Goal: Information Seeking & Learning: Check status

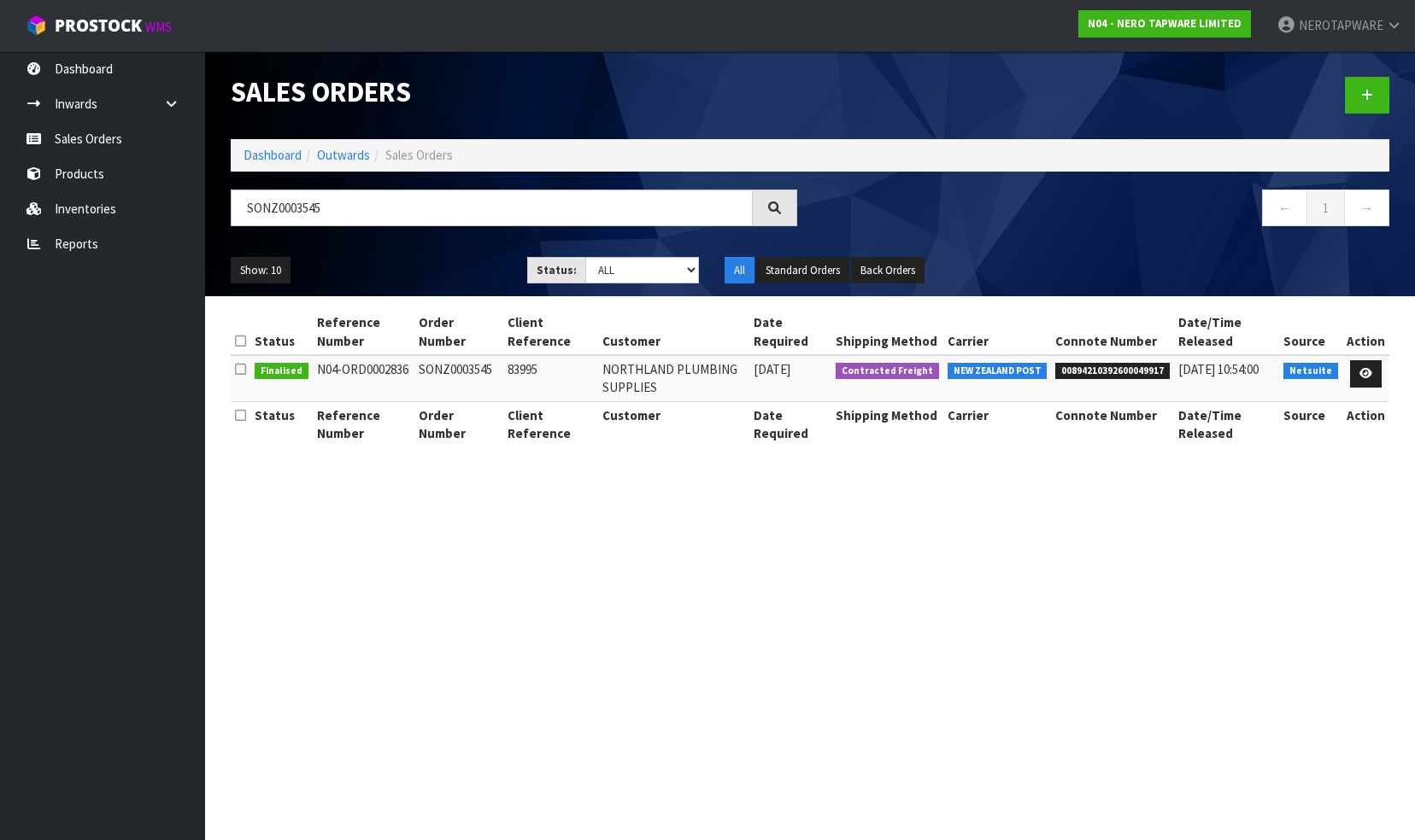
drag, startPoint x: 353, startPoint y: 208, endPoint x: 244, endPoint y: 206, distance: 109.0
click at [241, 207] on input "SONZ0003545" at bounding box center [491, 207] width 522 height 37
click at [118, 129] on link "Sales Orders" at bounding box center [102, 138] width 205 height 35
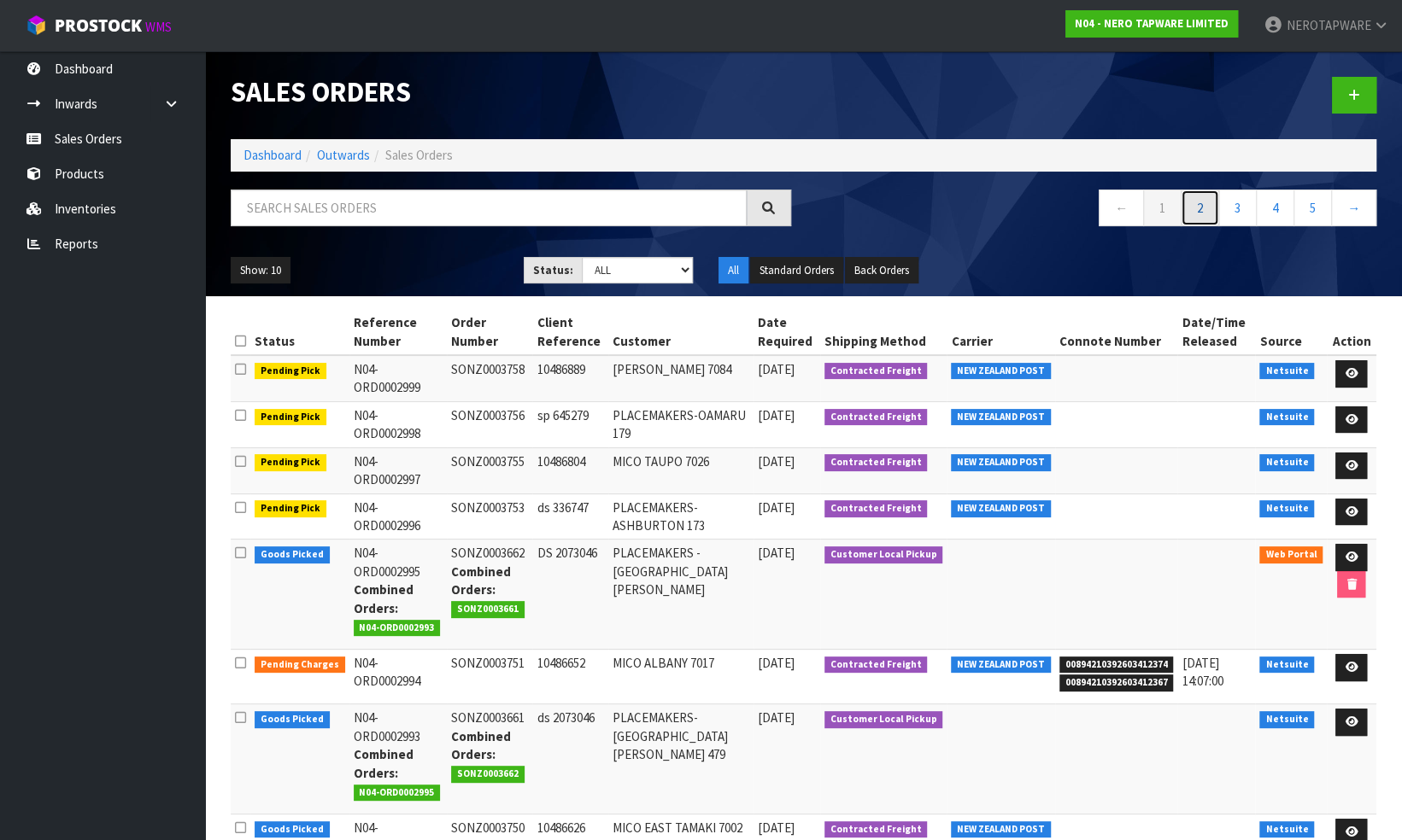
click at [1200, 210] on link "2" at bounding box center [1200, 207] width 39 height 37
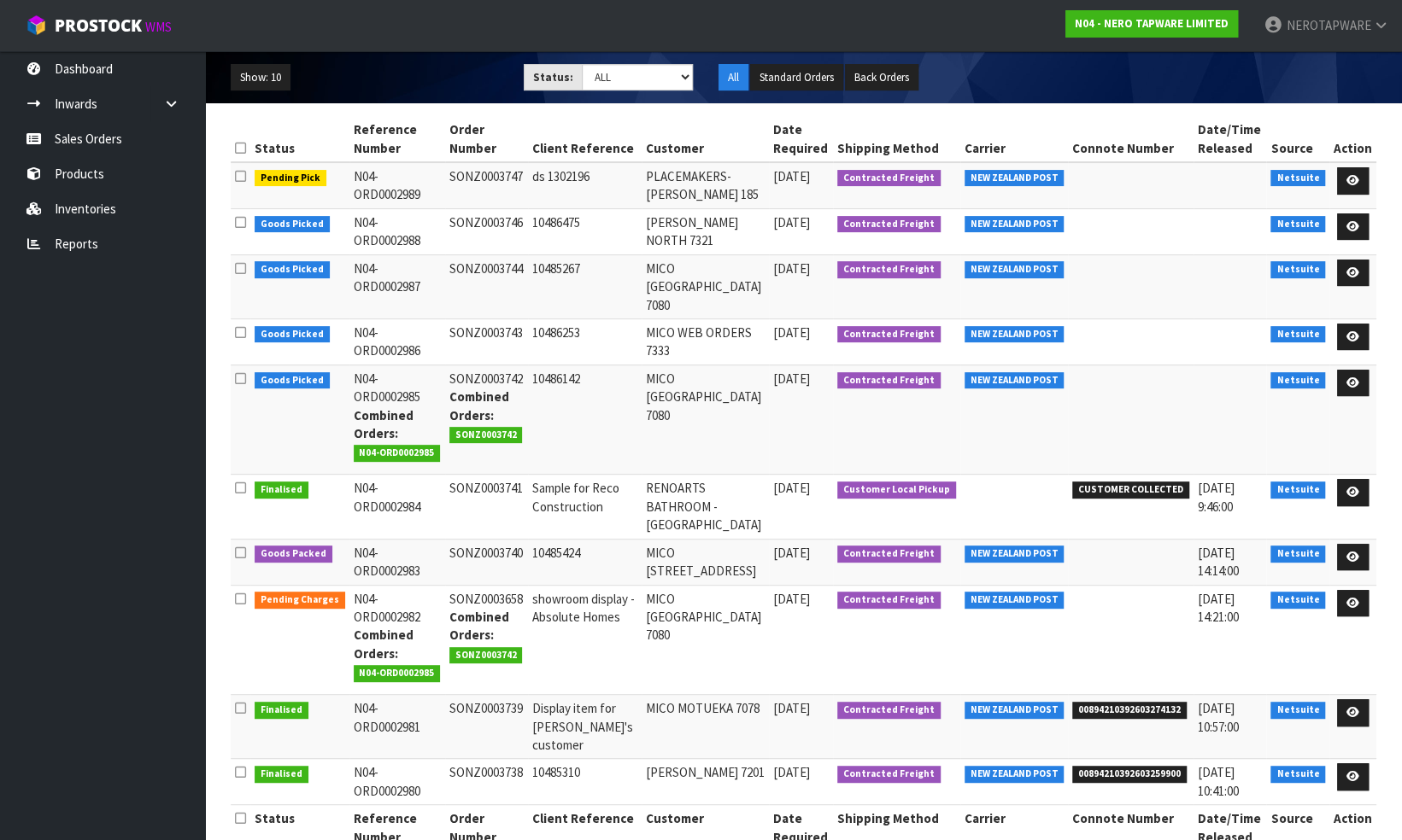
scroll to position [108, 0]
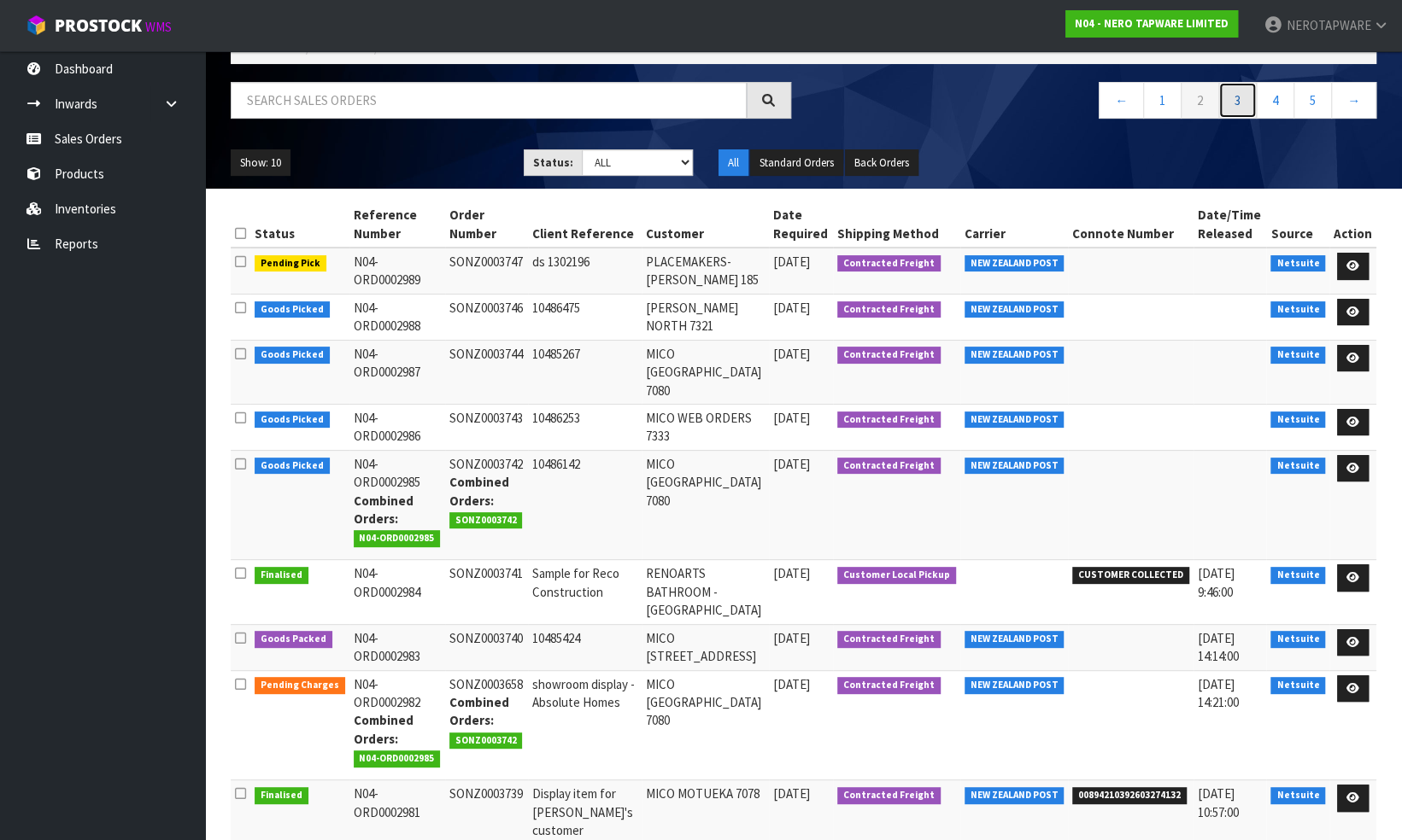
click at [1234, 106] on link "3" at bounding box center [1237, 100] width 39 height 37
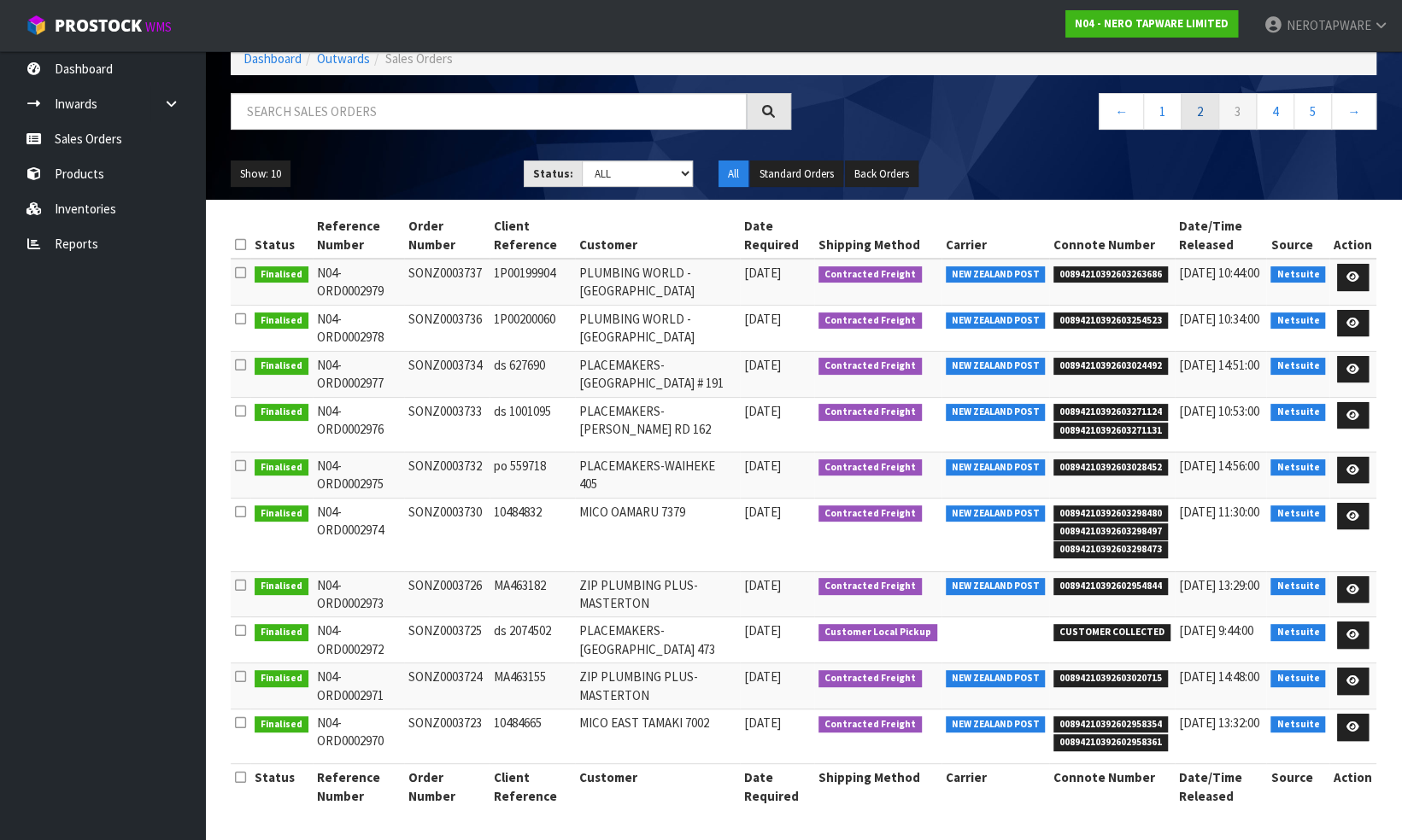
scroll to position [93, 0]
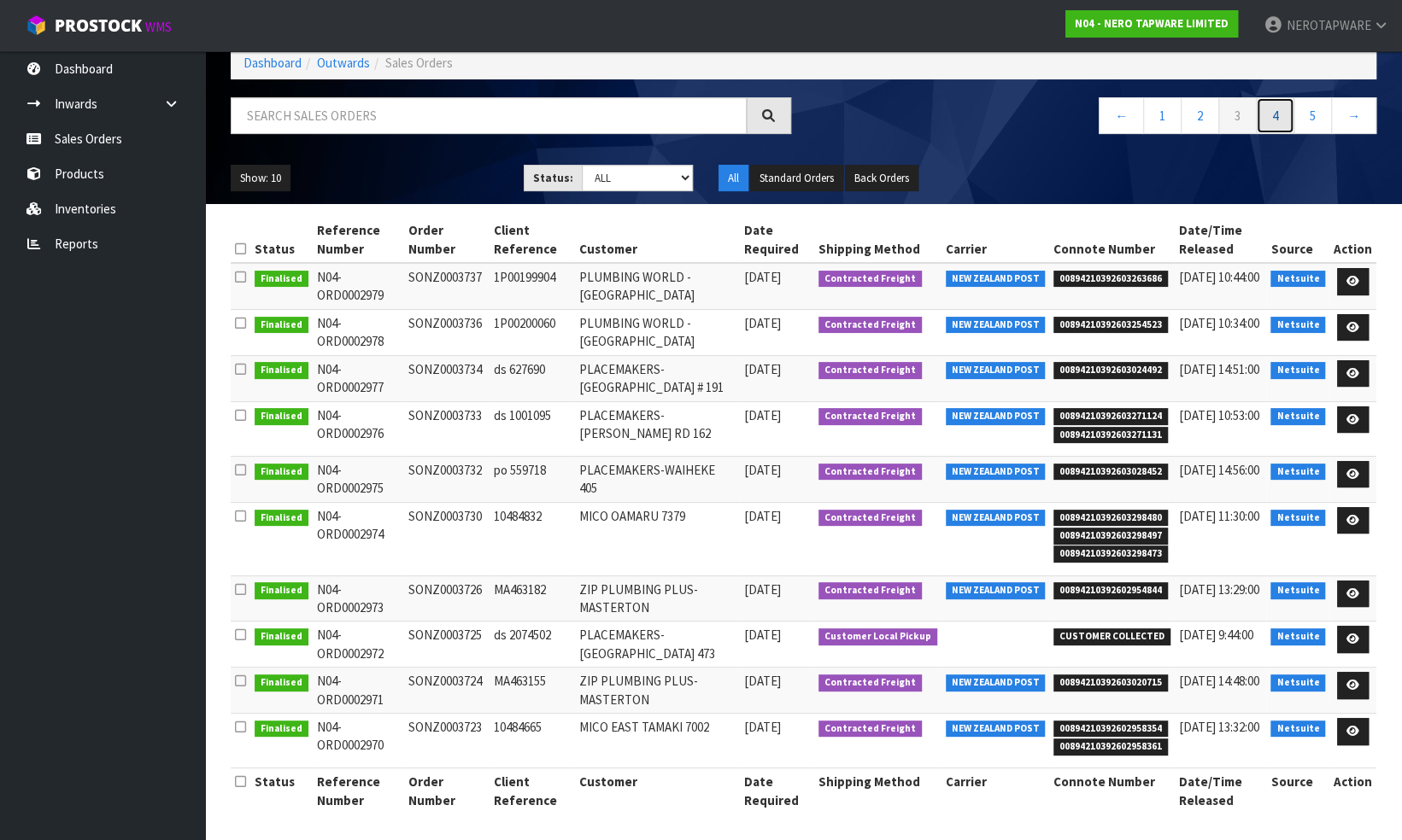
click at [1273, 117] on link "4" at bounding box center [1275, 116] width 39 height 37
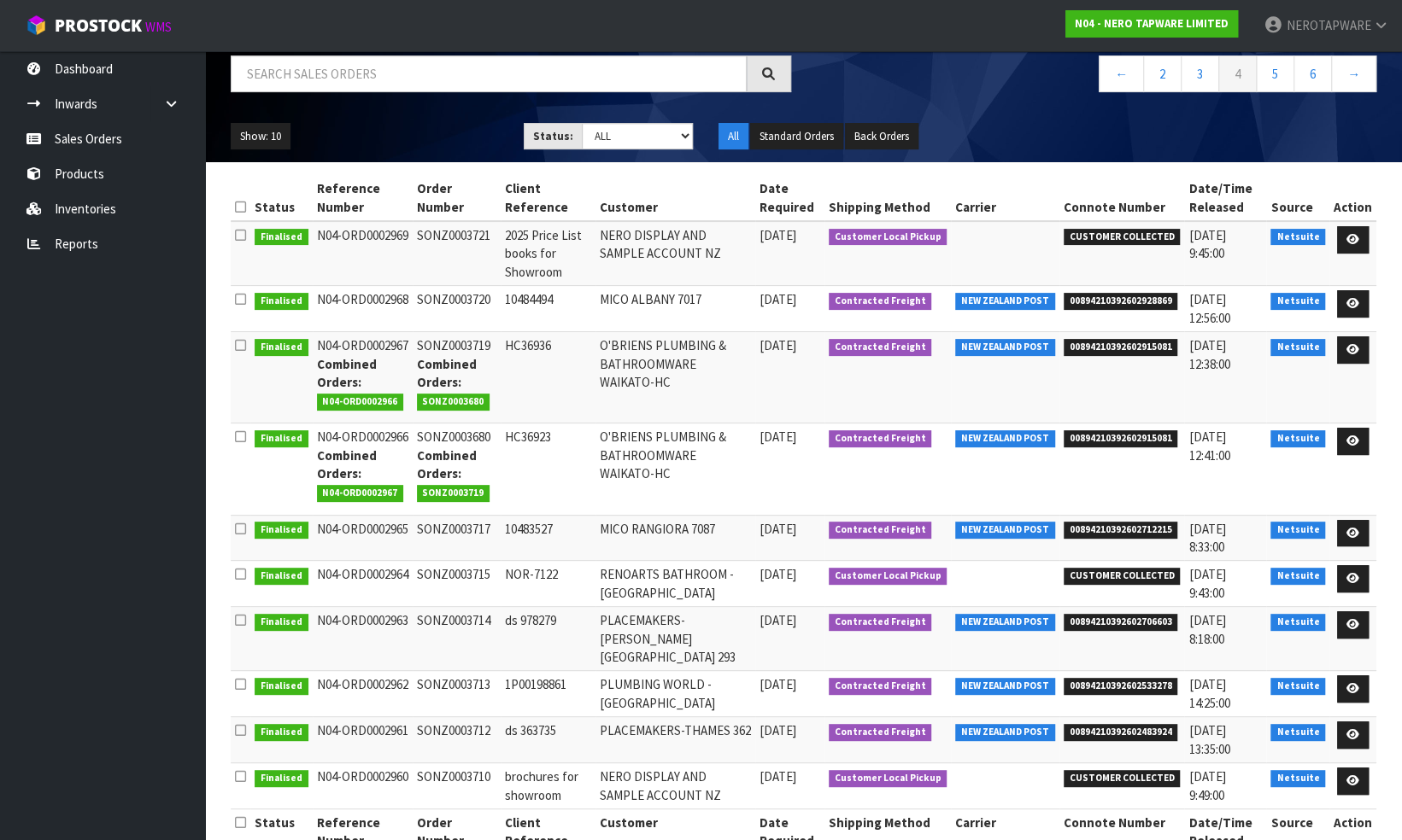
scroll to position [108, 0]
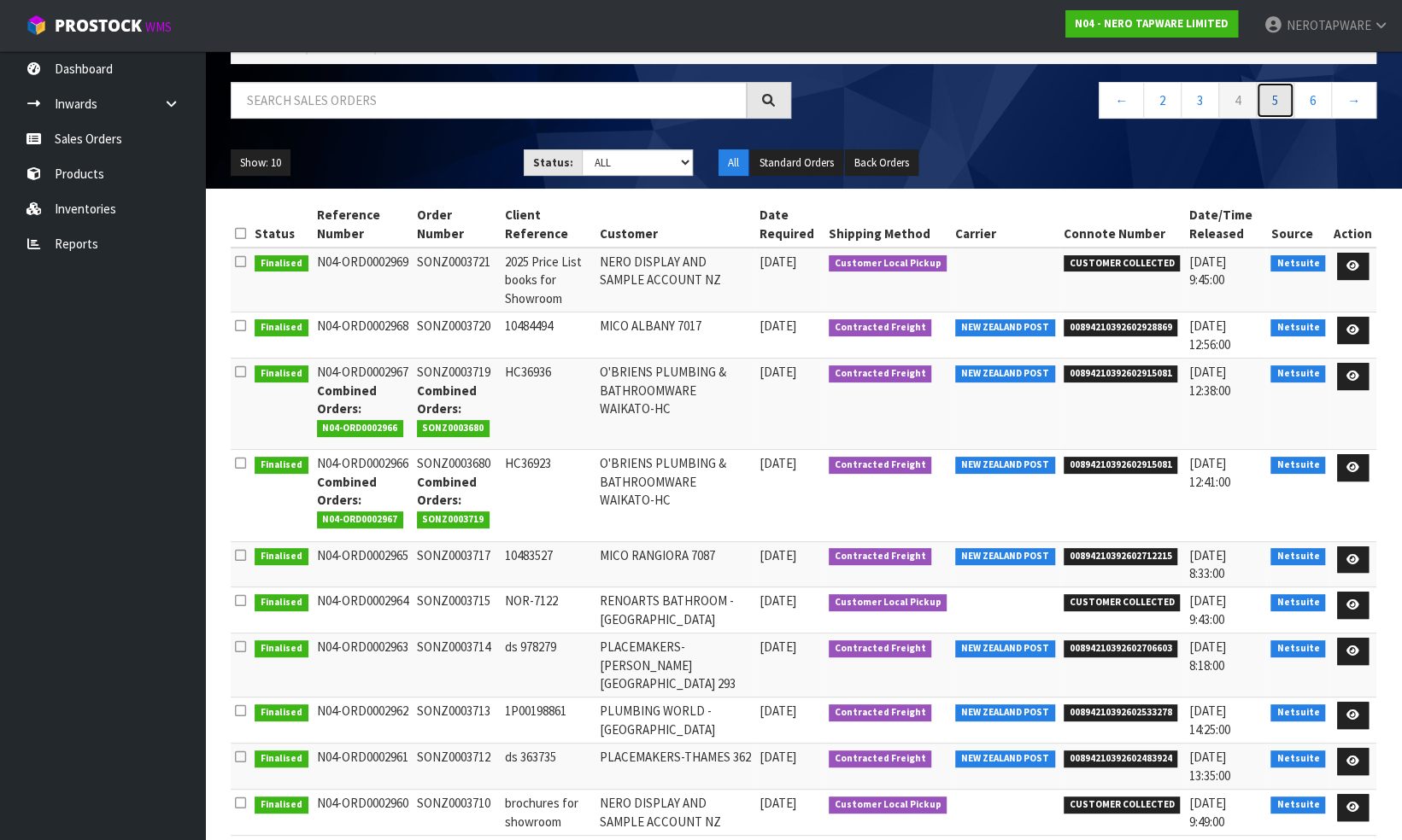
click at [1271, 102] on link "5" at bounding box center [1275, 100] width 39 height 37
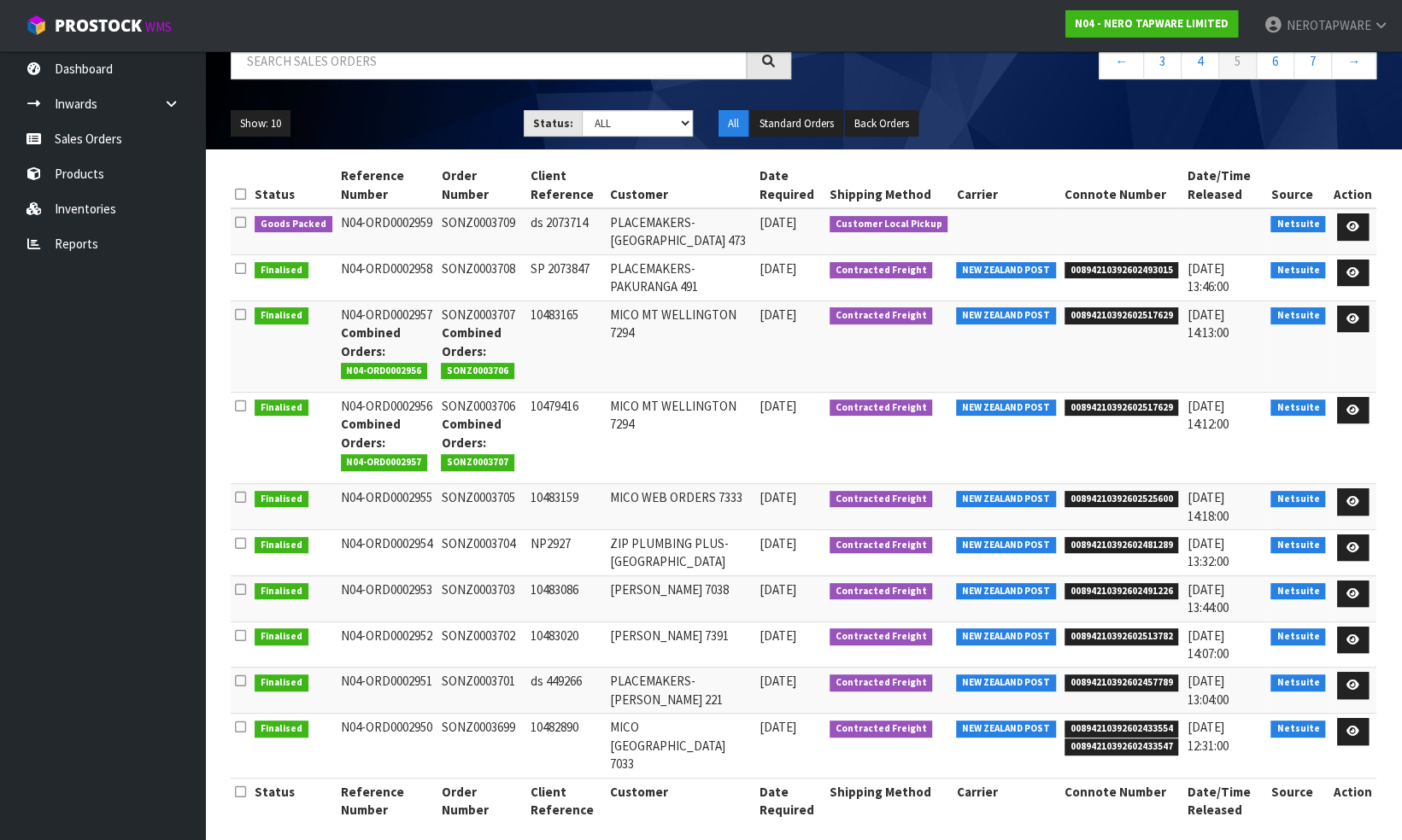
scroll to position [0, 0]
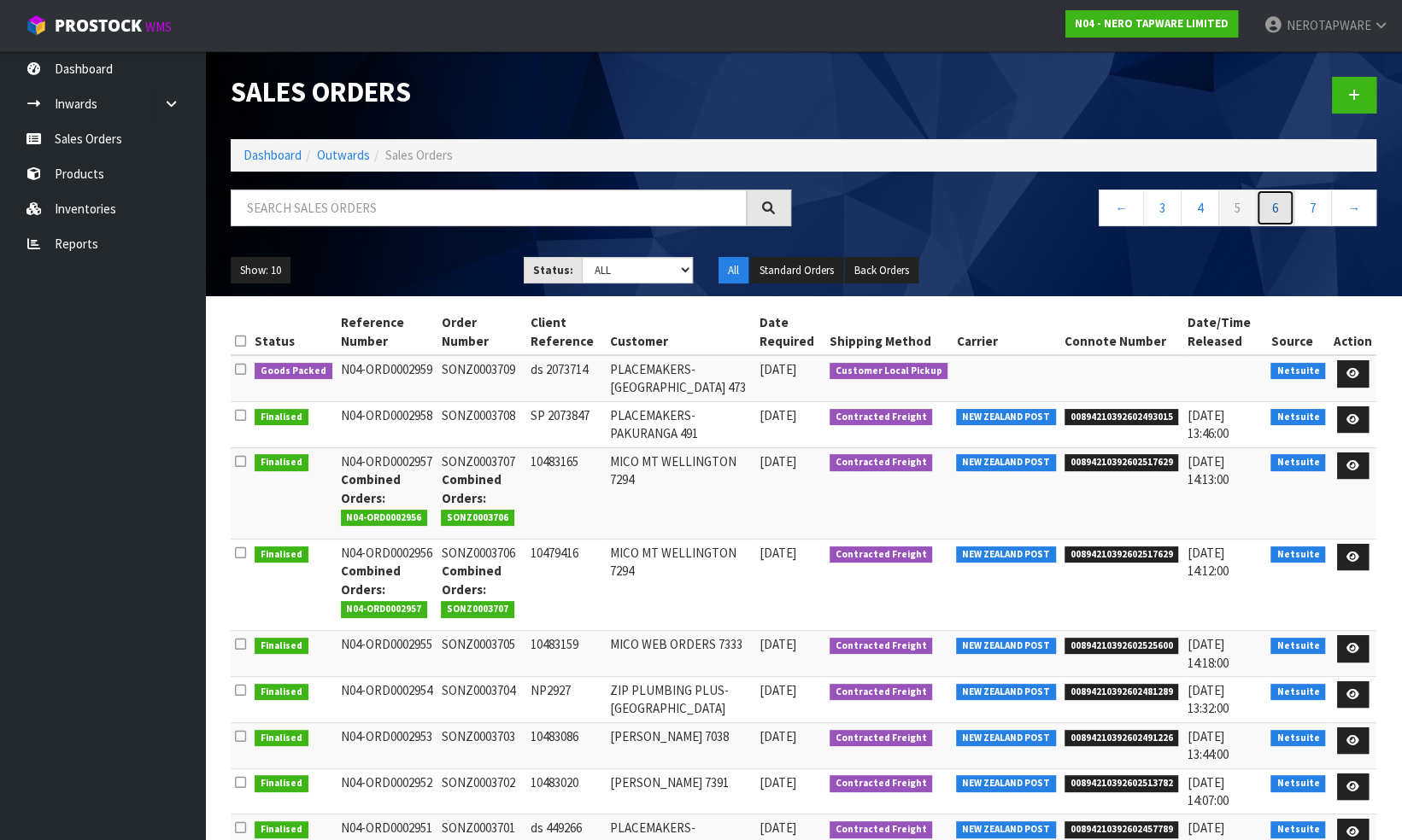
click at [1272, 209] on link "6" at bounding box center [1275, 207] width 39 height 37
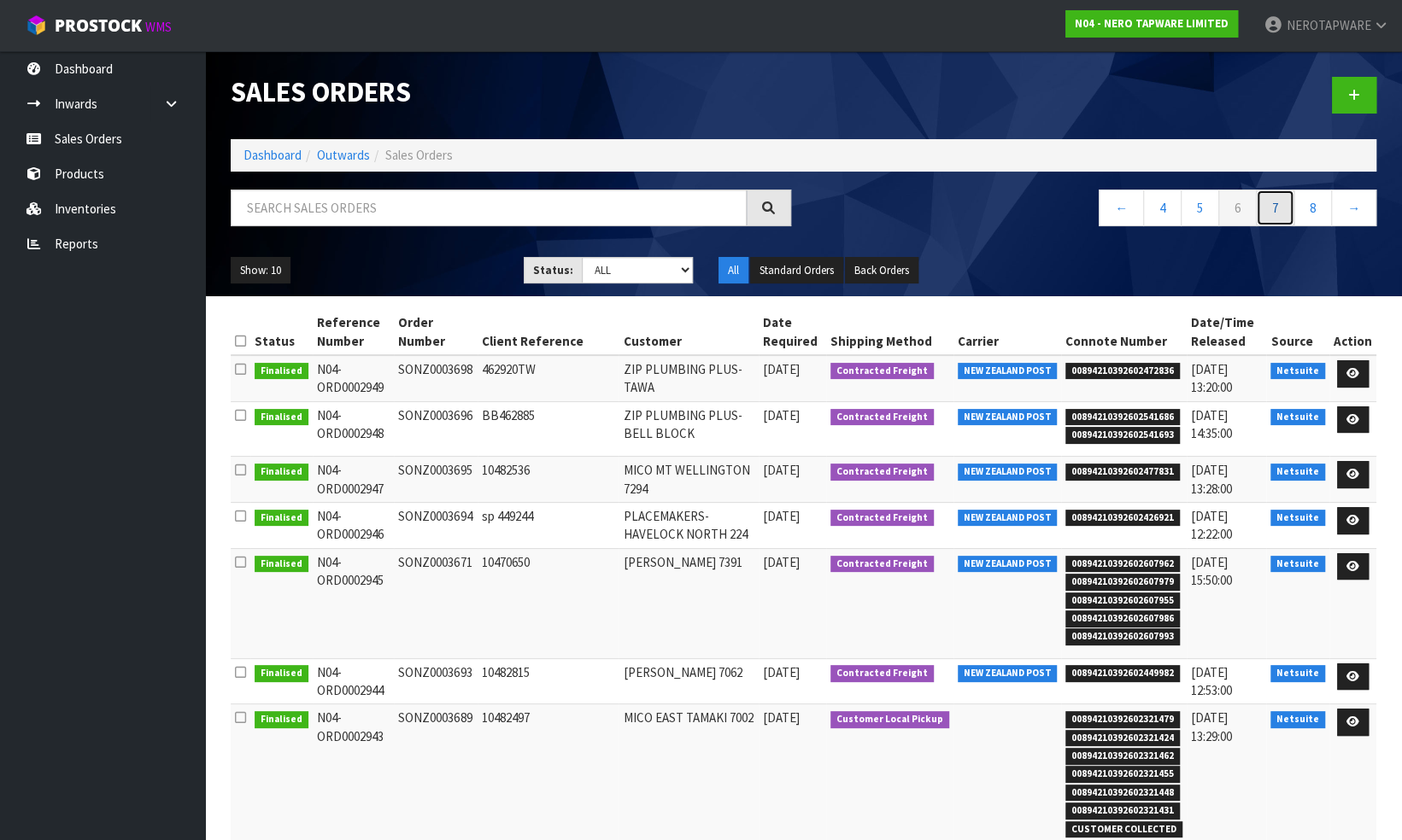
click at [1272, 213] on link "7" at bounding box center [1275, 207] width 39 height 37
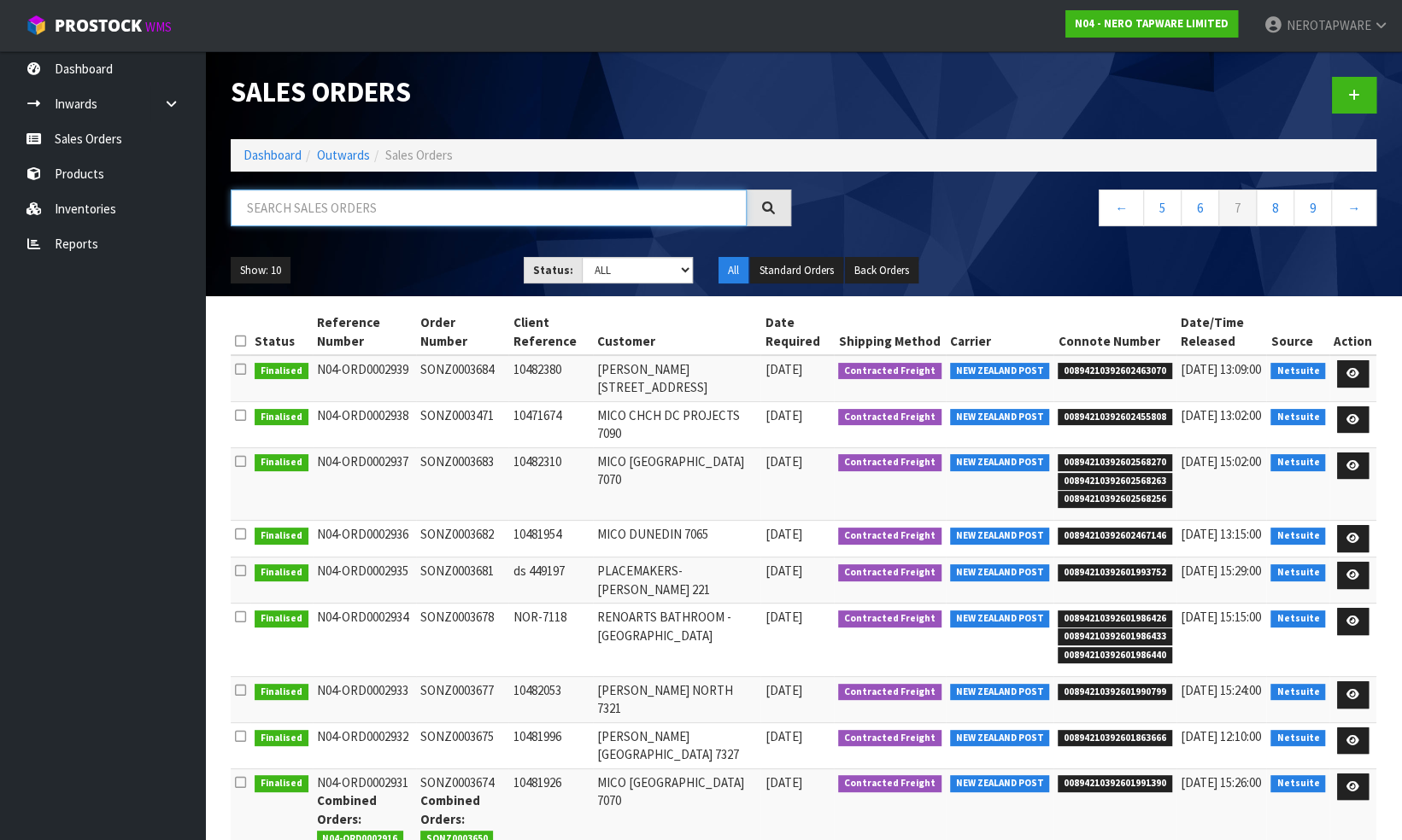
click at [401, 208] on input "text" at bounding box center [489, 207] width 516 height 37
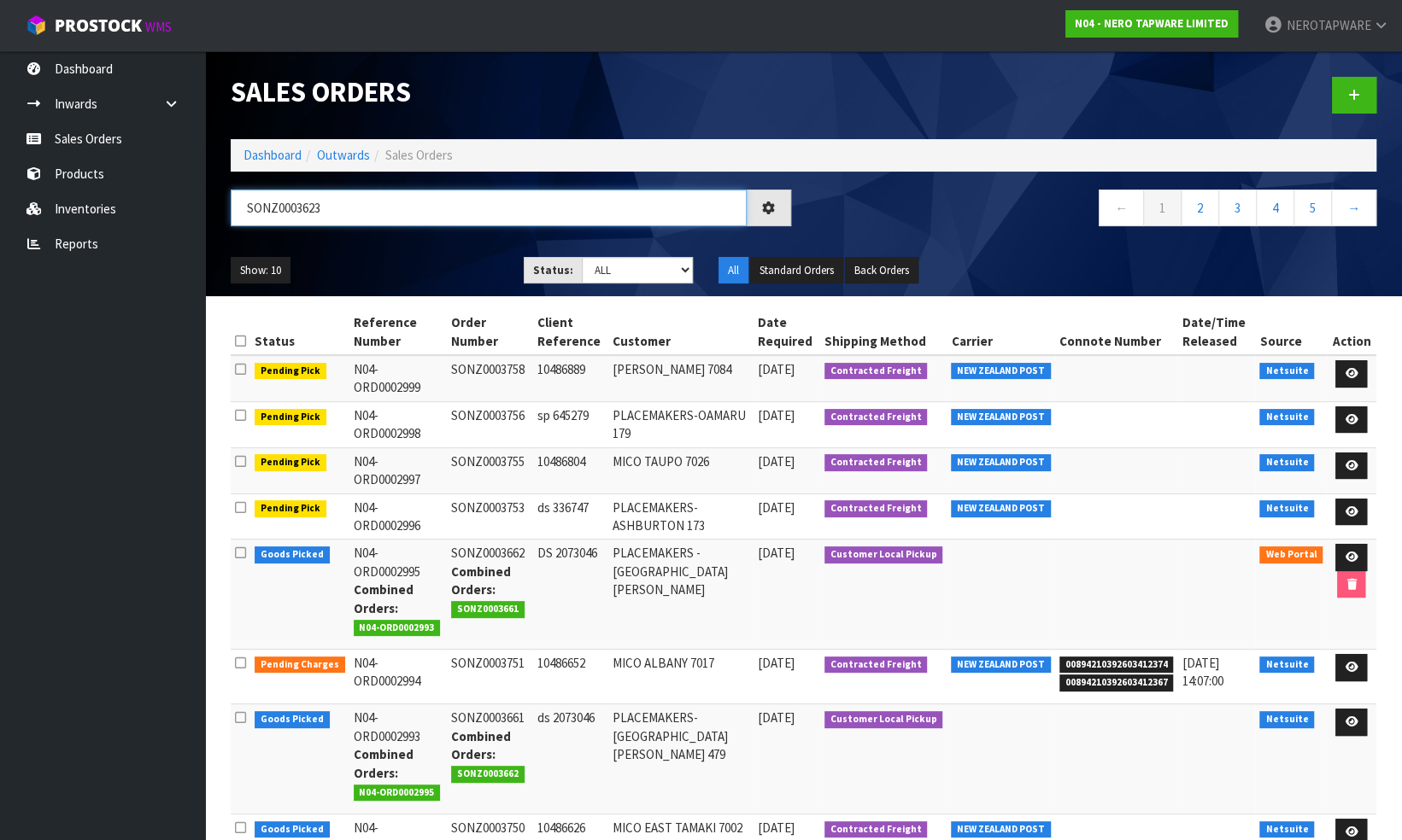
type input "SONZ0003623"
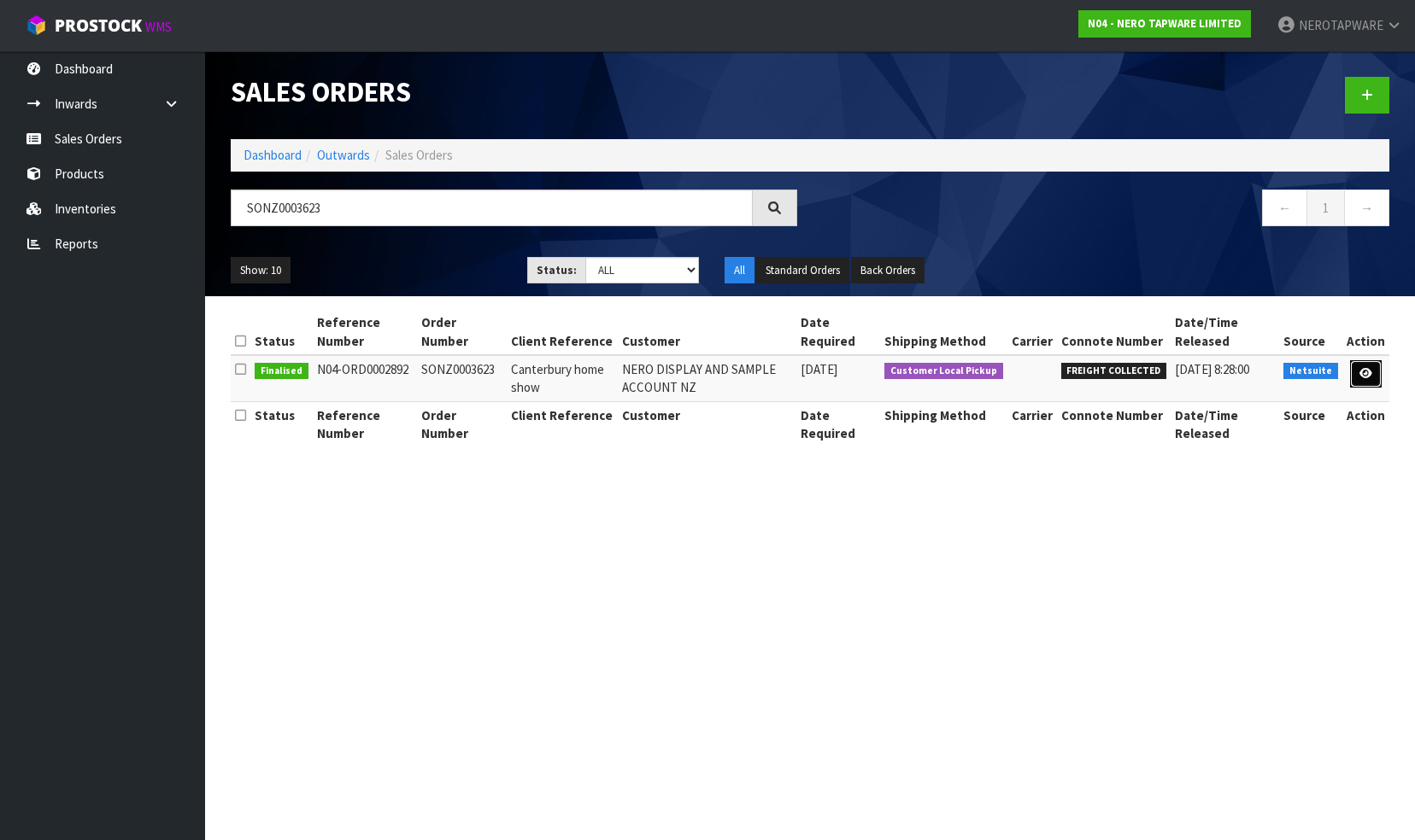
drag, startPoint x: 1372, startPoint y: 372, endPoint x: 1350, endPoint y: 378, distance: 22.8
click at [1372, 372] on icon at bounding box center [1365, 373] width 13 height 11
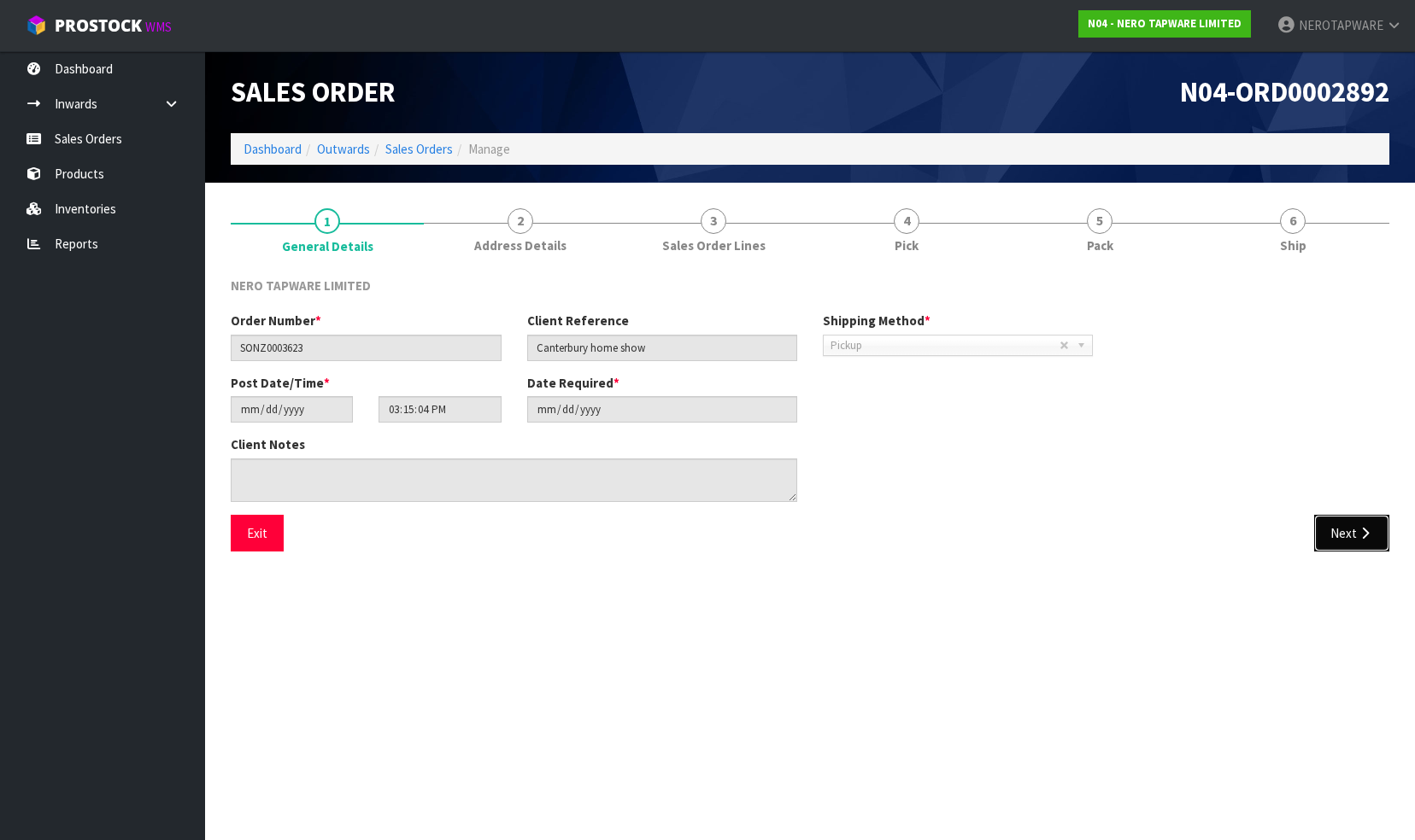
click at [1339, 524] on button "Next" at bounding box center [1352, 533] width 75 height 37
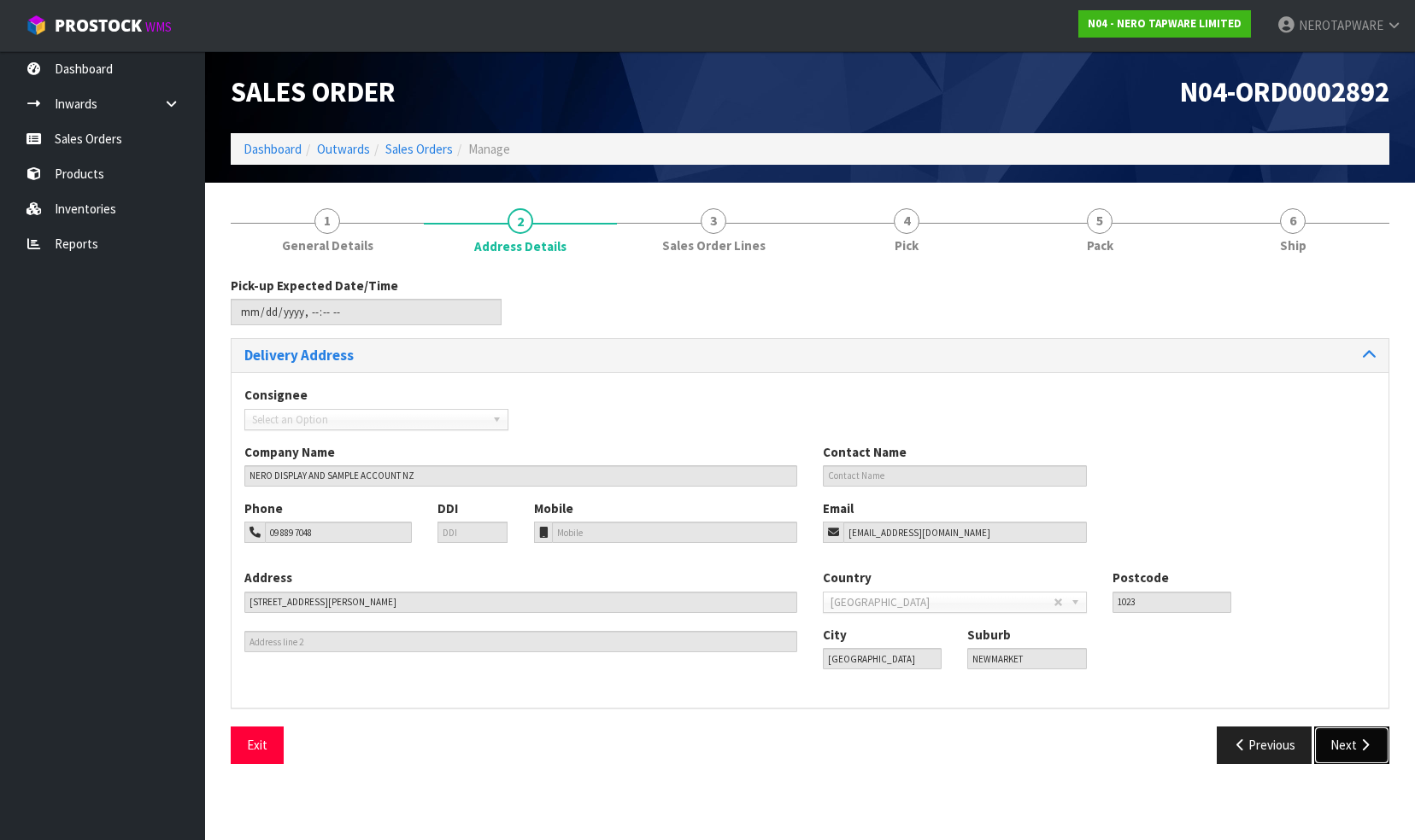
click at [1340, 747] on button "Next" at bounding box center [1352, 745] width 75 height 37
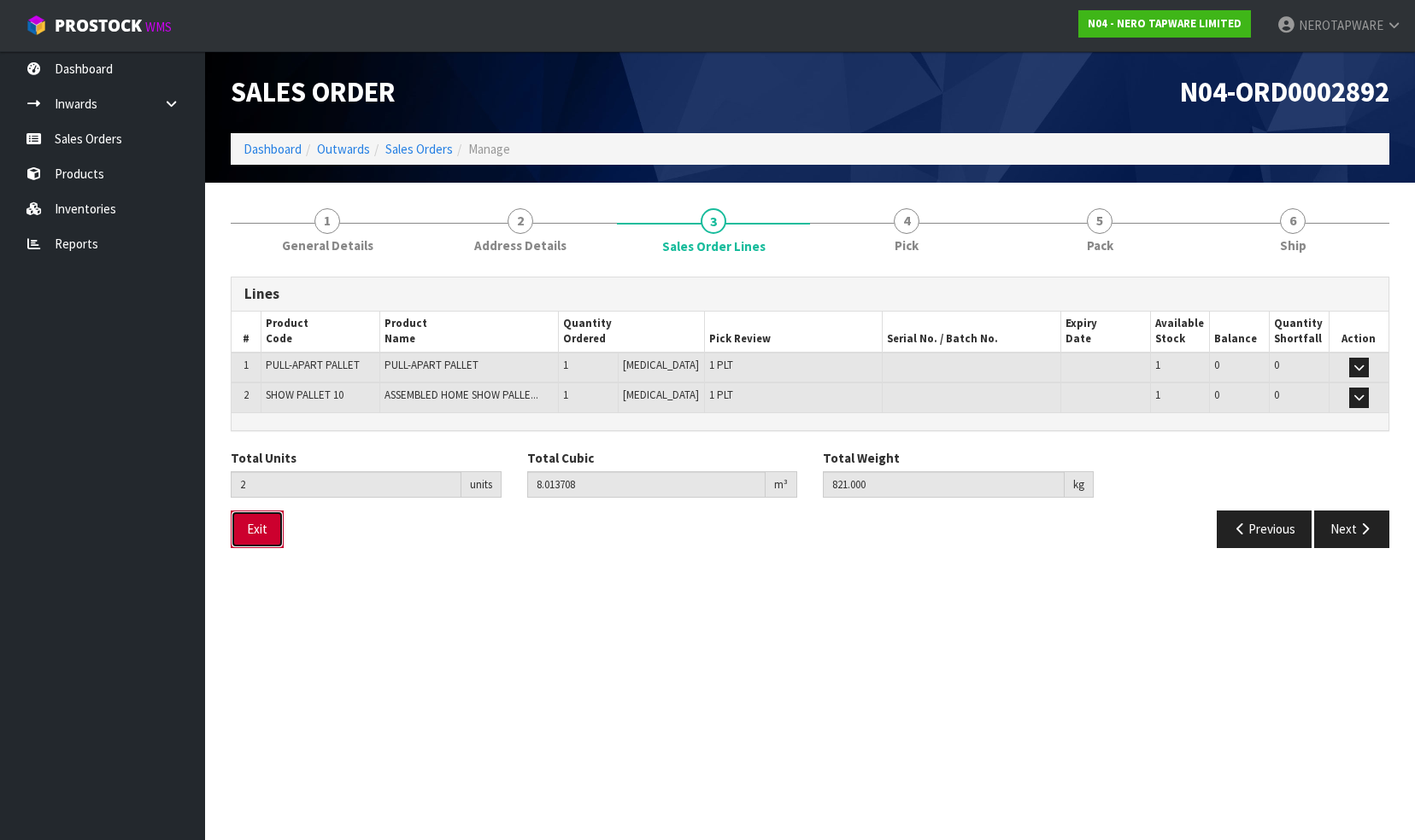
click at [260, 528] on button "Exit" at bounding box center [257, 529] width 53 height 37
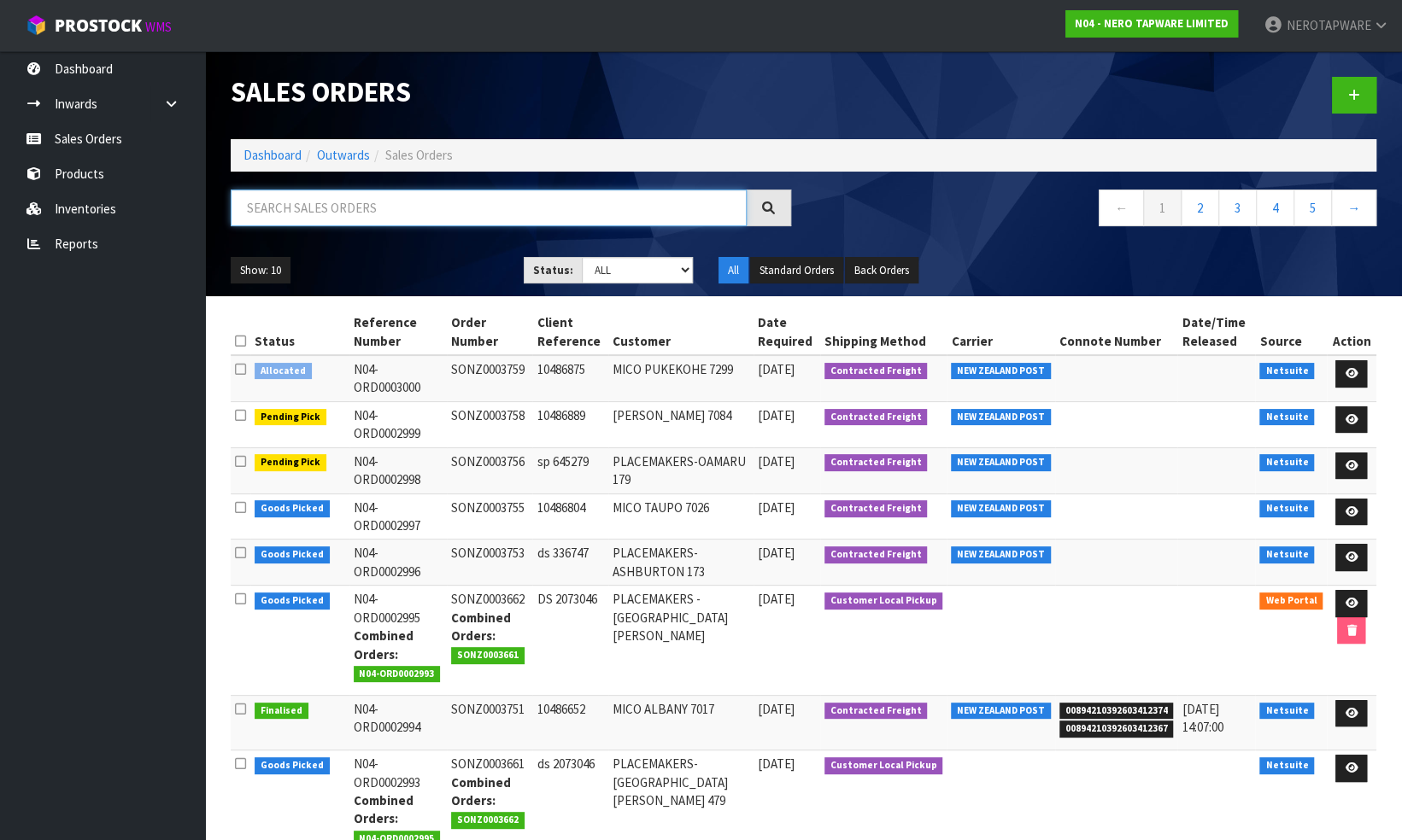
click at [394, 193] on input "text" at bounding box center [489, 207] width 516 height 37
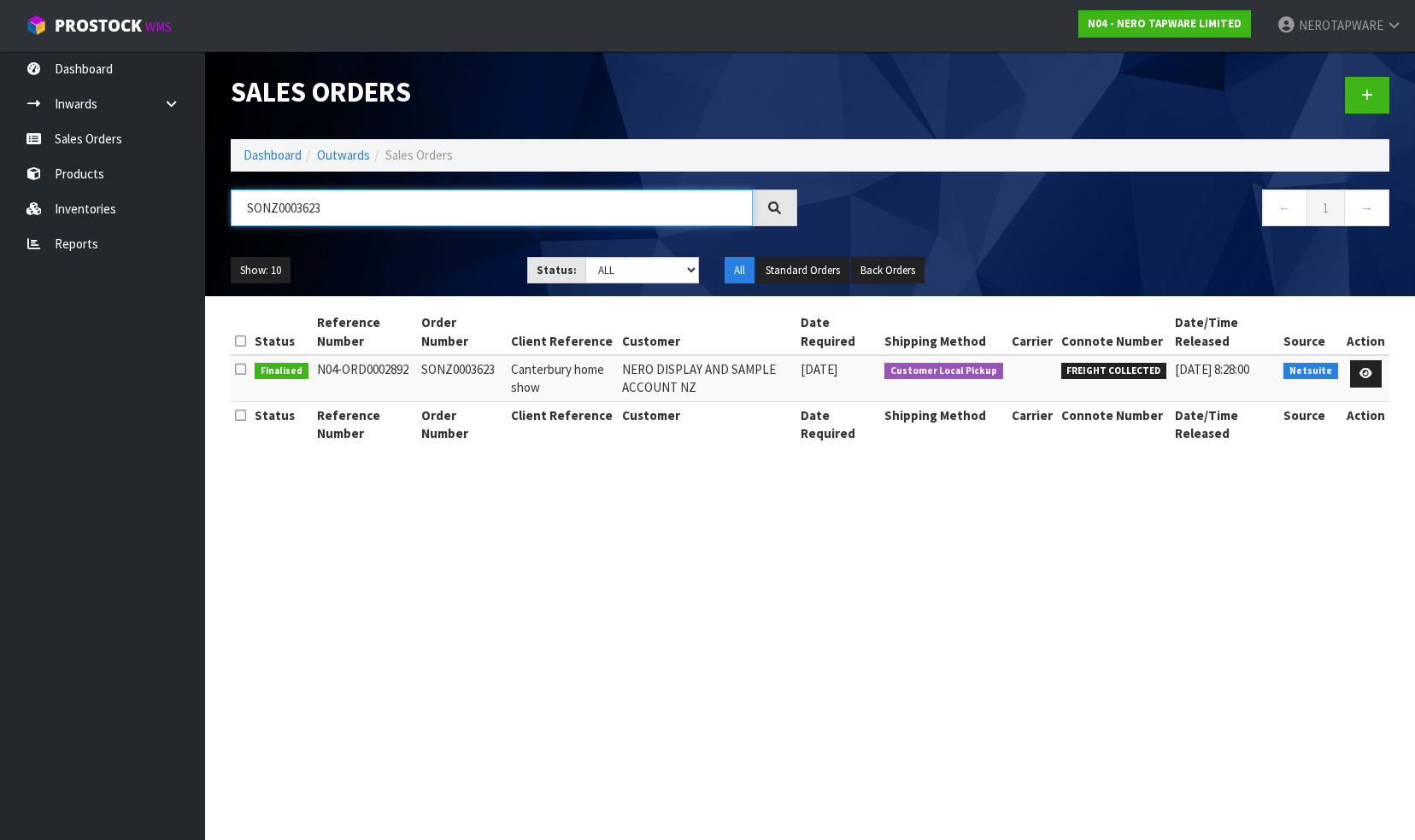
click at [337, 212] on input "SONZ0003623" at bounding box center [491, 207] width 522 height 37
paste input "545"
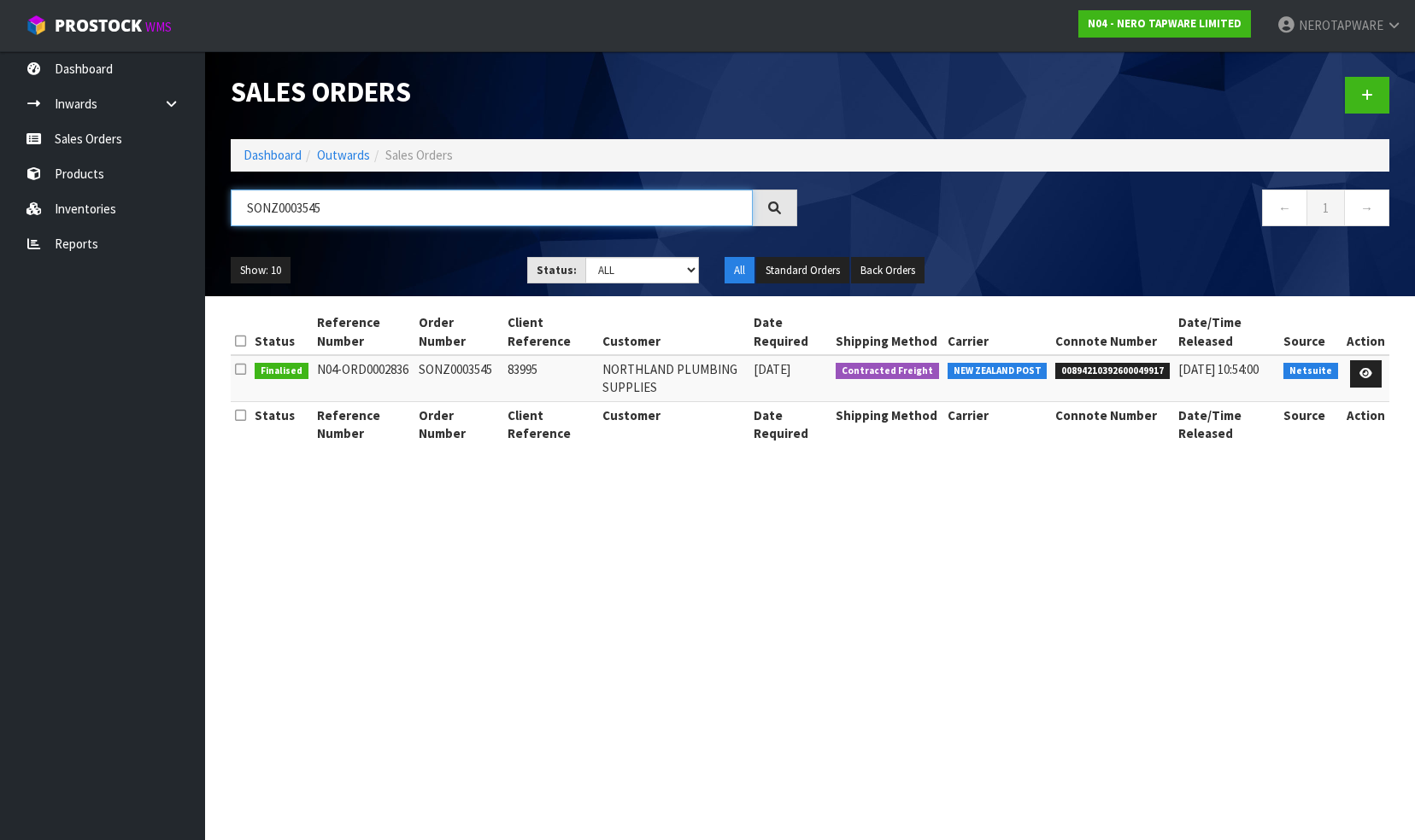
click at [339, 203] on input "SONZ0003545" at bounding box center [491, 207] width 522 height 37
paste input "462"
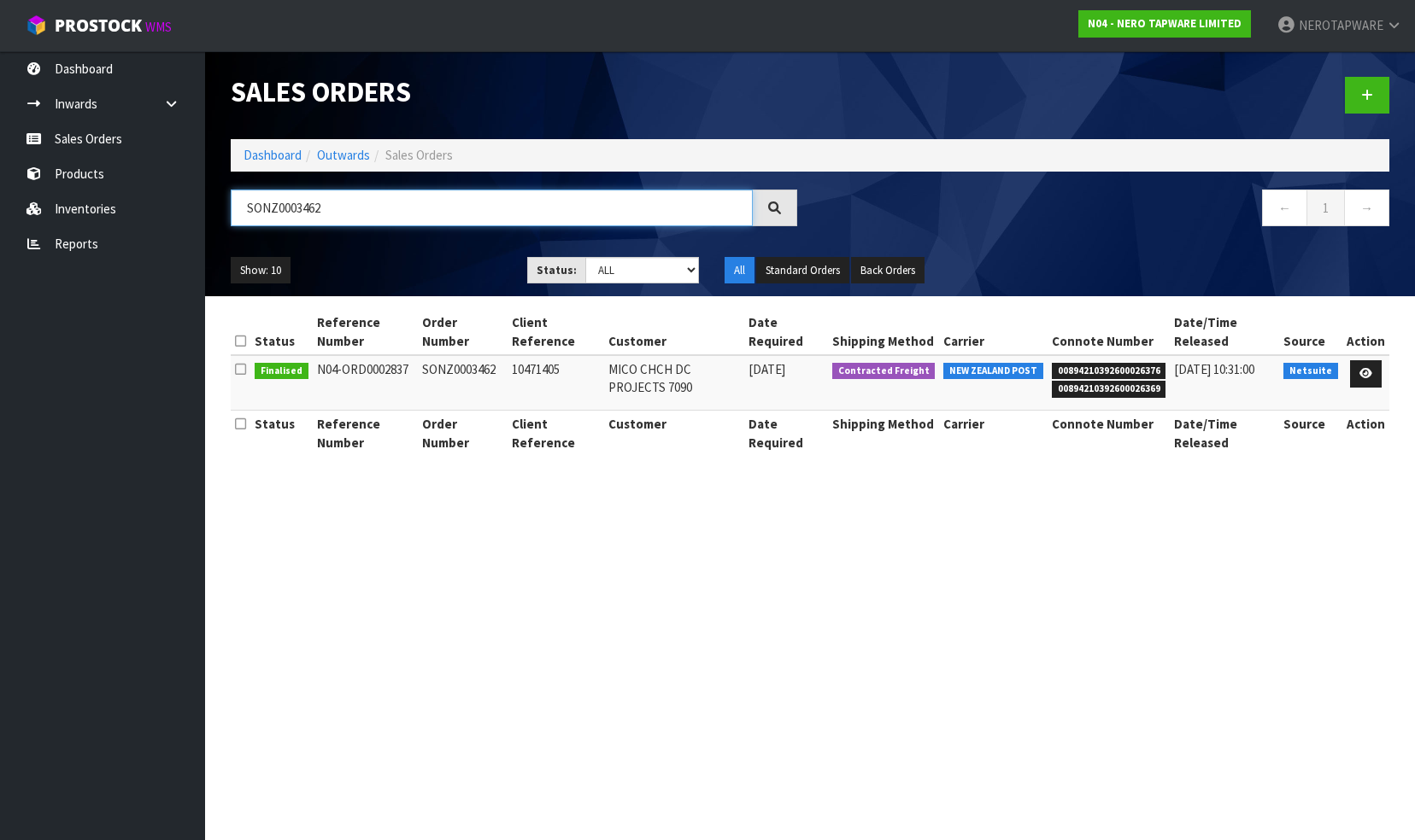
click at [369, 205] on input "SONZ0003462" at bounding box center [491, 207] width 522 height 37
paste input "546"
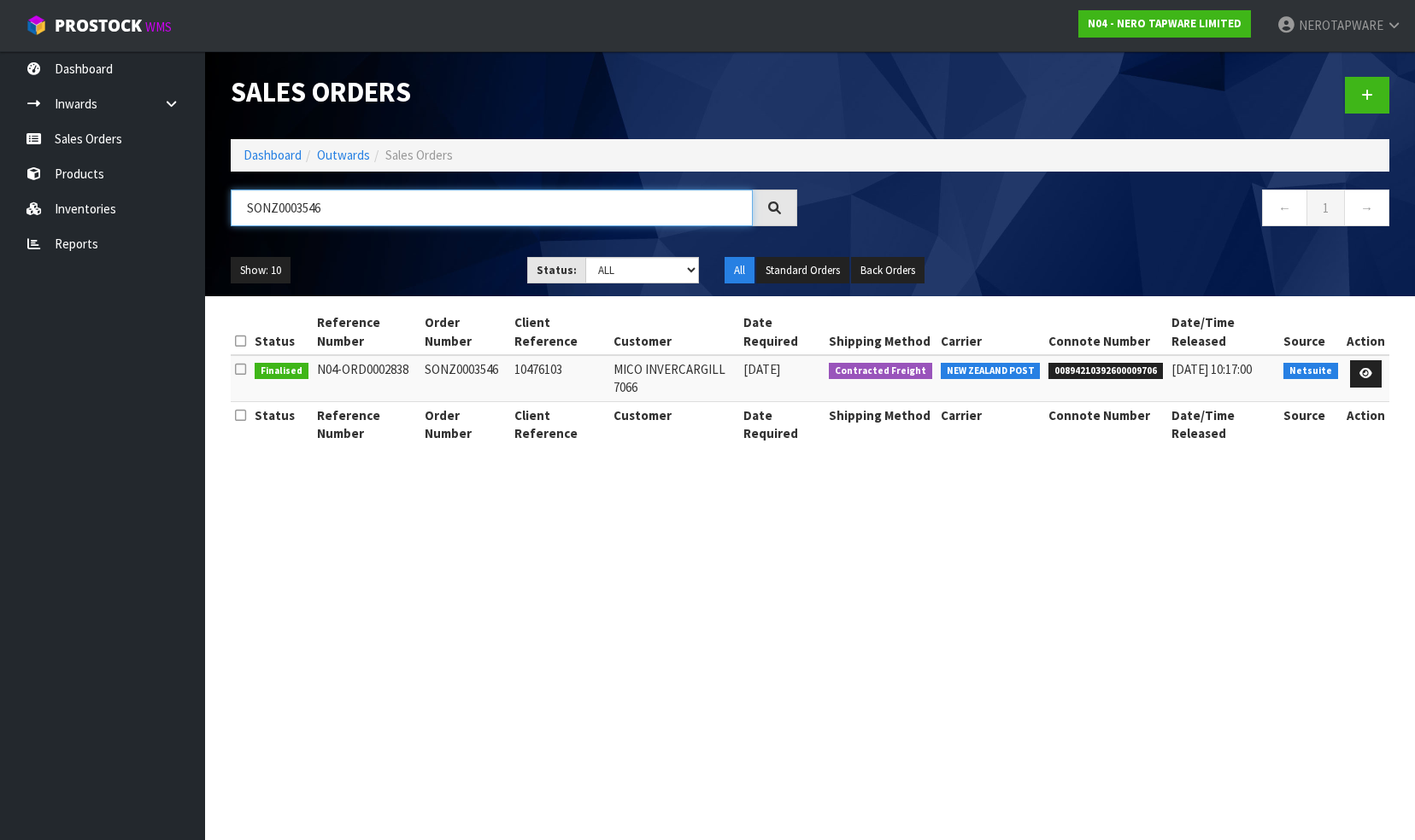
click at [335, 201] on input "SONZ0003546" at bounding box center [491, 207] width 522 height 37
paste input "7"
click at [351, 209] on input "SONZ0003547" at bounding box center [491, 207] width 522 height 37
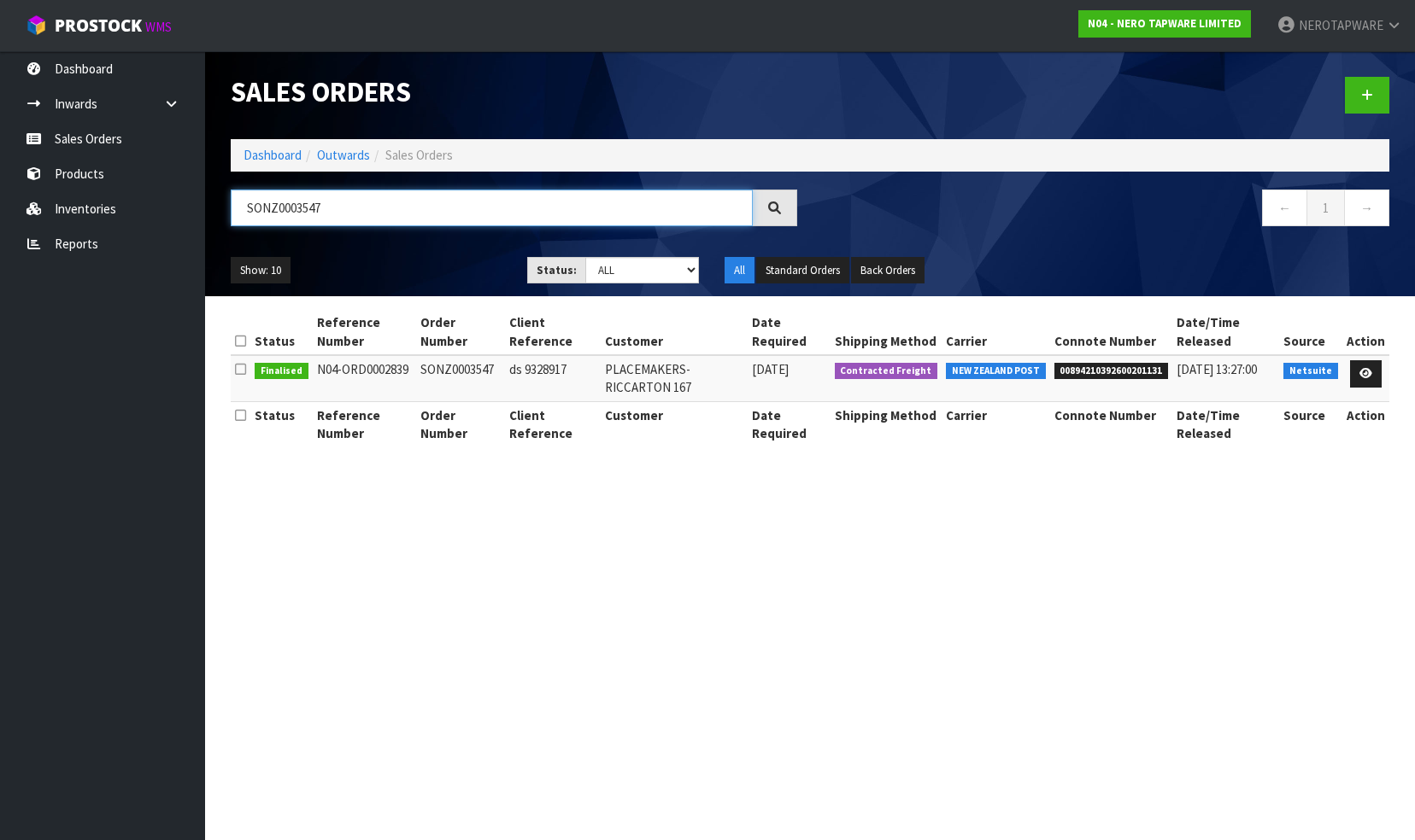
paste input "8"
click at [357, 207] on input "SONZ0003548" at bounding box center [491, 207] width 522 height 37
paste input "9"
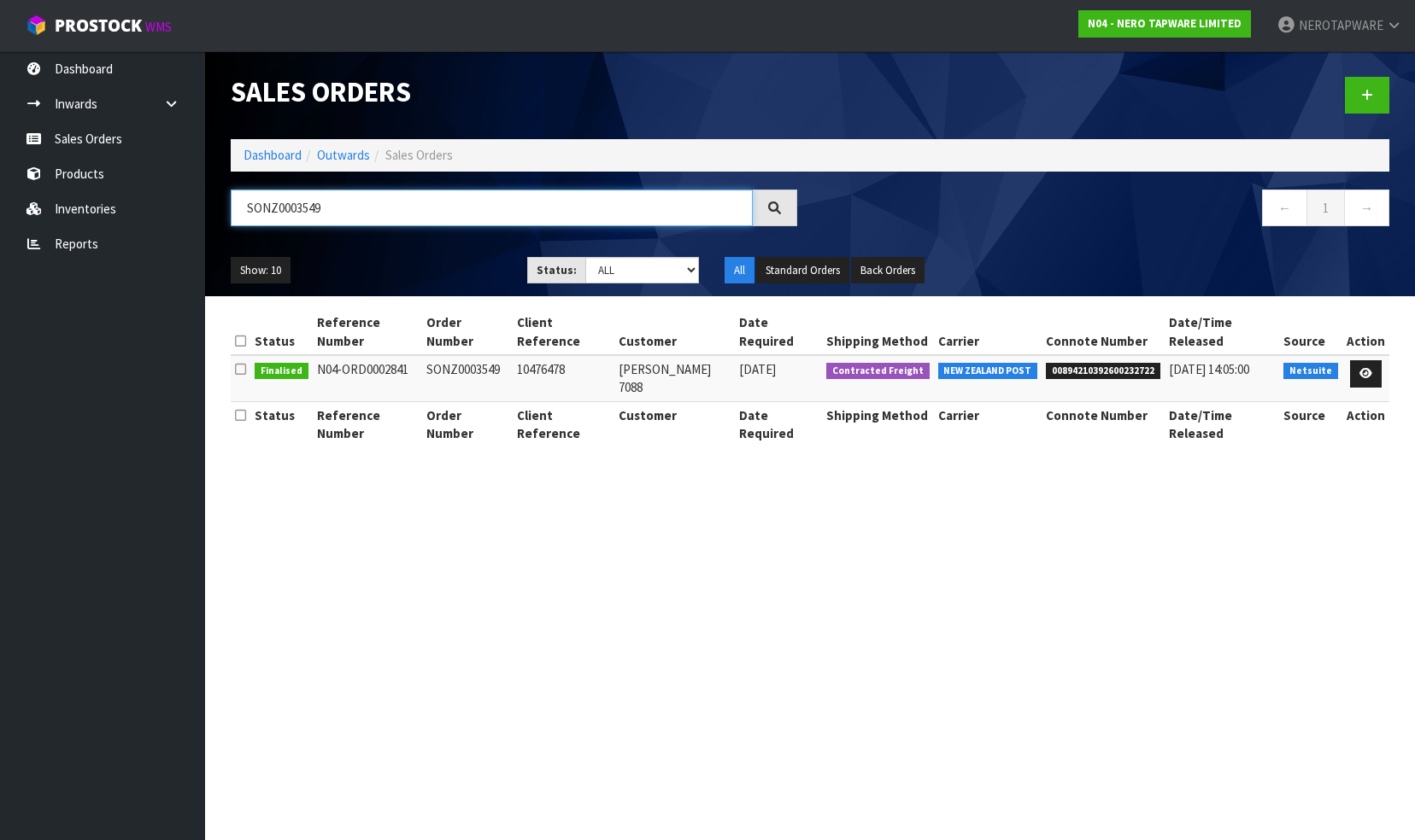
click at [336, 212] on input "SONZ0003549" at bounding box center [491, 207] width 522 height 37
paste input "50"
click at [352, 210] on input "SONZ0003550" at bounding box center [491, 207] width 522 height 37
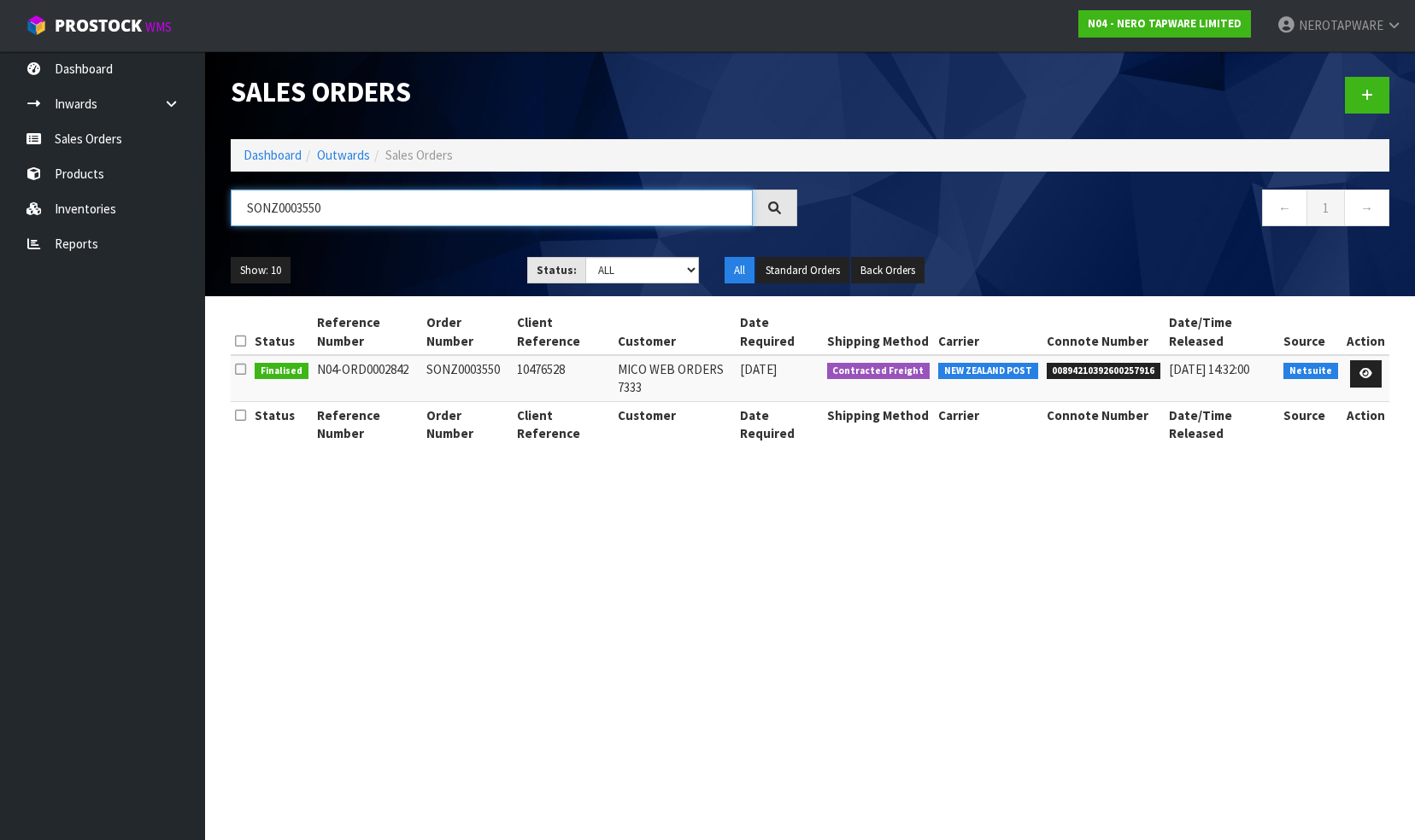
paste input "1"
click at [370, 210] on input "SONZ0003551" at bounding box center [491, 207] width 522 height 37
paste input "2"
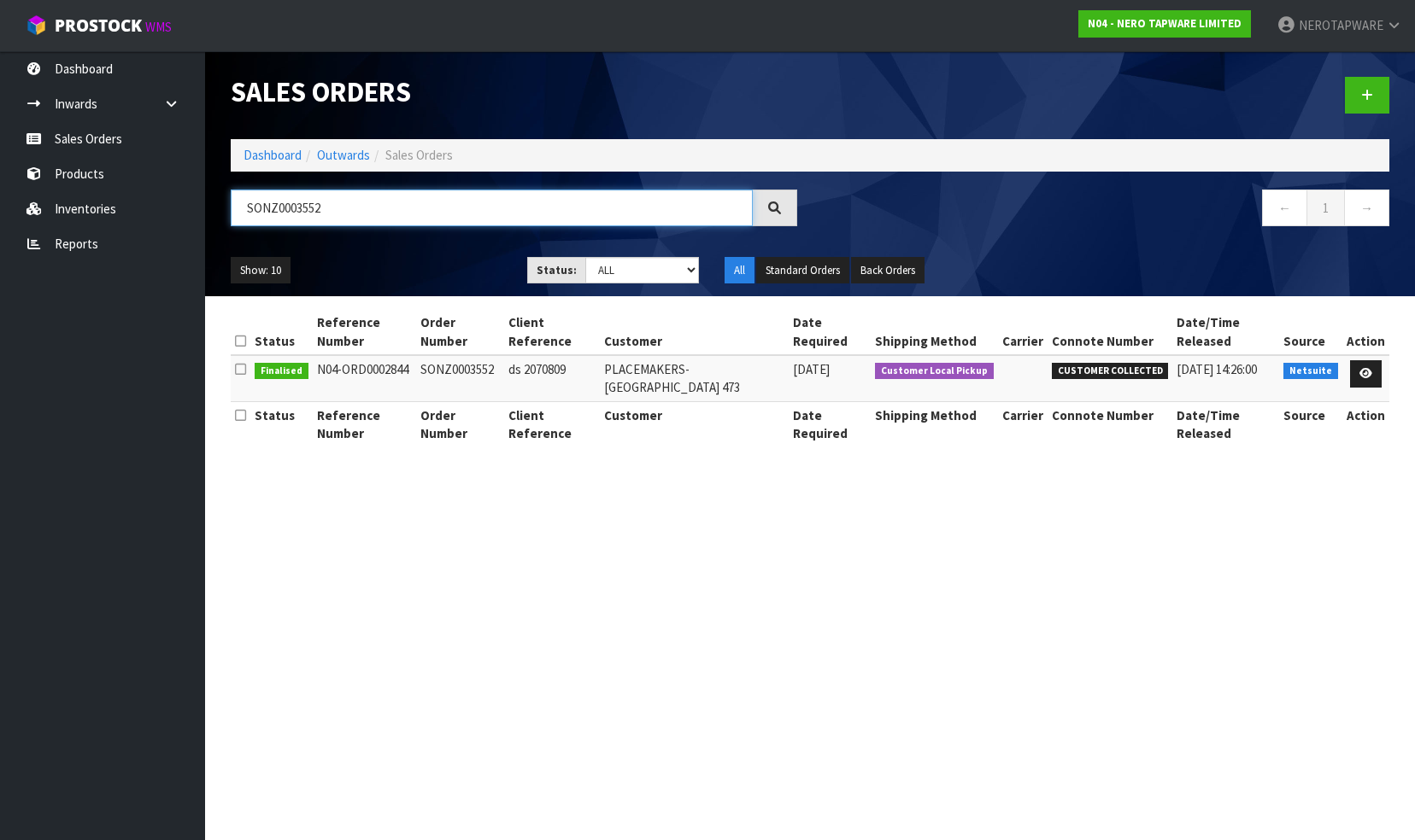
click at [342, 207] on input "SONZ0003552" at bounding box center [491, 207] width 522 height 37
paste input "5"
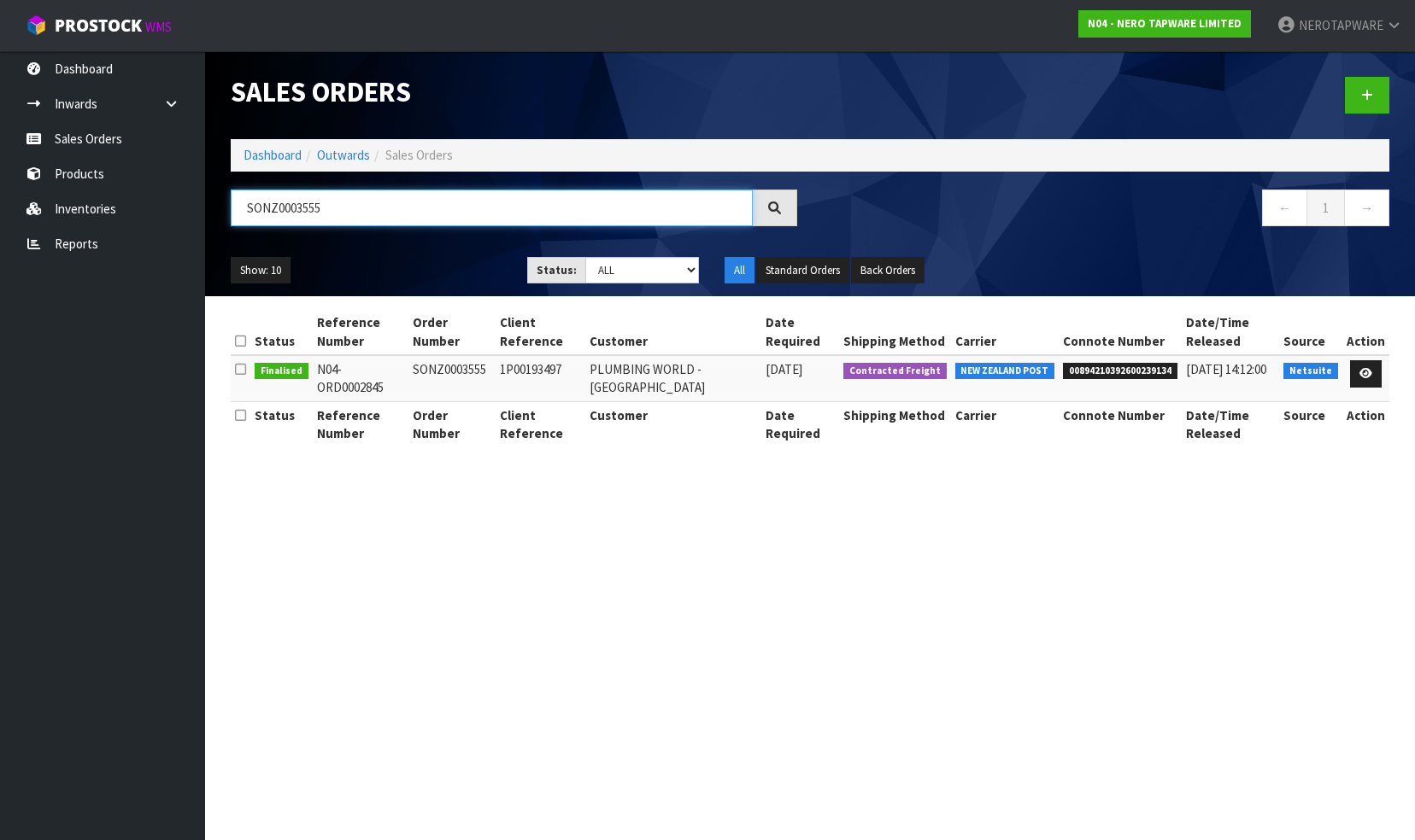
click at [361, 207] on input "SONZ0003555" at bounding box center [491, 207] width 522 height 37
paste input "6"
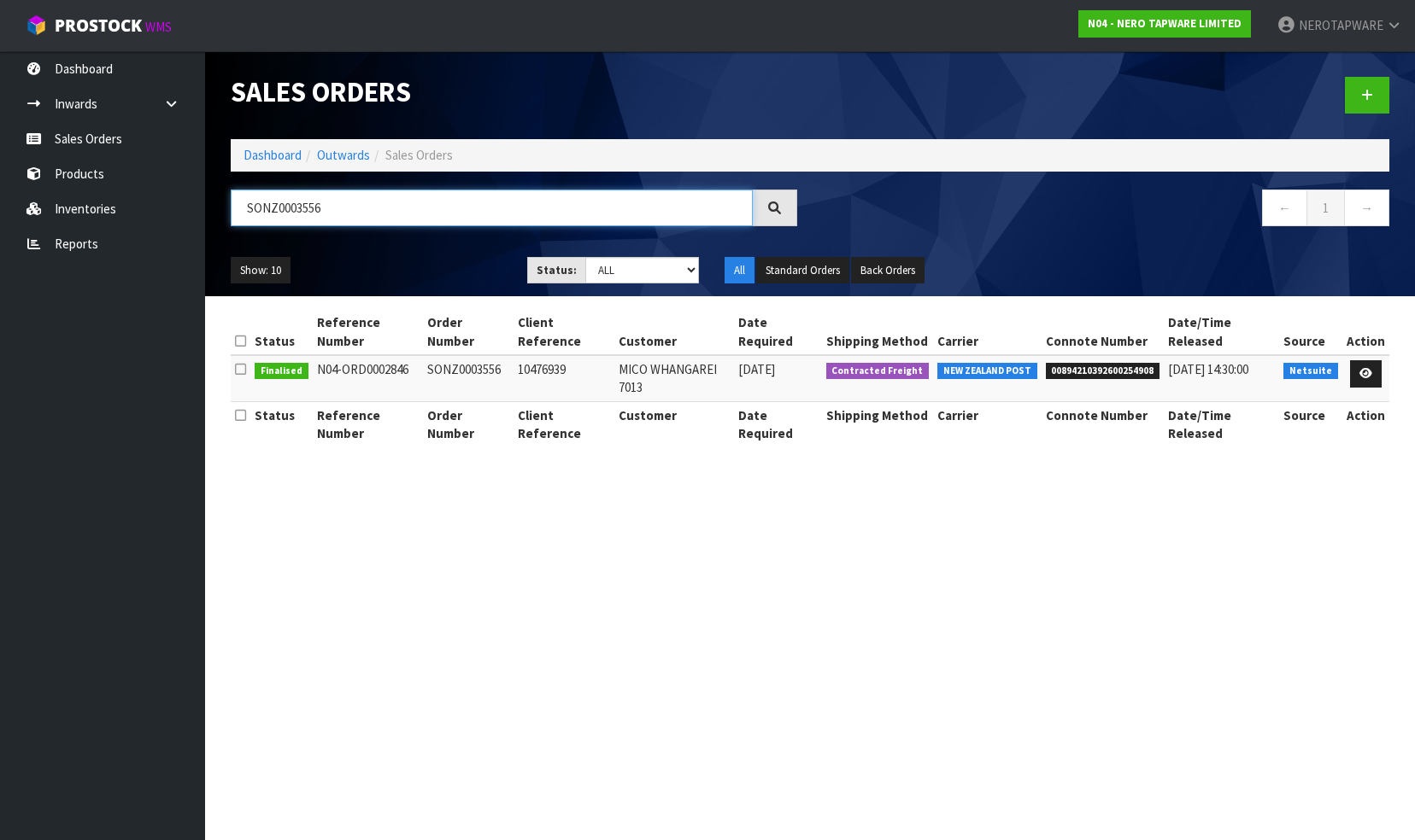
click at [337, 203] on input "SONZ0003556" at bounding box center [491, 207] width 522 height 37
paste input "7"
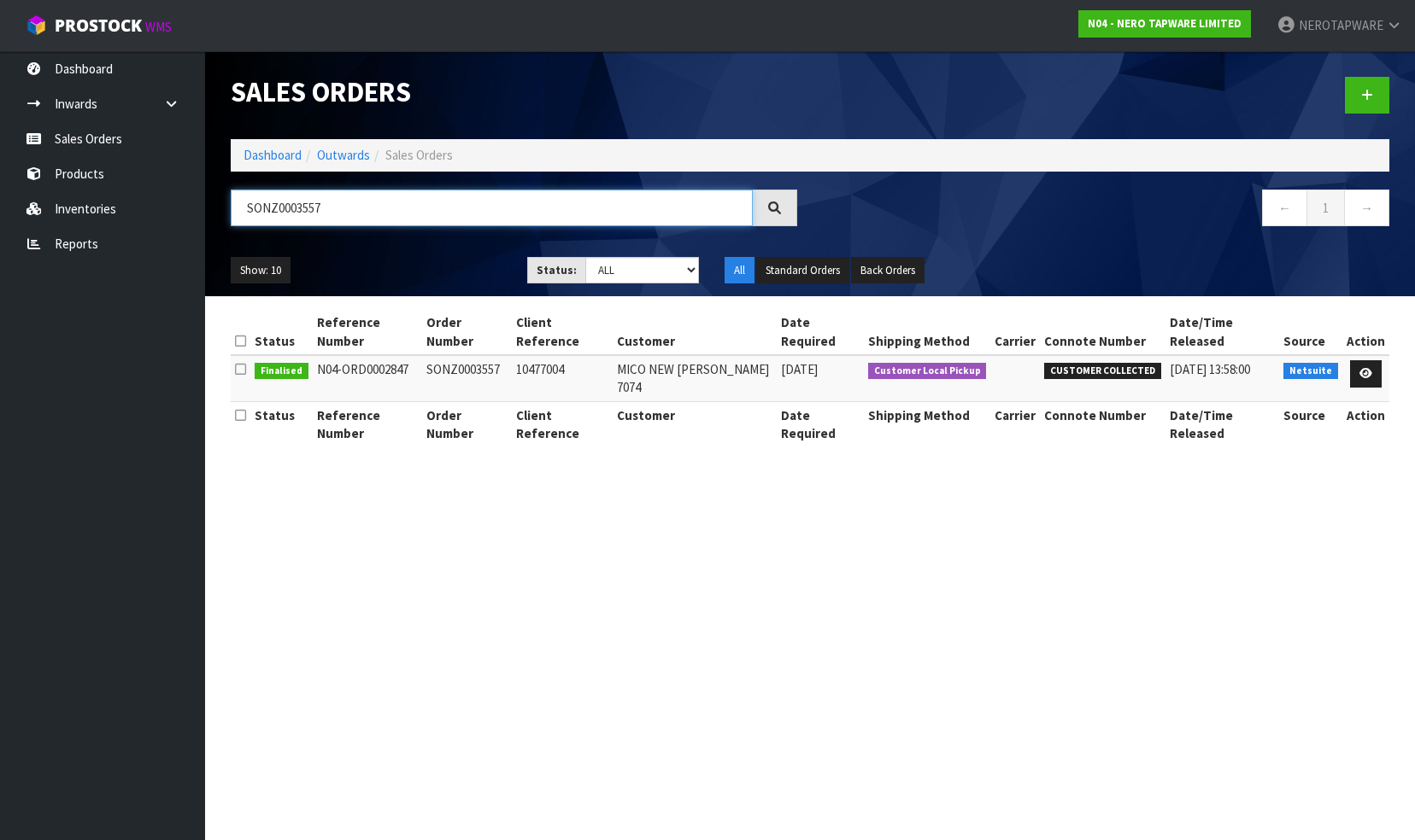
click at [364, 207] on input "SONZ0003557" at bounding box center [491, 207] width 522 height 37
paste input "61"
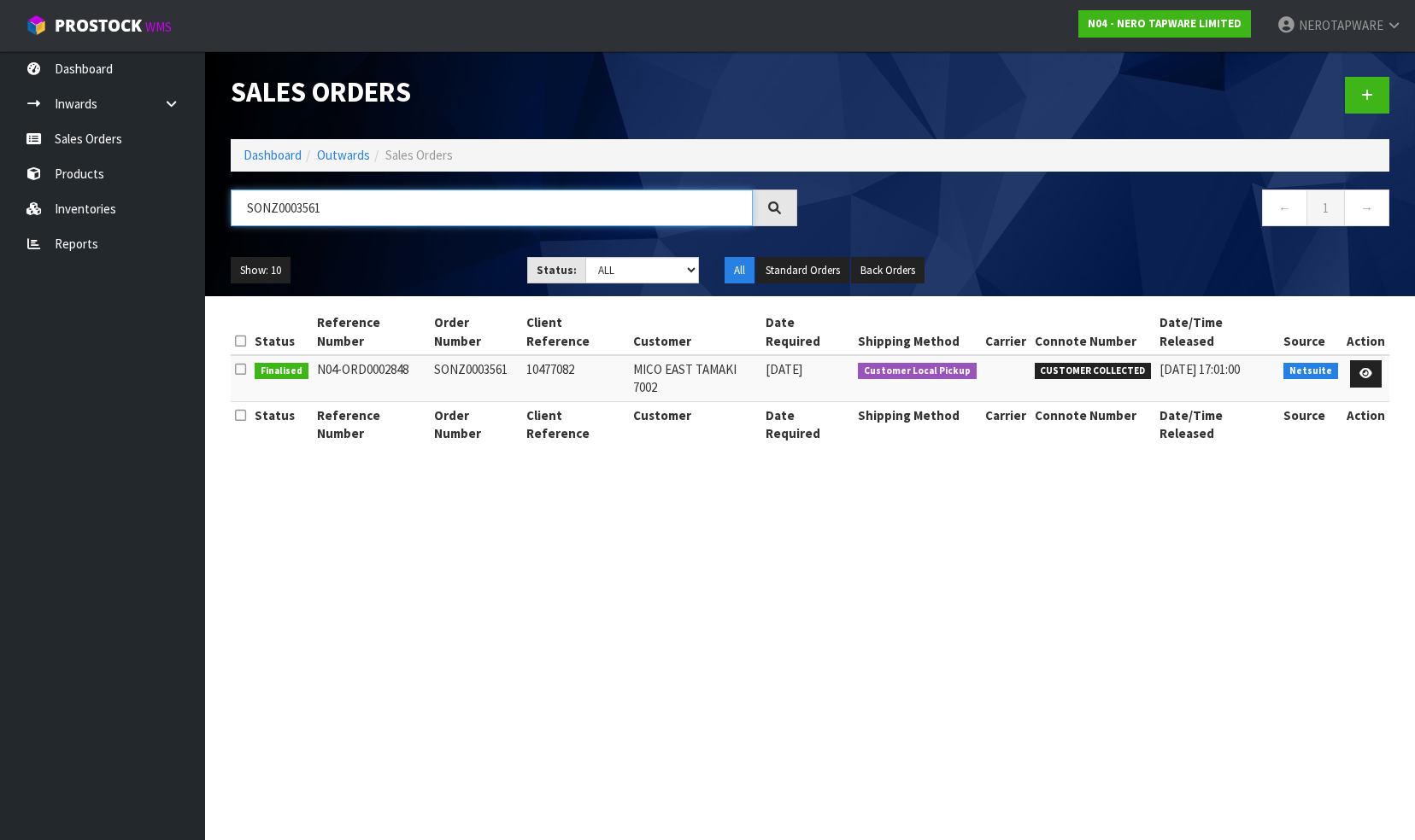
click at [342, 203] on input "SONZ0003561" at bounding box center [491, 207] width 522 height 37
paste input "2"
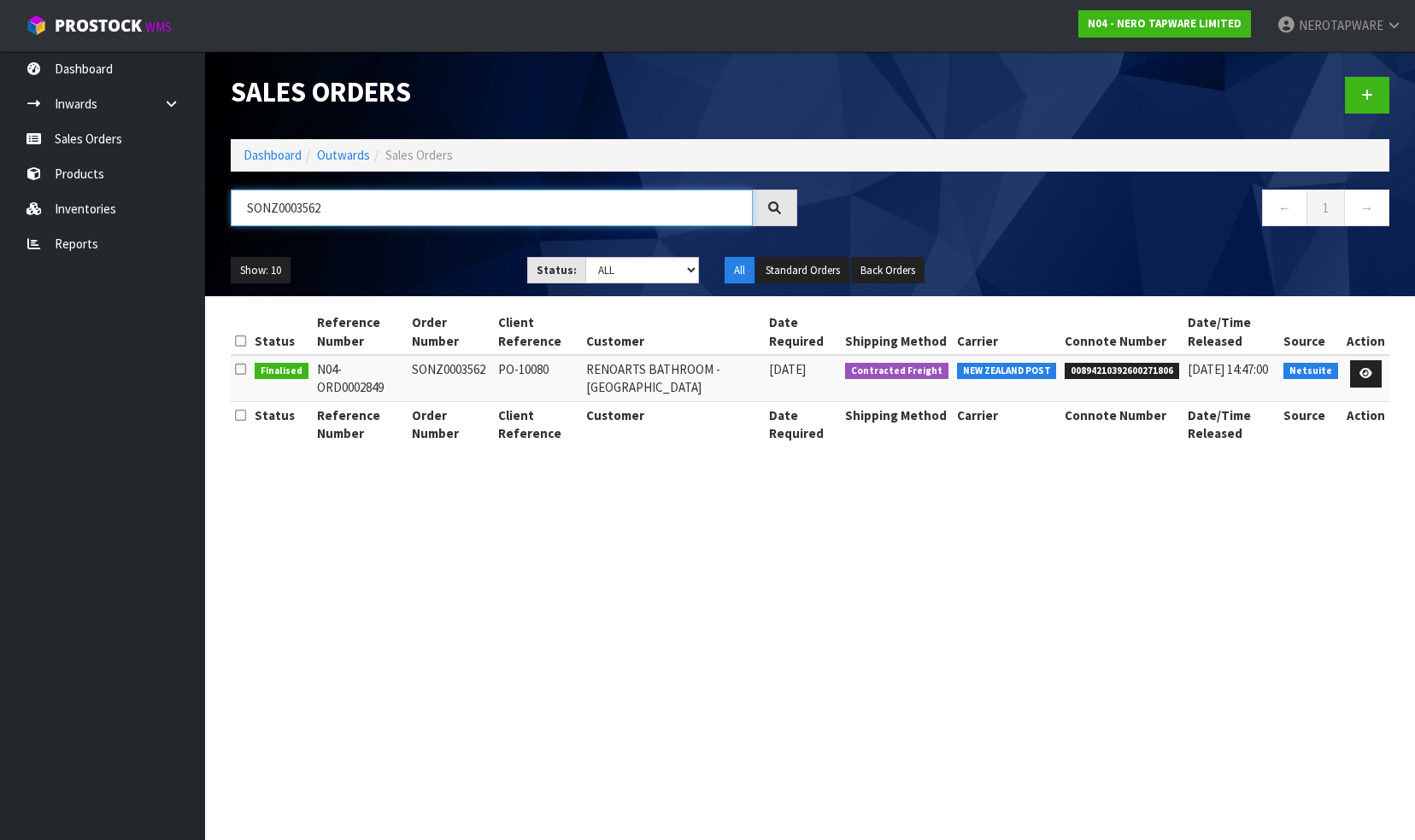
click at [365, 210] on input "SONZ0003562" at bounding box center [491, 207] width 522 height 37
paste input "740"
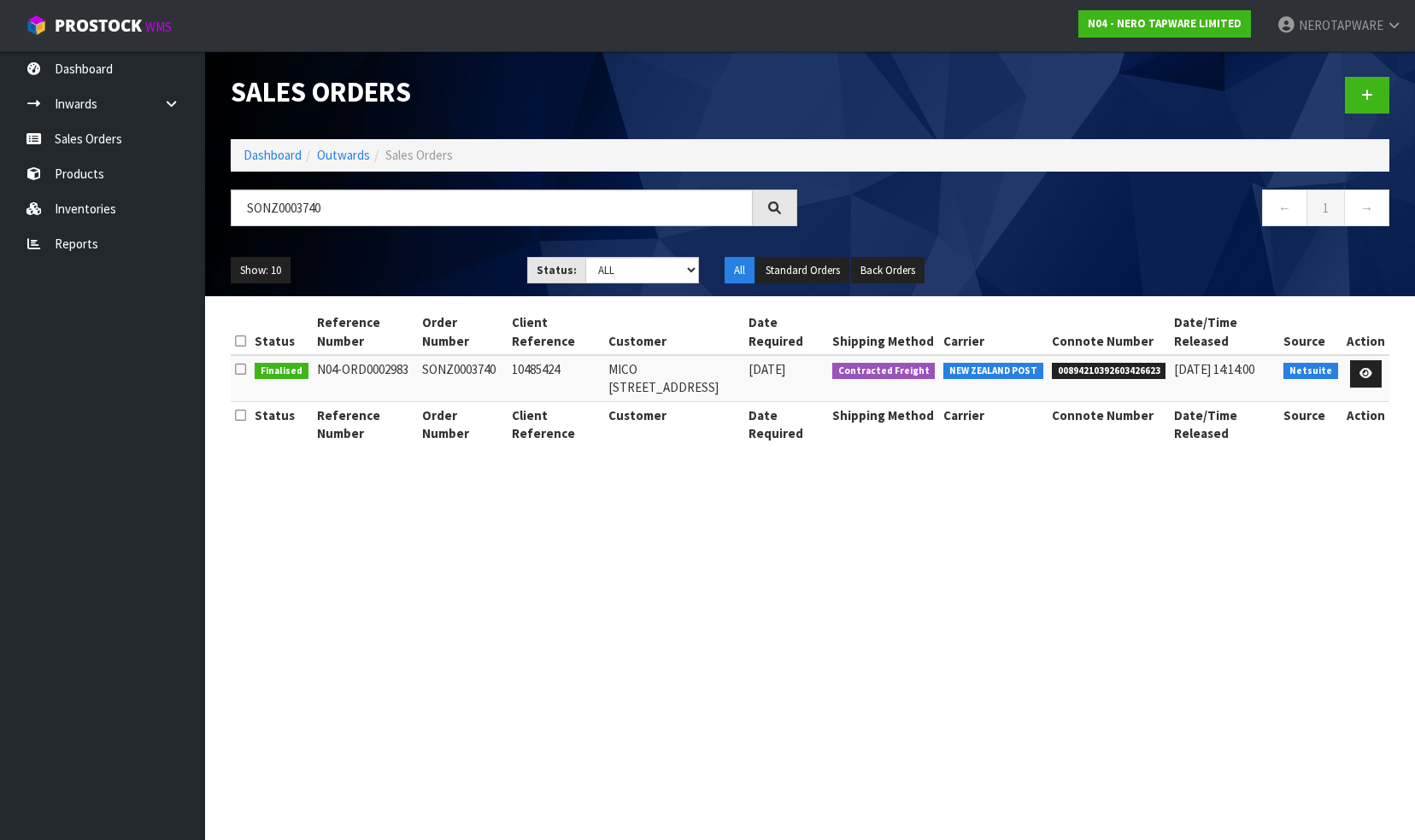
click at [1112, 372] on span "00894210392603426623" at bounding box center [1110, 371] width 115 height 17
copy span "00894210392603426623"
click at [354, 206] on input "SONZ0003740" at bounding box center [491, 207] width 522 height 37
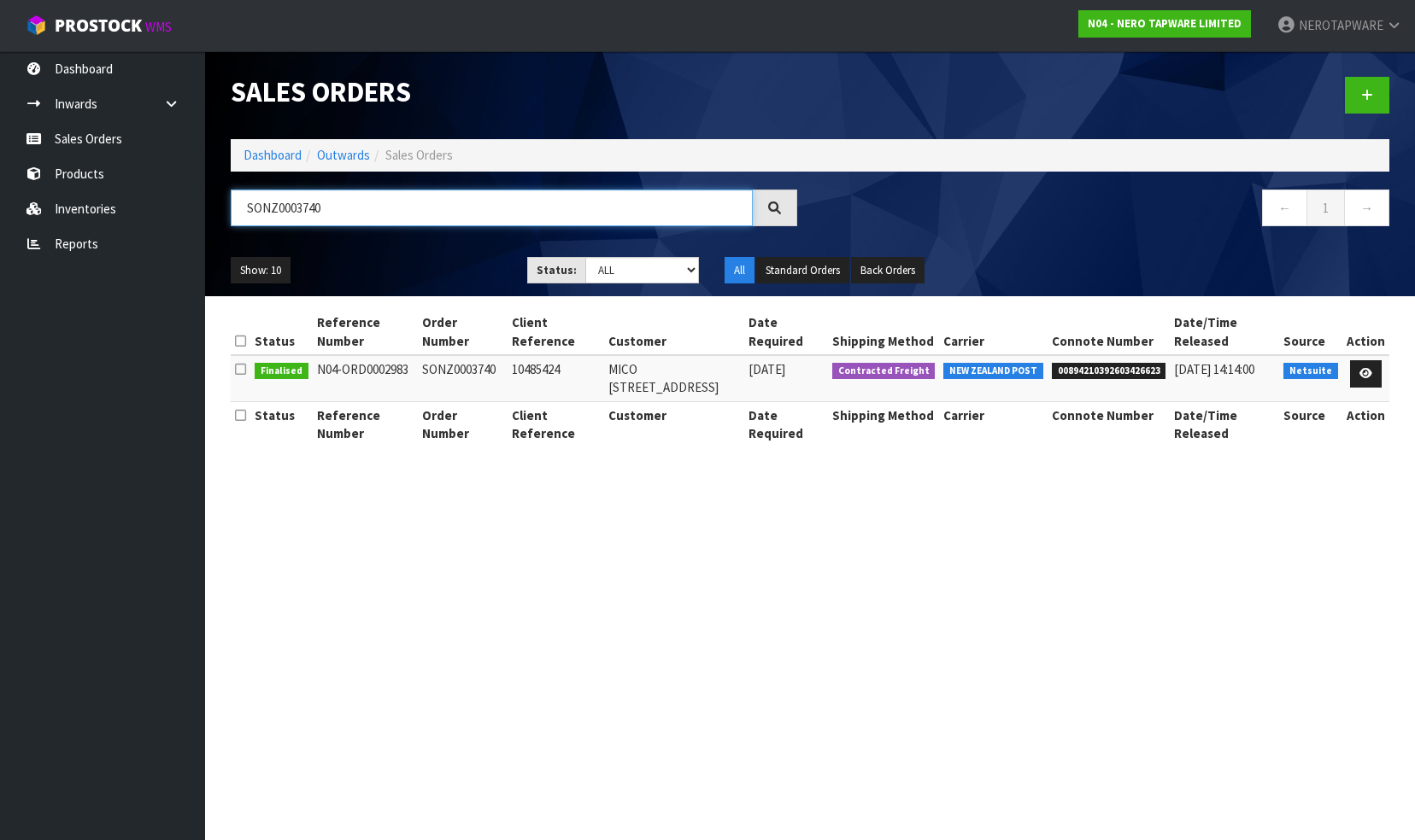
paste input "562"
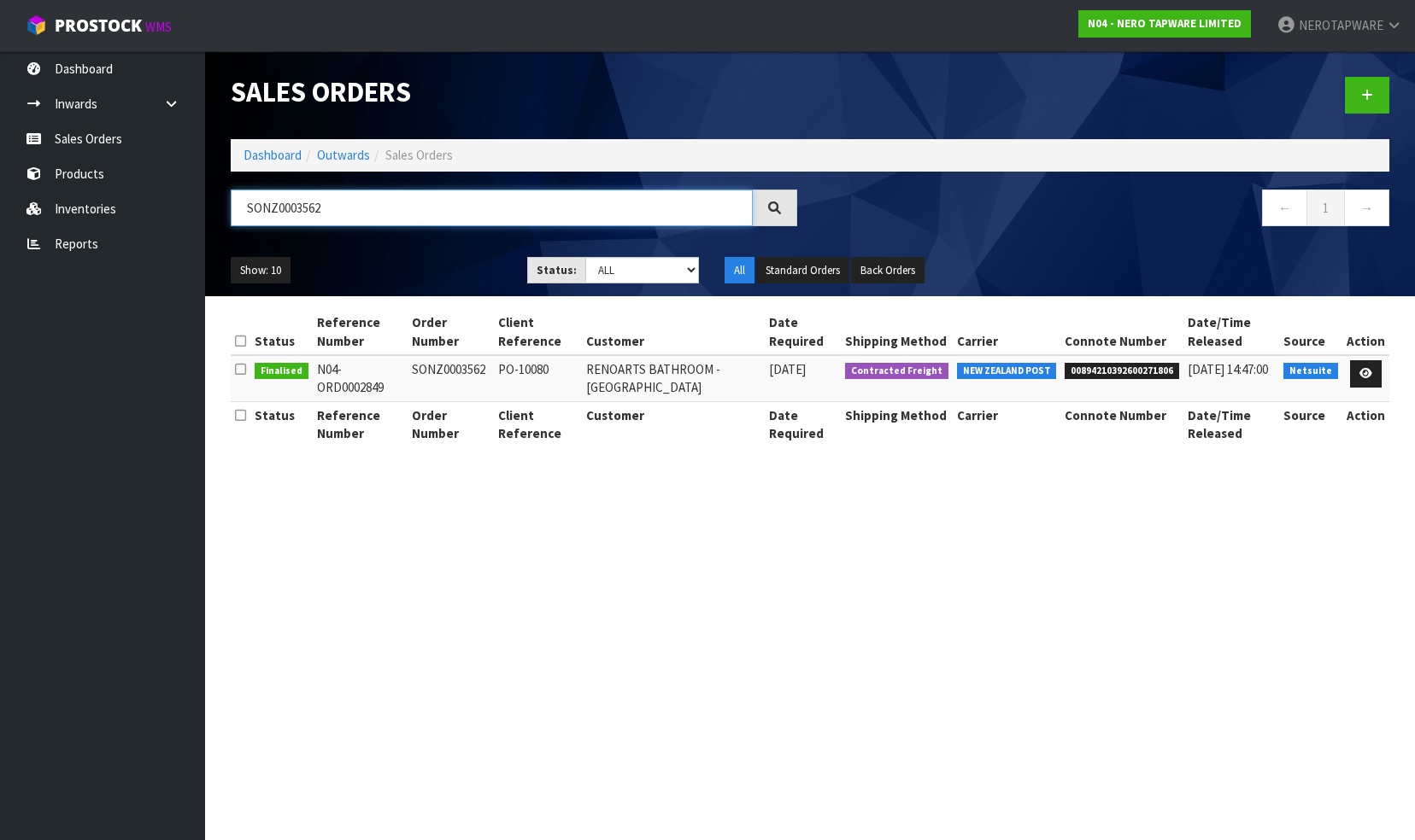
click at [382, 212] on input "SONZ0003562" at bounding box center [491, 207] width 522 height 37
paste input "3"
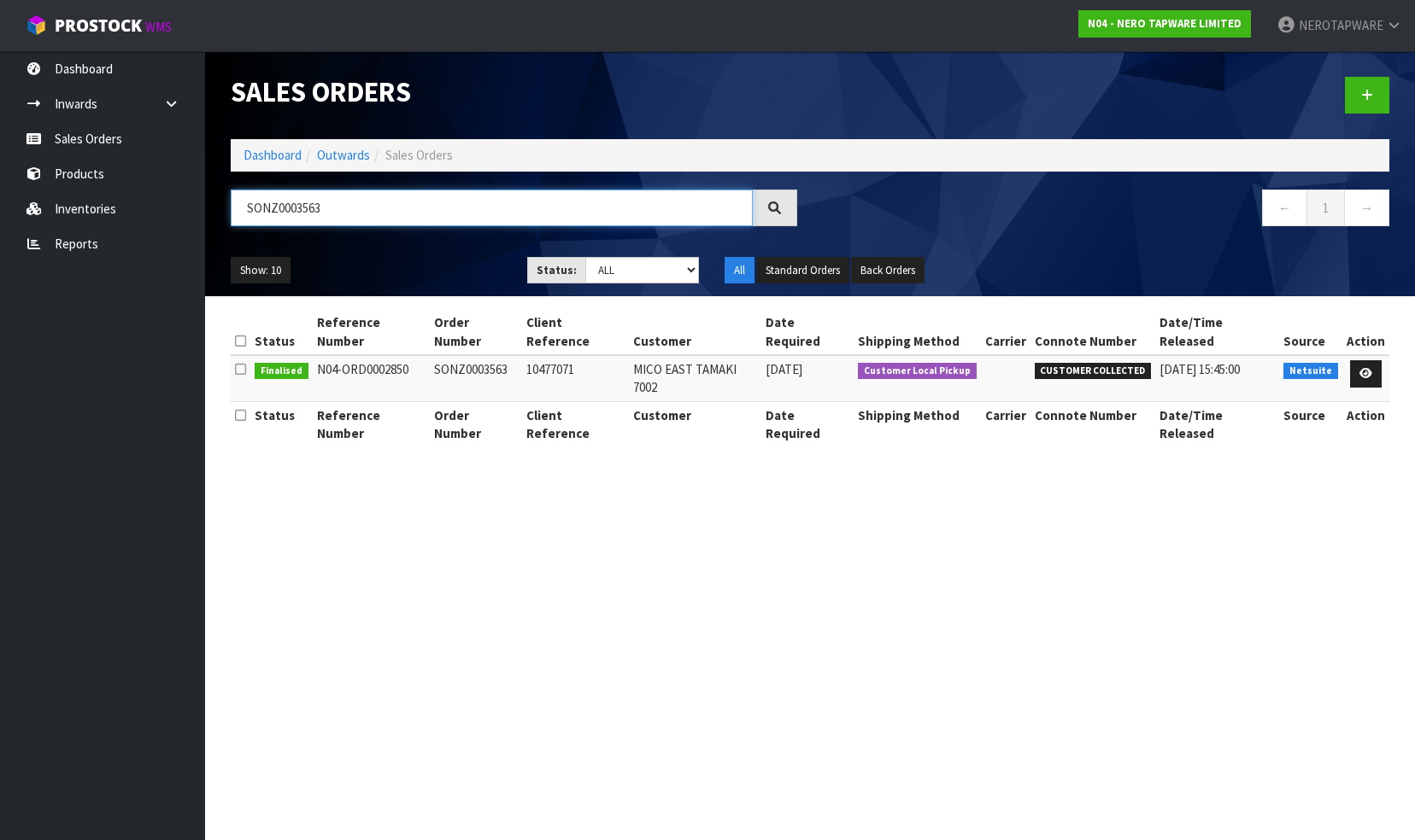
click at [368, 209] on input "SONZ0003563" at bounding box center [491, 207] width 522 height 37
paste input "4"
click at [370, 205] on input "SONZ0003564" at bounding box center [491, 207] width 522 height 37
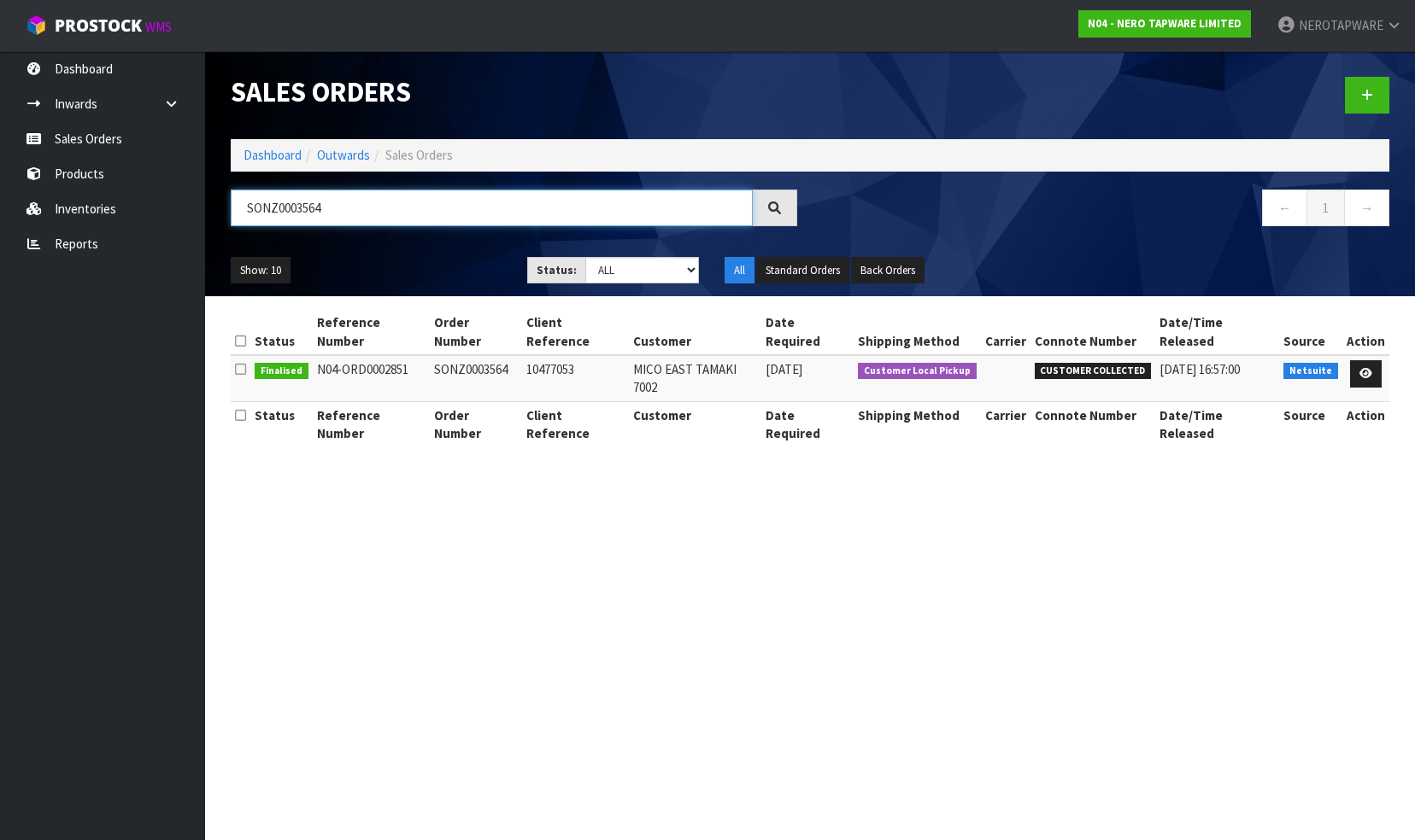
paste input "5"
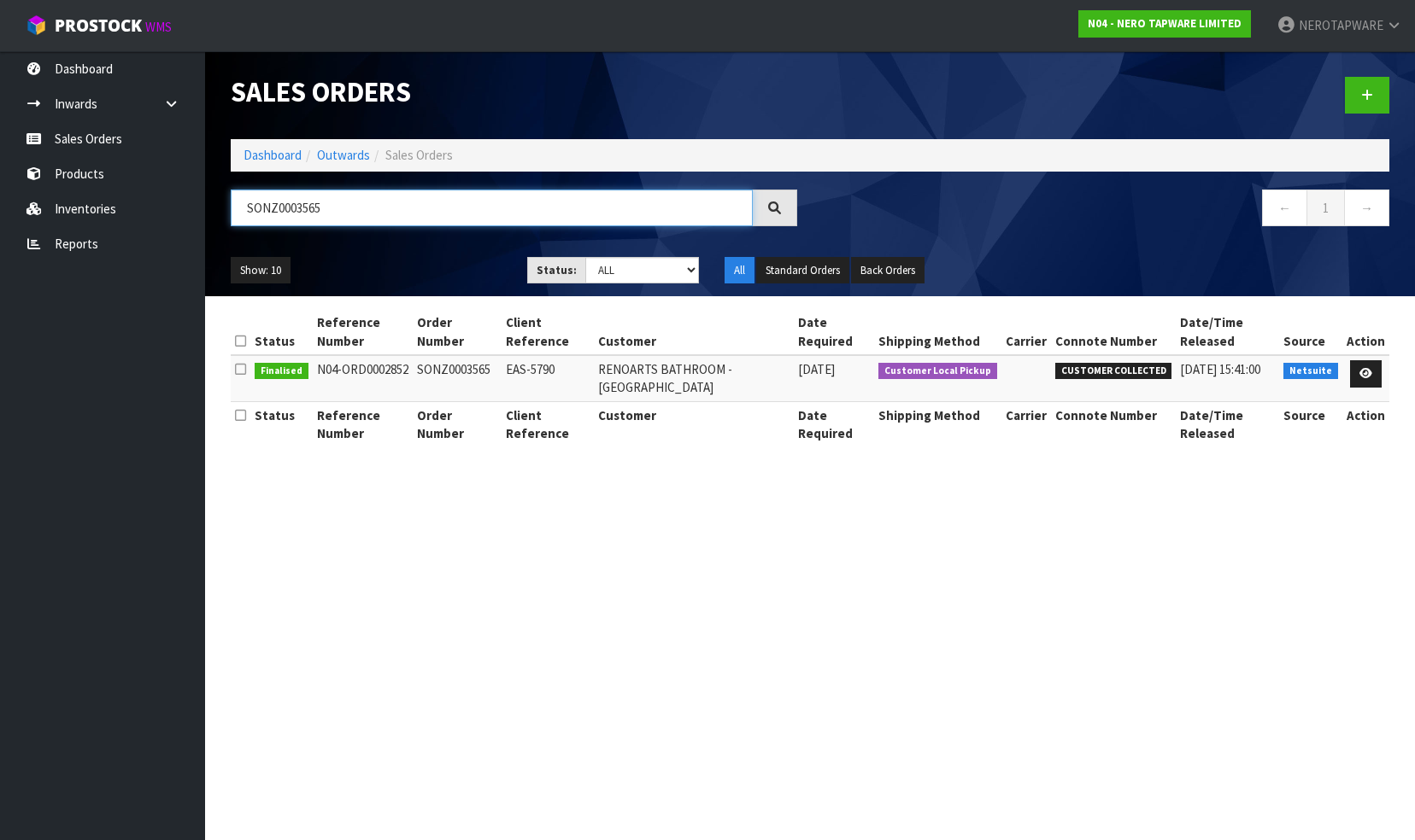
drag, startPoint x: 358, startPoint y: 221, endPoint x: 362, endPoint y: 213, distance: 8.9
click at [358, 219] on input "SONZ0003565" at bounding box center [491, 207] width 522 height 37
click at [364, 212] on input "SONZ0003565" at bounding box center [491, 207] width 522 height 37
click at [362, 212] on input "SONZ0003565" at bounding box center [491, 207] width 522 height 37
paste input "6"
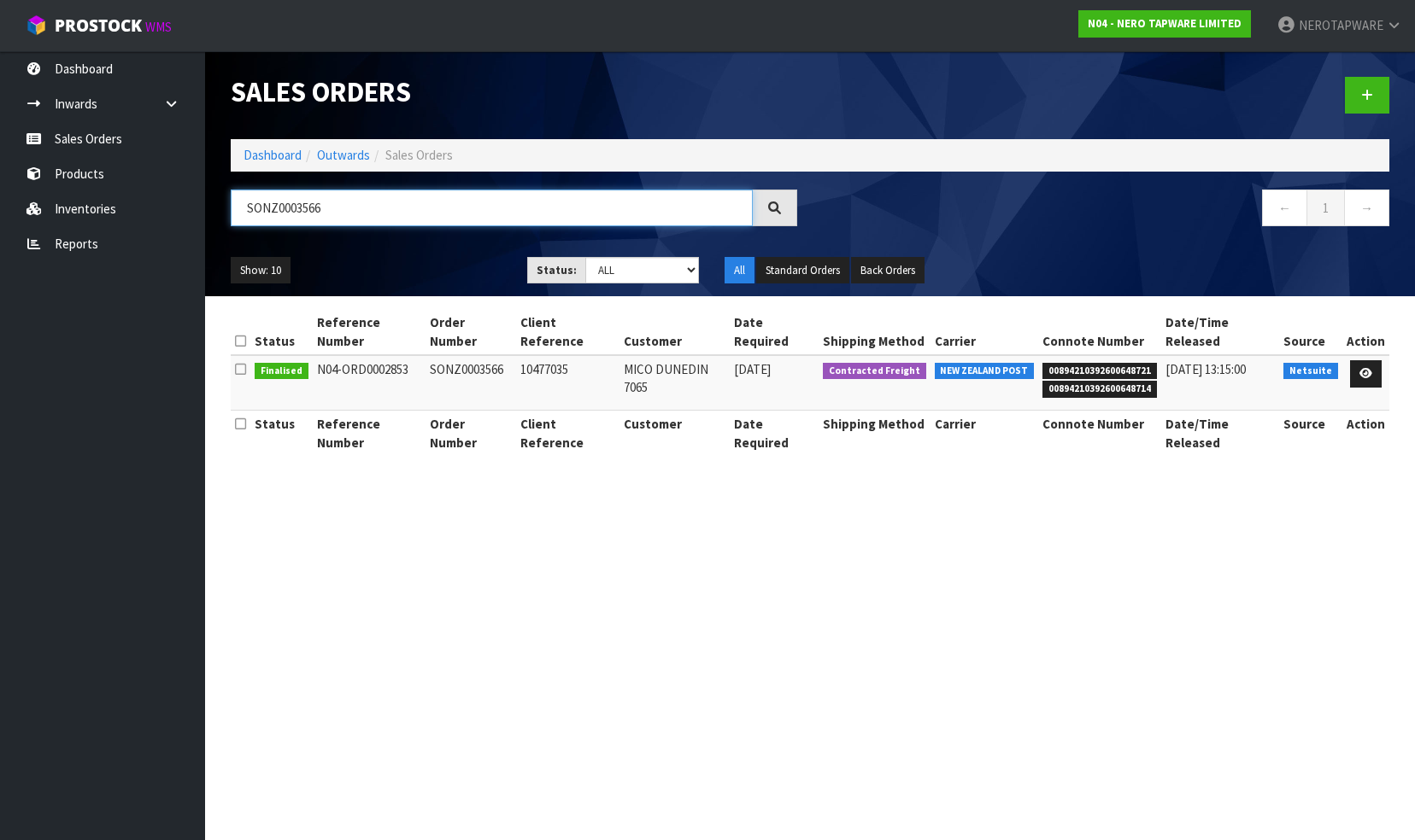
click at [330, 212] on input "SONZ0003566" at bounding box center [491, 207] width 522 height 37
paste input "7"
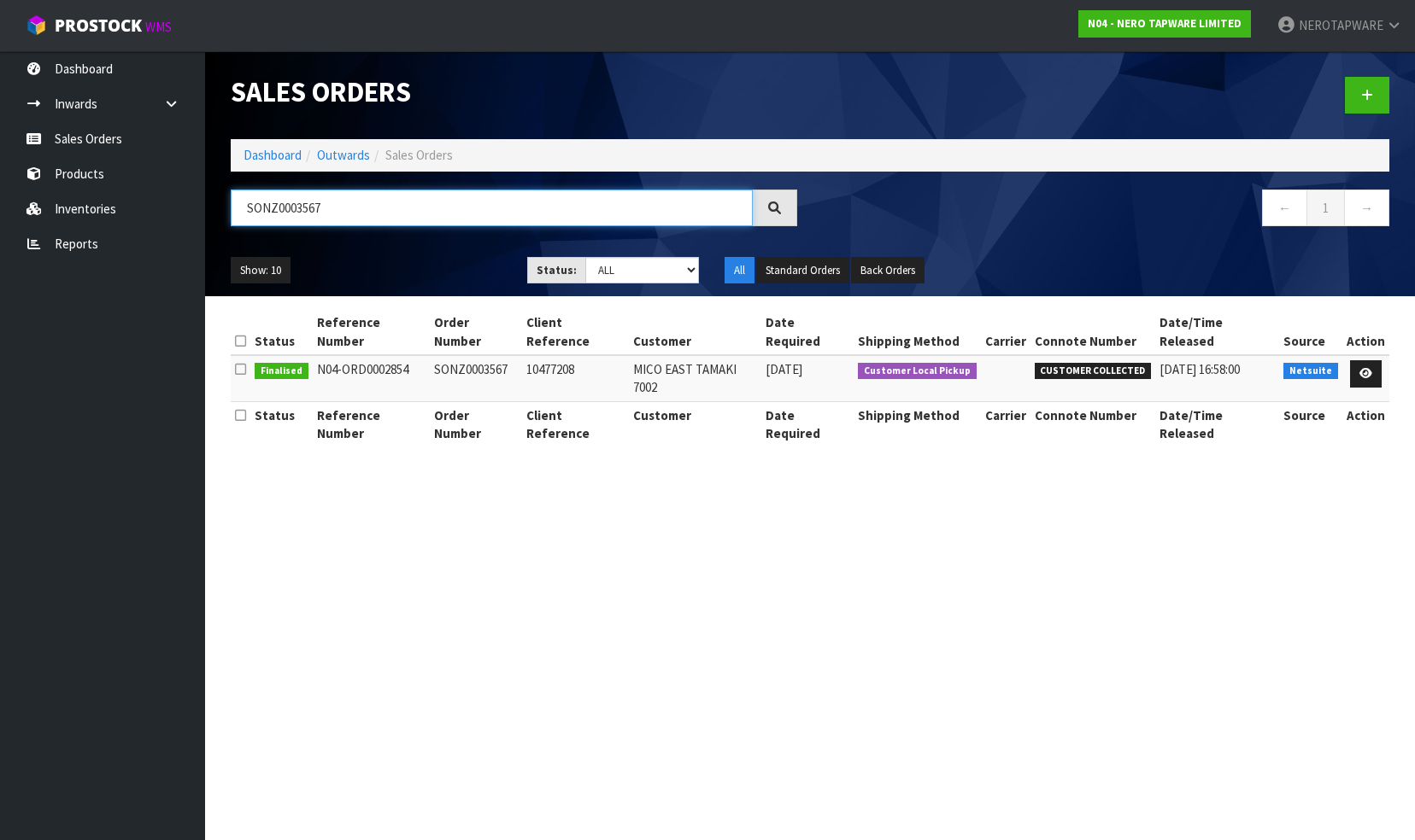
click at [346, 207] on input "SONZ0003567" at bounding box center [491, 207] width 522 height 37
paste input "8"
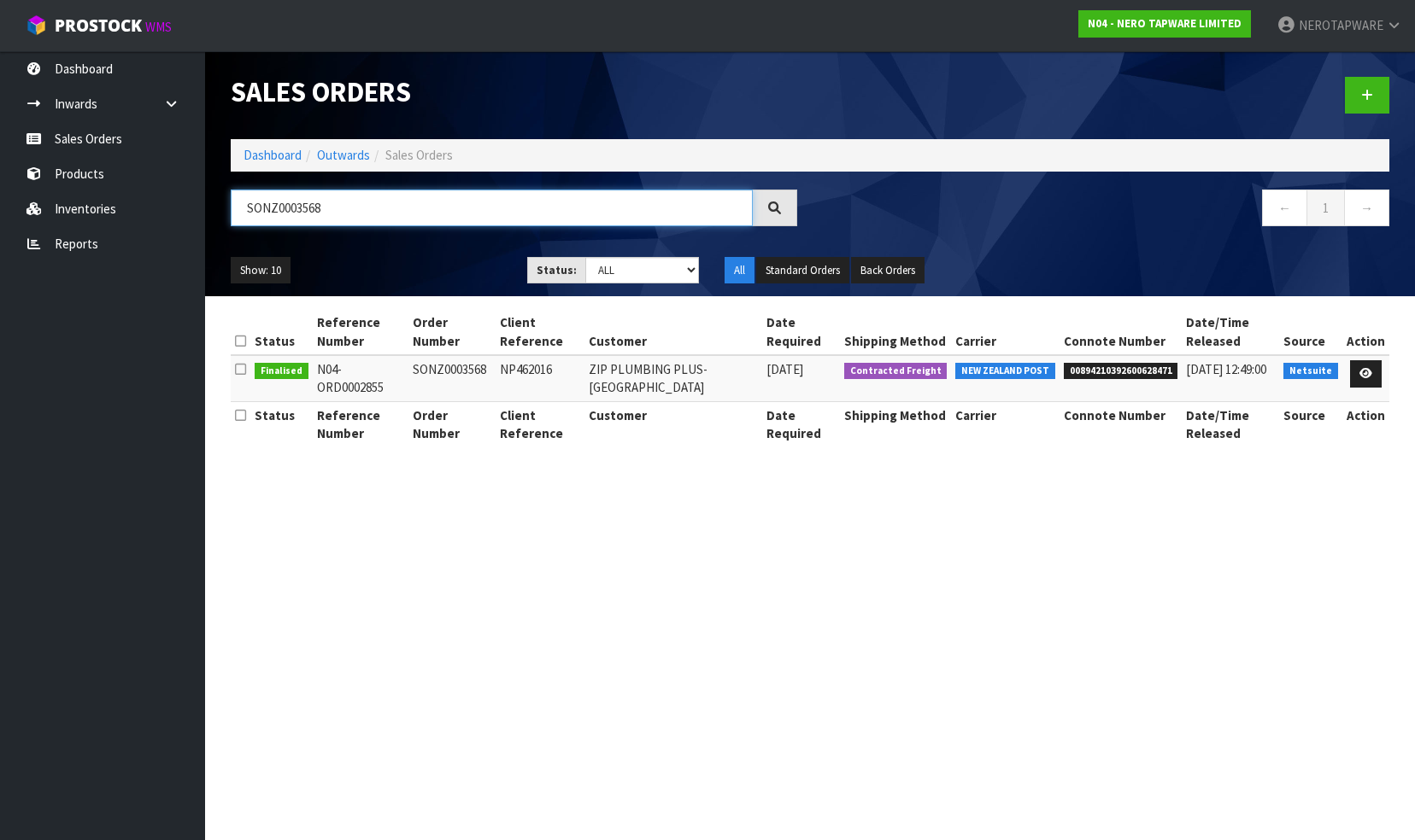
click at [355, 213] on input "SONZ0003568" at bounding box center [491, 207] width 522 height 37
click at [382, 208] on input "SONZ0003568" at bounding box center [491, 207] width 522 height 37
paste input "9"
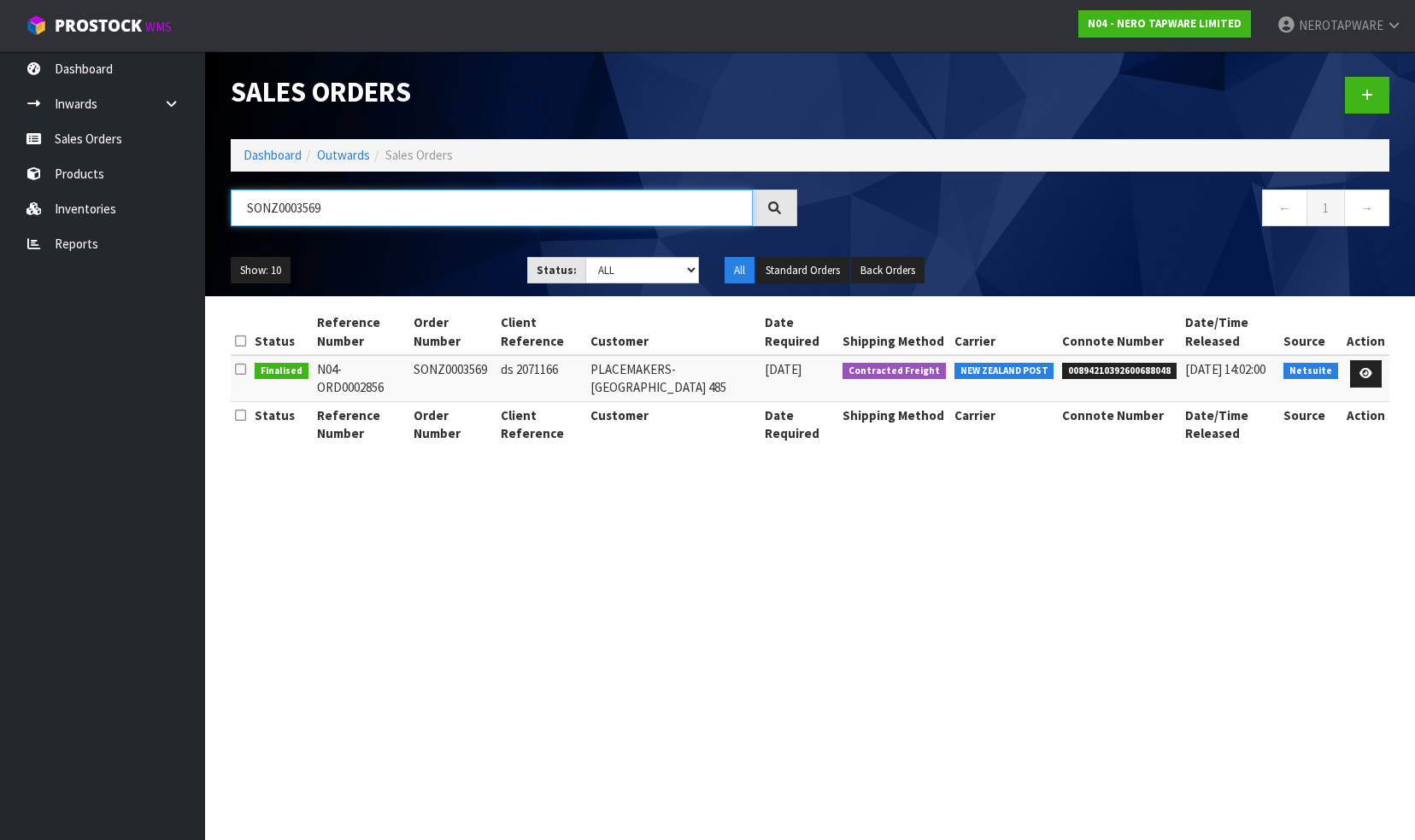
click at [352, 213] on input "SONZ0003569" at bounding box center [491, 207] width 522 height 37
paste input "38"
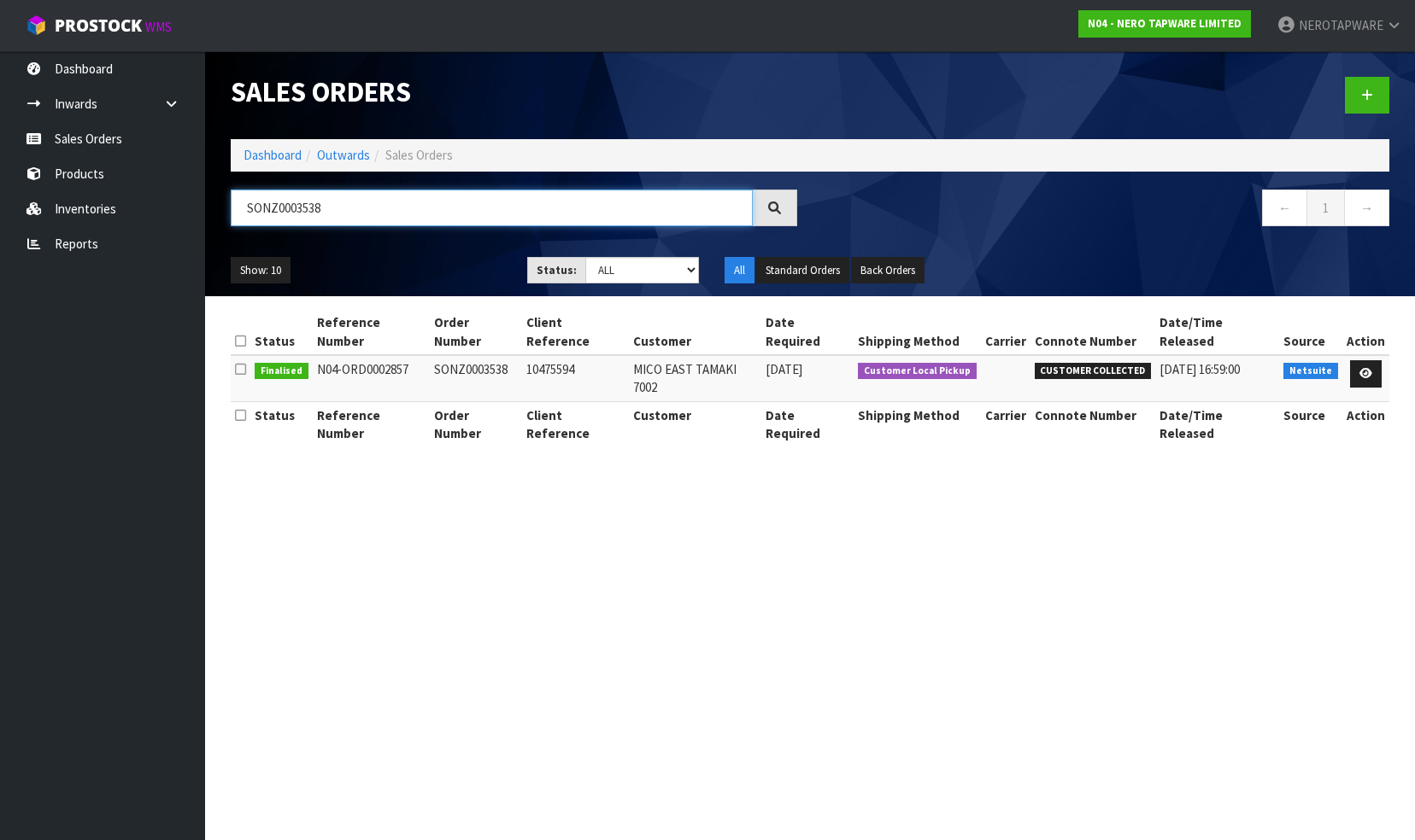
click at [342, 207] on input "SONZ0003538" at bounding box center [491, 207] width 522 height 37
paste input "70"
click at [344, 213] on input "SONZ0003570" at bounding box center [491, 207] width 522 height 37
click at [345, 212] on input "SONZ0003570" at bounding box center [491, 207] width 522 height 37
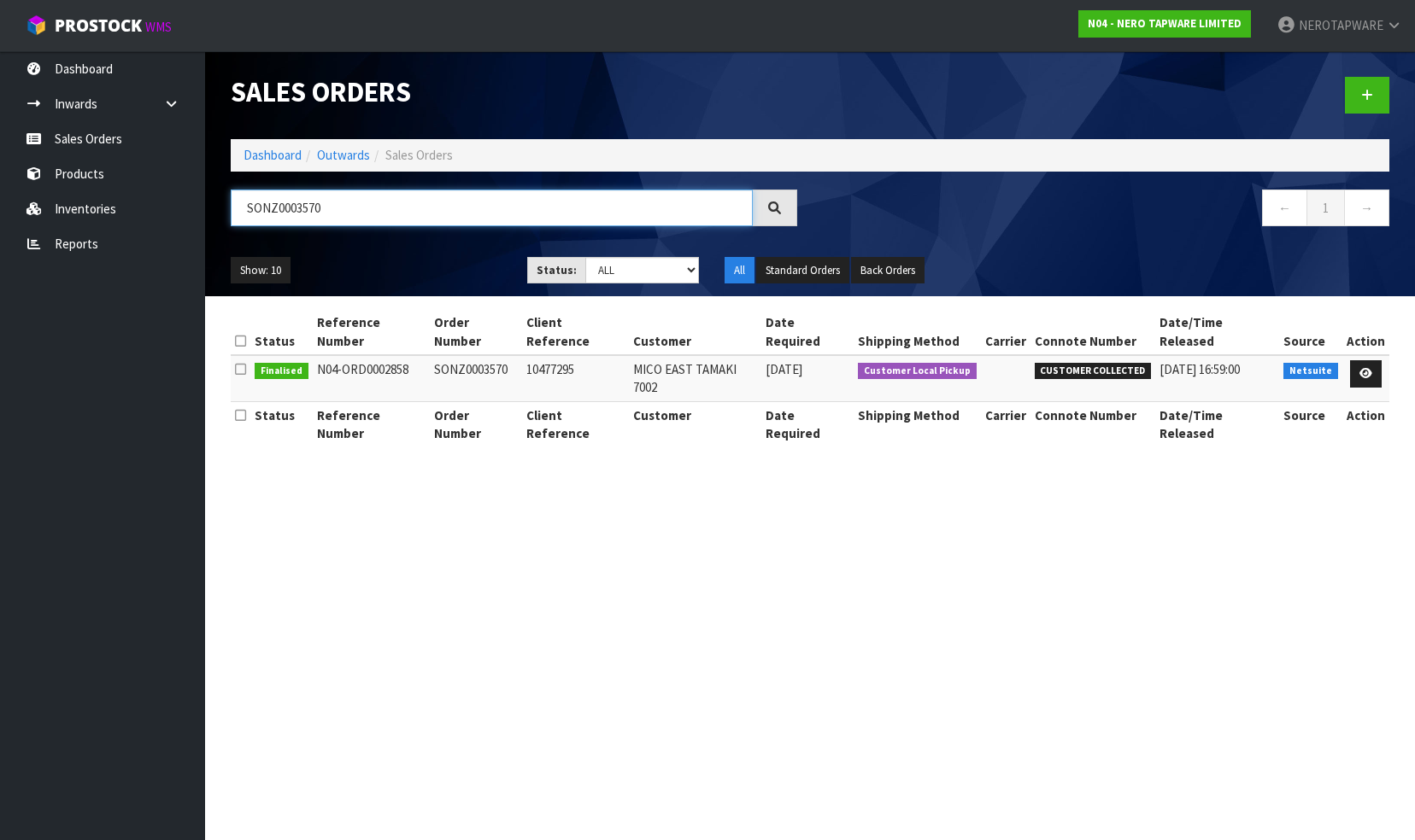
paste input "2"
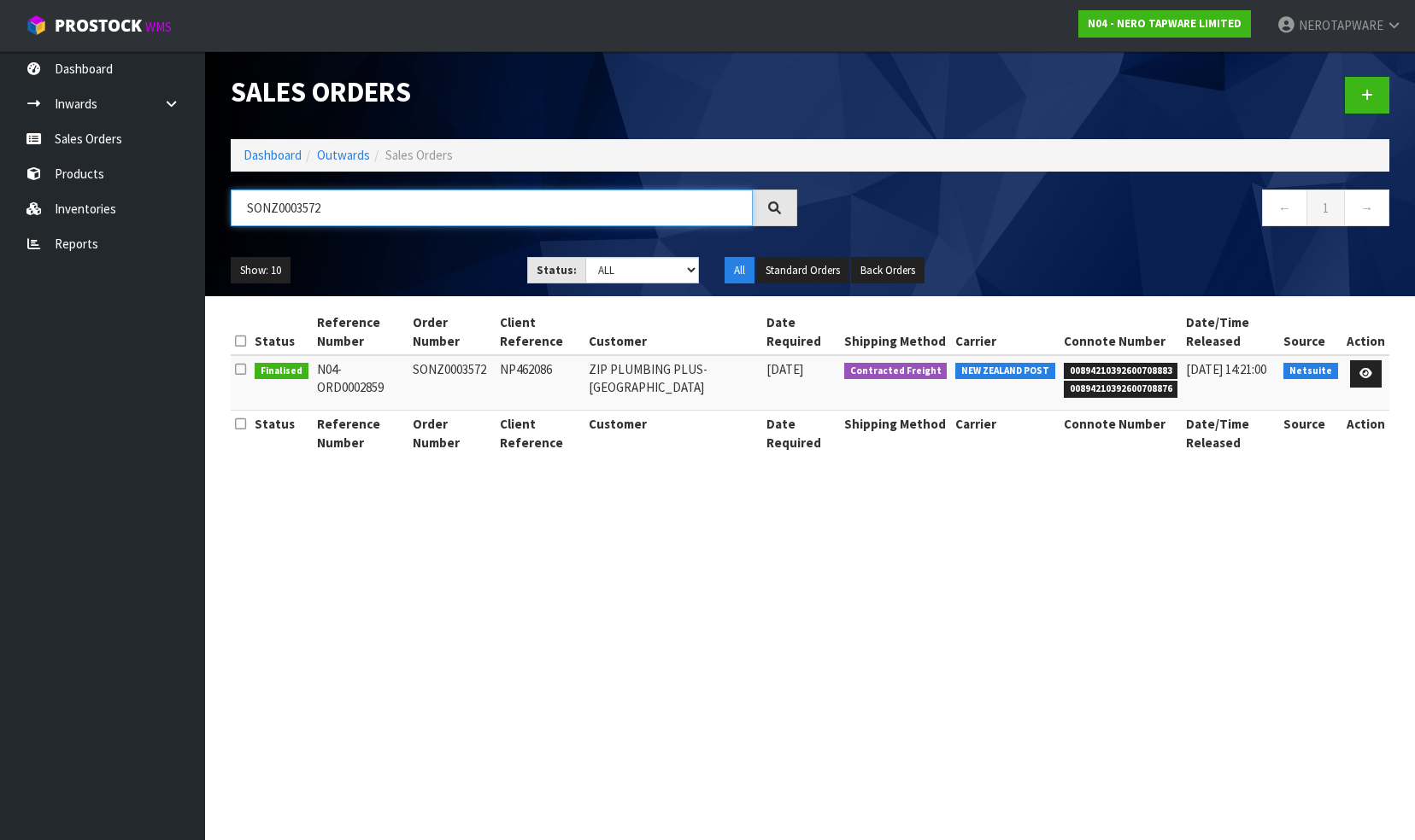
click at [380, 208] on input "SONZ0003572" at bounding box center [491, 207] width 522 height 37
paste input "3"
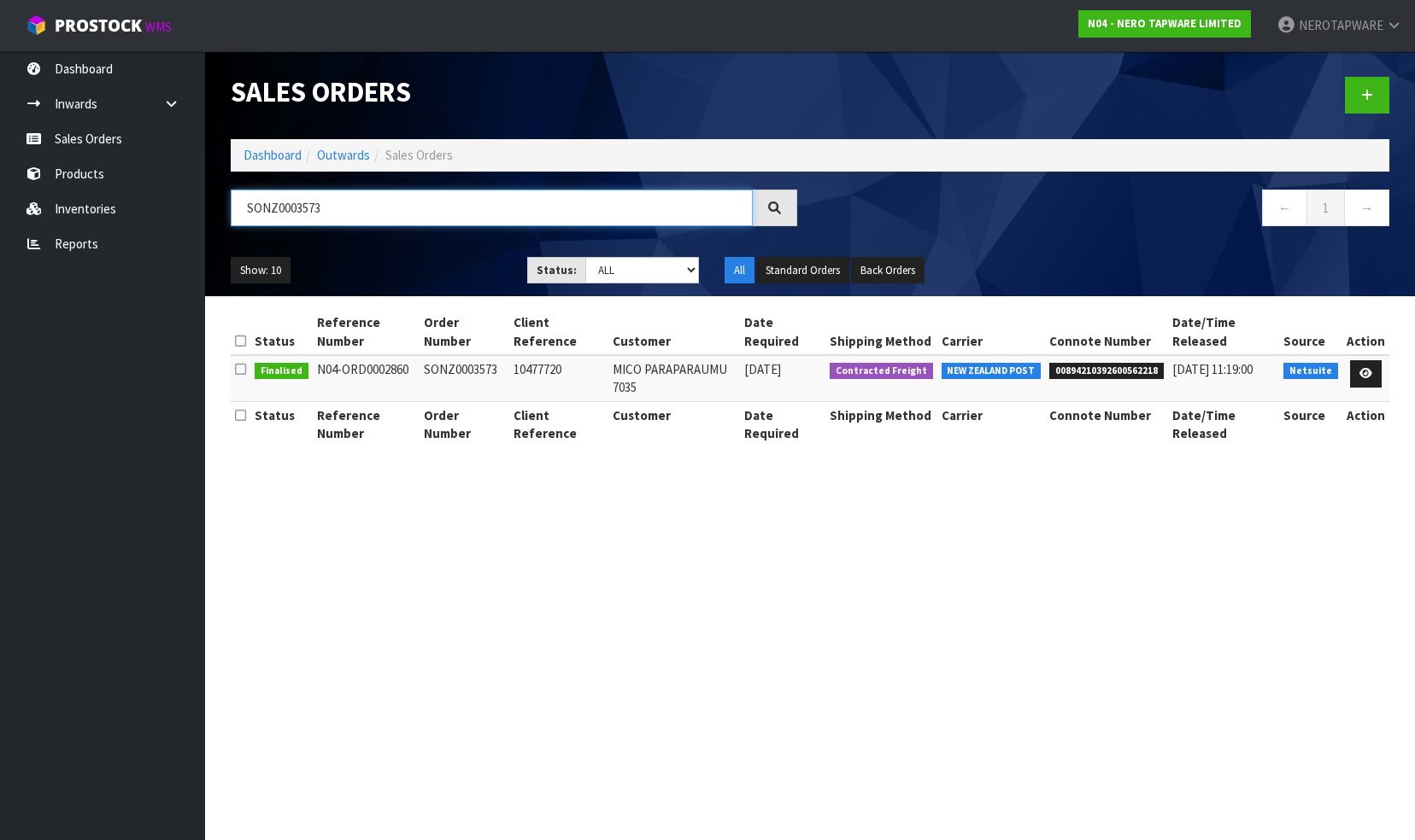
click at [355, 196] on input "SONZ0003573" at bounding box center [491, 207] width 522 height 37
click at [355, 201] on input "SONZ0003573" at bounding box center [491, 207] width 522 height 37
click at [346, 211] on input "SONZ0003573" at bounding box center [491, 207] width 522 height 37
paste input "5"
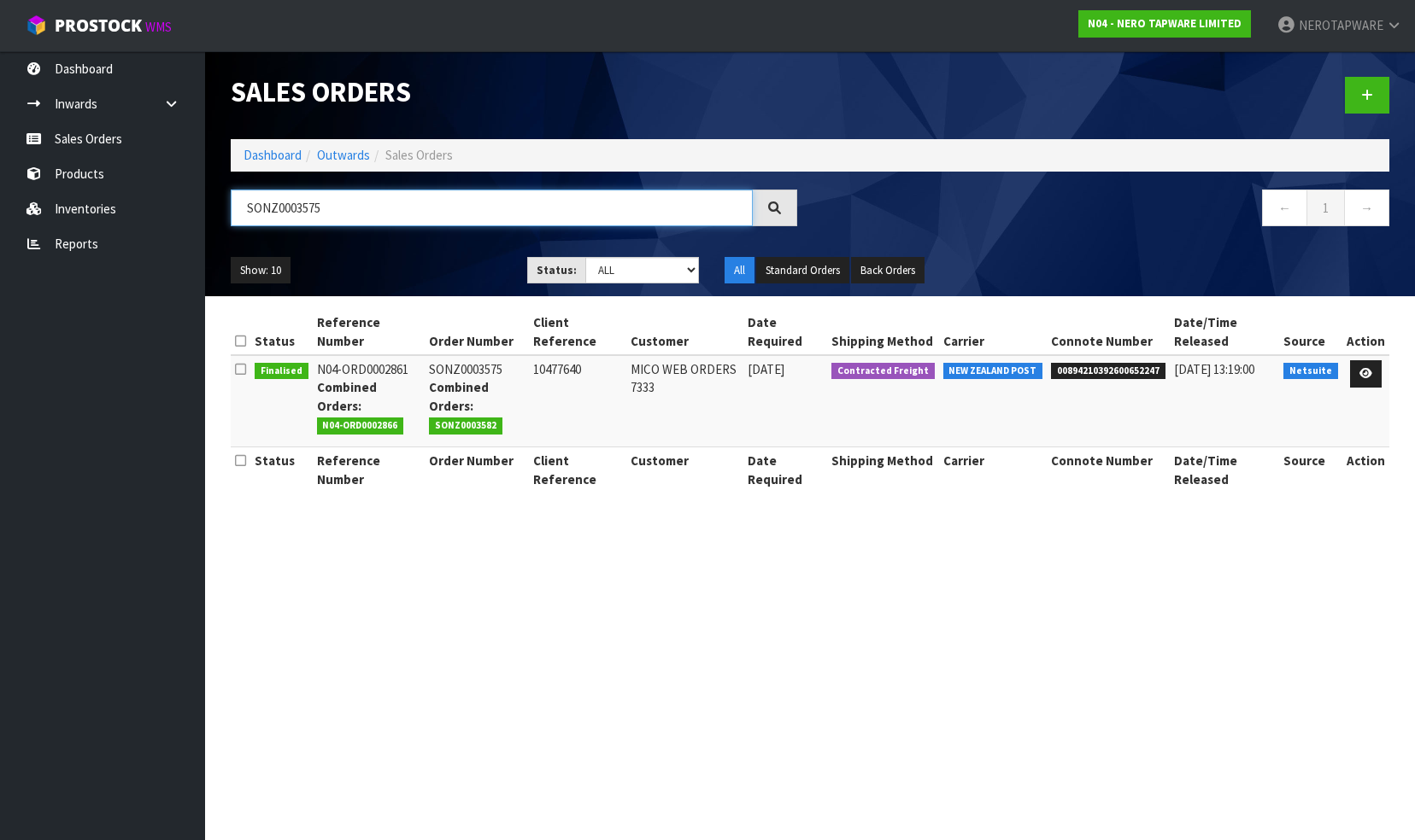
click at [349, 211] on input "SONZ0003575" at bounding box center [491, 207] width 522 height 37
paste input "6"
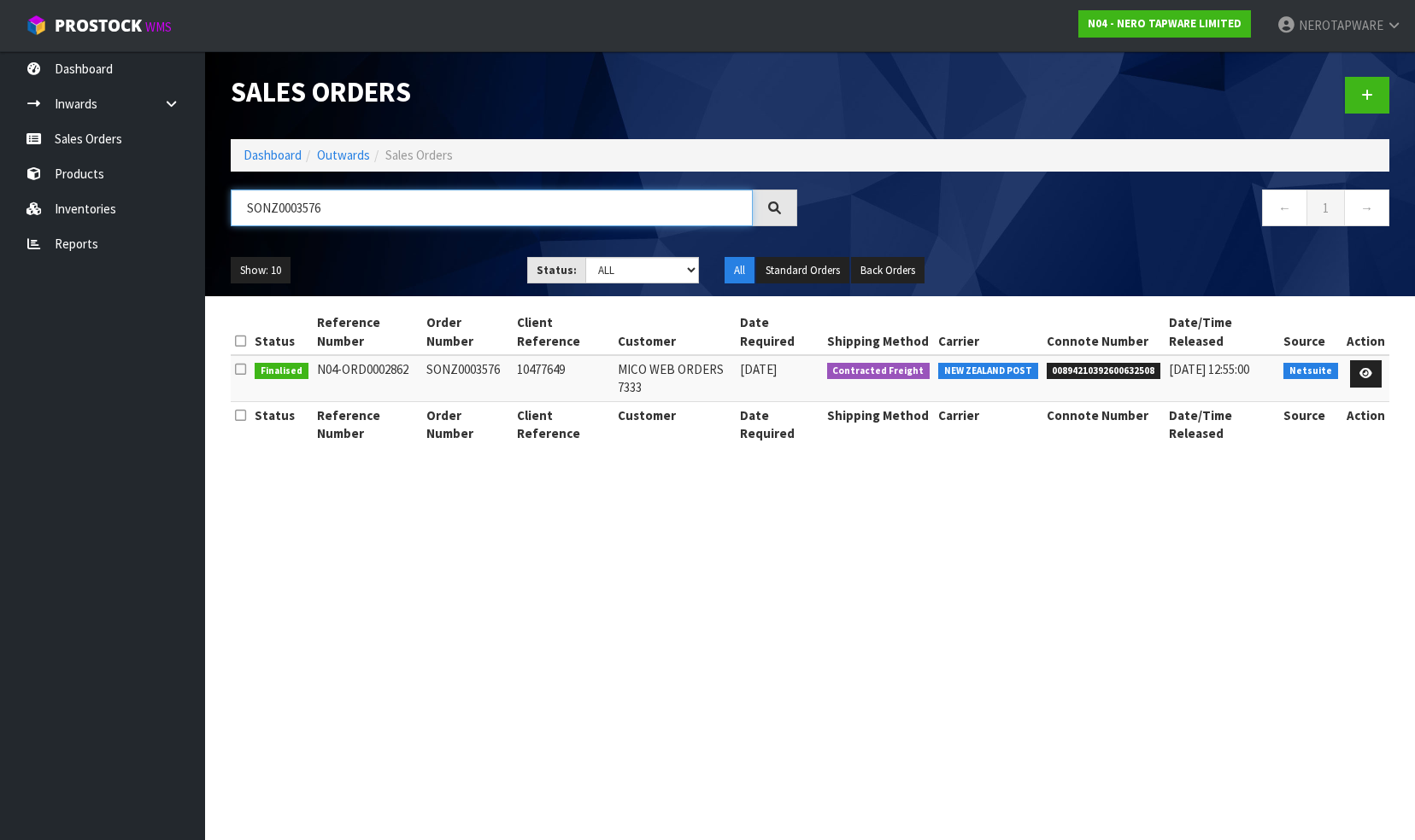
click at [376, 211] on input "SONZ0003576" at bounding box center [491, 207] width 522 height 37
paste input "9"
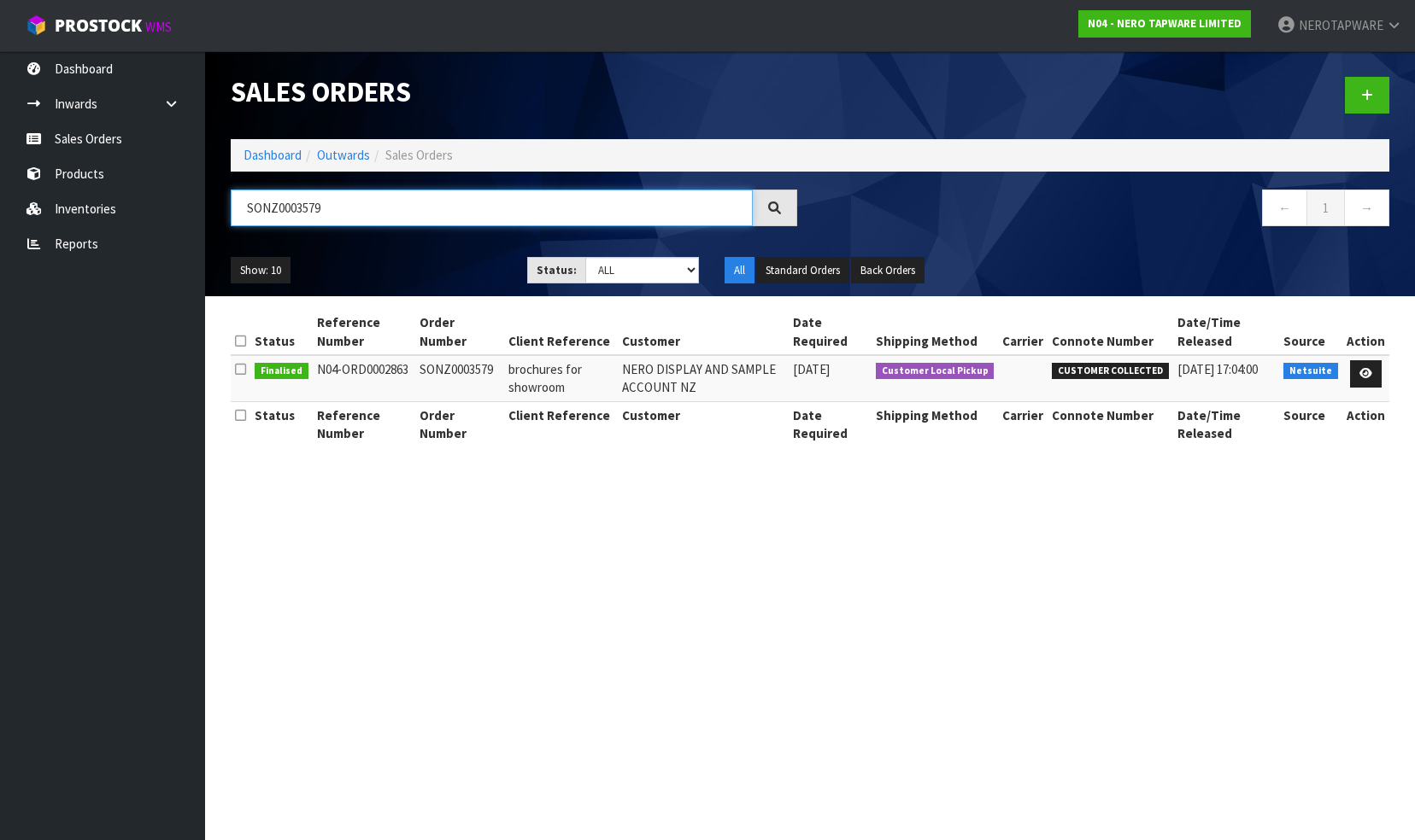
click at [364, 205] on input "SONZ0003579" at bounding box center [491, 207] width 522 height 37
click at [364, 205] on input "SONZ0003579" at bounding box center [491, 207] width 522 height 37
paste input "80"
click at [332, 201] on input "SONZ0003580" at bounding box center [491, 207] width 522 height 37
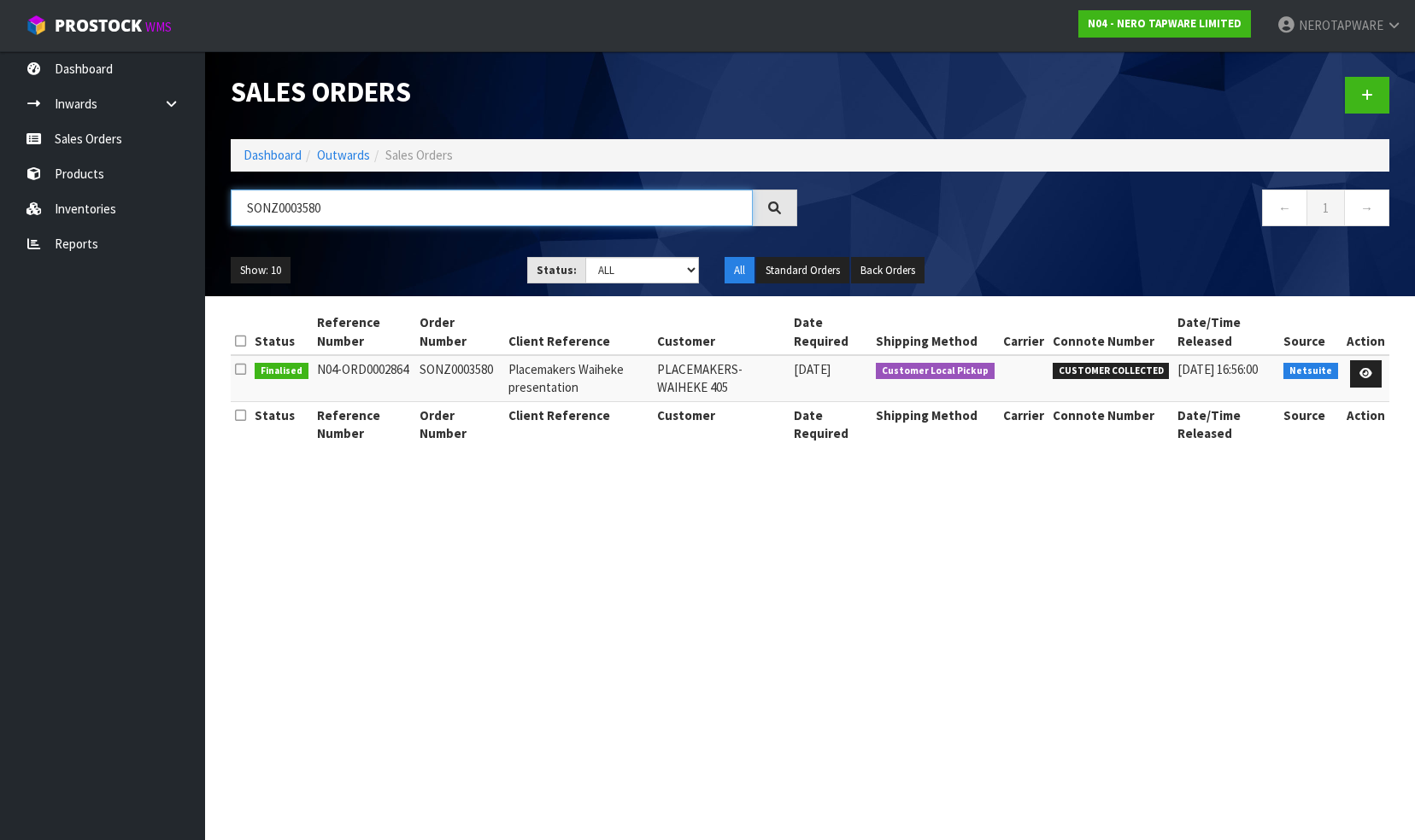
paste input "1"
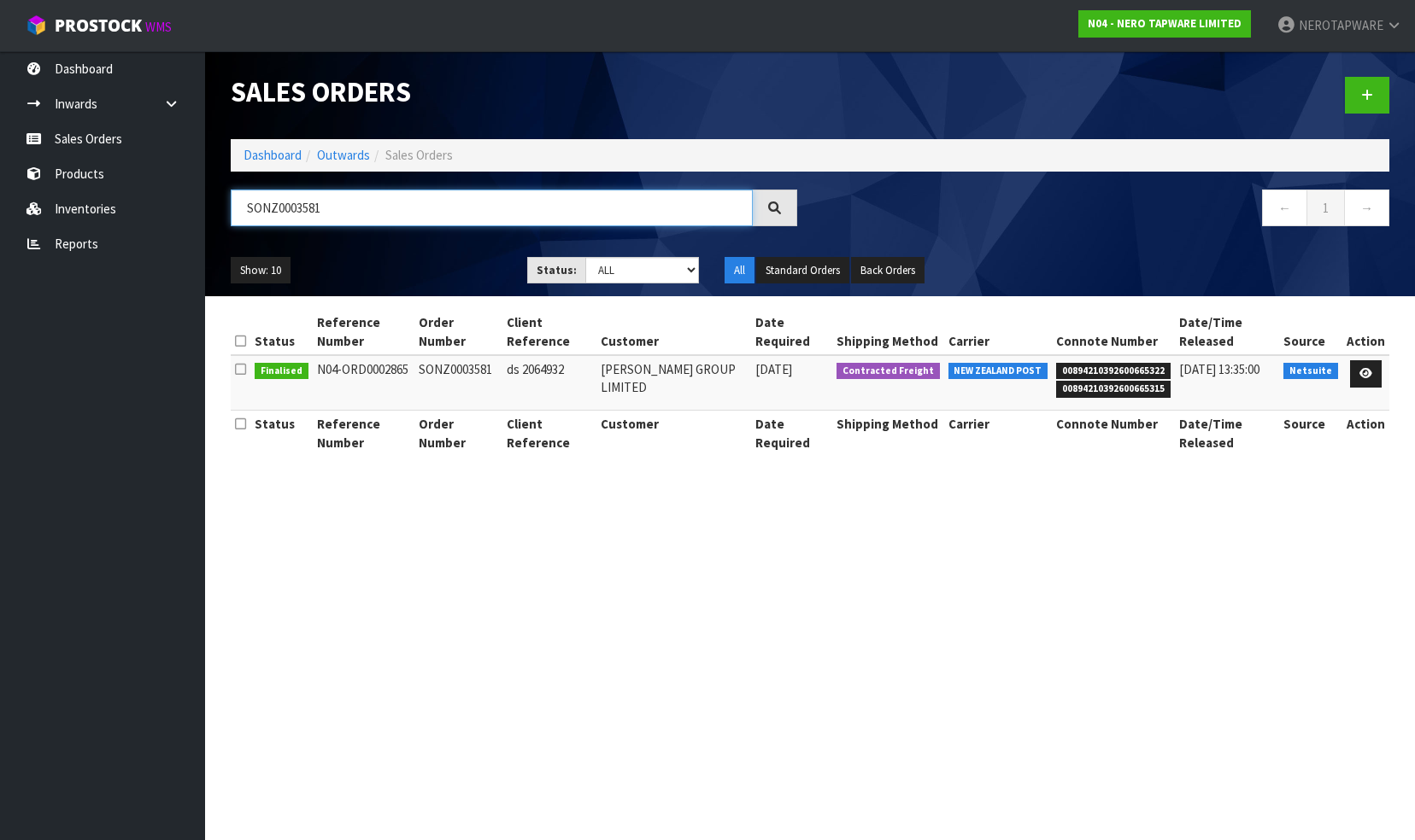
click at [379, 211] on input "SONZ0003581" at bounding box center [491, 207] width 522 height 37
paste input "2"
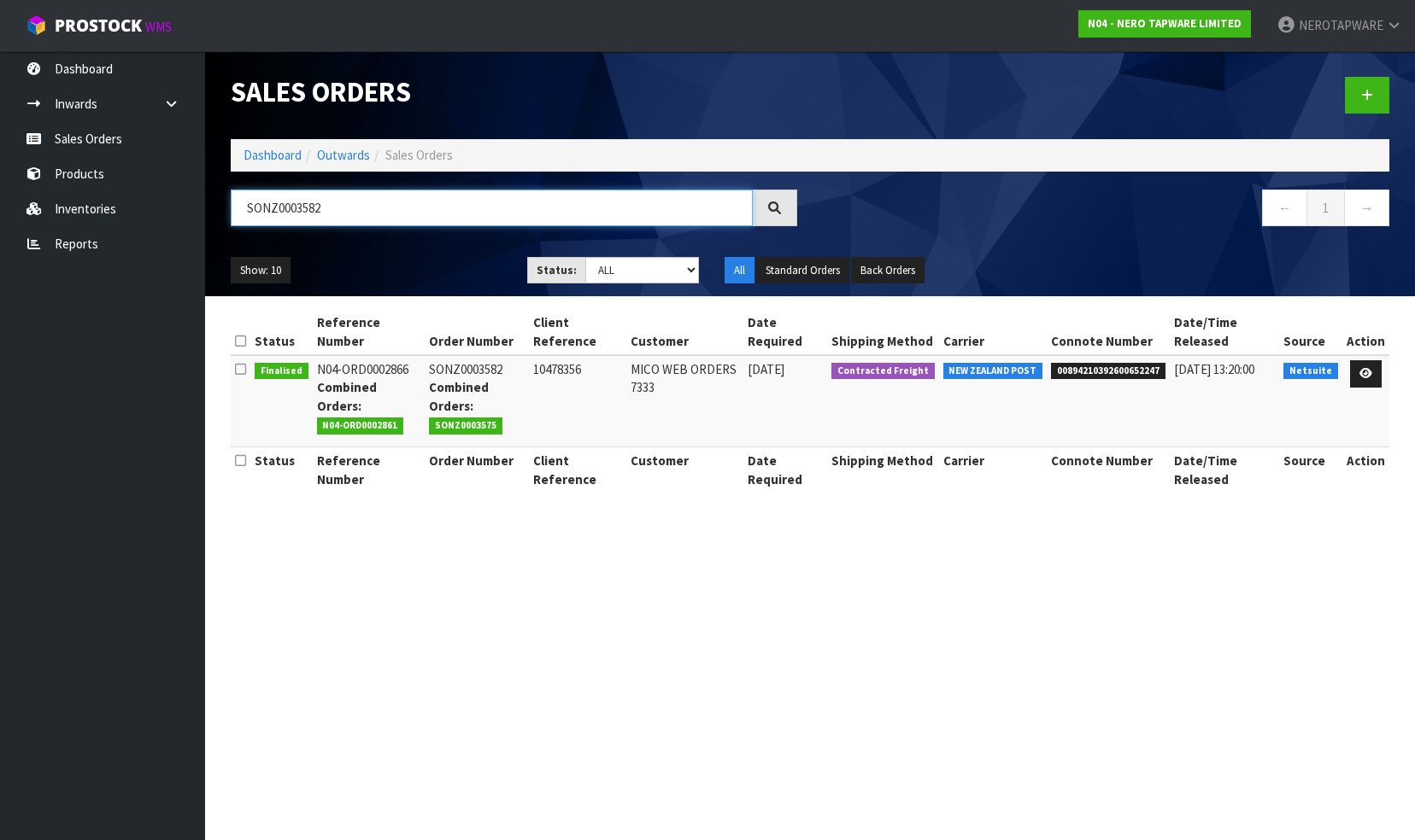
click at [358, 200] on input "SONZ0003582" at bounding box center [491, 207] width 522 height 37
paste input "3"
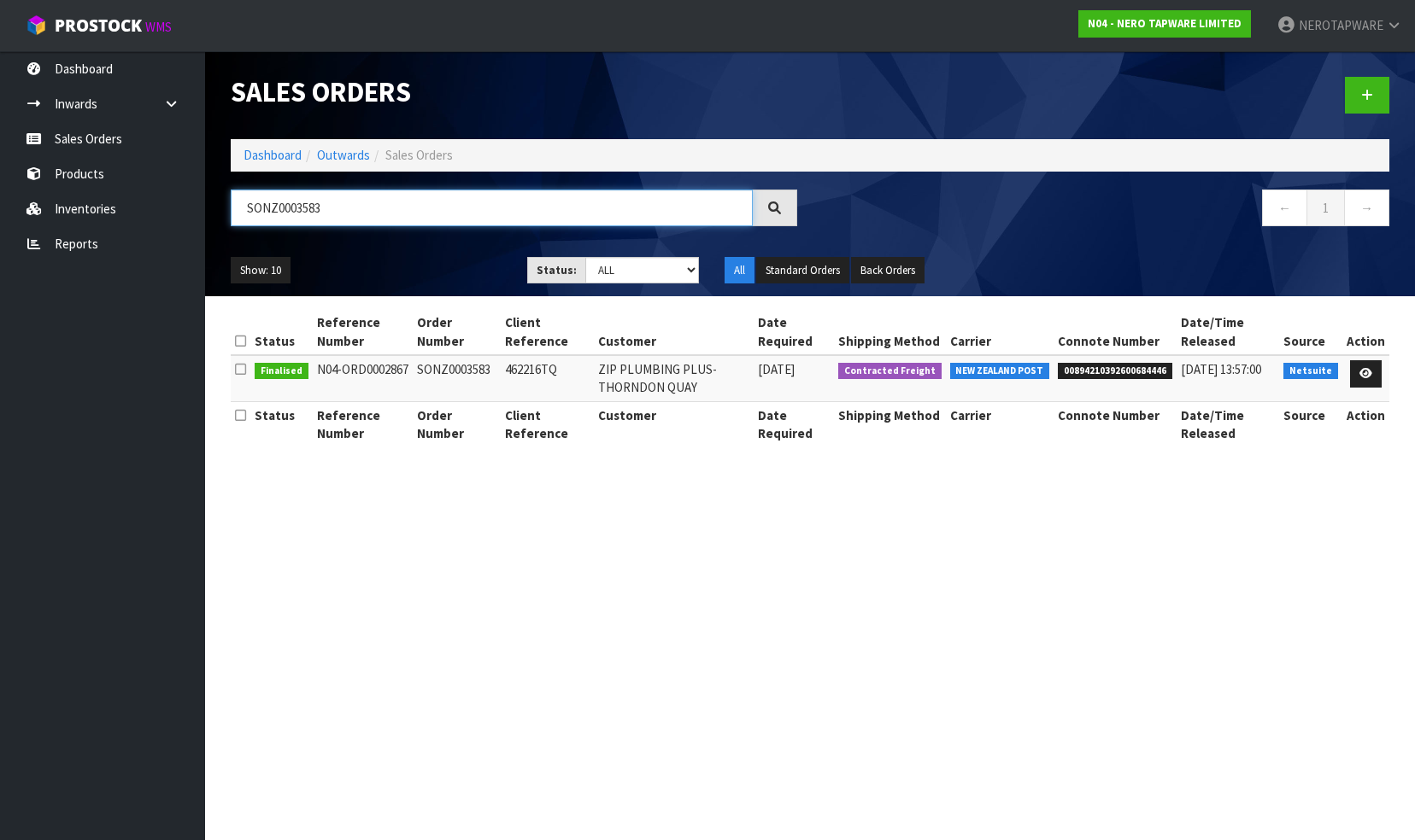
click at [342, 206] on input "SONZ0003583" at bounding box center [491, 207] width 522 height 37
paste input "4"
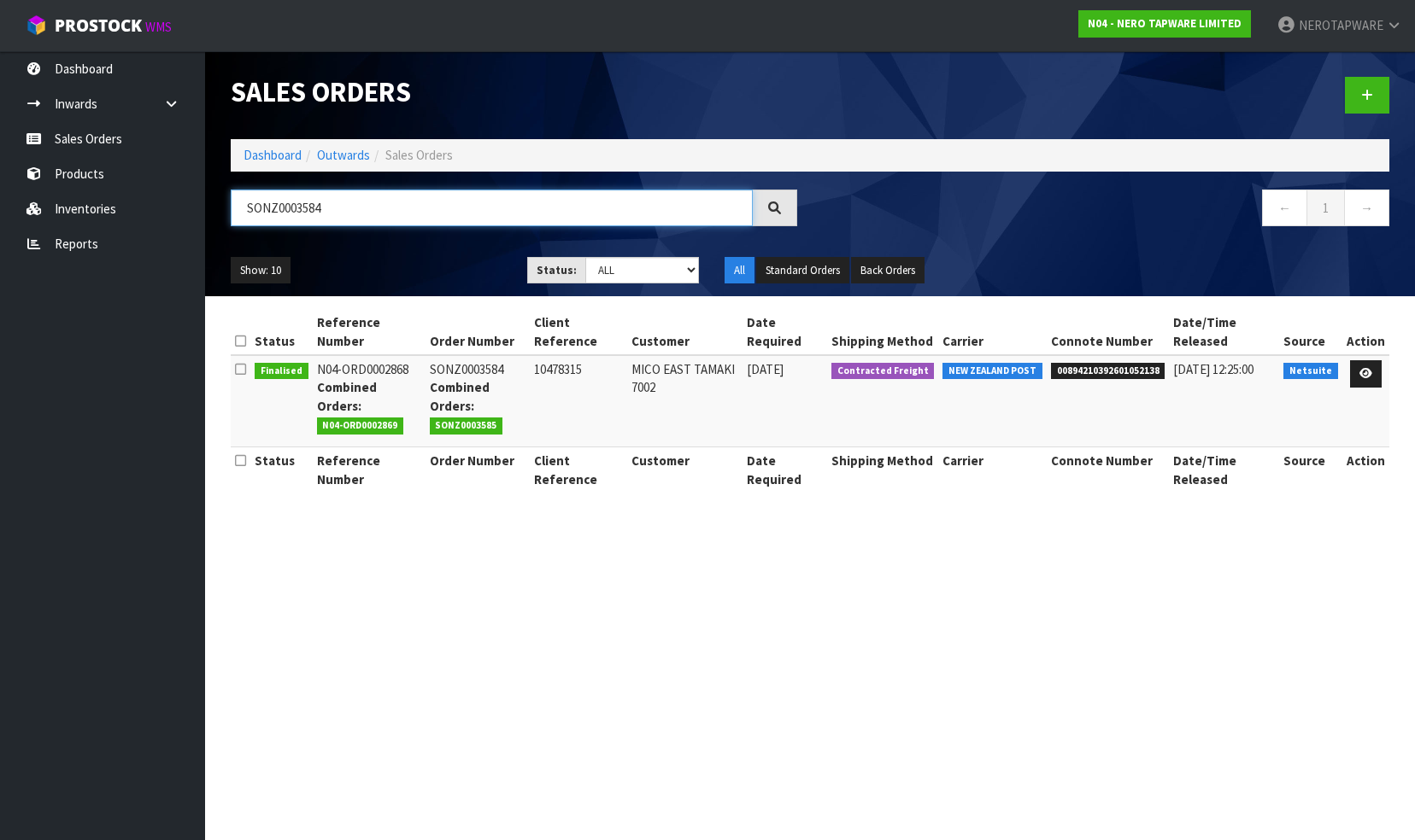
click at [364, 205] on input "SONZ0003584" at bounding box center [491, 207] width 522 height 37
paste input "5"
click at [351, 213] on input "SONZ0003585" at bounding box center [491, 207] width 522 height 37
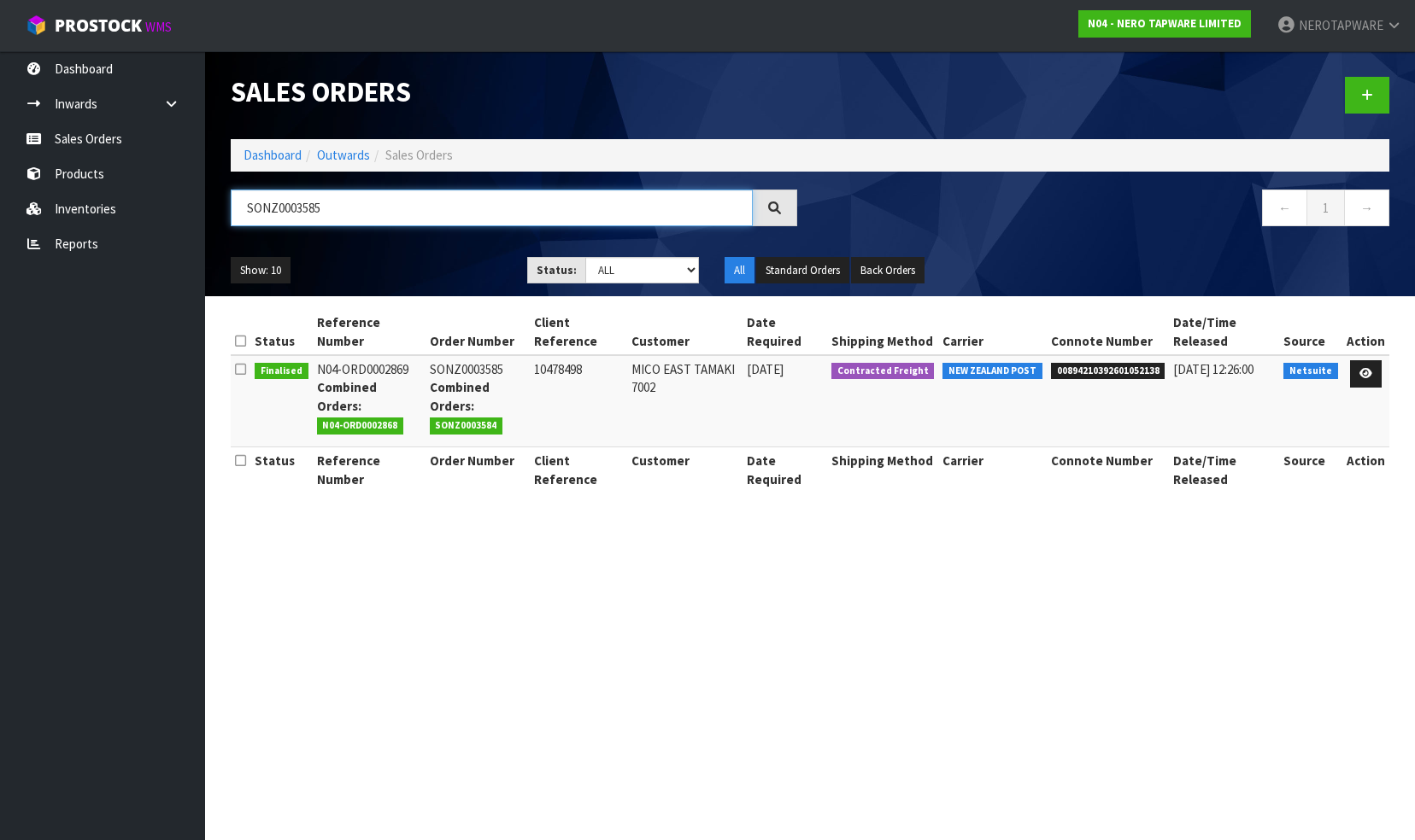
paste input "6"
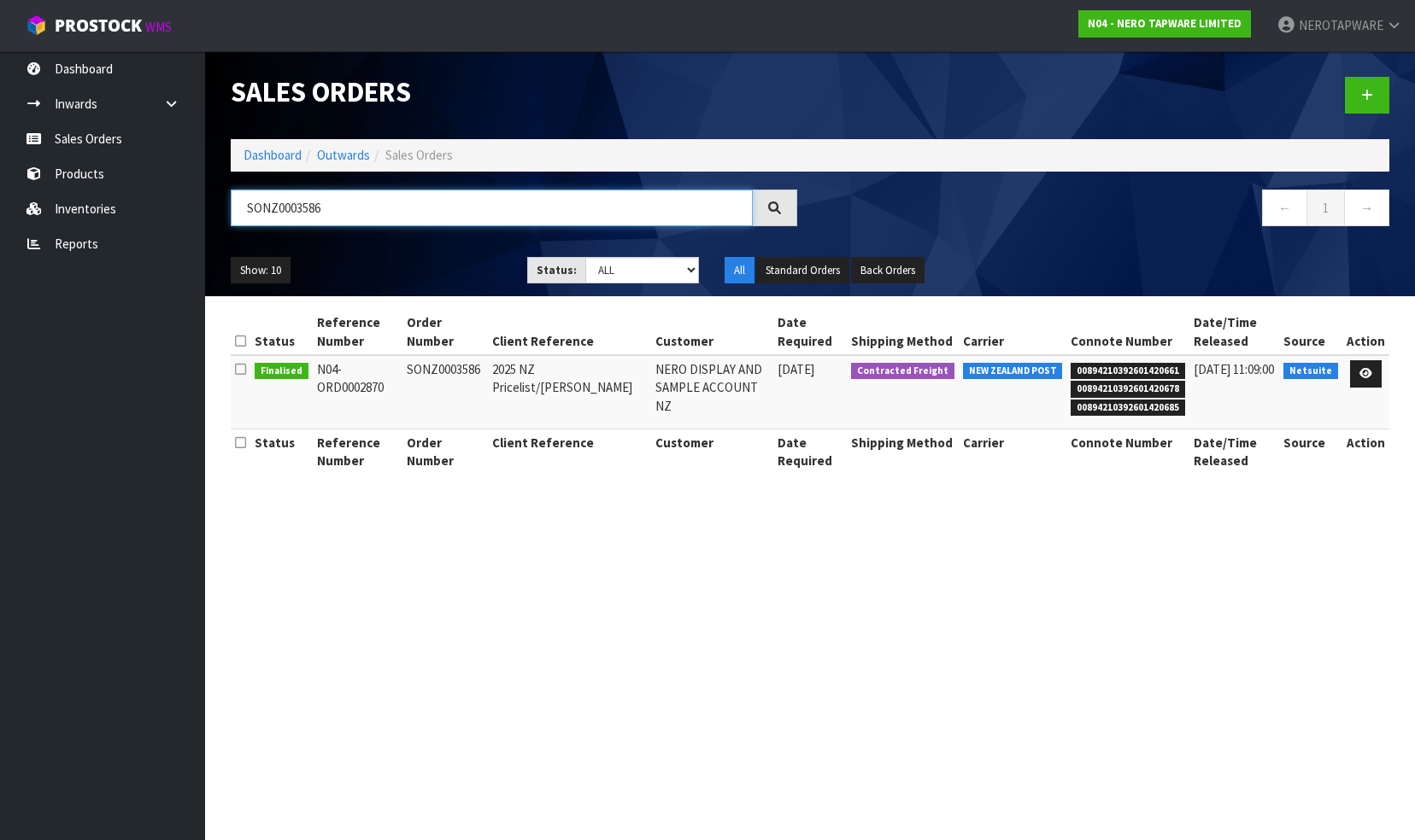
click at [362, 213] on input "SONZ0003586" at bounding box center [491, 207] width 522 height 37
paste input "7"
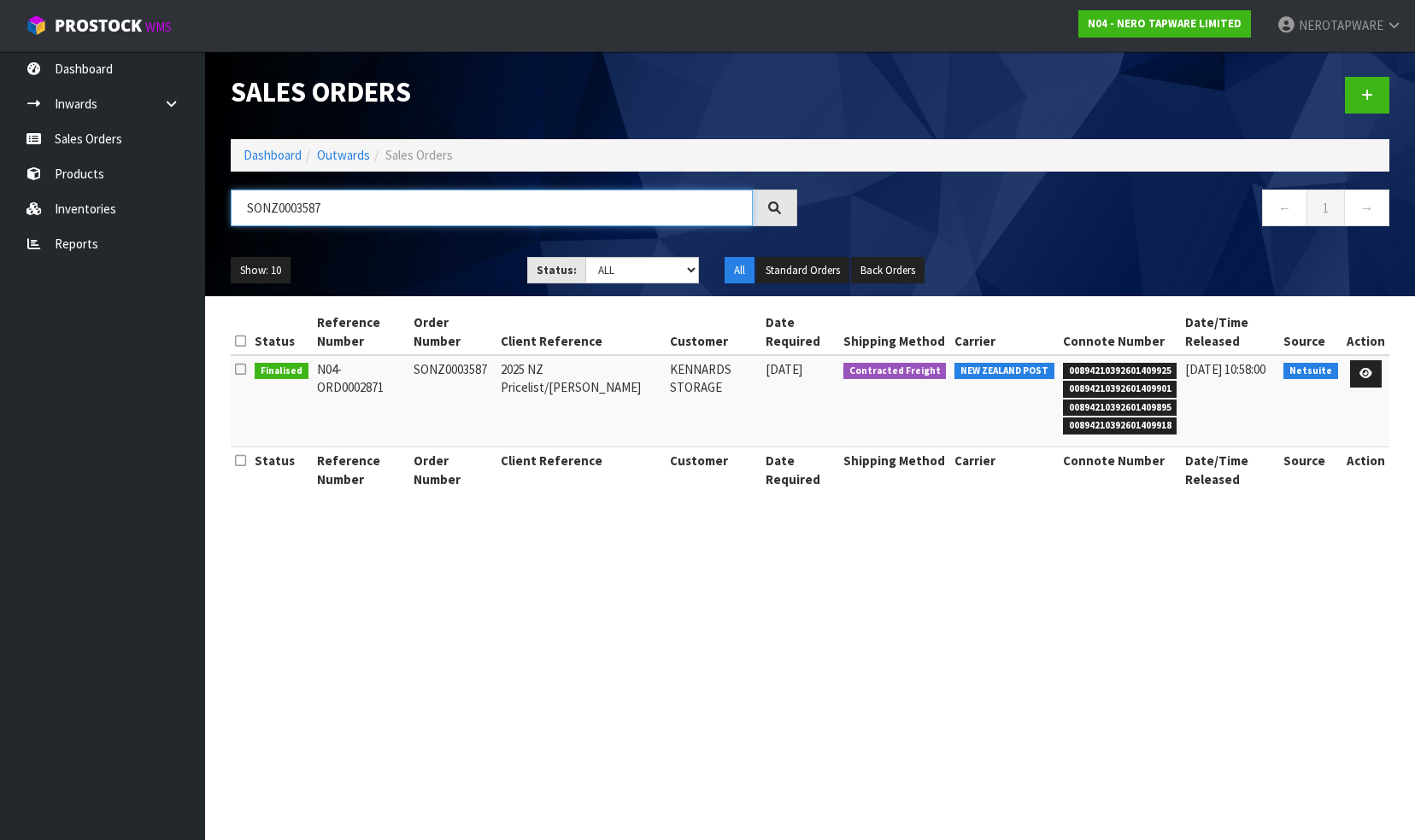
click at [401, 215] on input "SONZ0003587" at bounding box center [491, 207] width 522 height 37
click at [331, 197] on input "SONZ0003587" at bounding box center [491, 207] width 522 height 37
paste input "8"
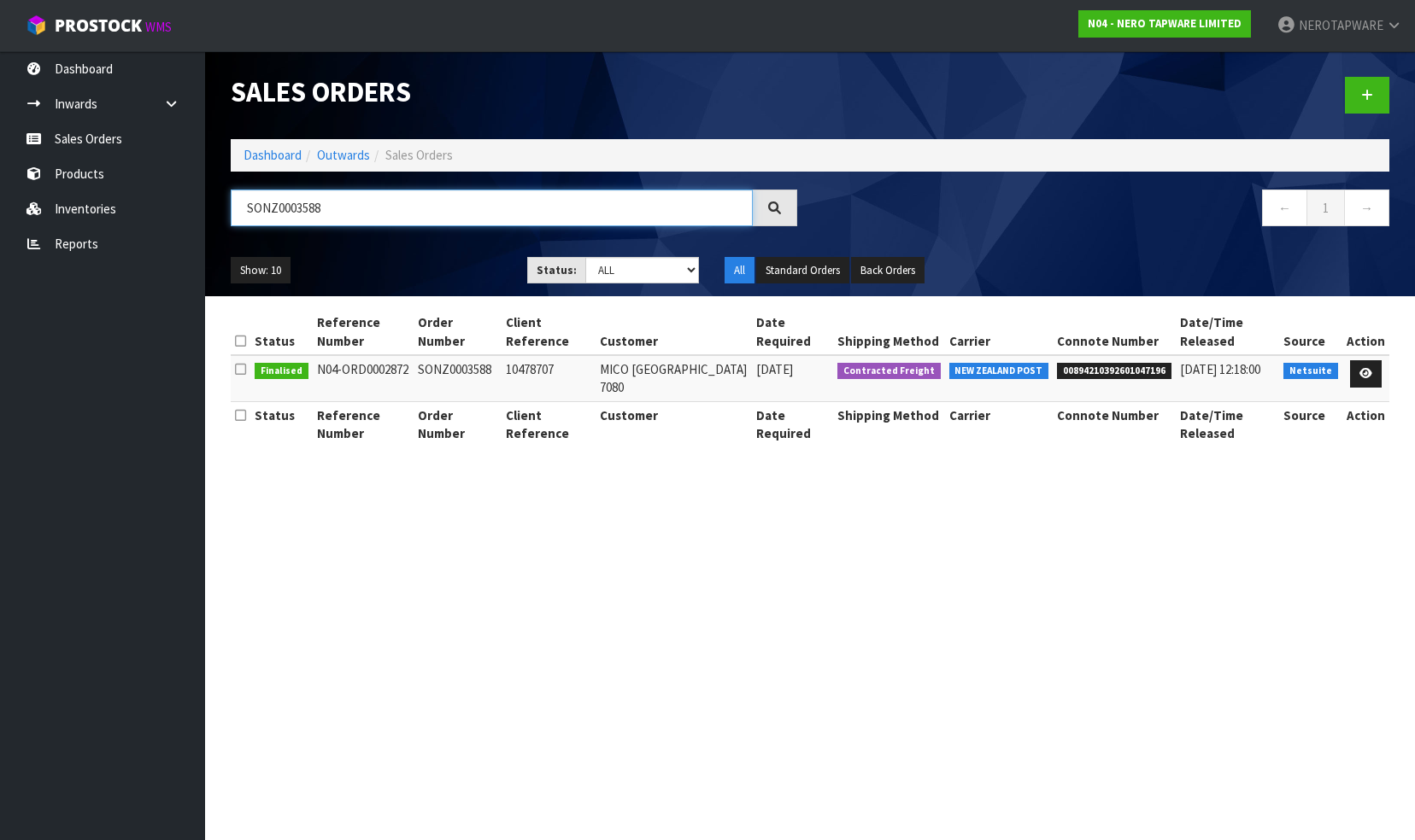
click at [349, 208] on input "SONZ0003588" at bounding box center [491, 207] width 522 height 37
paste input "9"
click at [354, 209] on input "SONZ0003589" at bounding box center [491, 207] width 522 height 37
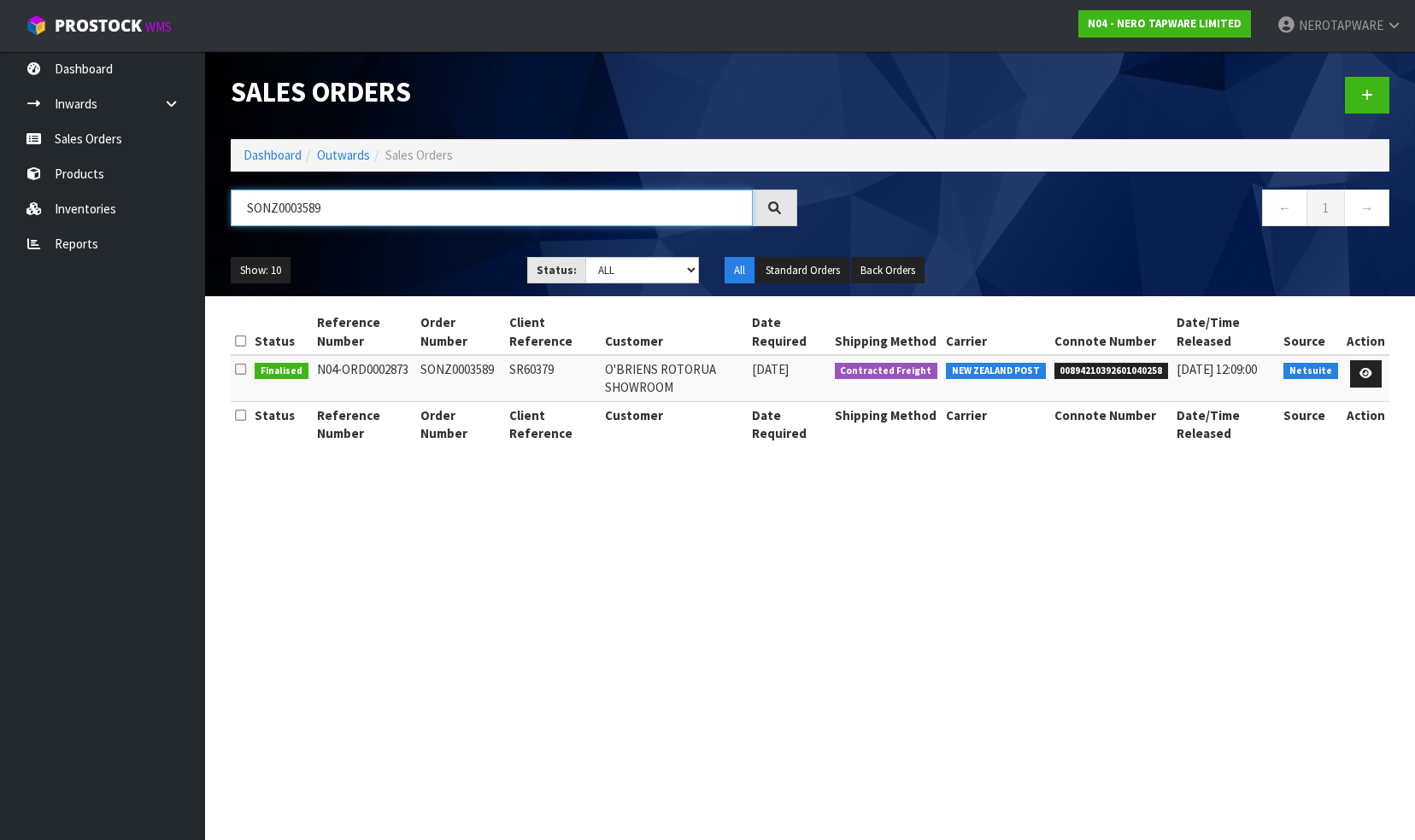
paste input "90"
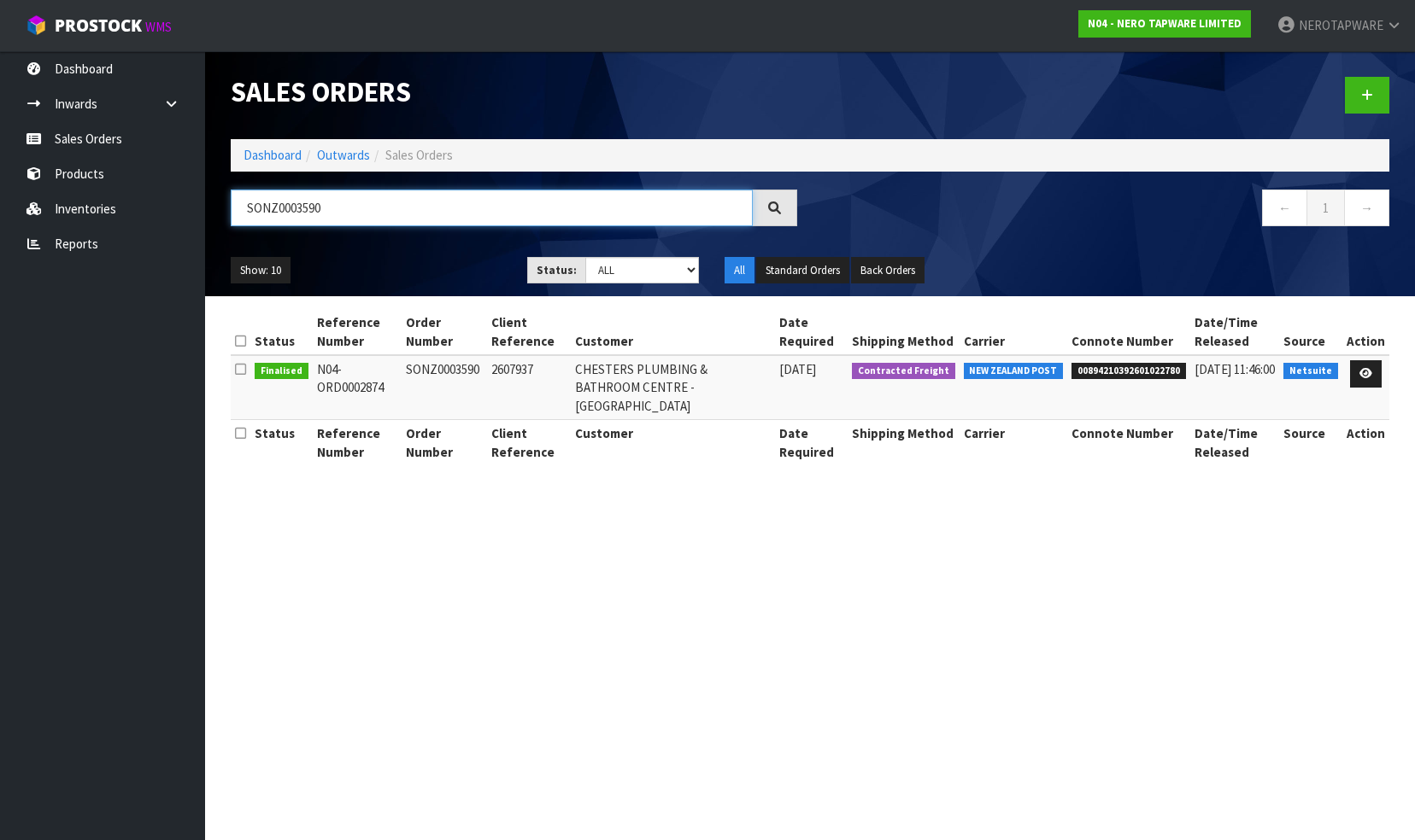
click at [329, 207] on input "SONZ0003590" at bounding box center [491, 207] width 522 height 37
click at [330, 207] on input "SONZ0003590" at bounding box center [491, 207] width 522 height 37
paste input "1"
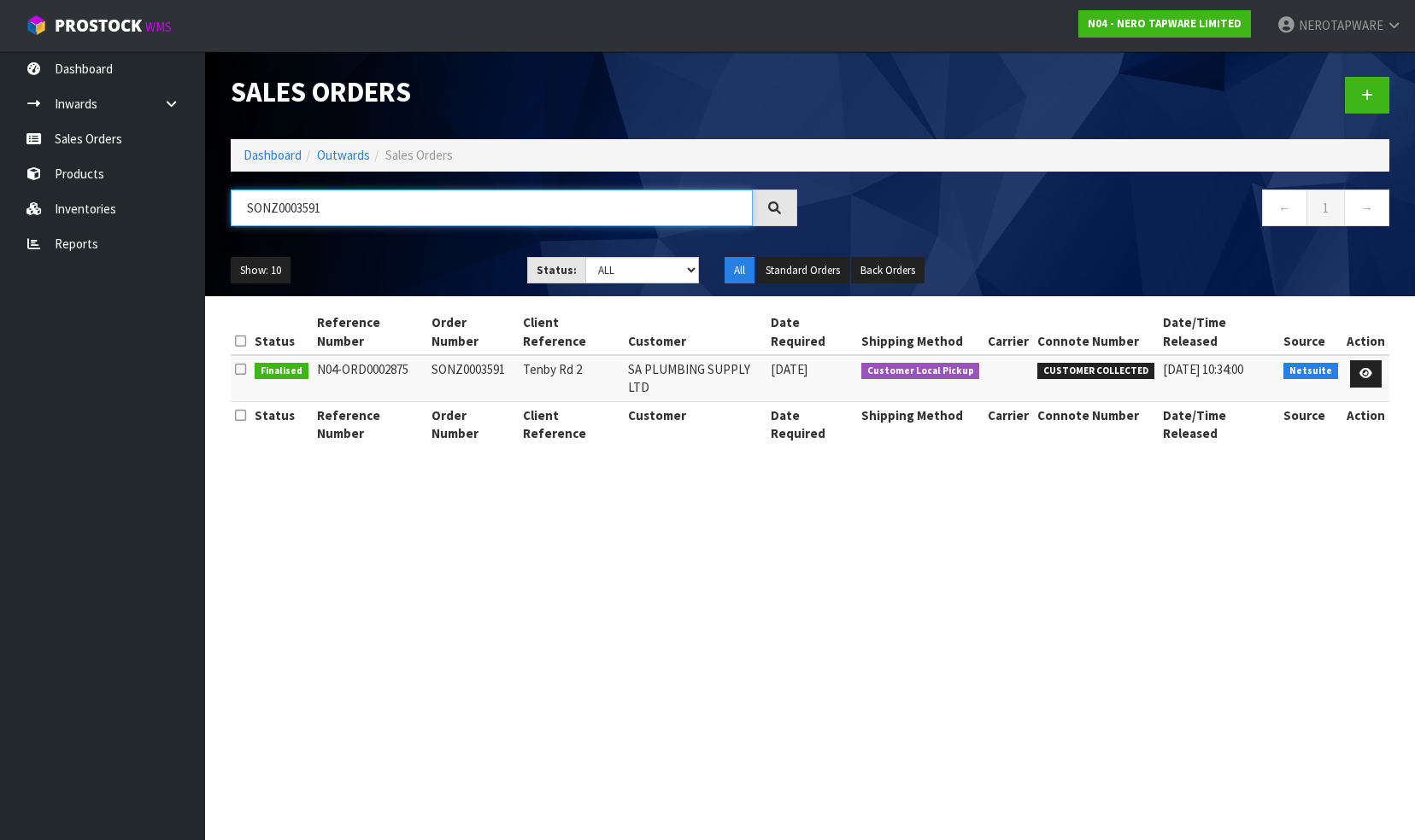
click at [349, 214] on input "SONZ0003591" at bounding box center [491, 207] width 522 height 37
paste input "3"
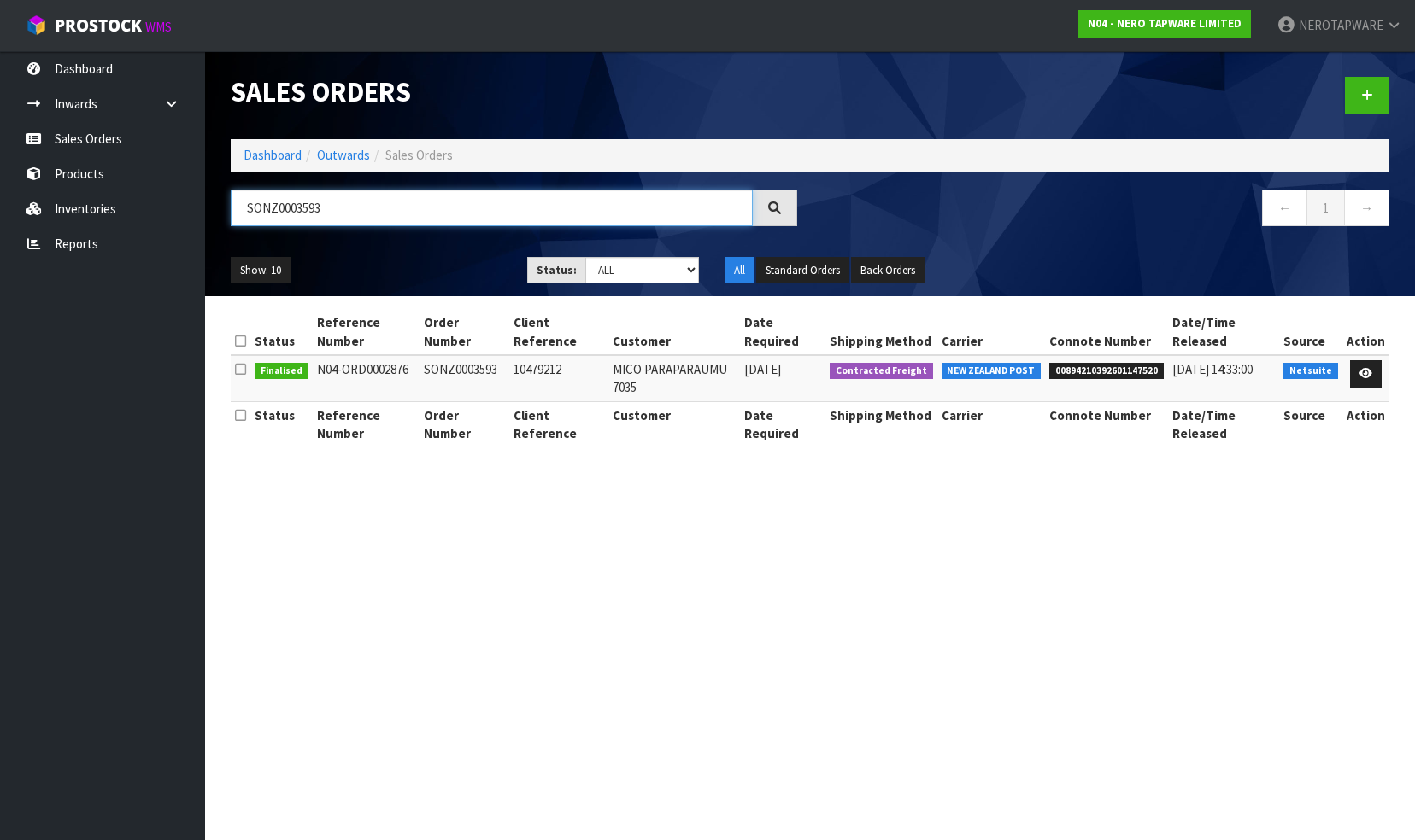
click at [343, 205] on input "SONZ0003593" at bounding box center [491, 207] width 522 height 37
paste input "4"
click at [350, 212] on input "SONZ0003594" at bounding box center [491, 207] width 522 height 37
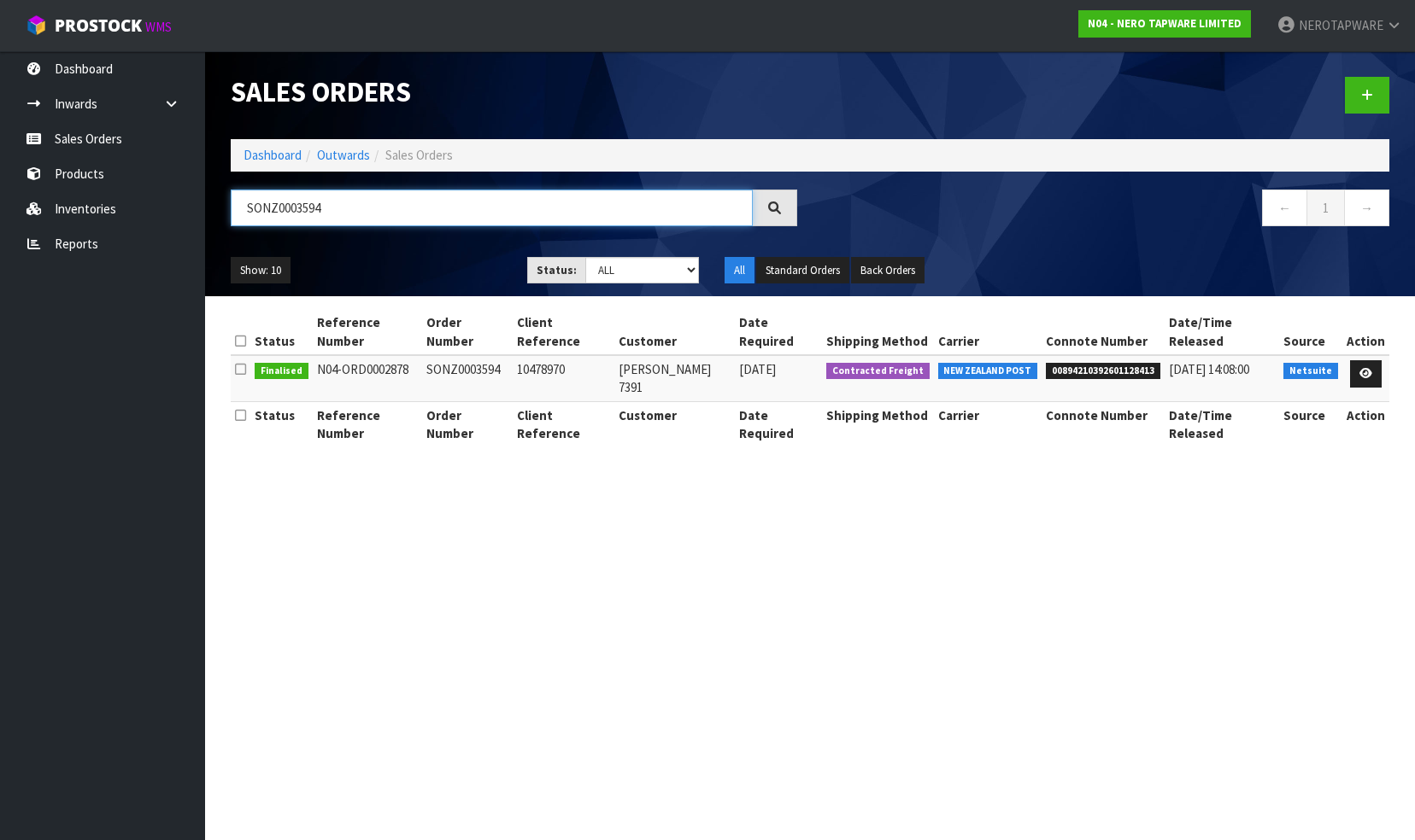
paste input "6"
click at [364, 213] on input "SONZ0003596" at bounding box center [491, 207] width 522 height 37
paste input "7"
click at [362, 211] on input "SONZ0003597" at bounding box center [491, 207] width 522 height 37
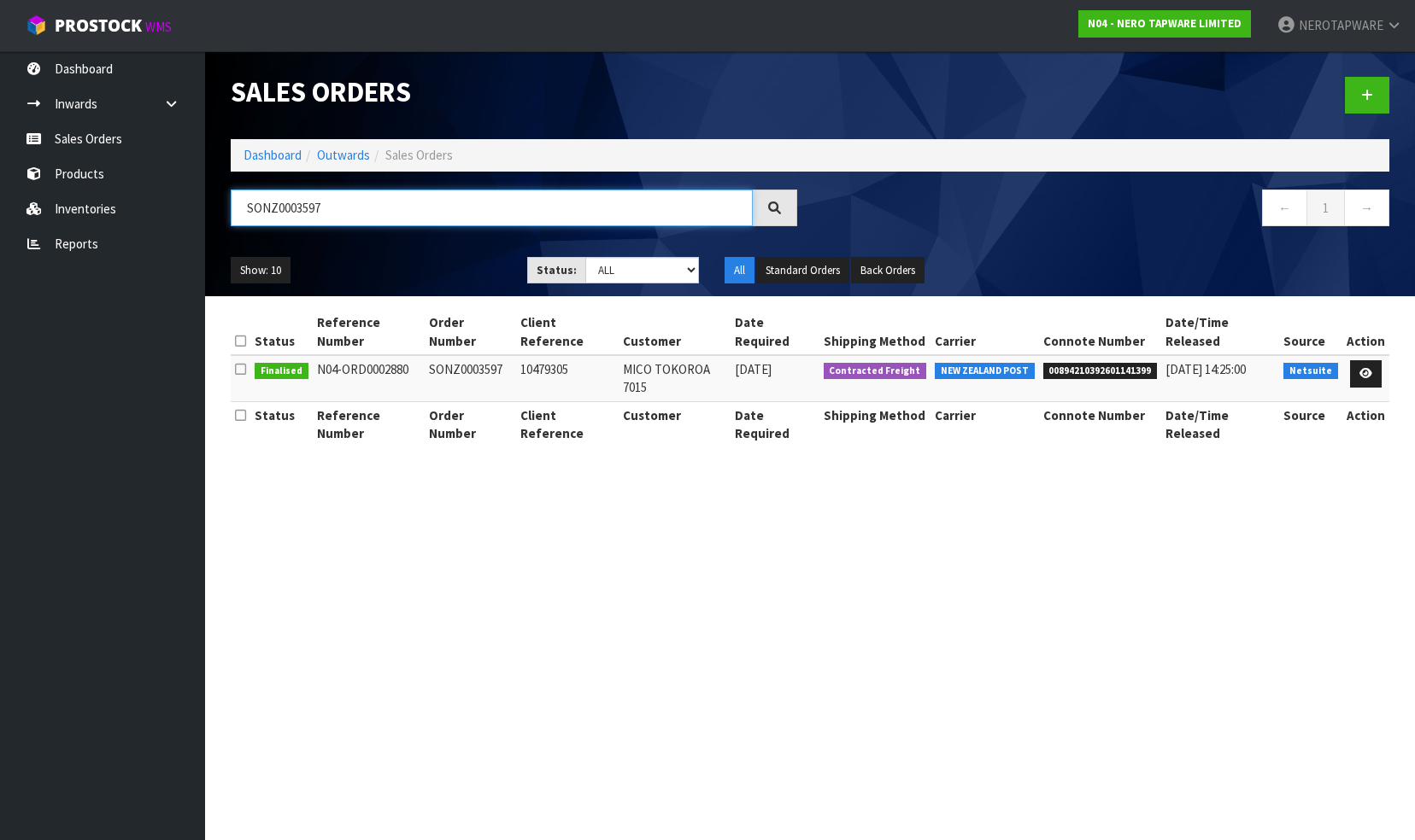
click at [362, 211] on input "SONZ0003597" at bounding box center [491, 207] width 522 height 37
paste input "8"
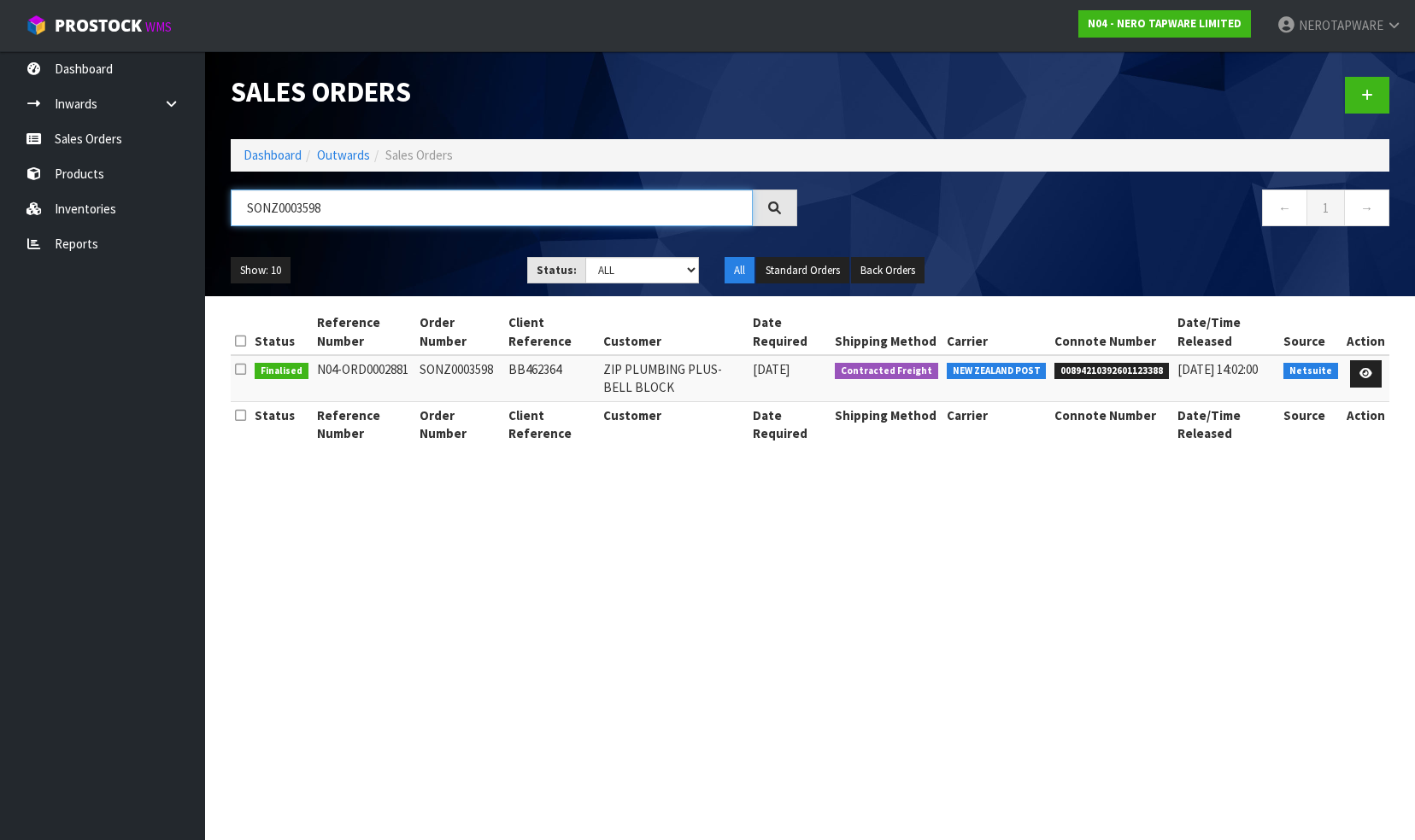
click at [354, 214] on input "SONZ0003598" at bounding box center [491, 207] width 522 height 37
paste input "9"
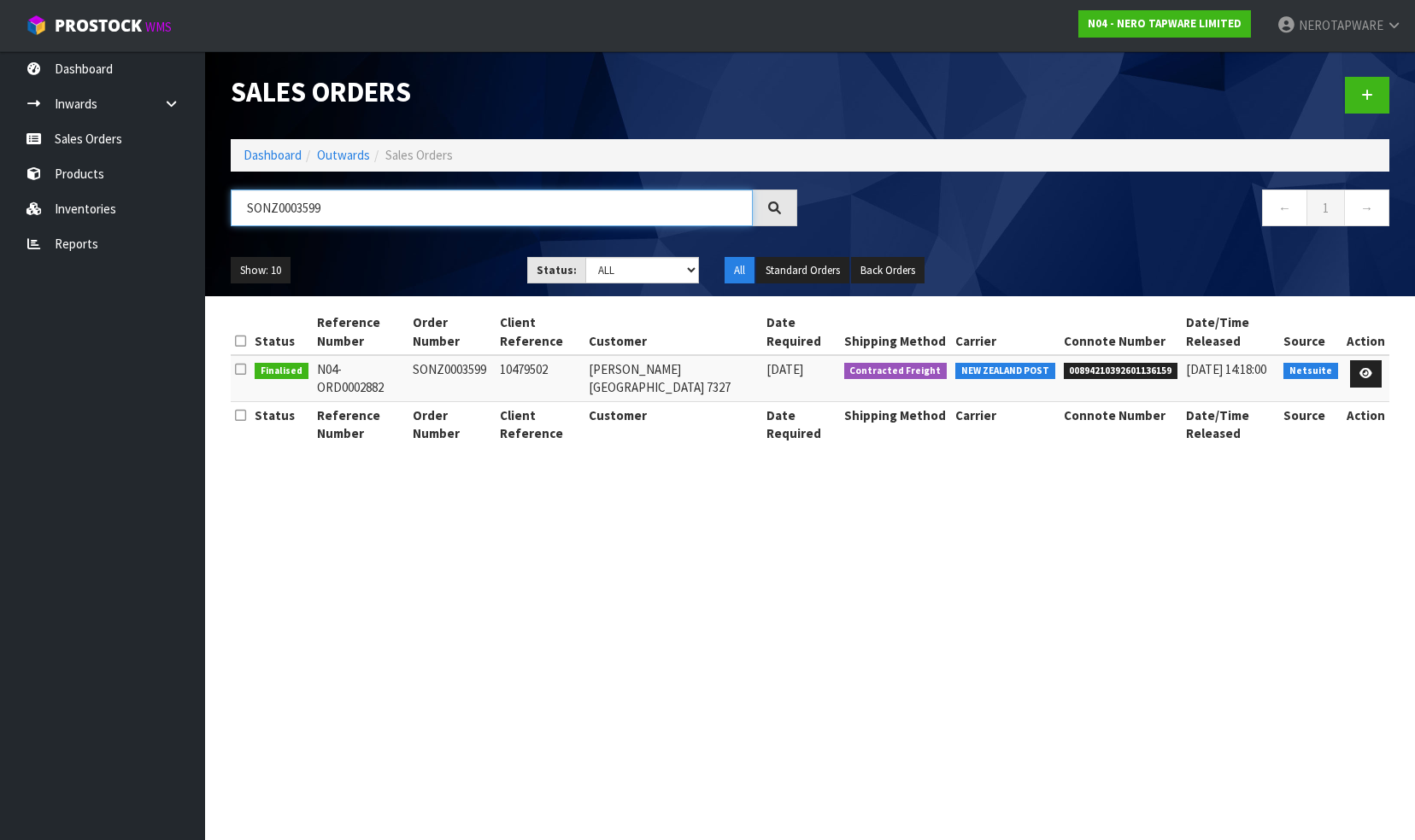
click at [347, 205] on input "SONZ0003599" at bounding box center [491, 207] width 522 height 37
click at [353, 208] on input "SONZ0003599" at bounding box center [491, 207] width 522 height 37
paste input "601"
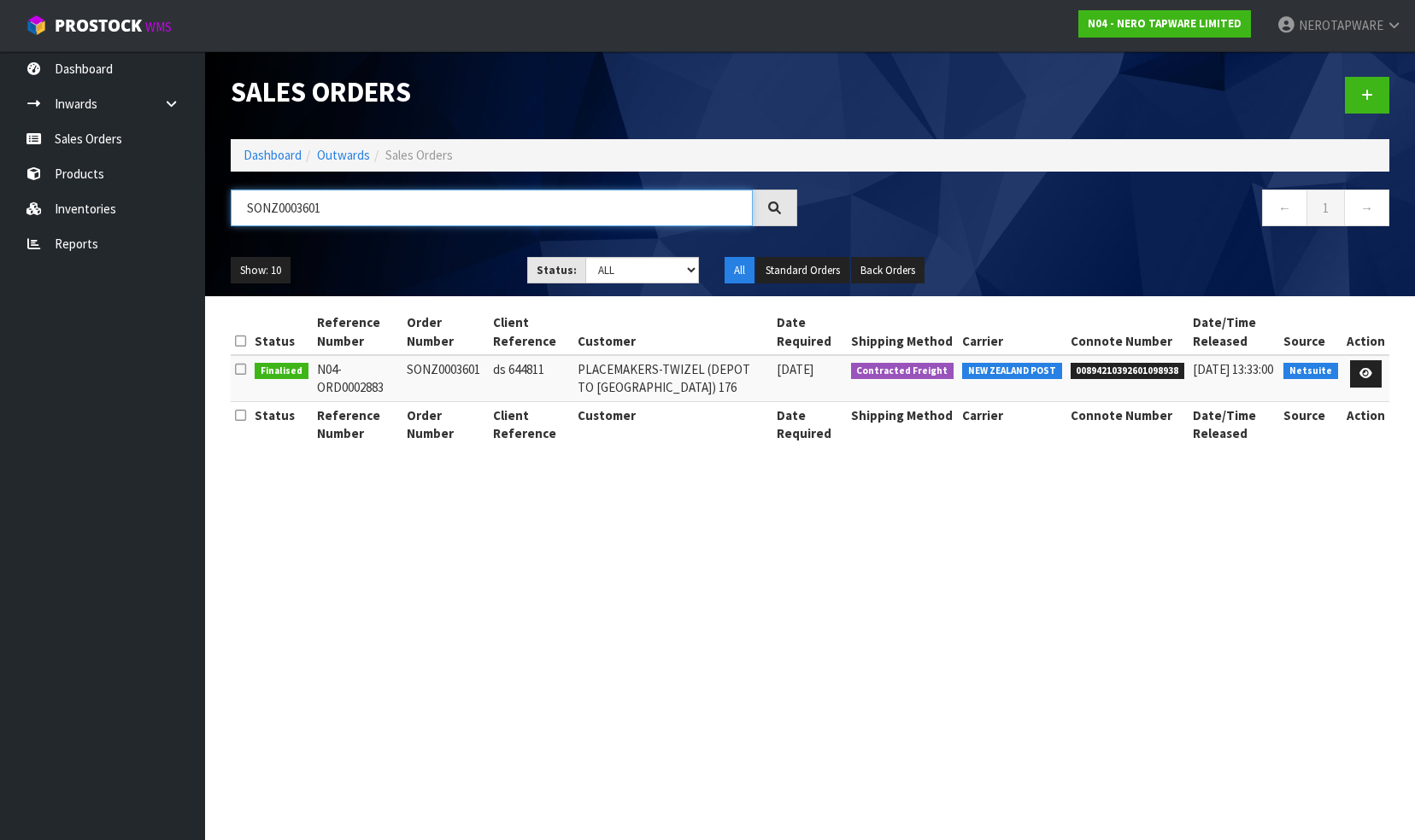
click at [345, 205] on input "SONZ0003601" at bounding box center [491, 207] width 522 height 37
click at [346, 205] on input "SONZ0003601" at bounding box center [491, 207] width 522 height 37
paste input "2"
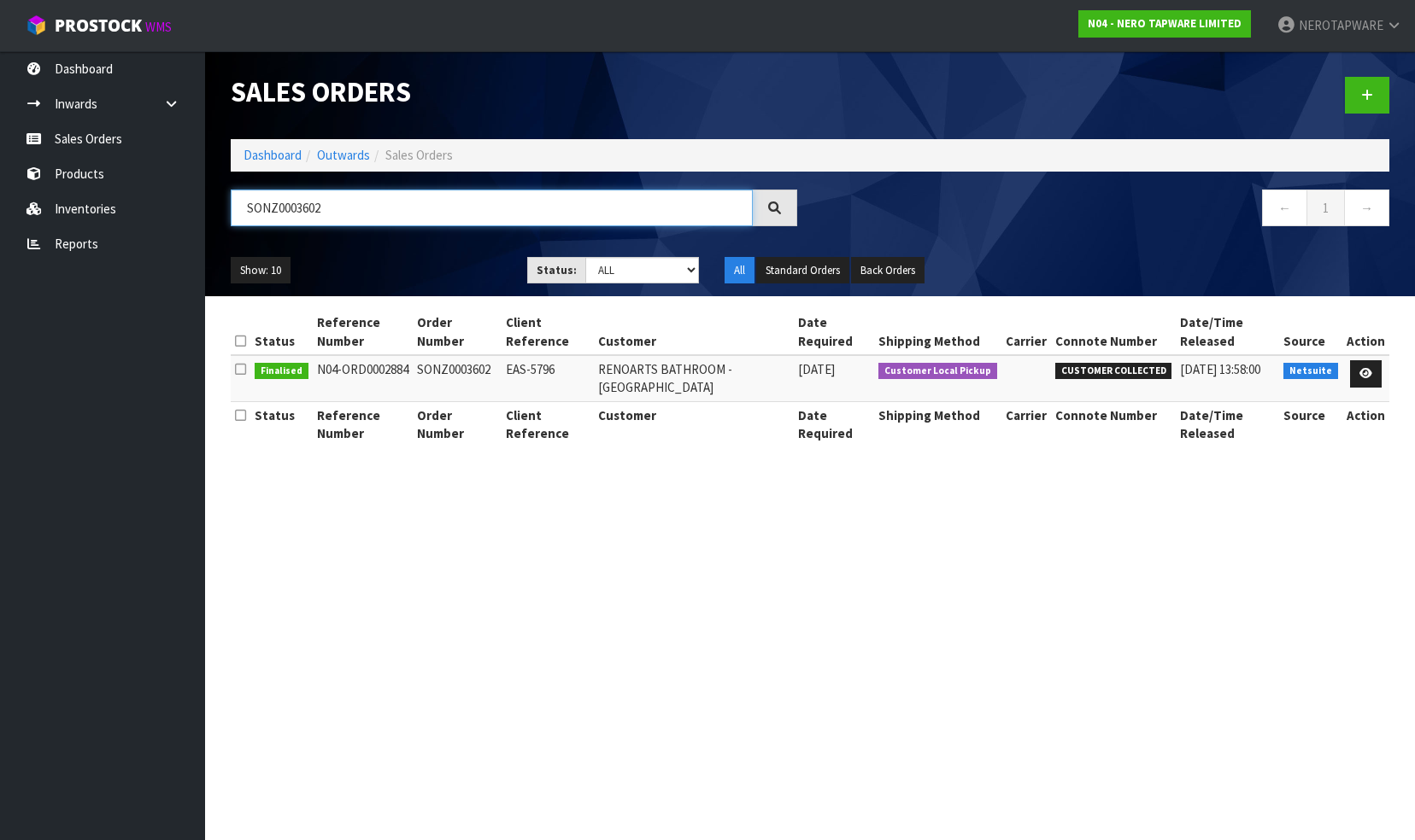
click at [326, 212] on input "SONZ0003602" at bounding box center [491, 207] width 522 height 37
paste input "6"
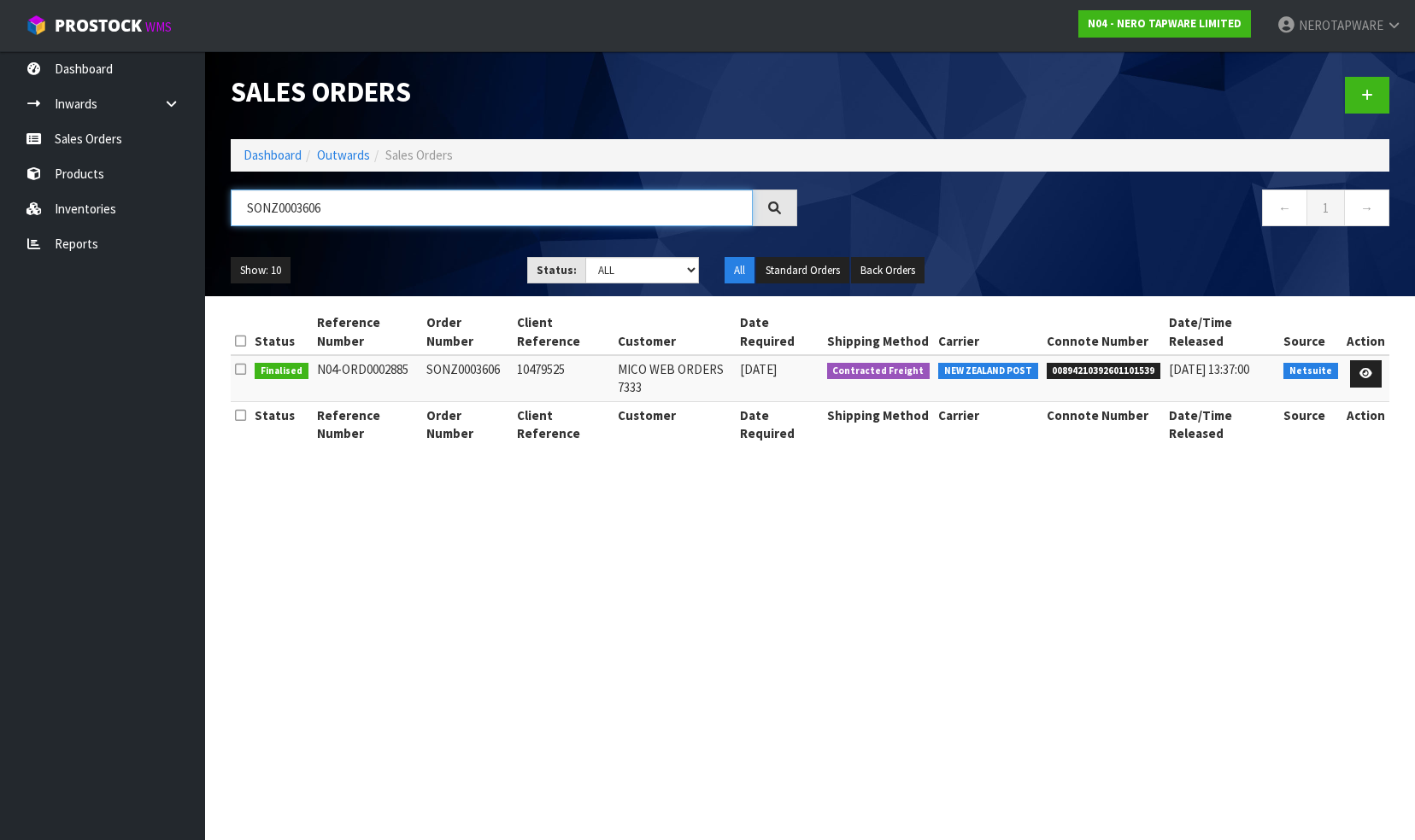
click at [349, 219] on input "SONZ0003606" at bounding box center [491, 207] width 522 height 37
paste input "042"
click at [340, 205] on input "SONZ0003042" at bounding box center [491, 207] width 522 height 37
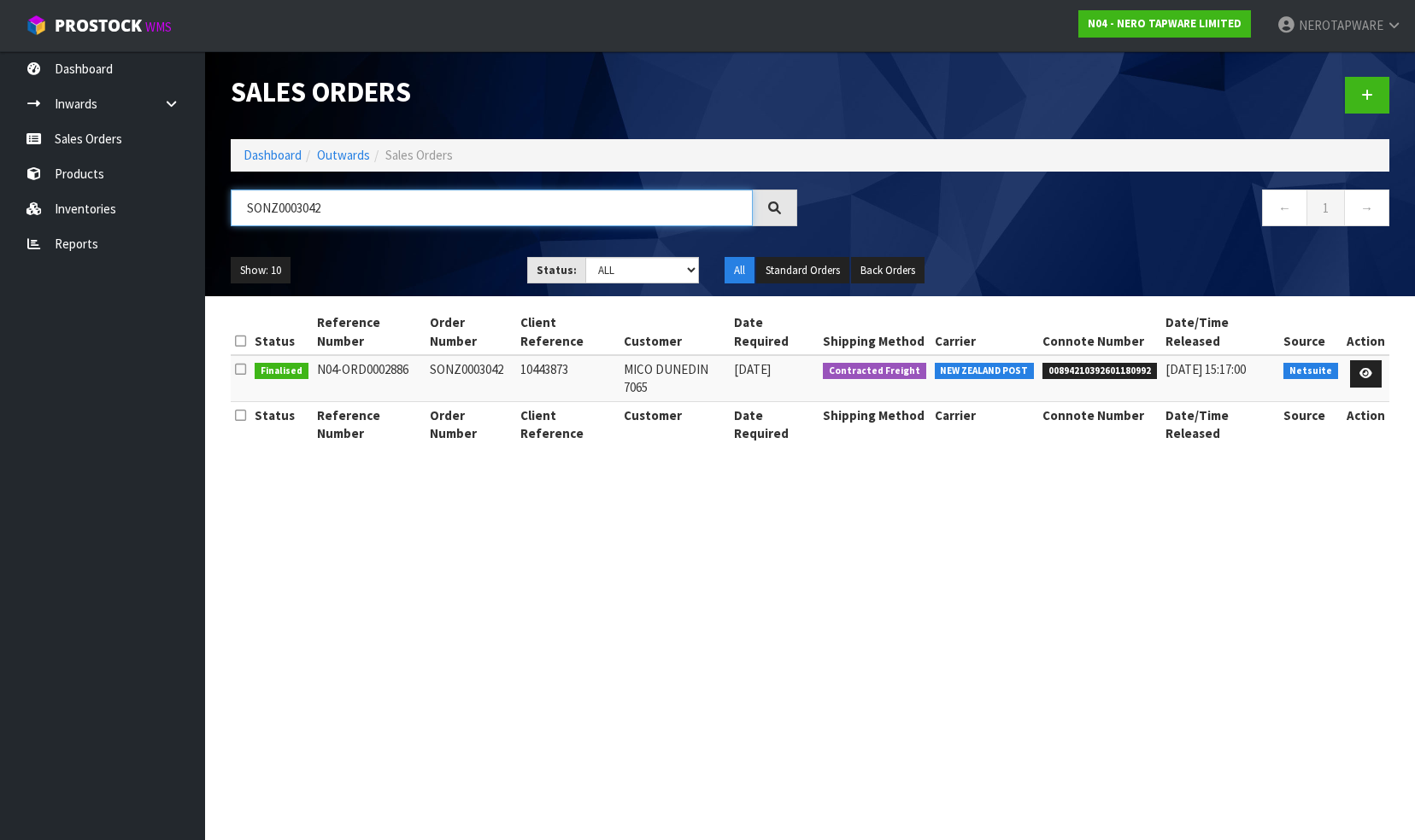
paste input "606"
click at [299, 210] on input "SONZ0003606" at bounding box center [491, 207] width 522 height 37
paste input "2"
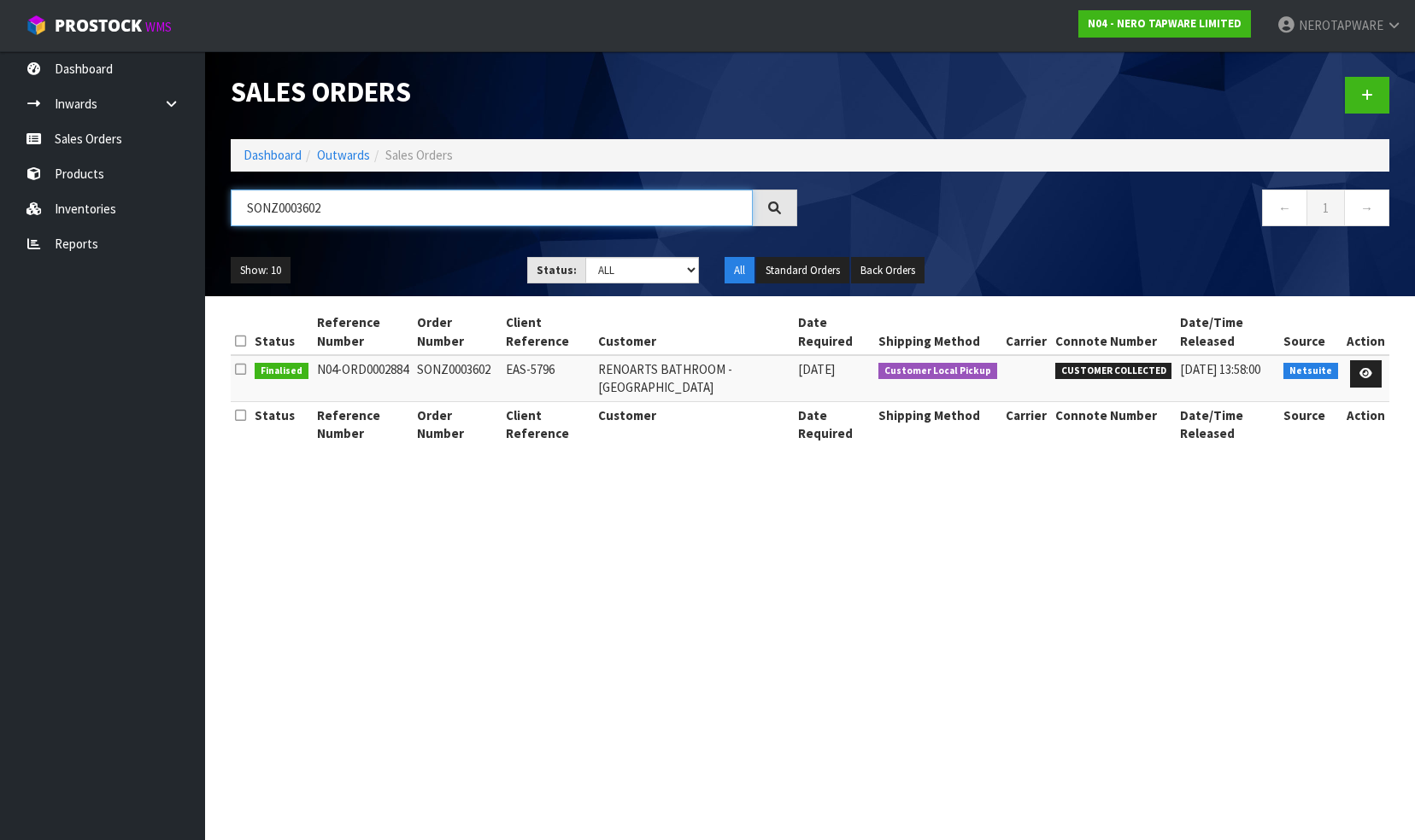
click at [388, 211] on input "SONZ0003602" at bounding box center [491, 207] width 522 height 37
paste input "04"
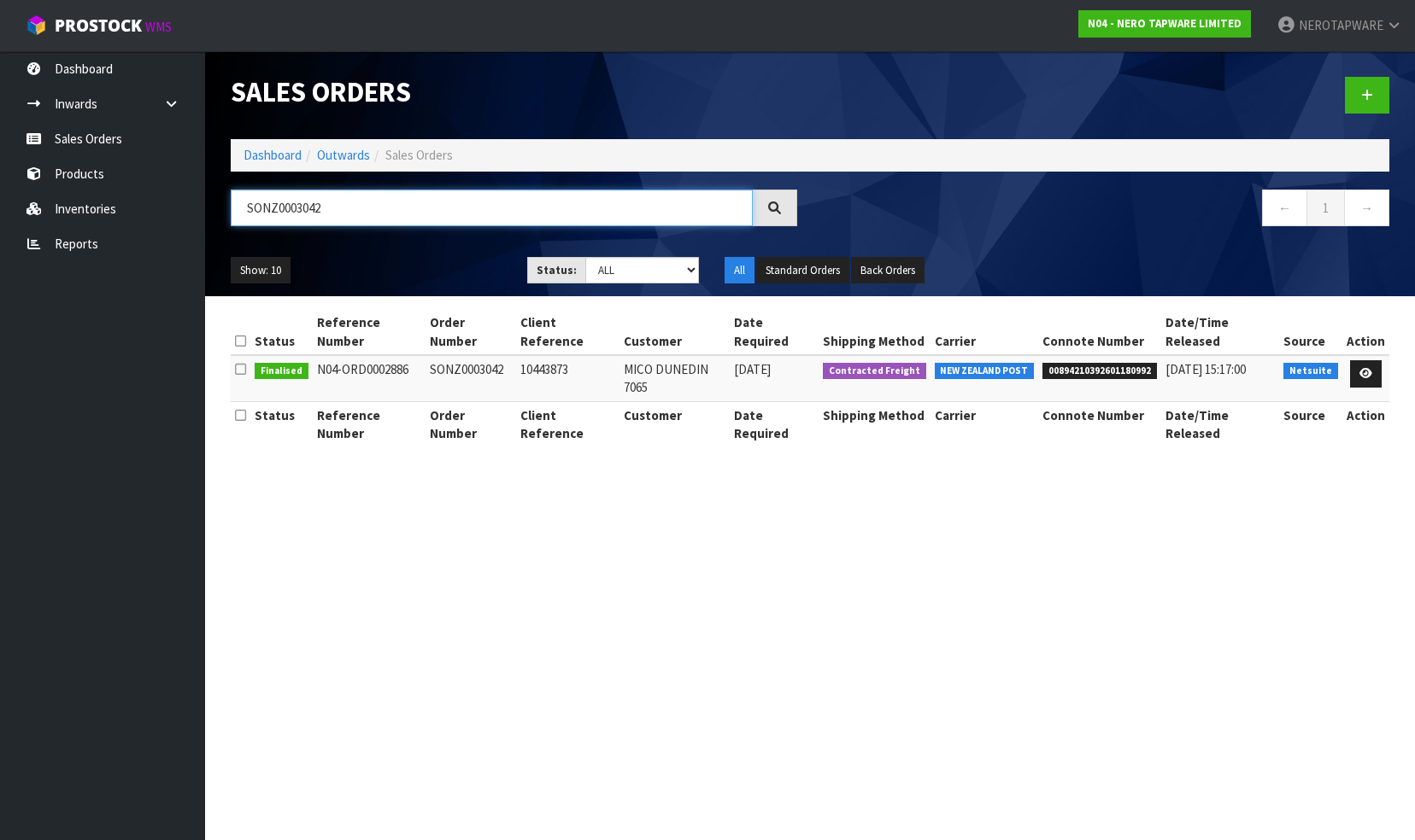
click at [374, 215] on input "SONZ0003042" at bounding box center [491, 207] width 522 height 37
paste input "616"
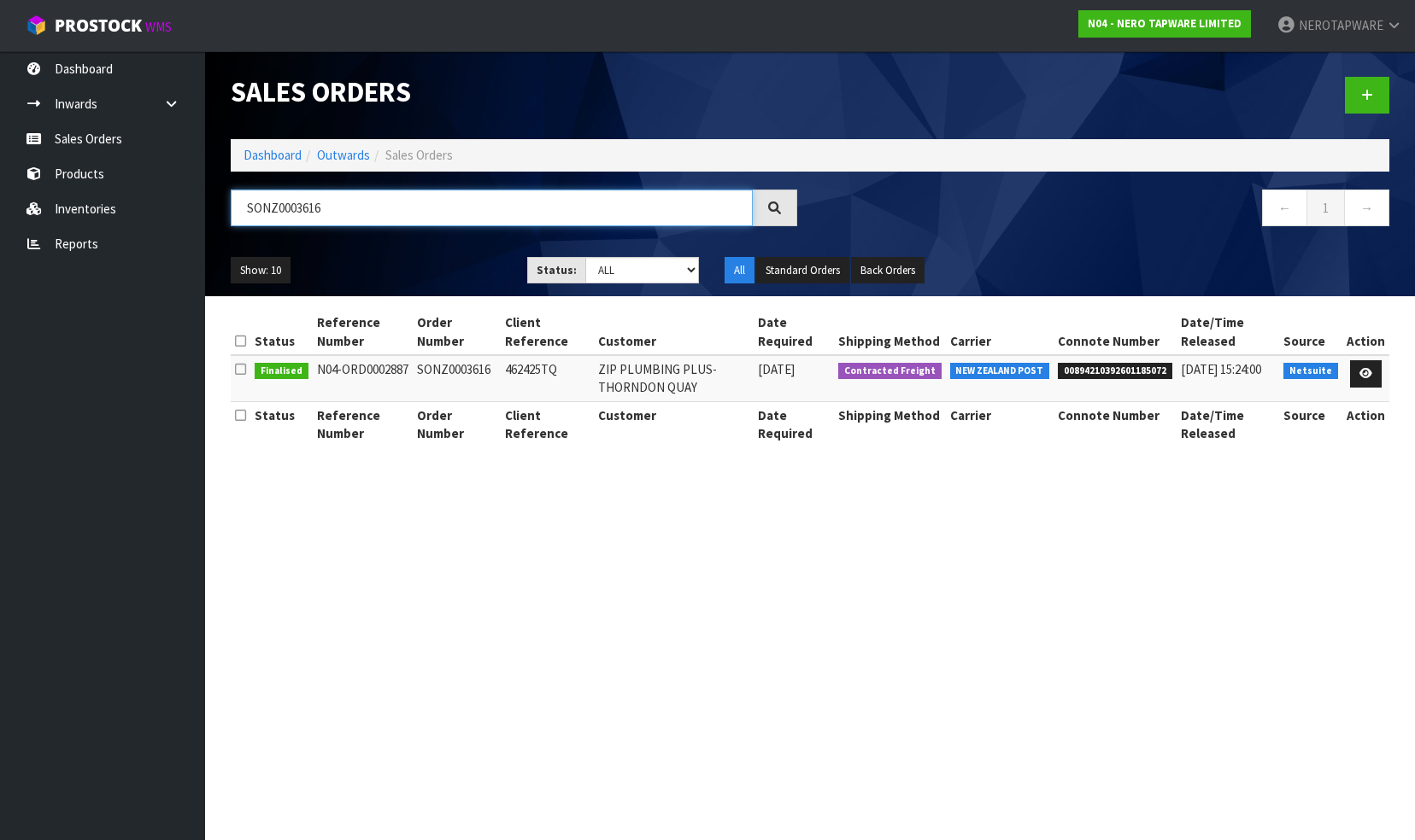
click at [370, 198] on input "SONZ0003616" at bounding box center [491, 207] width 522 height 37
paste input "9"
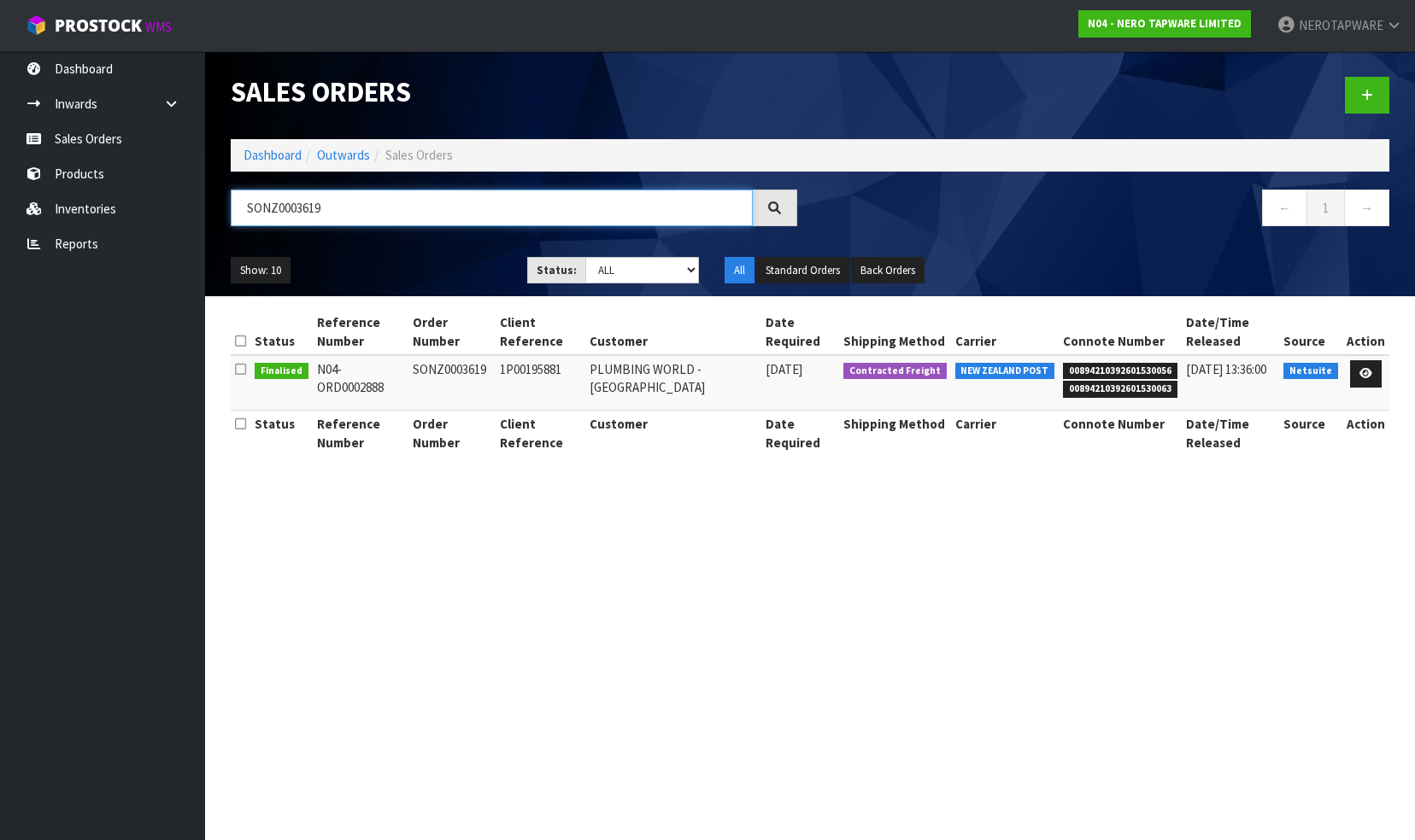
click at [335, 201] on input "SONZ0003619" at bounding box center [491, 207] width 522 height 37
paste input "20"
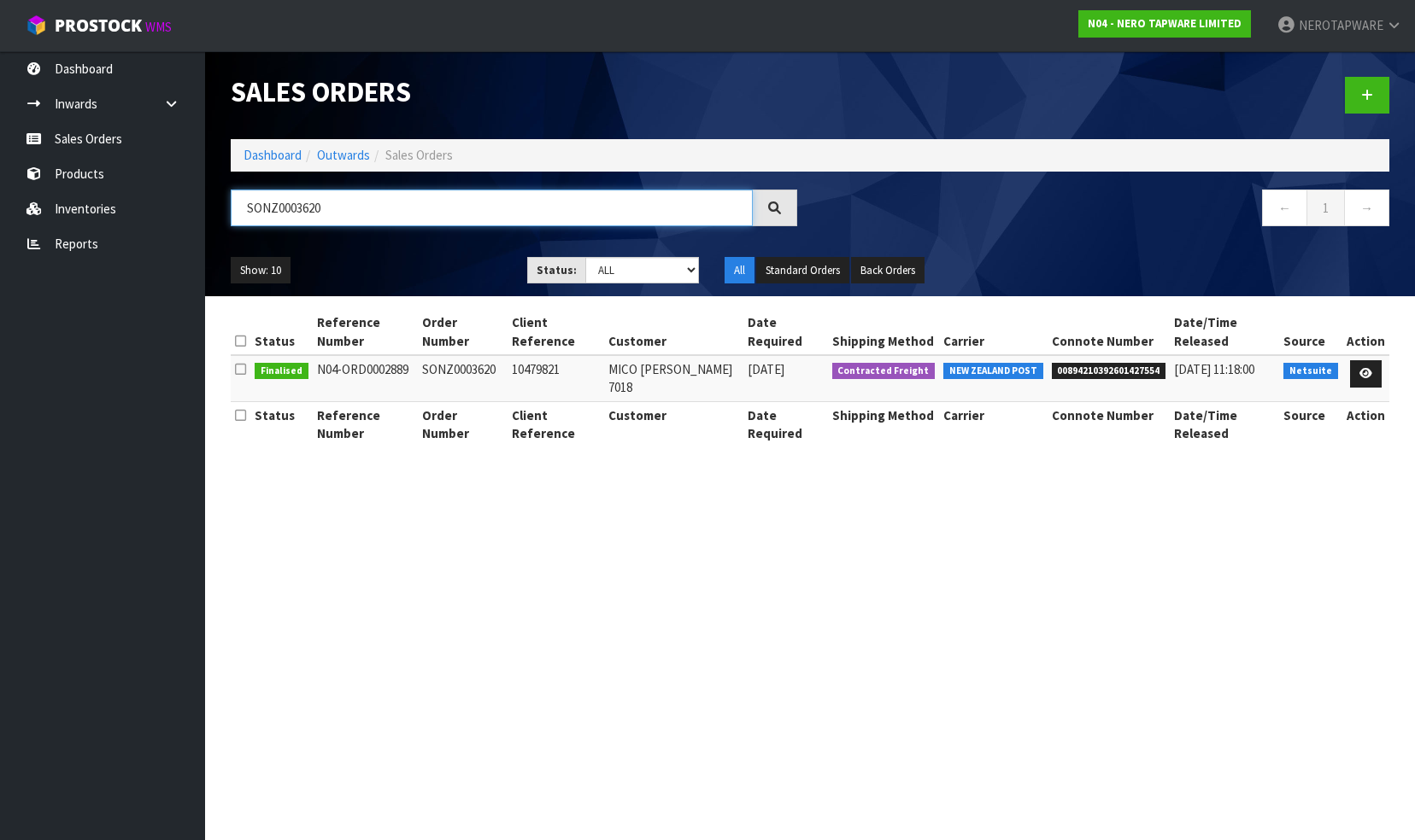
click at [369, 217] on input "SONZ0003620" at bounding box center [491, 207] width 522 height 37
paste input "1"
click at [352, 205] on input "SONZ0003621" at bounding box center [491, 207] width 522 height 37
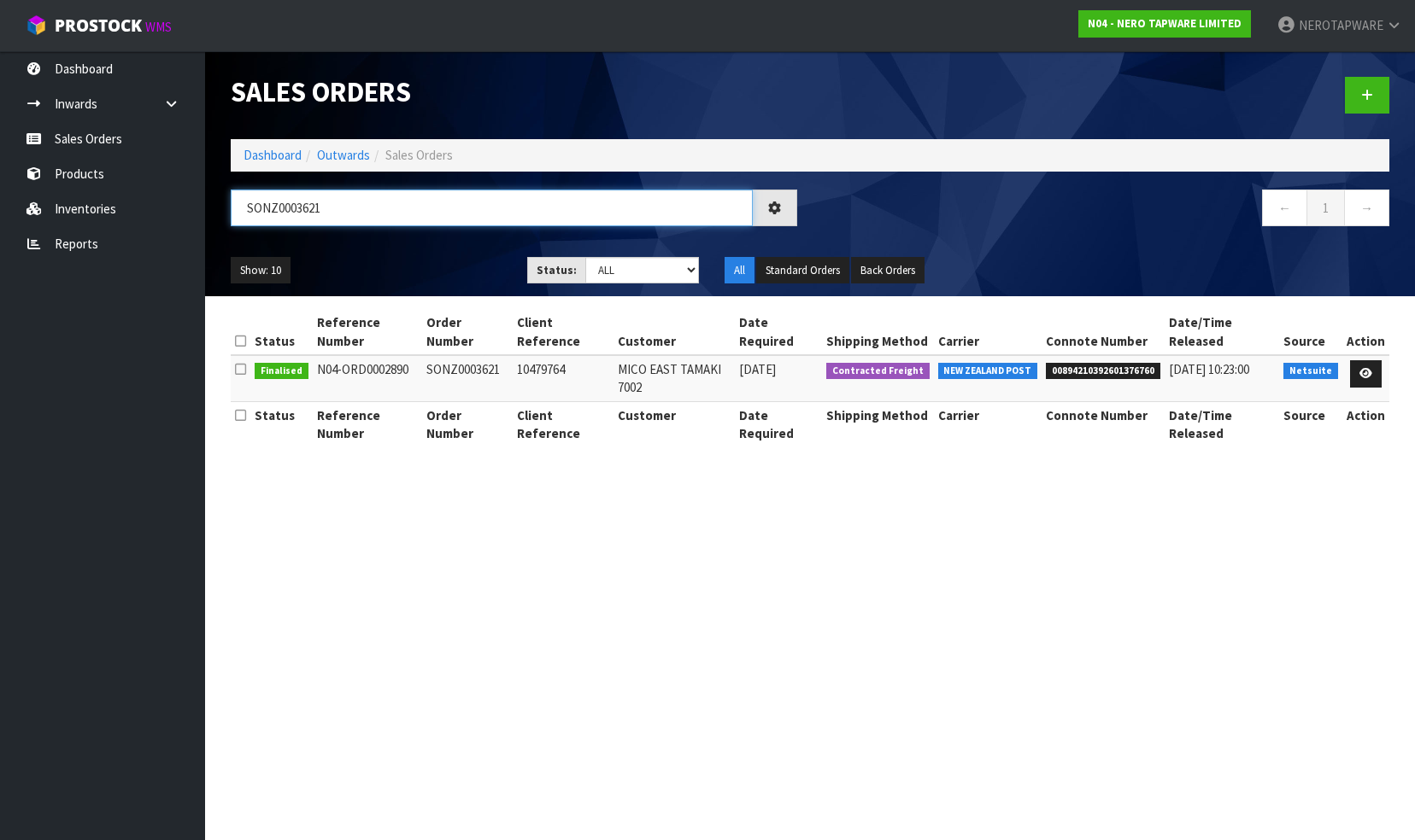
click at [358, 213] on input "SONZ0003621" at bounding box center [491, 207] width 522 height 37
paste input "2"
click at [365, 212] on input "SONZ0003622" at bounding box center [491, 207] width 522 height 37
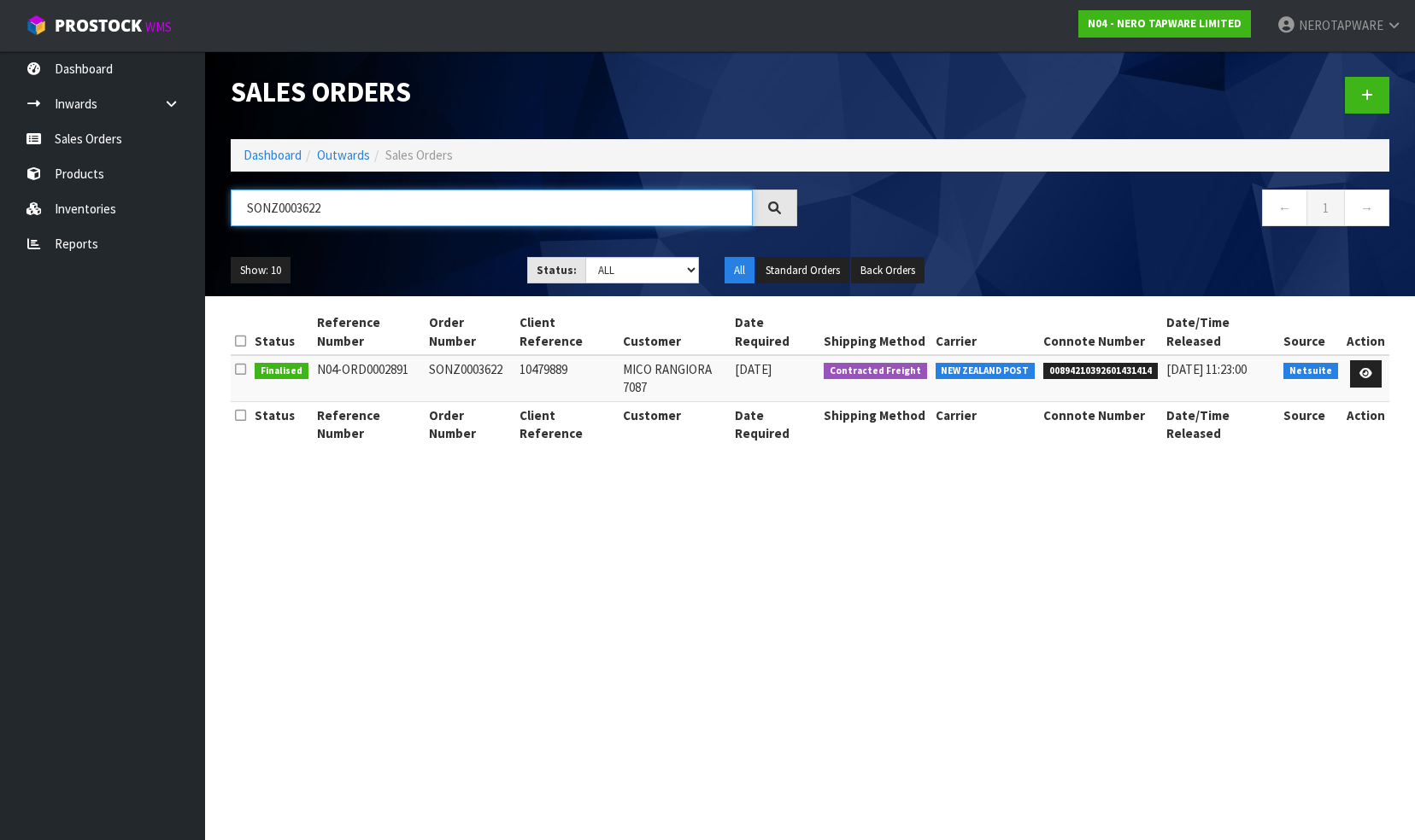
paste input "3"
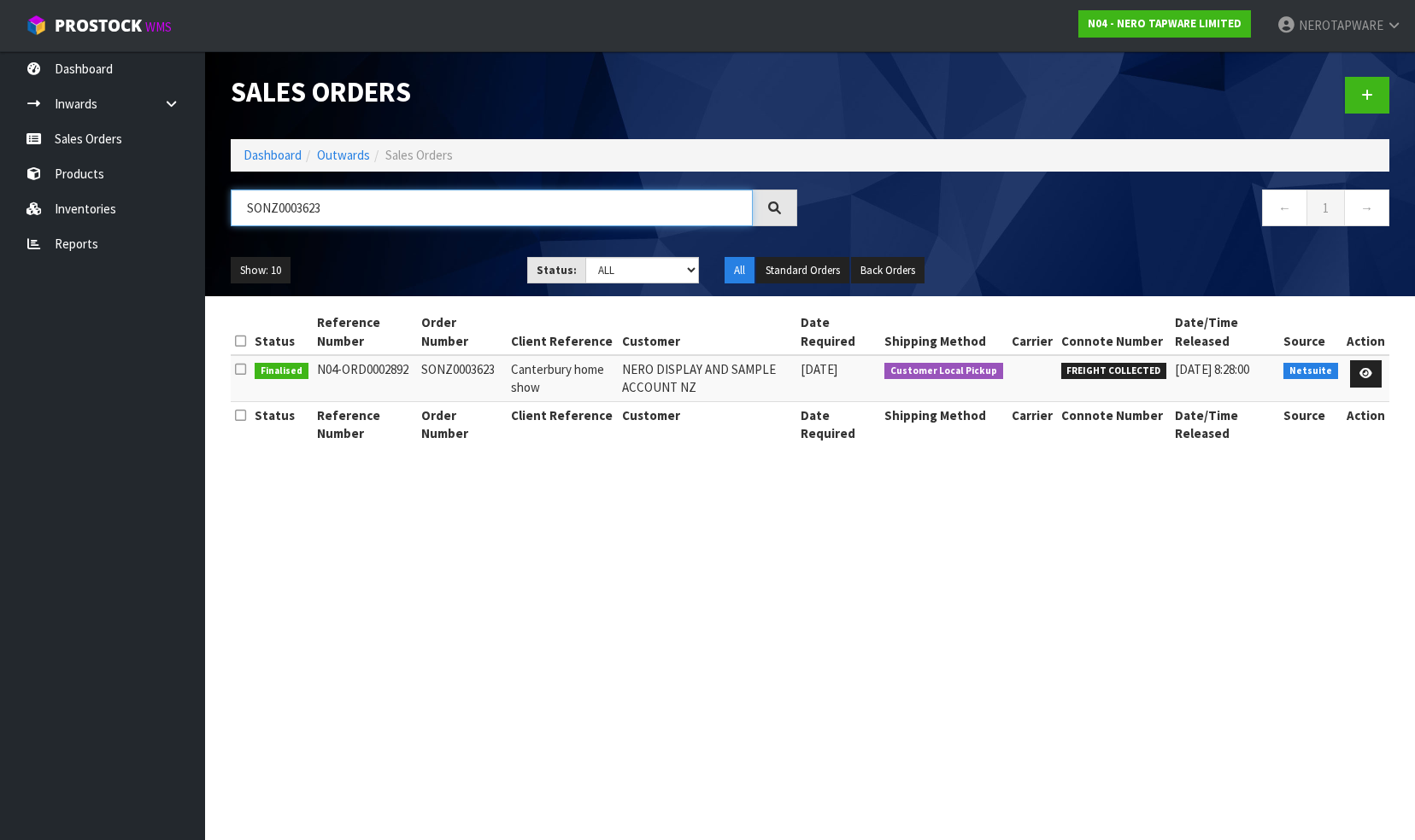
click at [342, 208] on input "SONZ0003623" at bounding box center [491, 207] width 522 height 37
paste input "4"
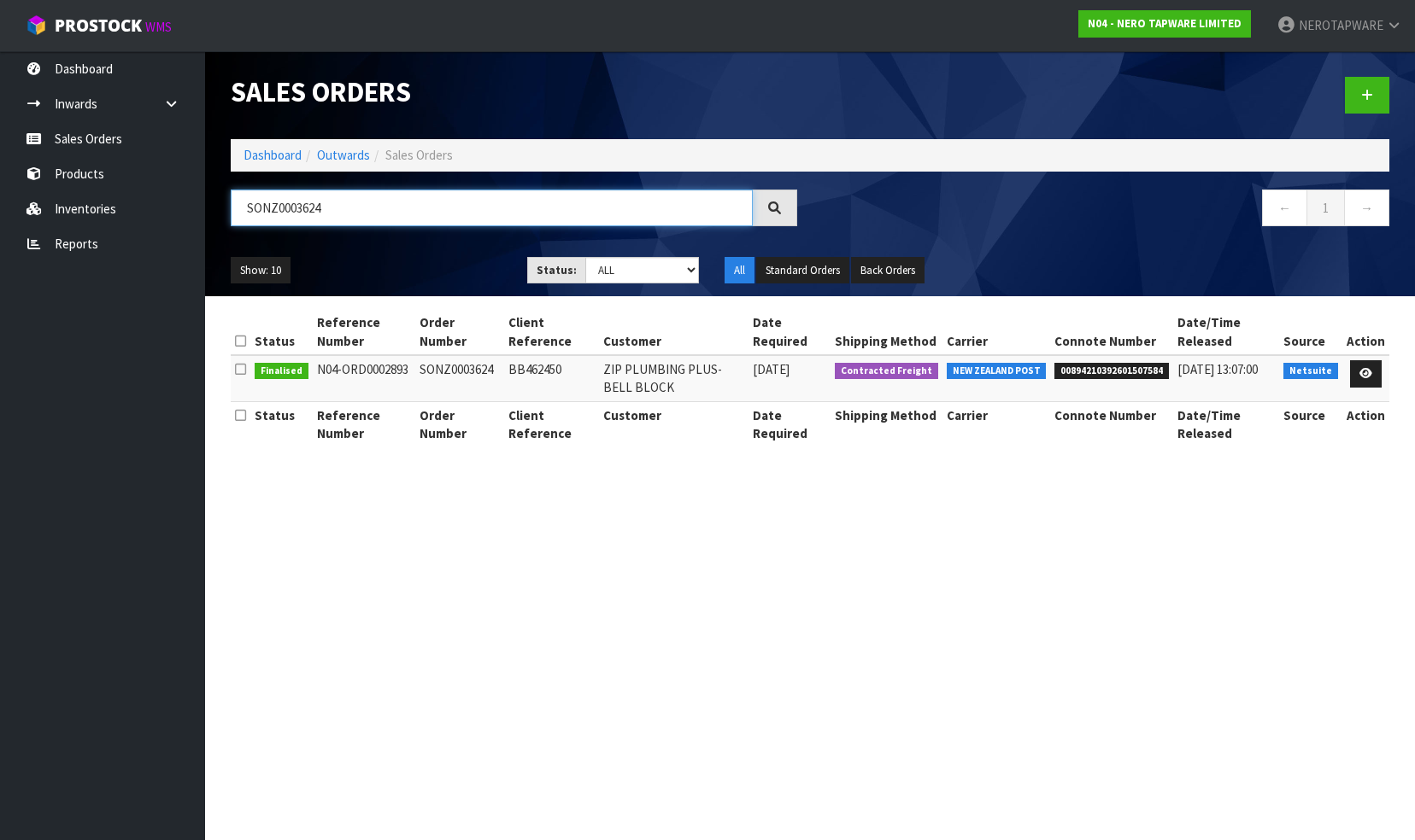
click at [362, 204] on input "SONZ0003624" at bounding box center [491, 207] width 522 height 37
paste input "5"
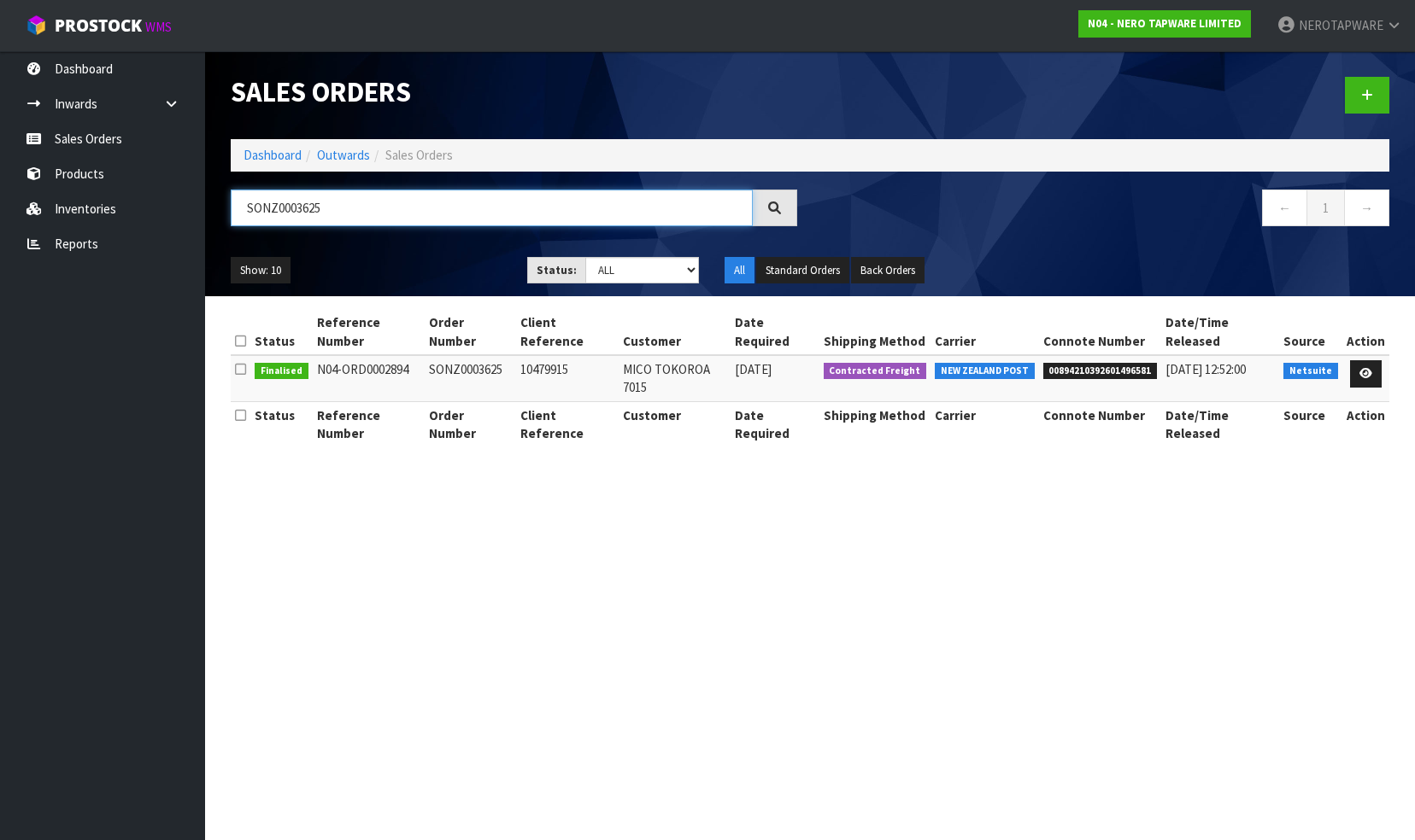
click at [358, 219] on input "SONZ0003625" at bounding box center [491, 207] width 522 height 37
paste input "6"
click at [338, 212] on input "SONZ0003626" at bounding box center [491, 207] width 522 height 37
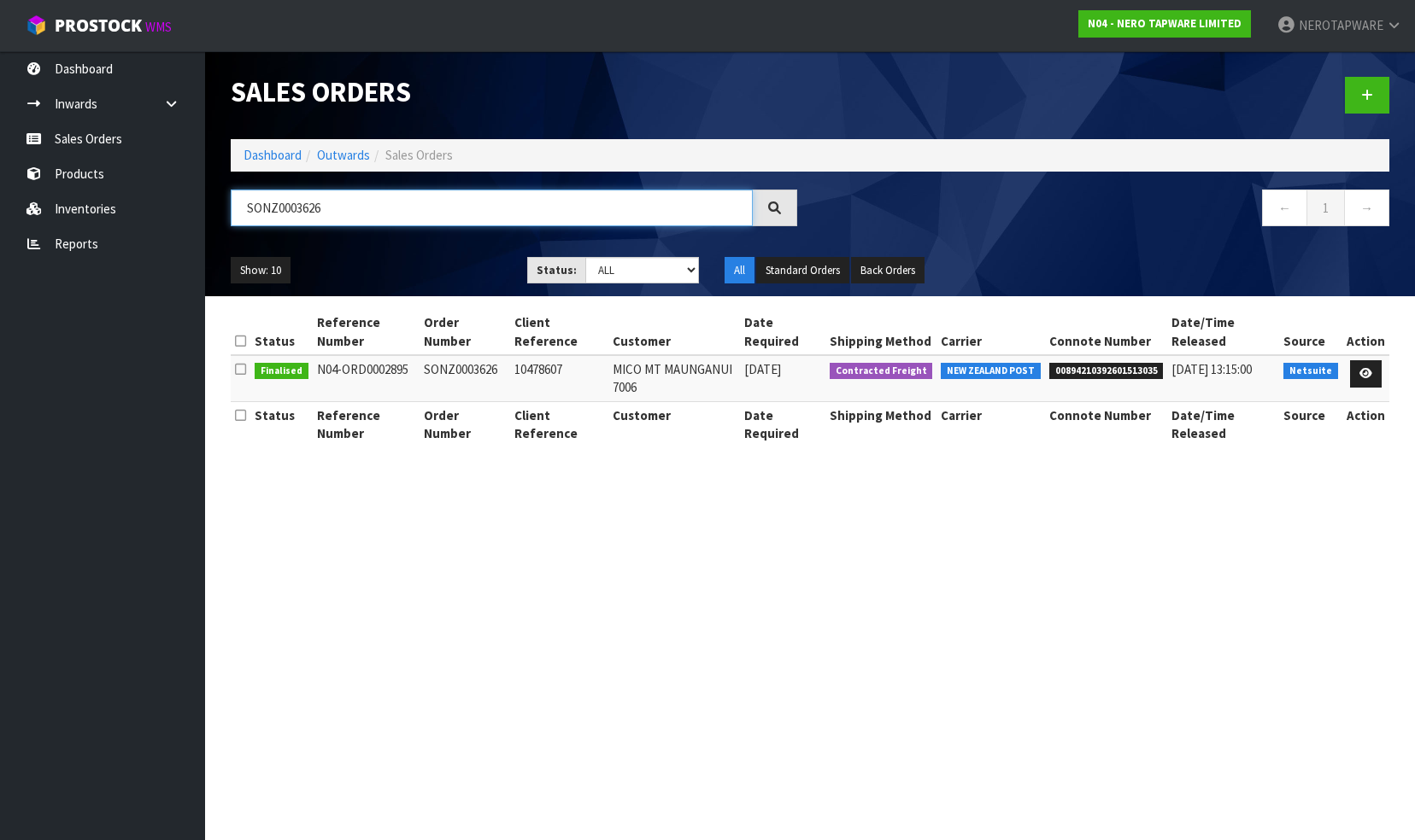
paste input "7"
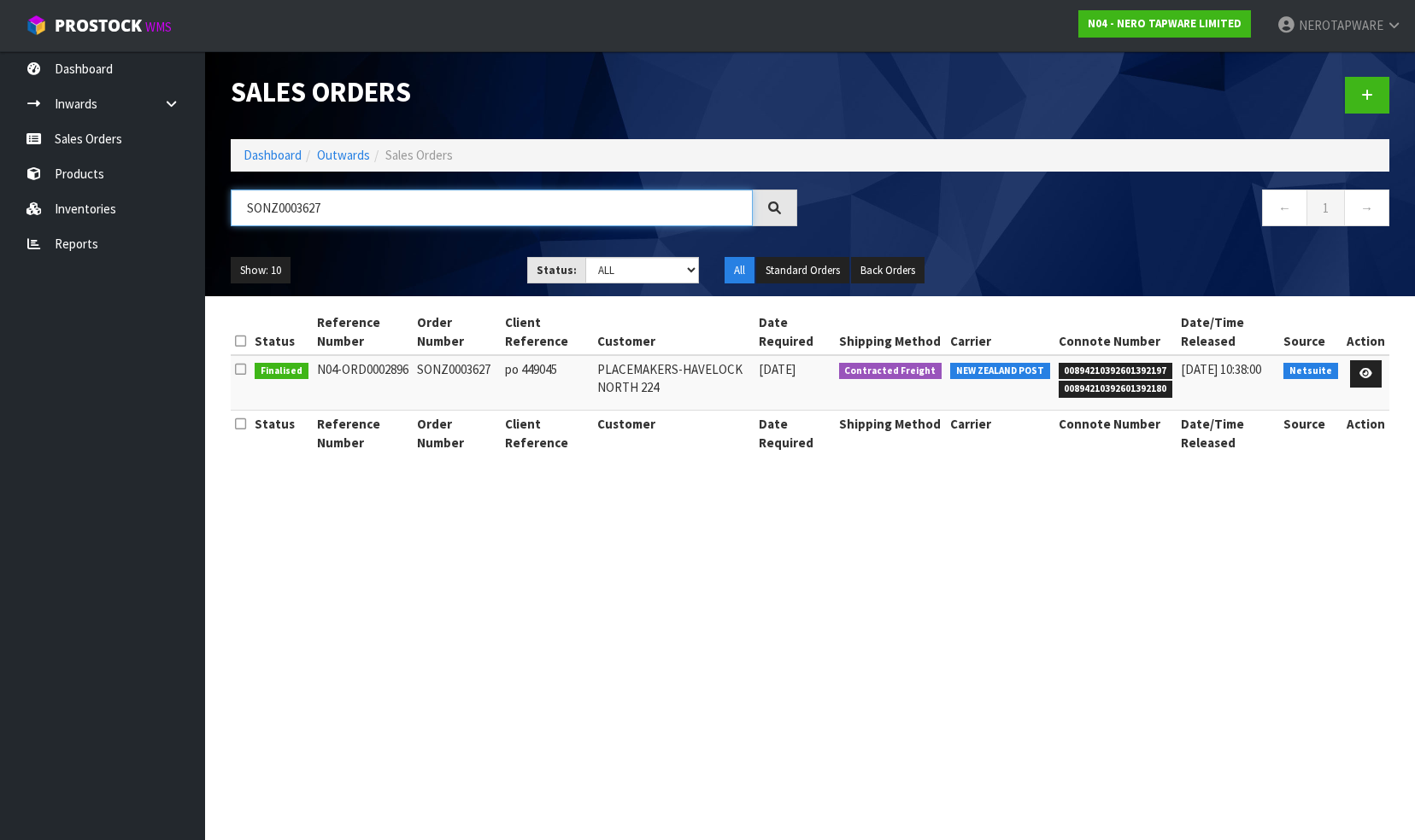
click at [367, 212] on input "SONZ0003627" at bounding box center [491, 207] width 522 height 37
paste input "8"
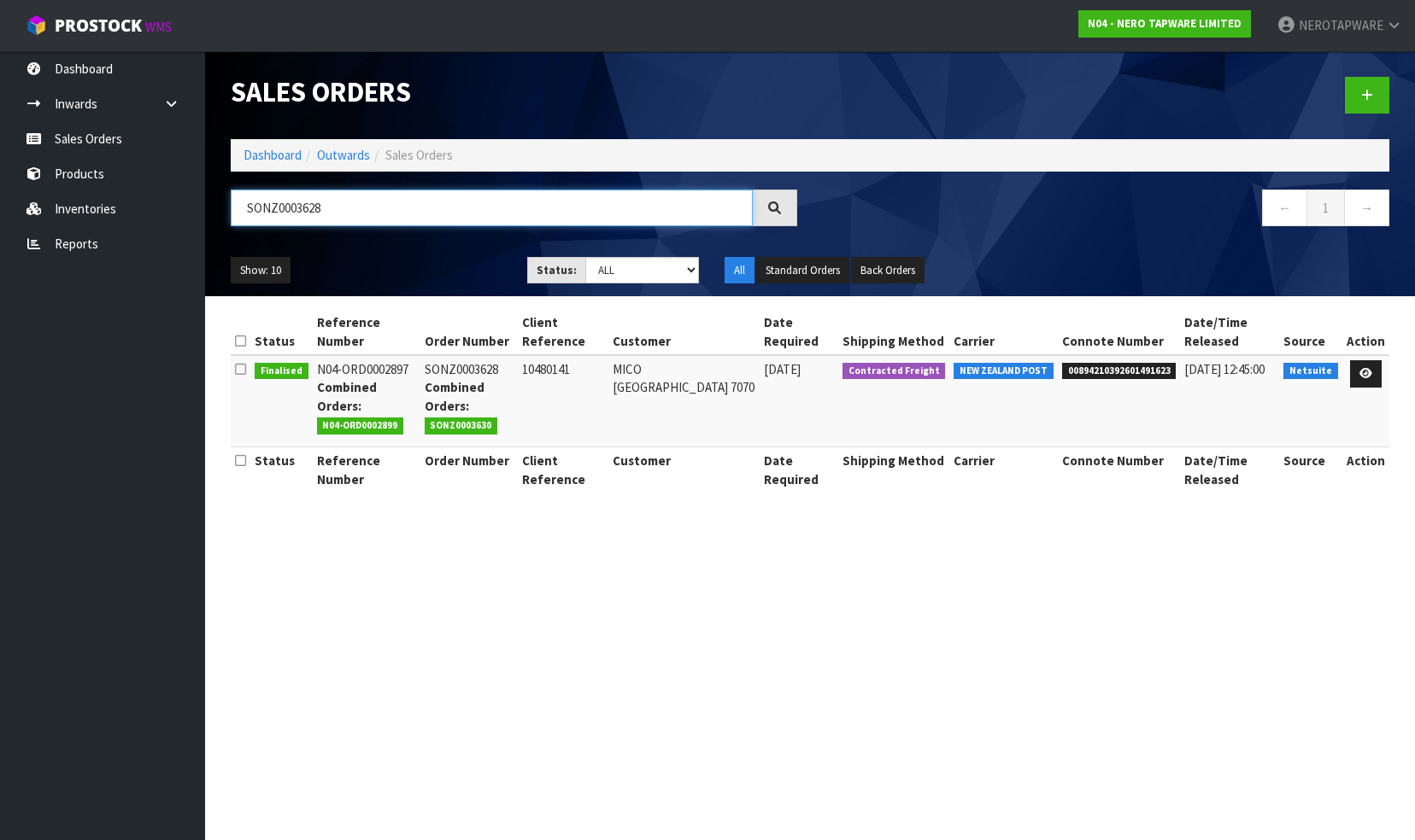
click at [368, 215] on input "SONZ0003628" at bounding box center [491, 207] width 522 height 37
paste input "9"
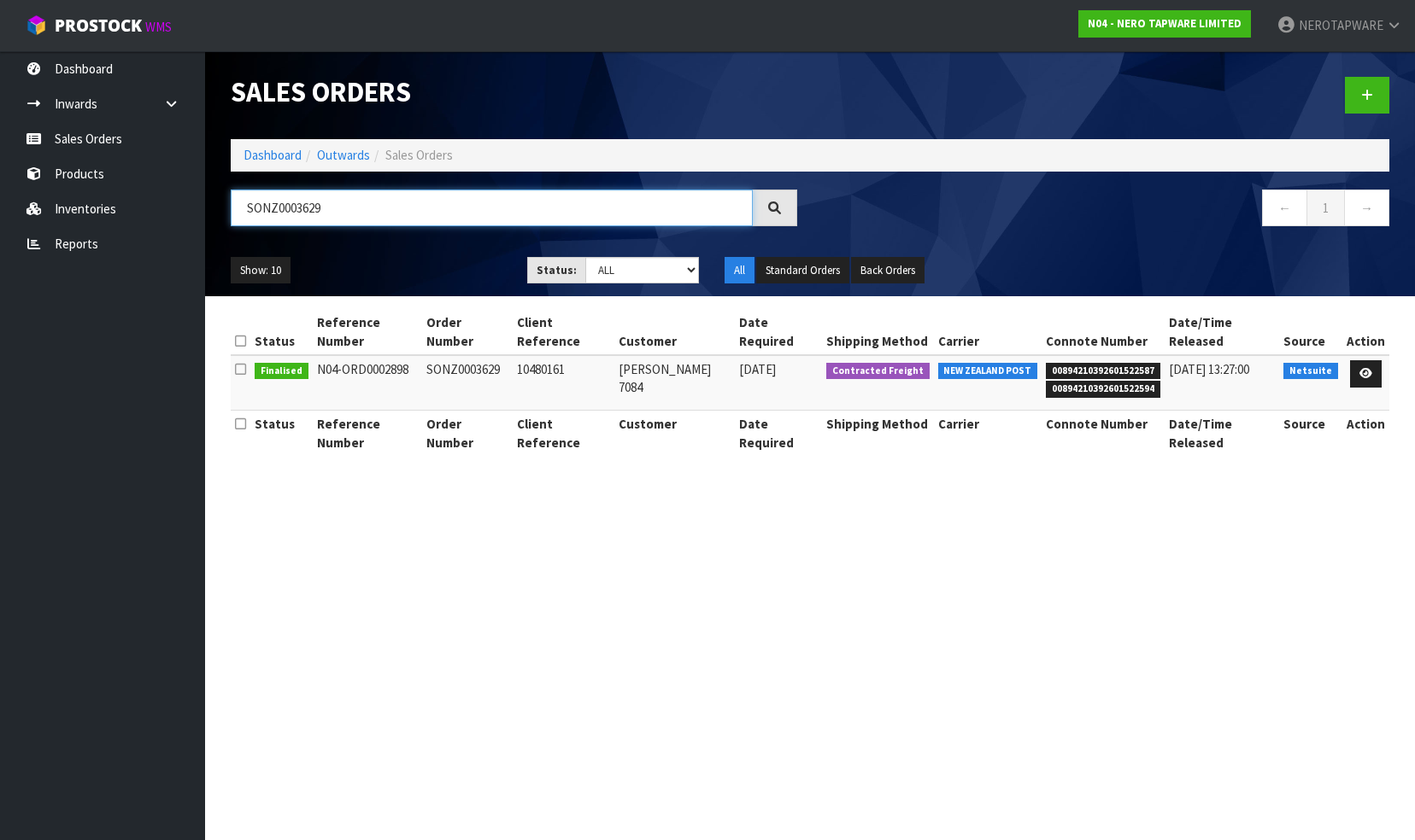
click at [341, 205] on input "SONZ0003629" at bounding box center [491, 207] width 522 height 37
paste input "30"
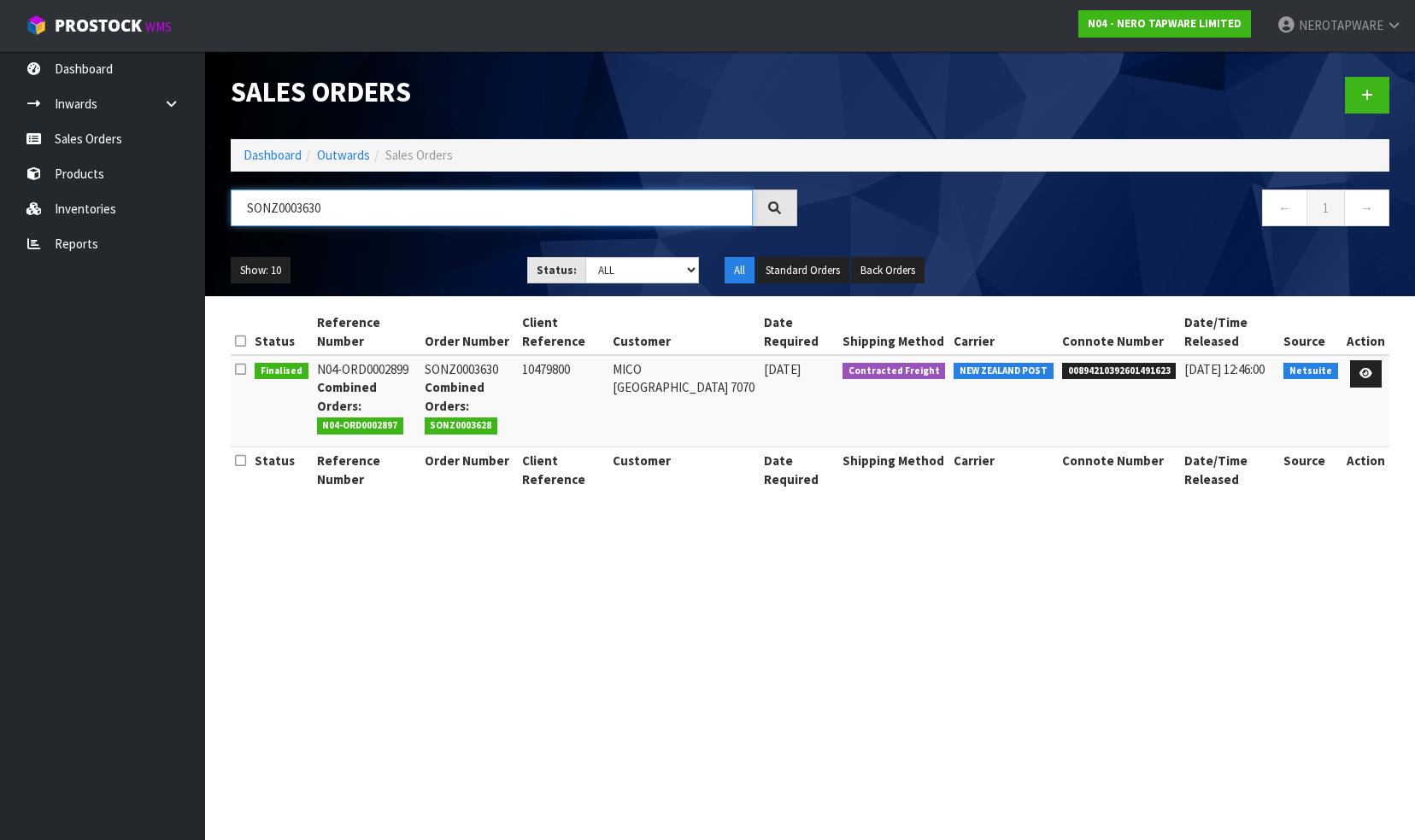
click at [353, 208] on input "SONZ0003630" at bounding box center [491, 207] width 522 height 37
click at [396, 205] on input "SONZ0003630" at bounding box center [491, 207] width 522 height 37
paste input "1"
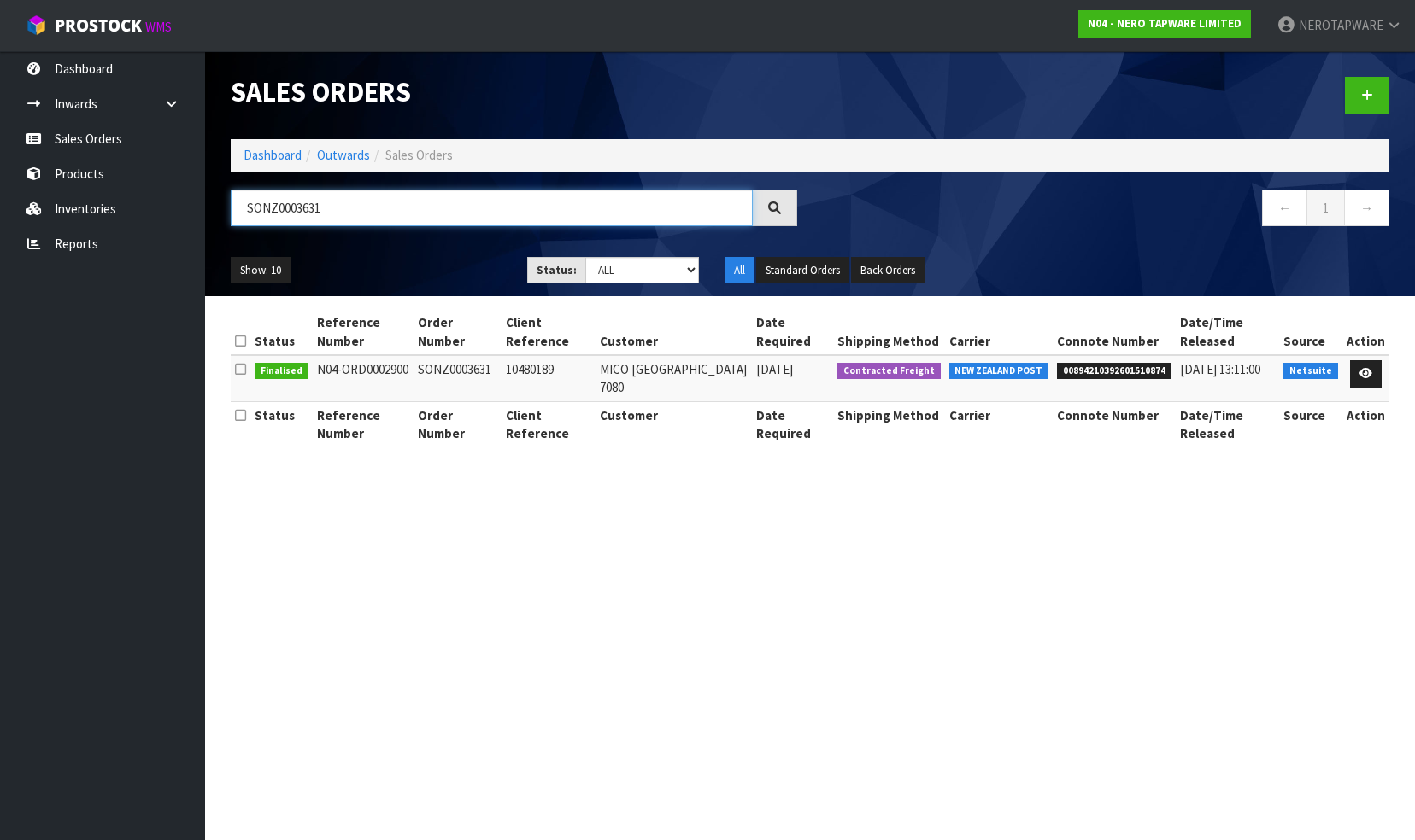
click at [360, 219] on input "SONZ0003631" at bounding box center [491, 207] width 522 height 37
click at [360, 217] on input "SONZ0003631" at bounding box center [491, 207] width 522 height 37
click at [340, 208] on input "SONZ0003631" at bounding box center [491, 207] width 522 height 37
paste input "2"
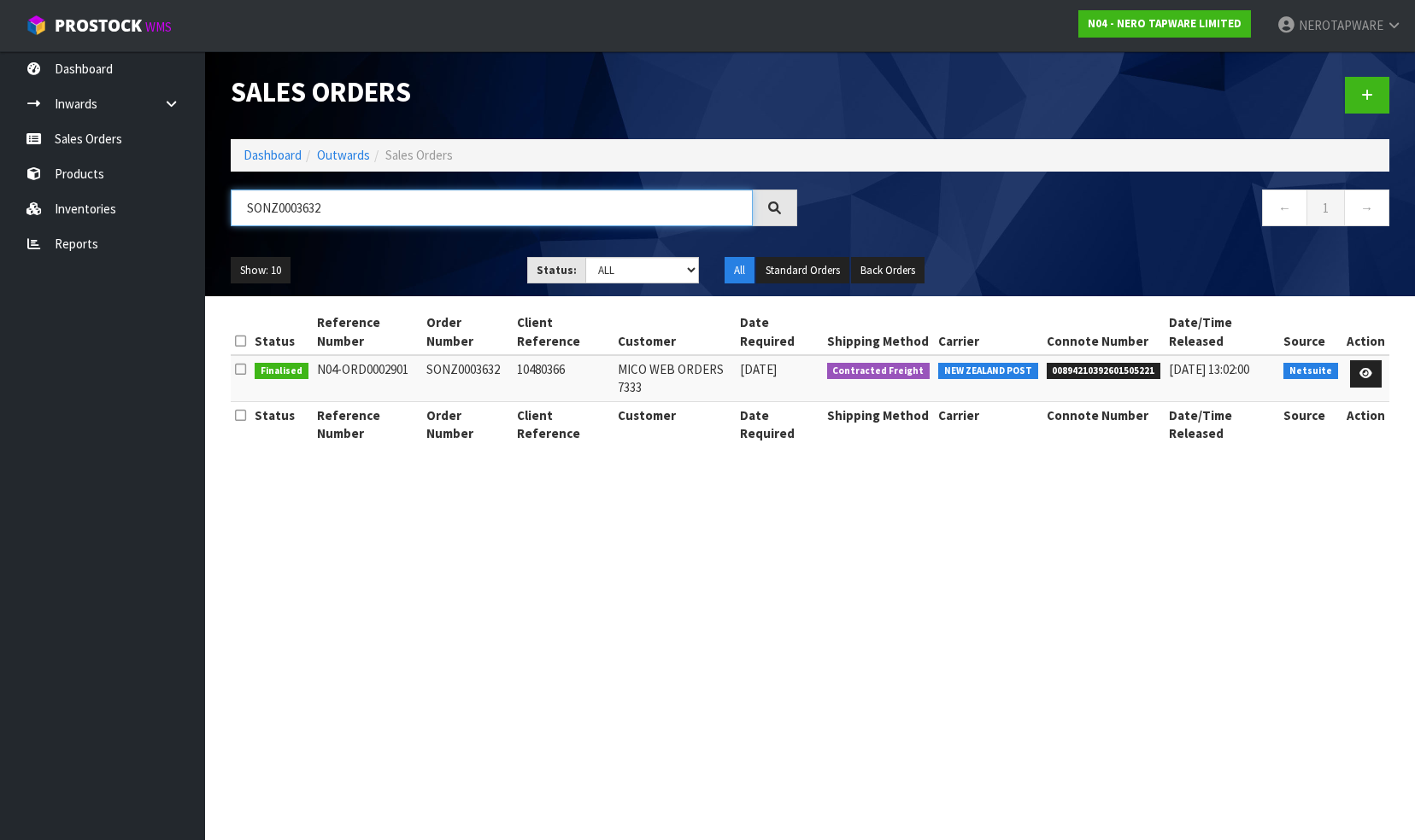
click at [347, 208] on input "SONZ0003632" at bounding box center [491, 207] width 522 height 37
paste input "4"
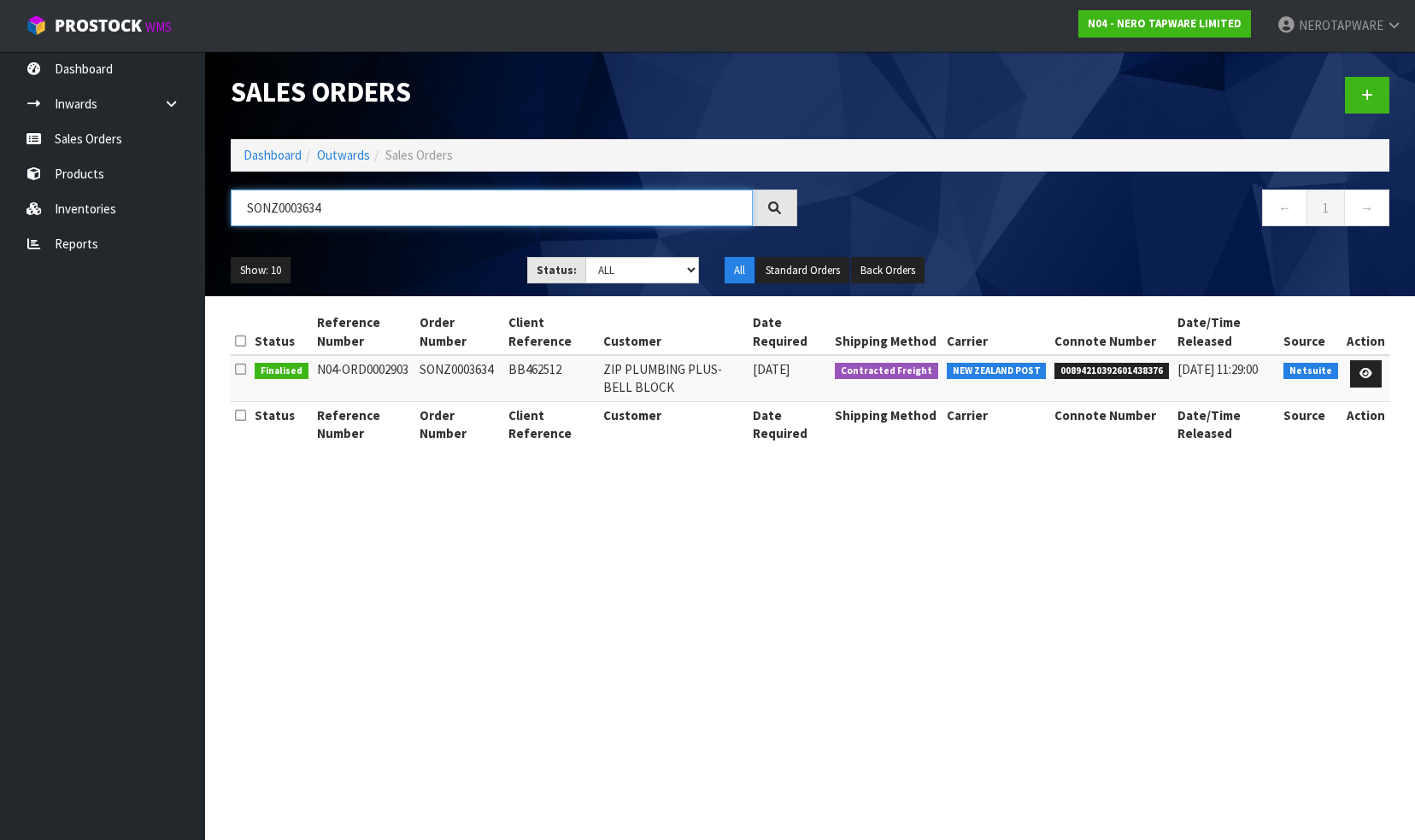
click at [354, 215] on input "SONZ0003634" at bounding box center [491, 207] width 522 height 37
paste input "5"
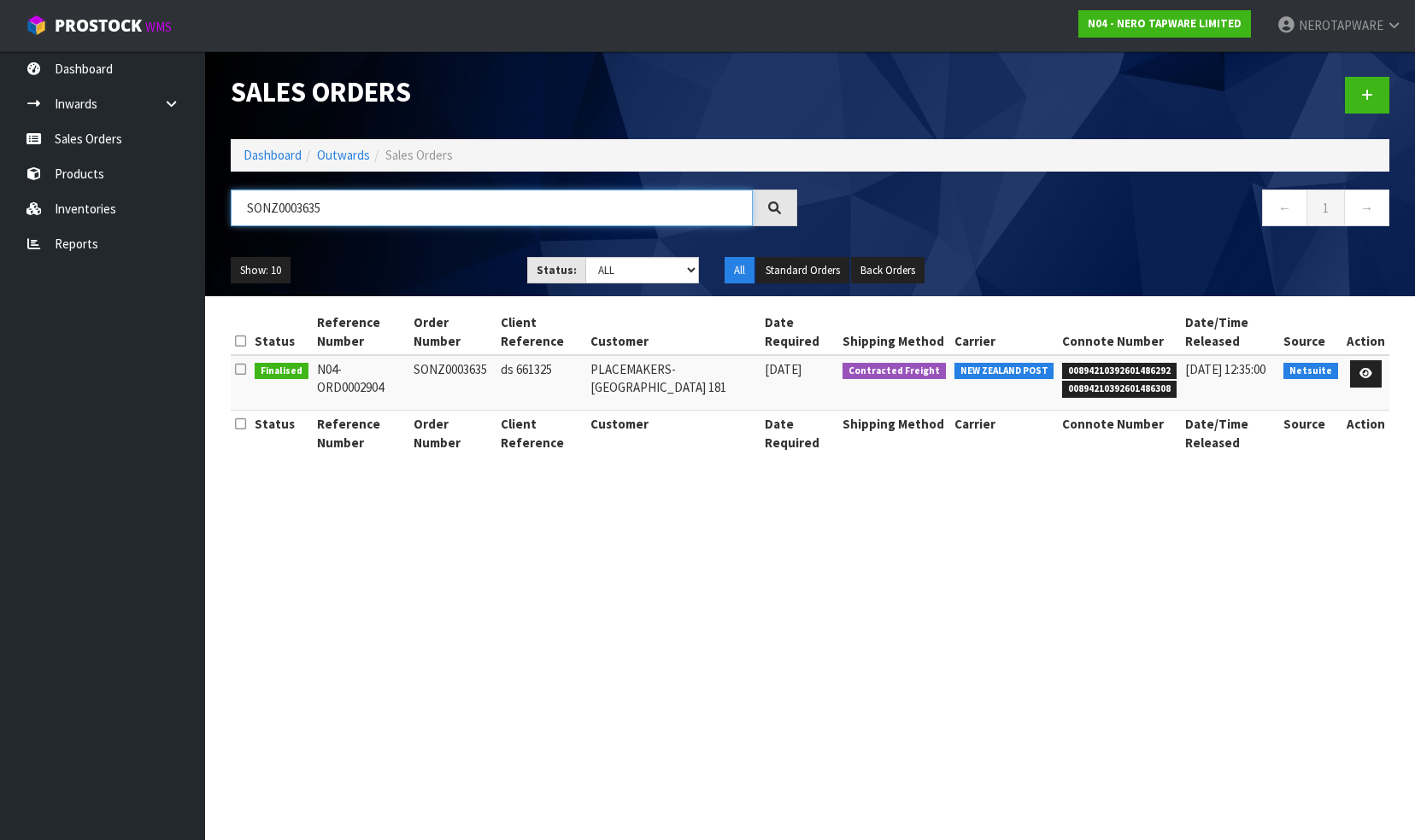
click at [354, 203] on input "SONZ0003635" at bounding box center [491, 207] width 522 height 37
paste input "6"
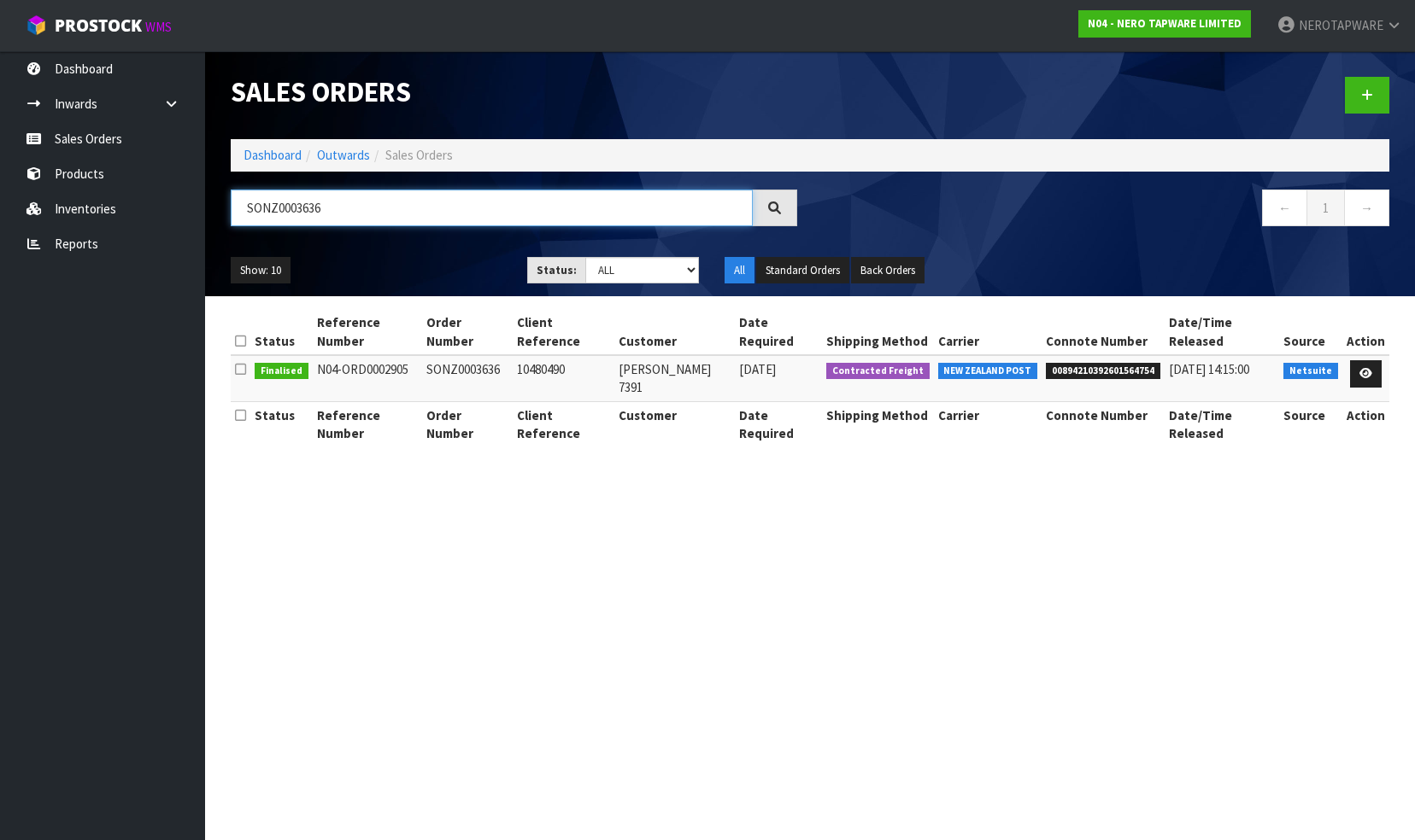
click at [362, 213] on input "SONZ0003636" at bounding box center [491, 207] width 522 height 37
paste input "7"
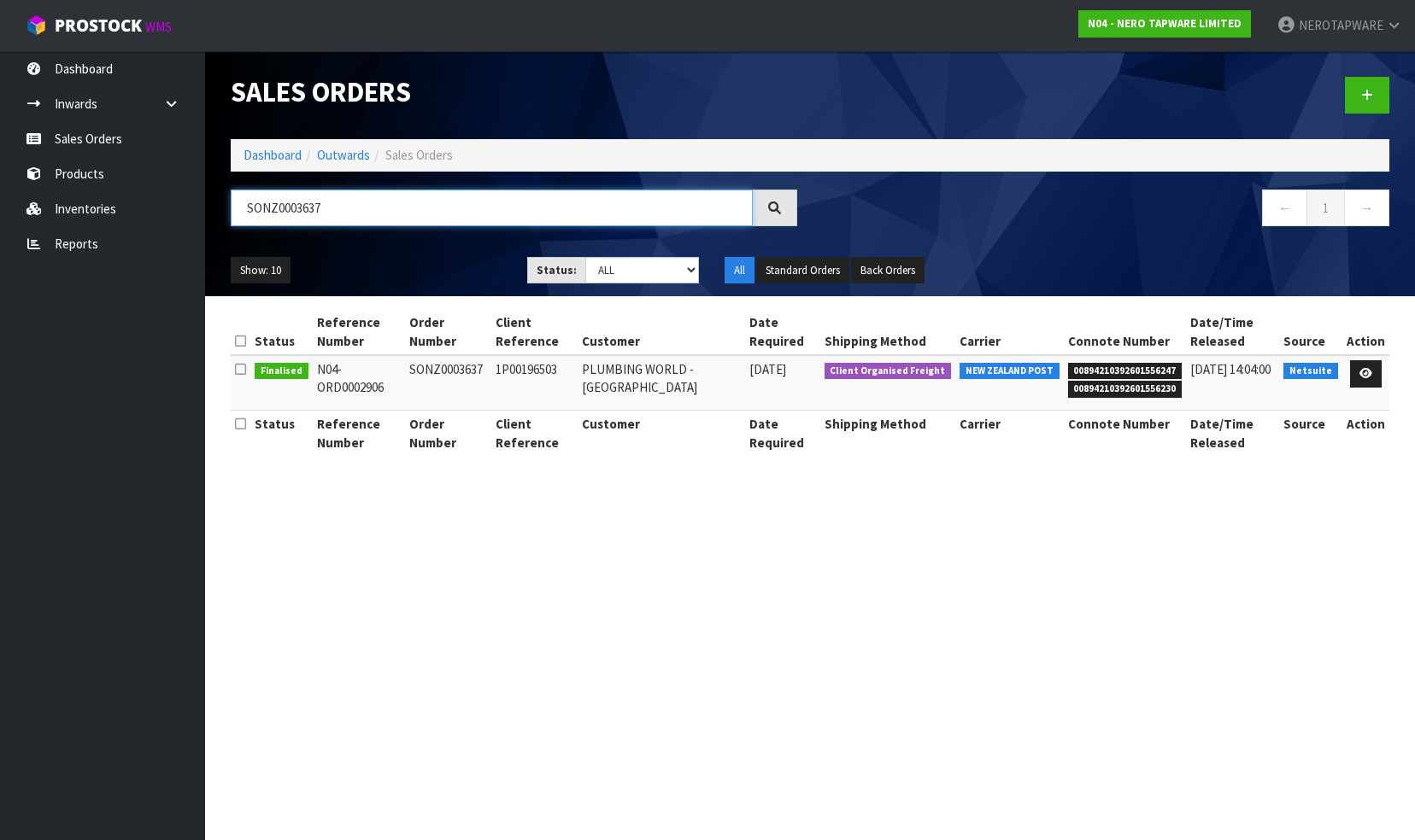
click at [376, 203] on input "SONZ0003637" at bounding box center [491, 207] width 522 height 37
paste input "40"
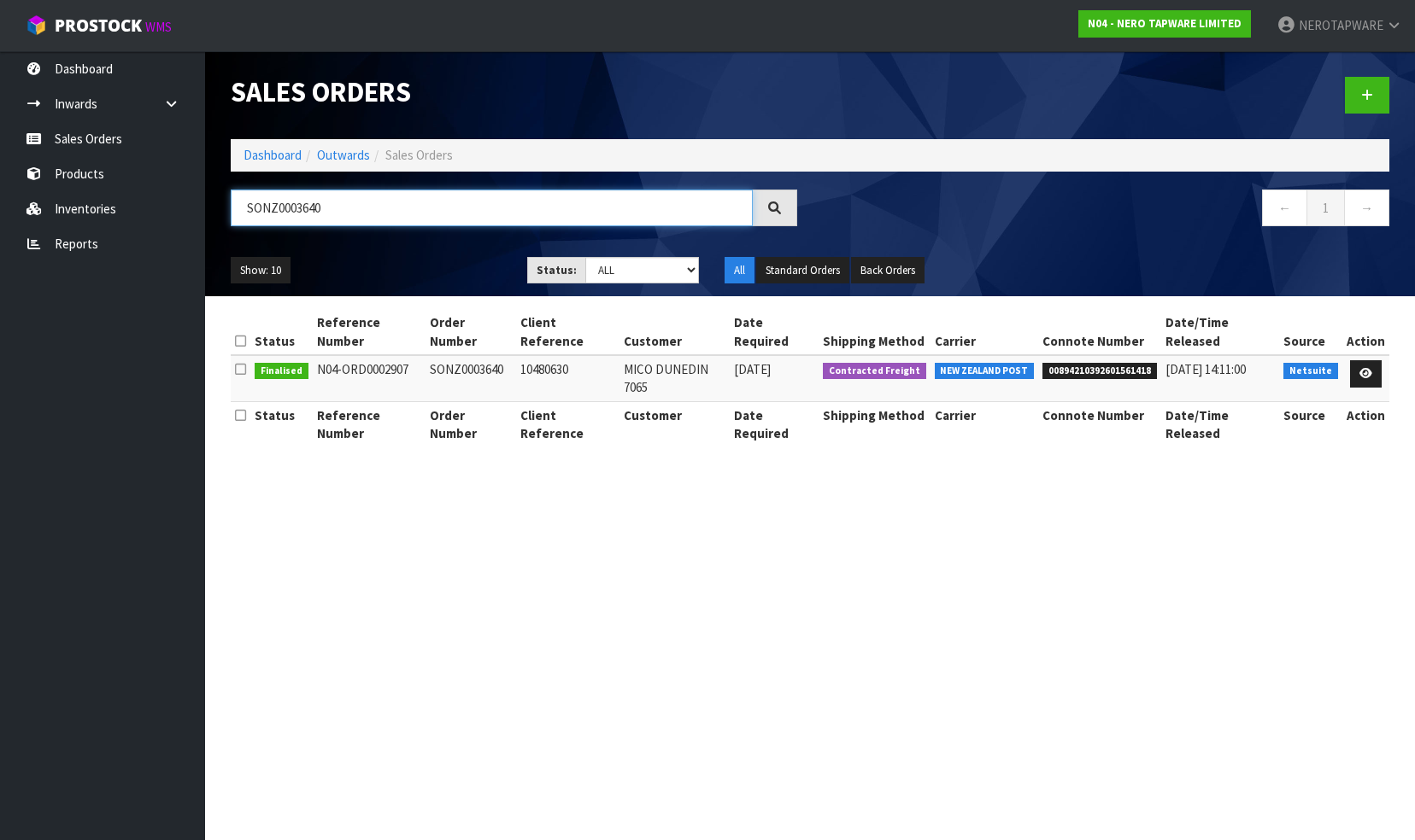
click at [346, 204] on input "SONZ0003640" at bounding box center [491, 207] width 522 height 37
click at [346, 205] on input "SONZ0003640" at bounding box center [491, 207] width 522 height 37
paste input "1"
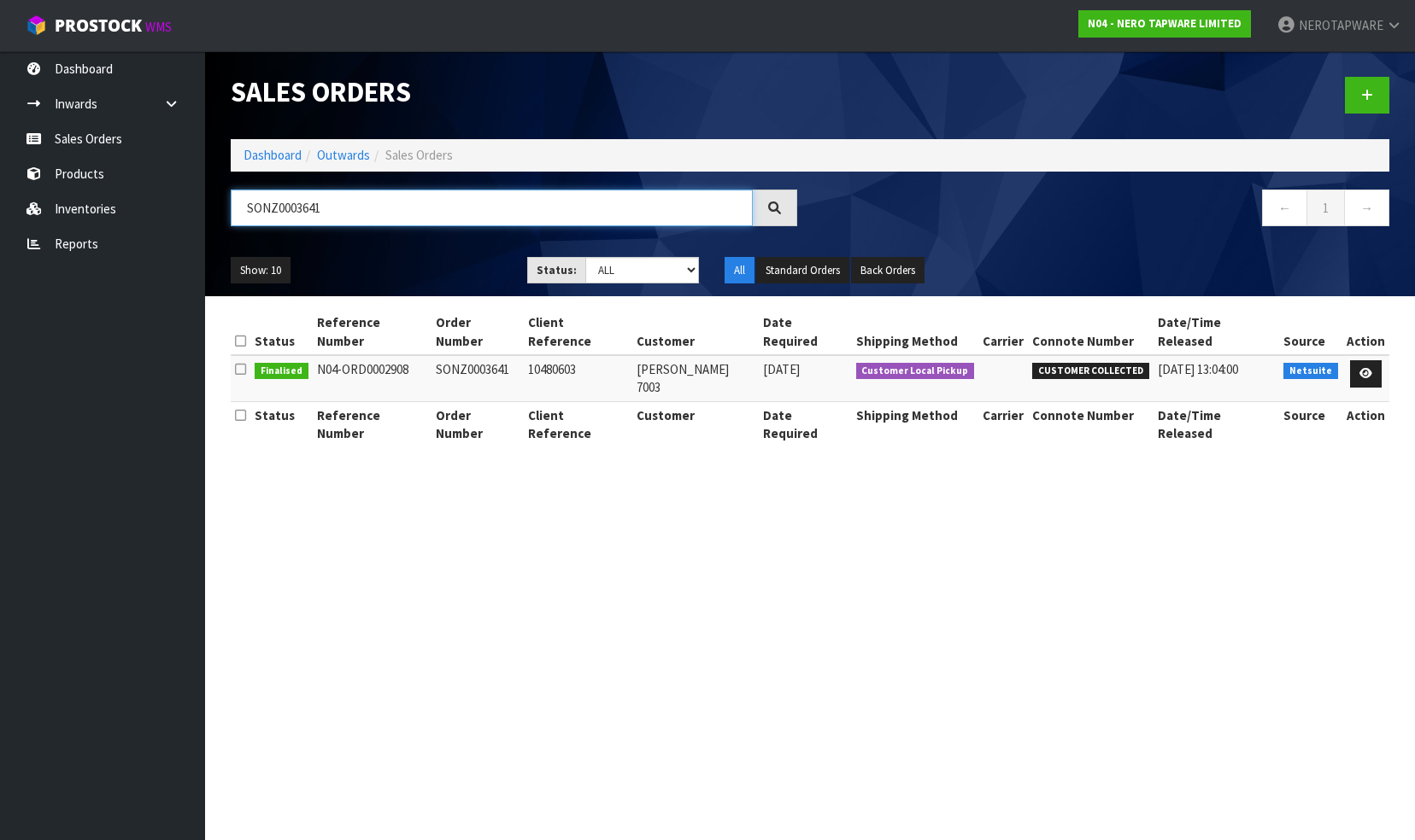
click at [367, 216] on input "SONZ0003641" at bounding box center [491, 207] width 522 height 37
paste input "2"
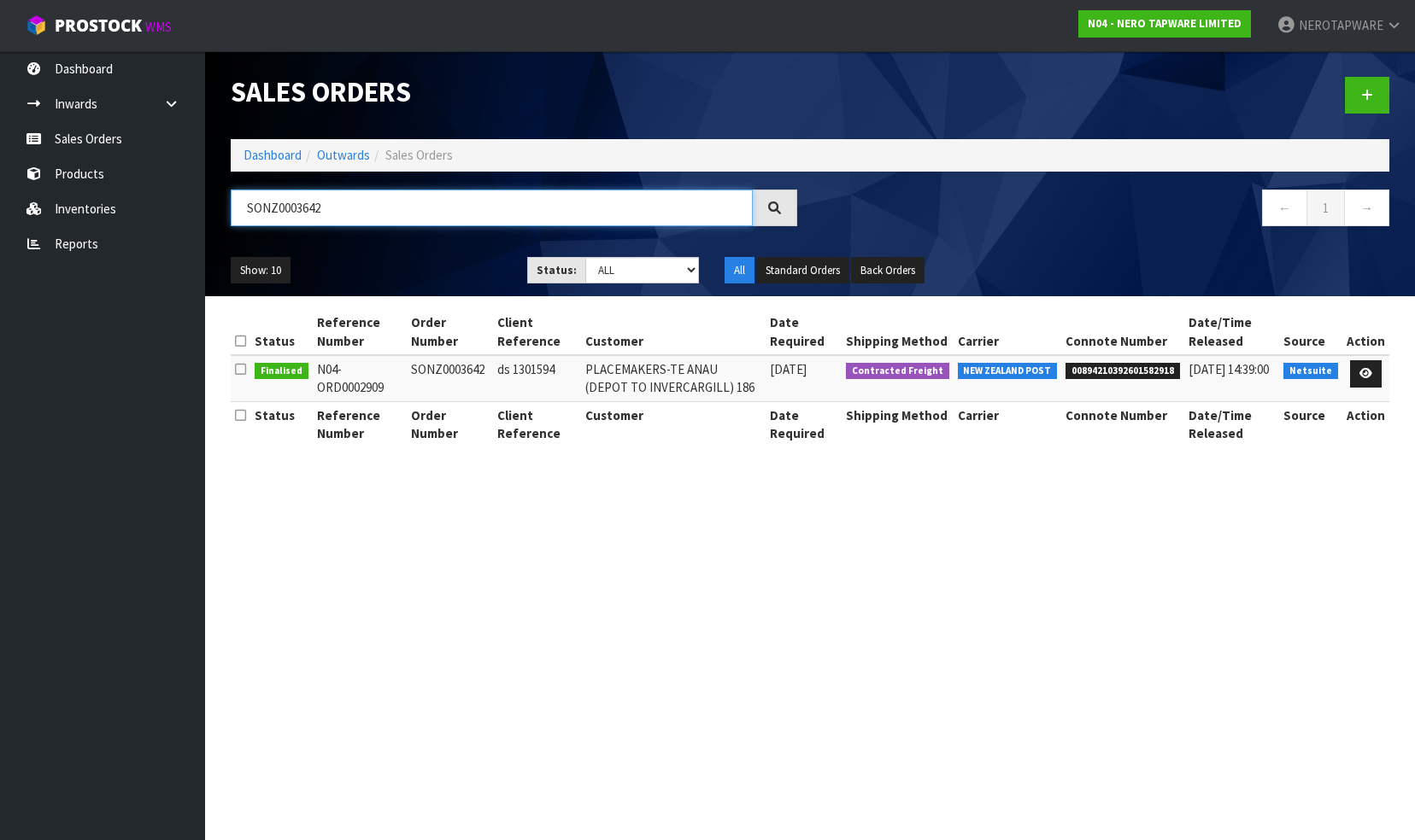
click at [336, 208] on input "SONZ0003642" at bounding box center [491, 207] width 522 height 37
paste input "3"
click at [362, 213] on input "SONZ0003643" at bounding box center [491, 207] width 522 height 37
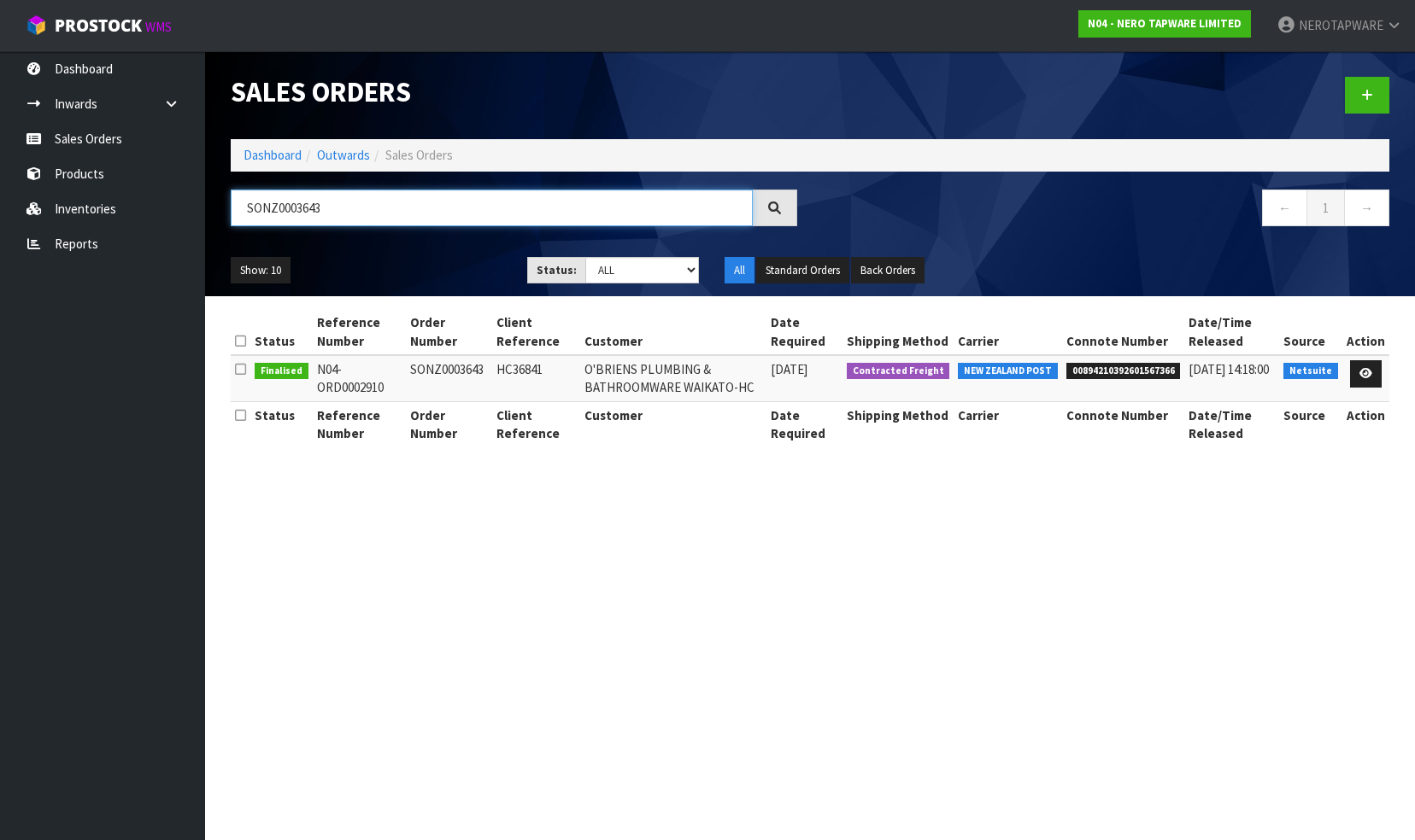
paste input "4"
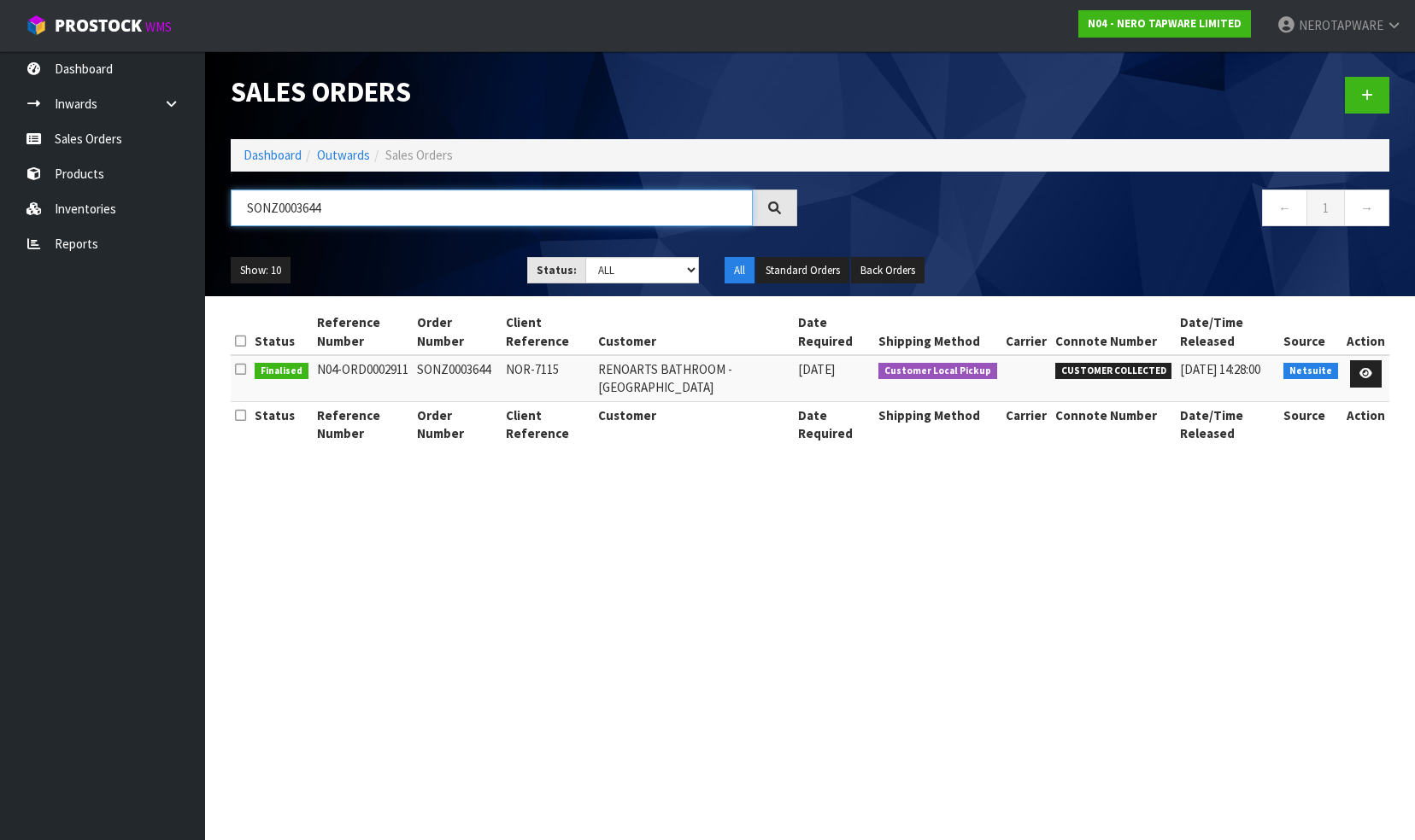
click at [348, 193] on input "SONZ0003644" at bounding box center [491, 207] width 522 height 37
click at [348, 194] on input "SONZ0003644" at bounding box center [491, 207] width 522 height 37
paste input "5"
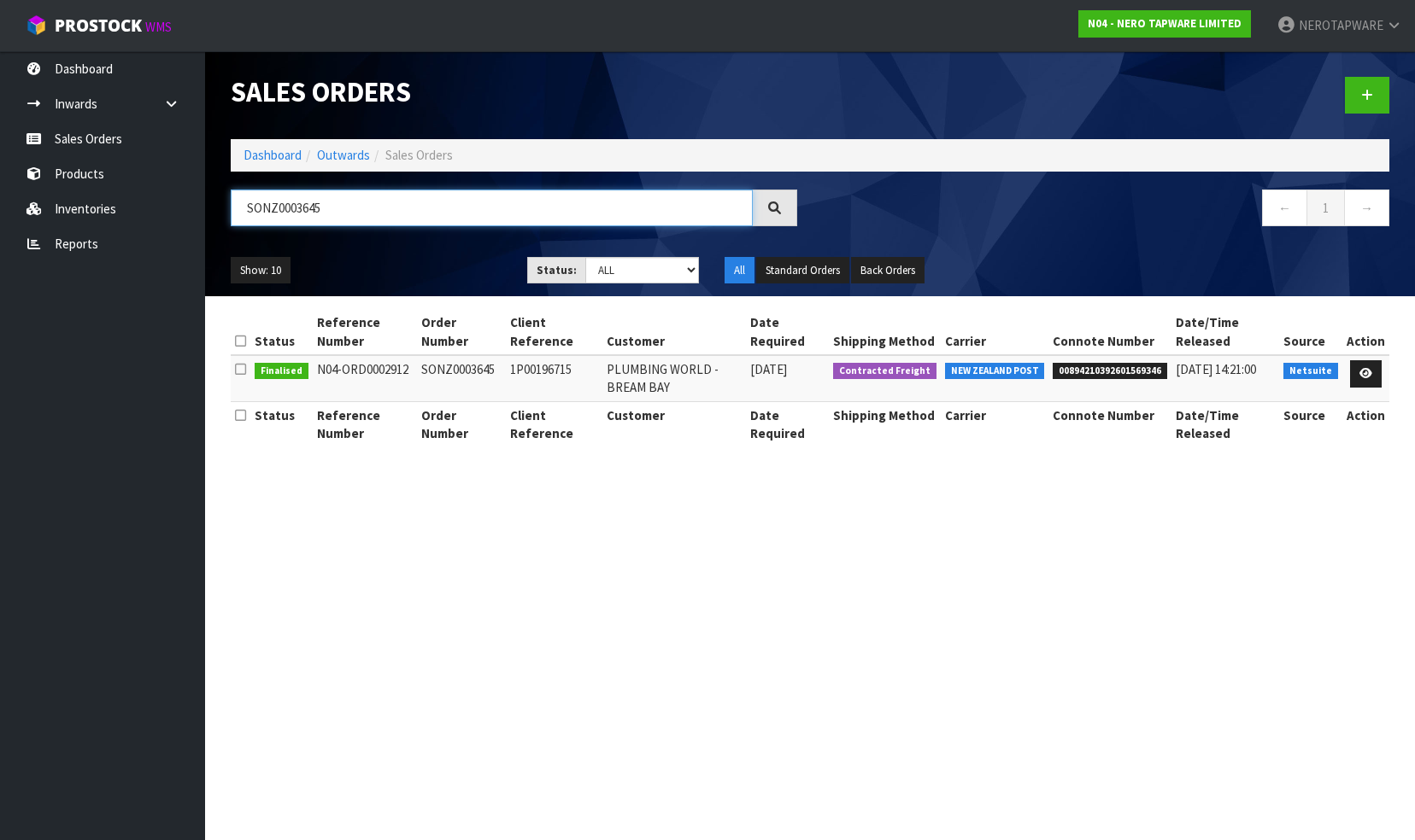
click at [327, 215] on input "SONZ0003645" at bounding box center [491, 207] width 522 height 37
click at [349, 207] on input "SONZ0003645" at bounding box center [491, 207] width 522 height 37
paste input "6"
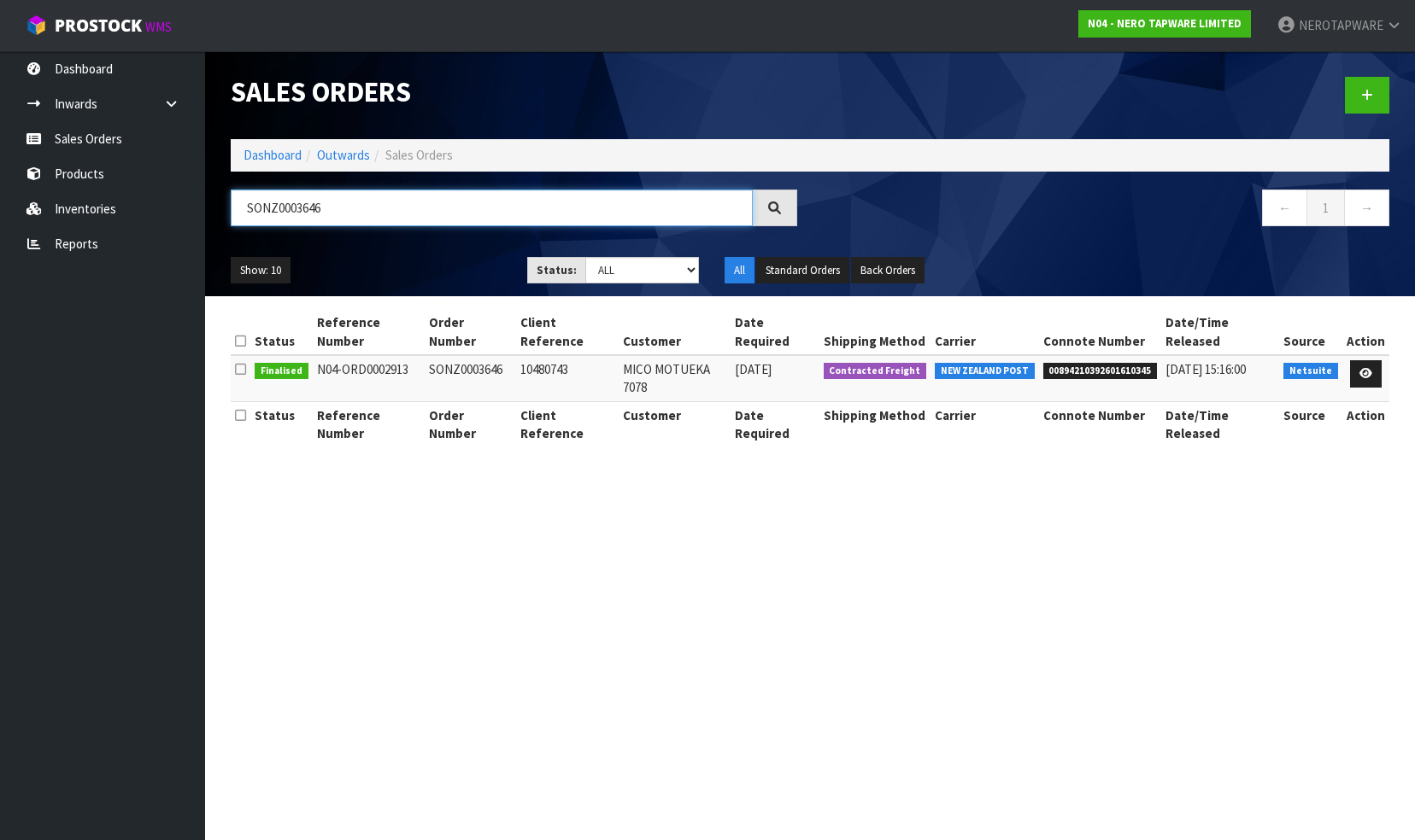
click at [364, 204] on input "SONZ0003646" at bounding box center [491, 207] width 522 height 37
click at [327, 210] on input "SONZ0003646" at bounding box center [491, 207] width 522 height 37
click at [329, 210] on input "SONZ0003646" at bounding box center [491, 207] width 522 height 37
click at [337, 207] on input "SONZ0003646" at bounding box center [491, 207] width 522 height 37
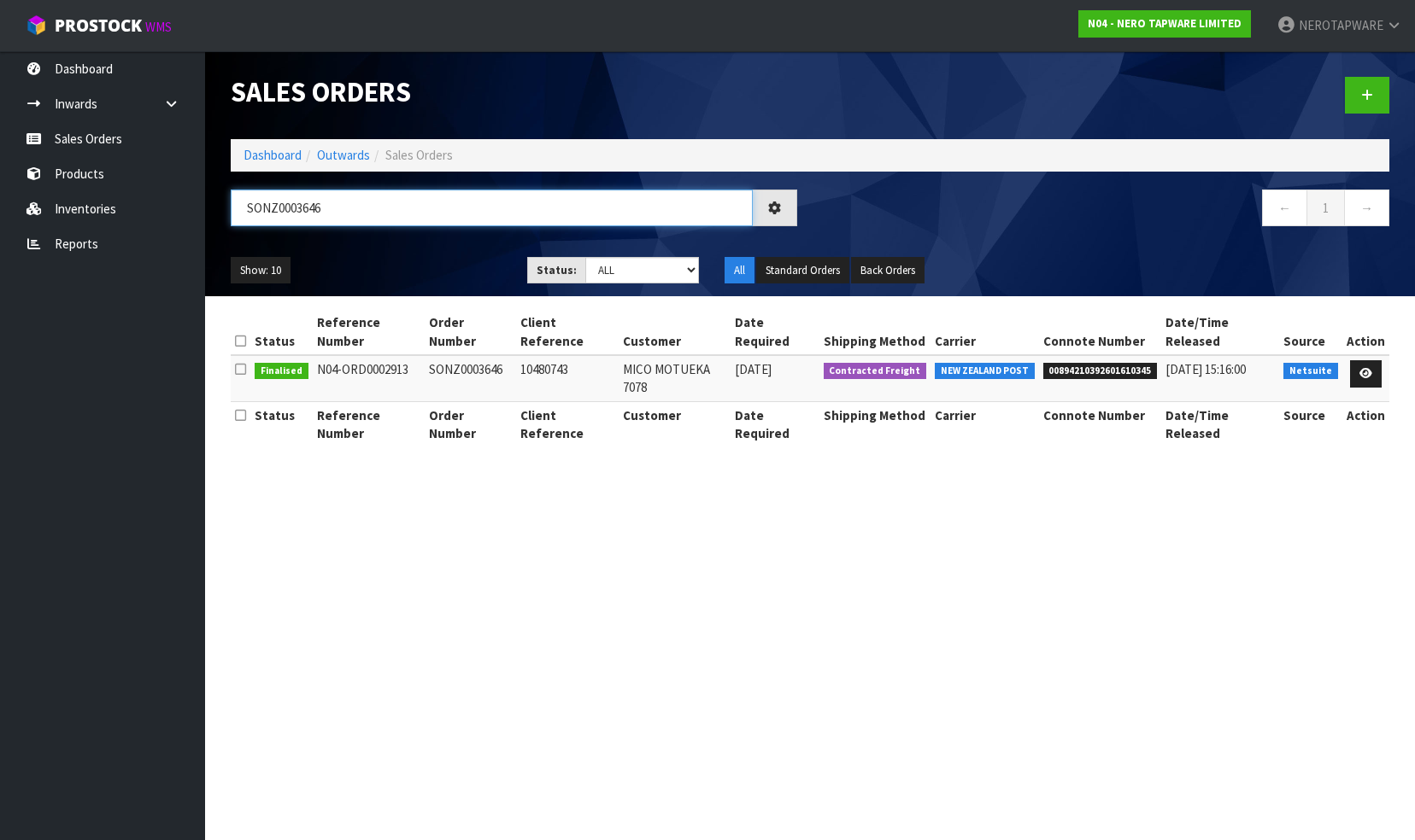
click at [337, 207] on input "SONZ0003646" at bounding box center [491, 207] width 522 height 37
paste input "7"
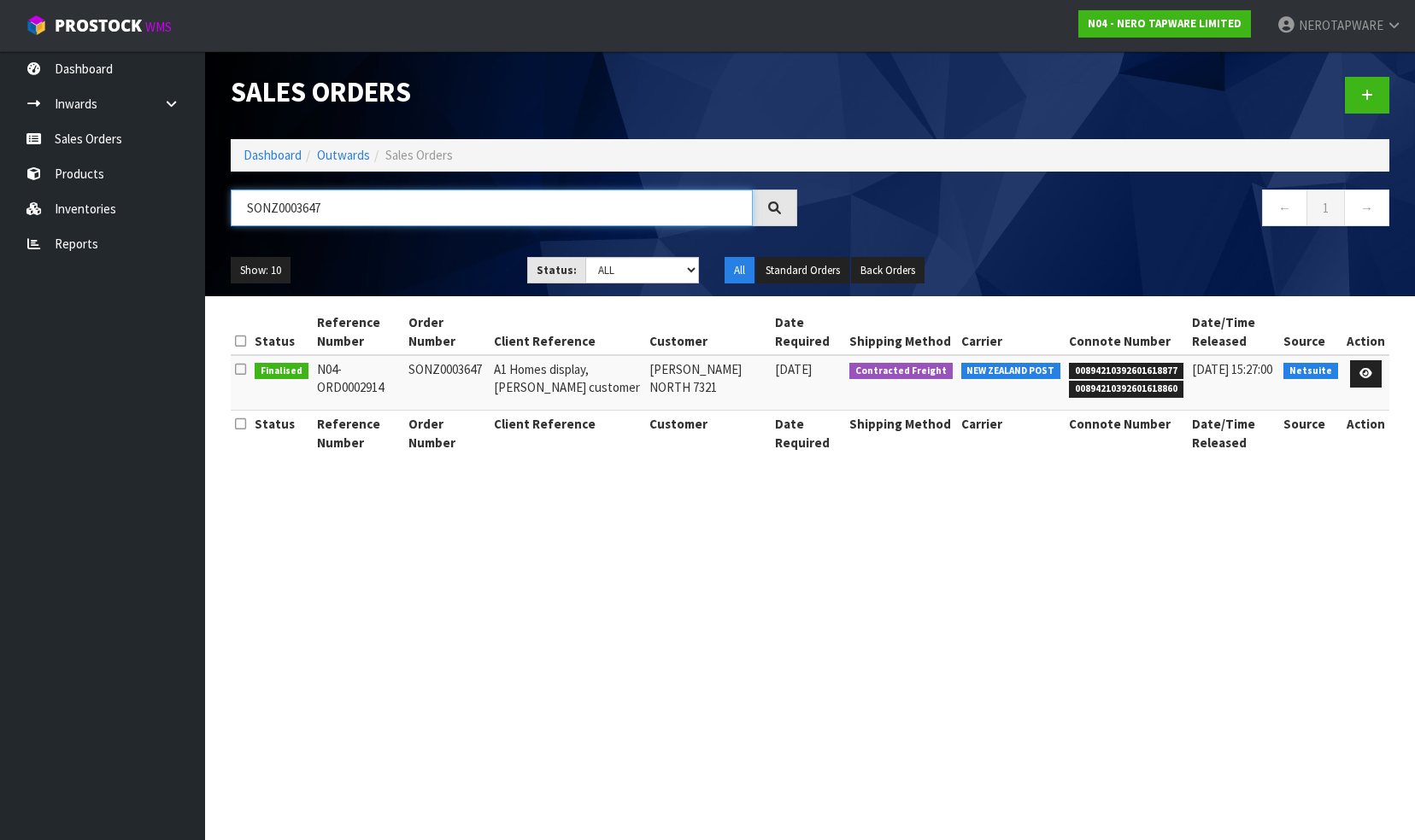
click at [340, 213] on input "SONZ0003647" at bounding box center [491, 207] width 522 height 37
click at [340, 212] on input "SONZ0003647" at bounding box center [491, 207] width 522 height 37
paste input "8"
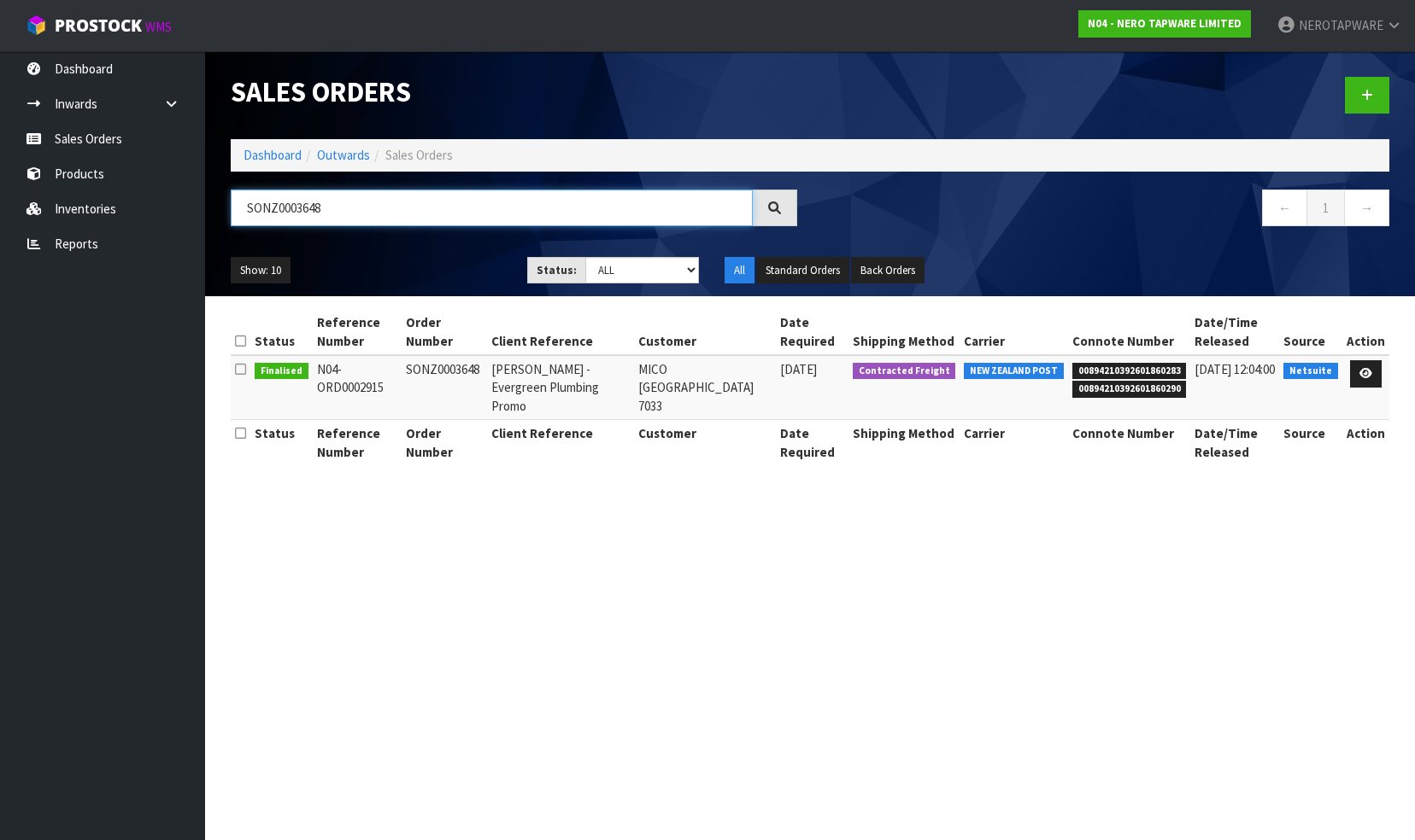
click at [369, 213] on input "SONZ0003648" at bounding box center [491, 207] width 522 height 37
paste input "50"
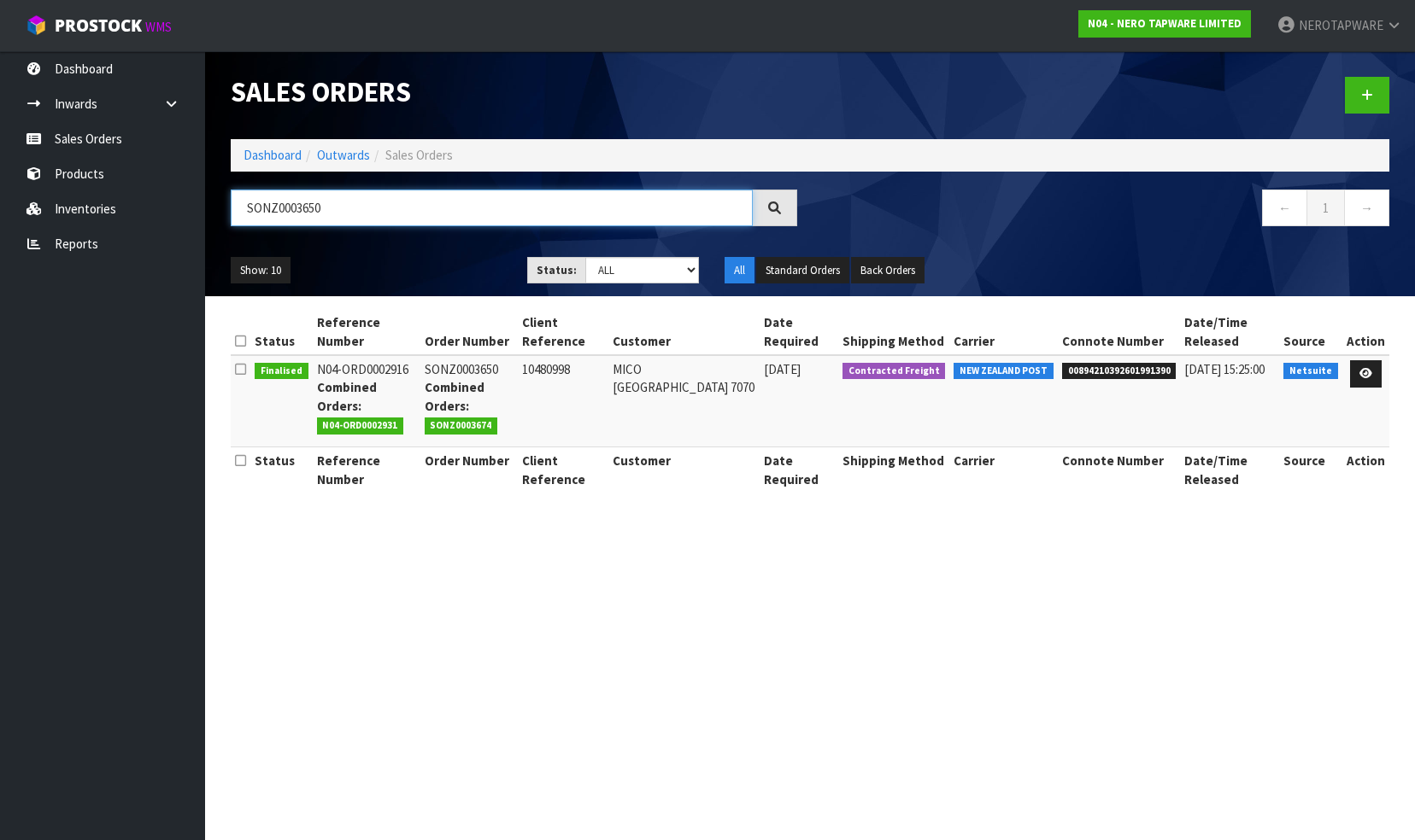
click at [360, 214] on input "SONZ0003650" at bounding box center [491, 207] width 522 height 37
paste input "1"
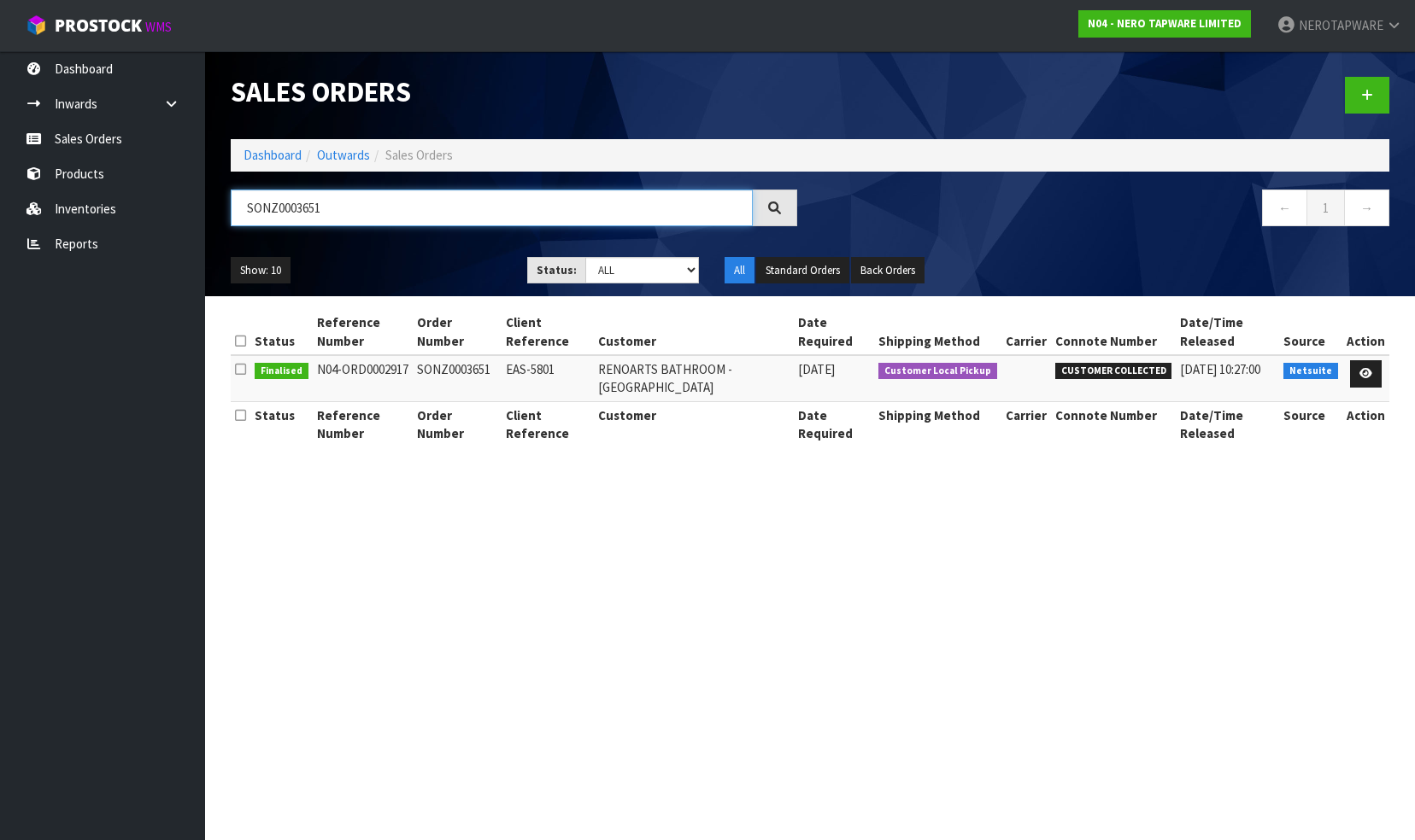
click at [374, 212] on input "SONZ0003651" at bounding box center [491, 207] width 522 height 37
paste input "2"
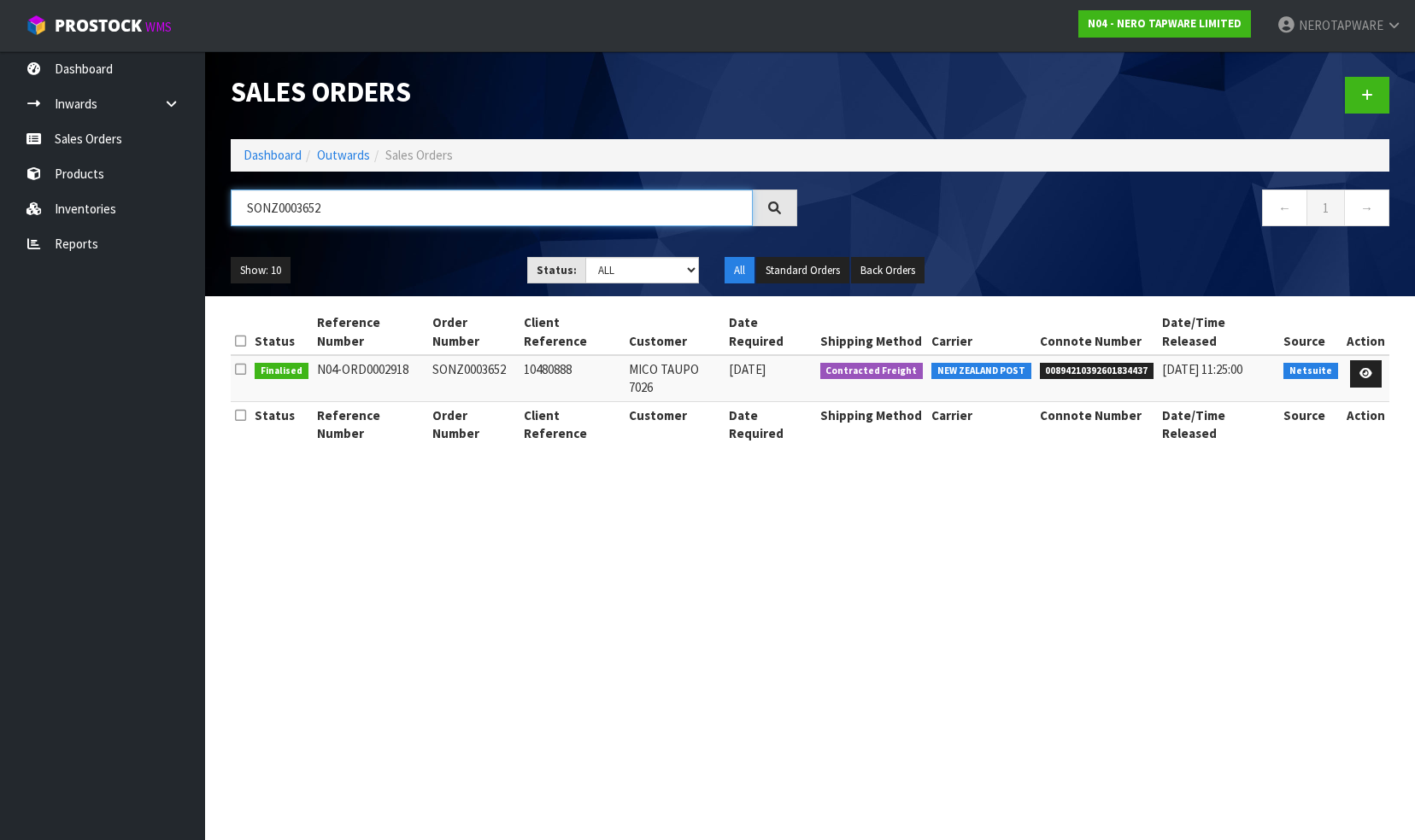
click at [346, 195] on input "SONZ0003652" at bounding box center [491, 207] width 522 height 37
paste input "4"
click at [345, 196] on input "SONZ0003654" at bounding box center [491, 207] width 522 height 37
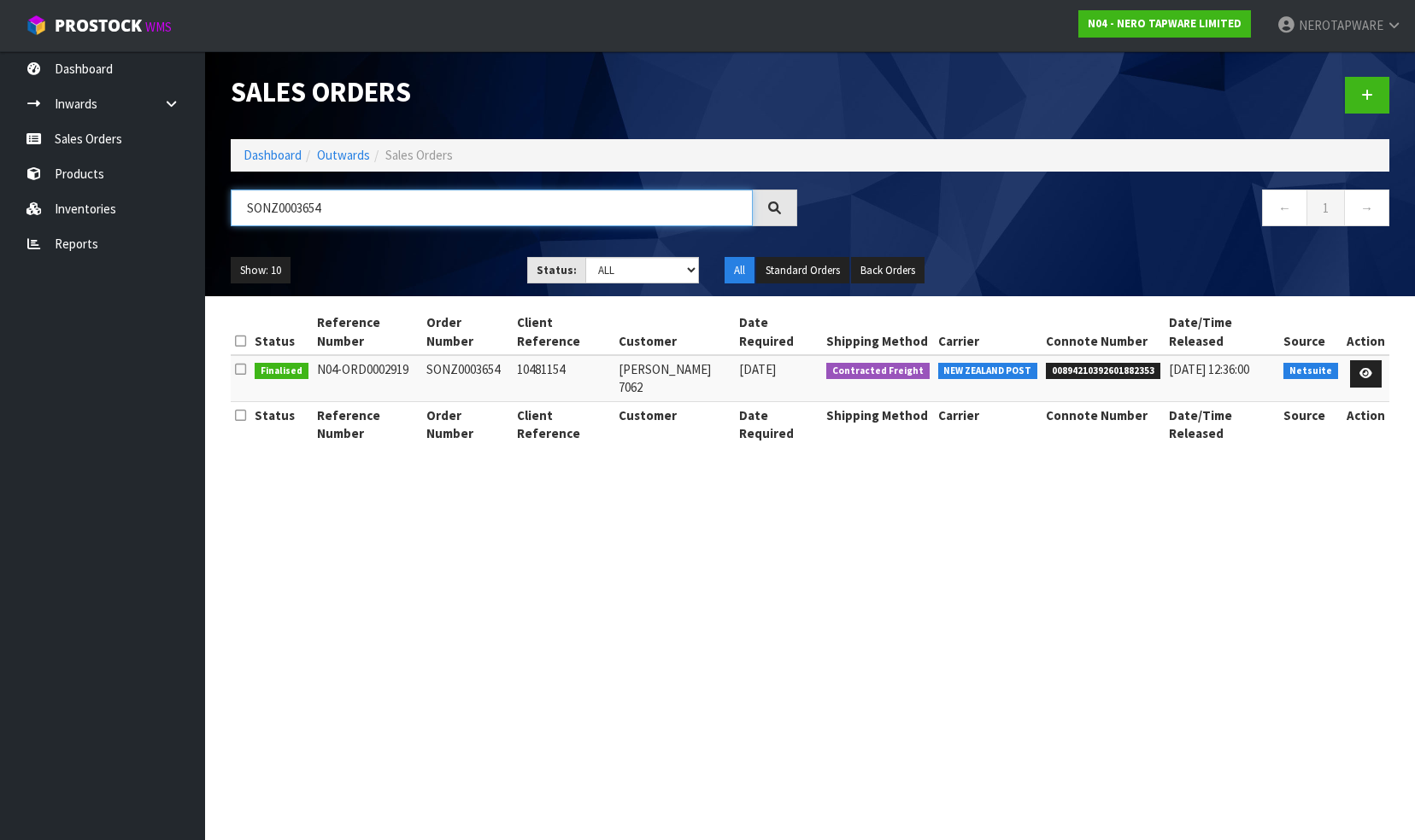
paste input "5"
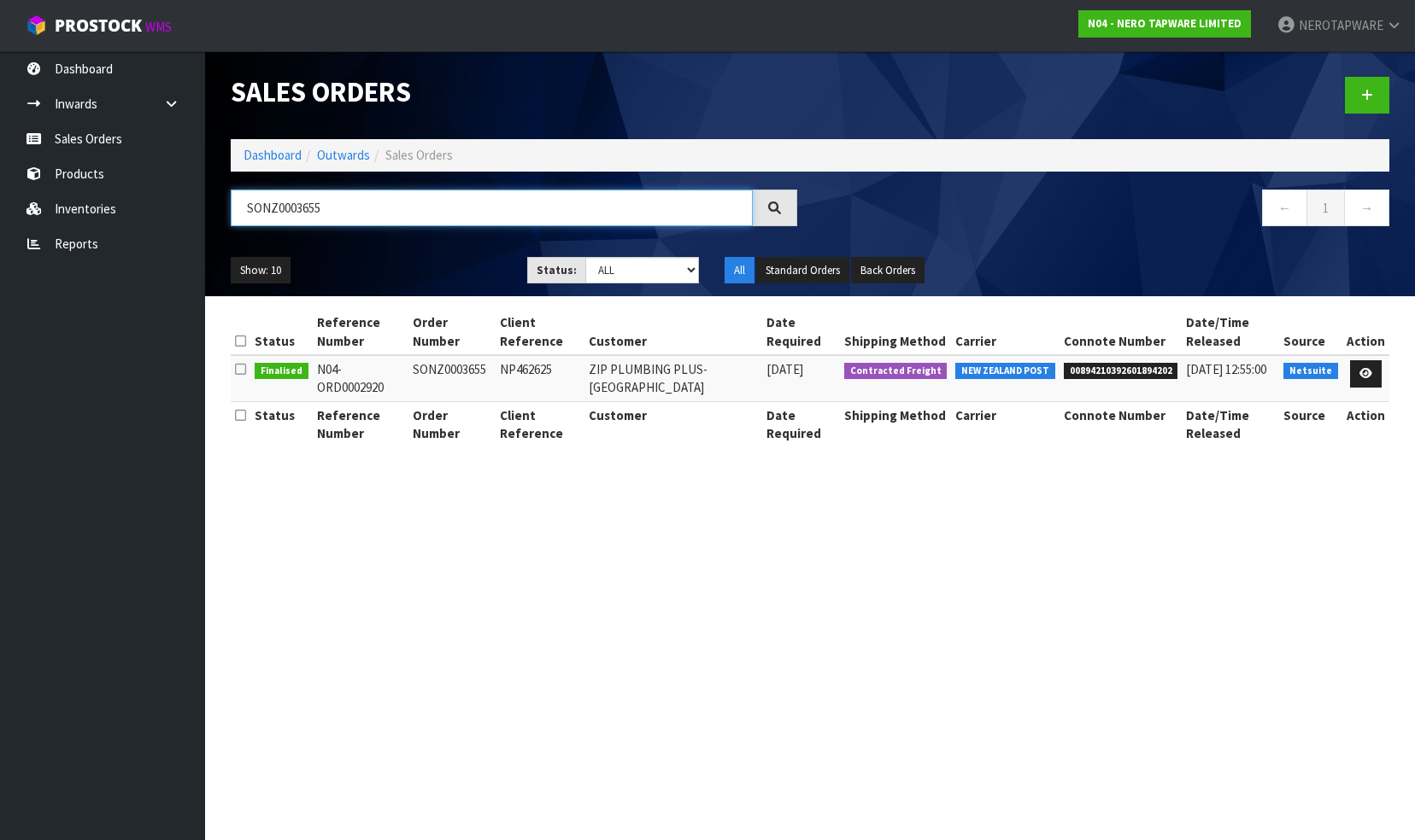
click at [340, 216] on input "SONZ0003655" at bounding box center [491, 207] width 522 height 37
paste input "6"
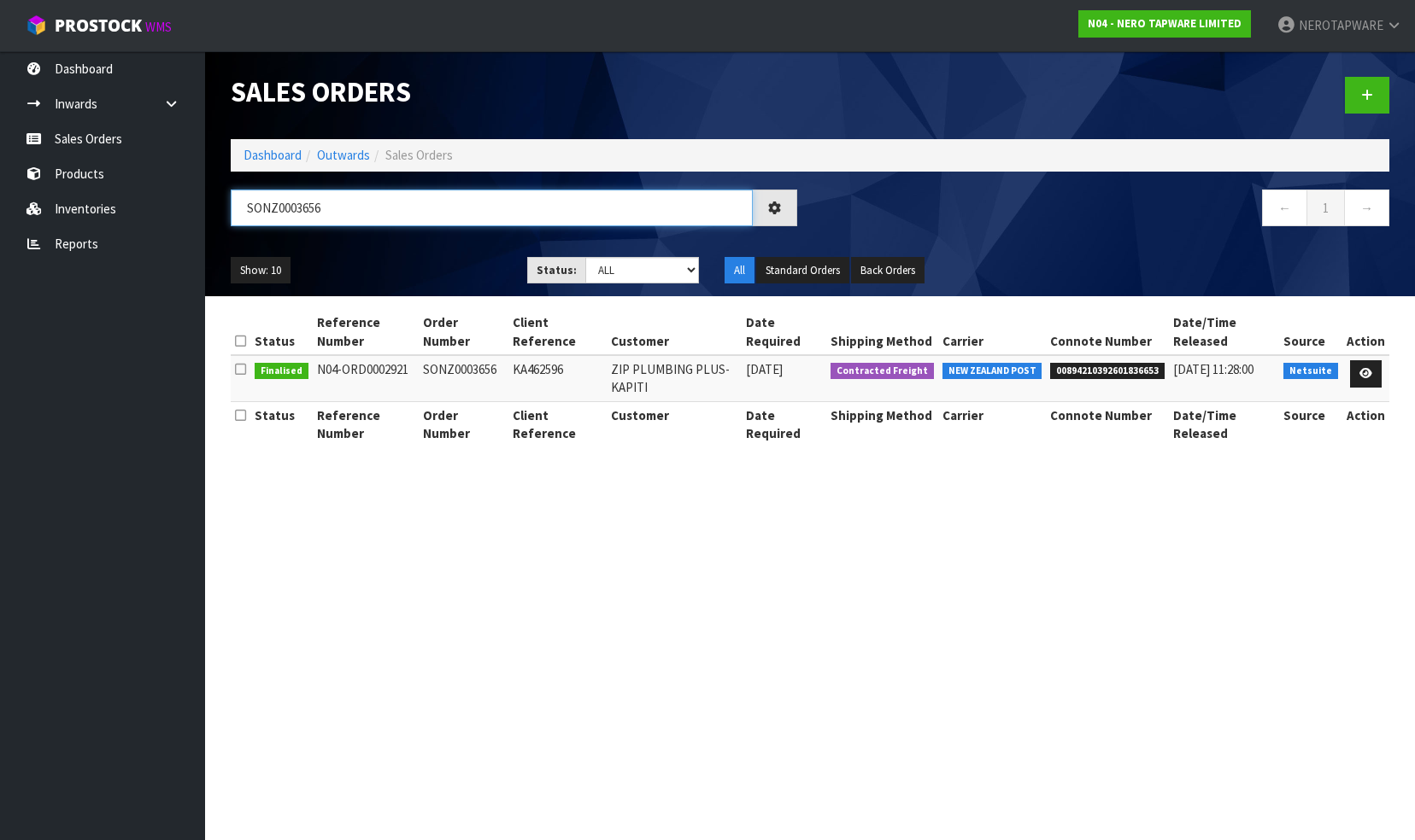
click at [357, 212] on input "SONZ0003656" at bounding box center [491, 207] width 522 height 37
click at [358, 211] on input "SONZ0003656" at bounding box center [491, 207] width 522 height 37
paste input "7"
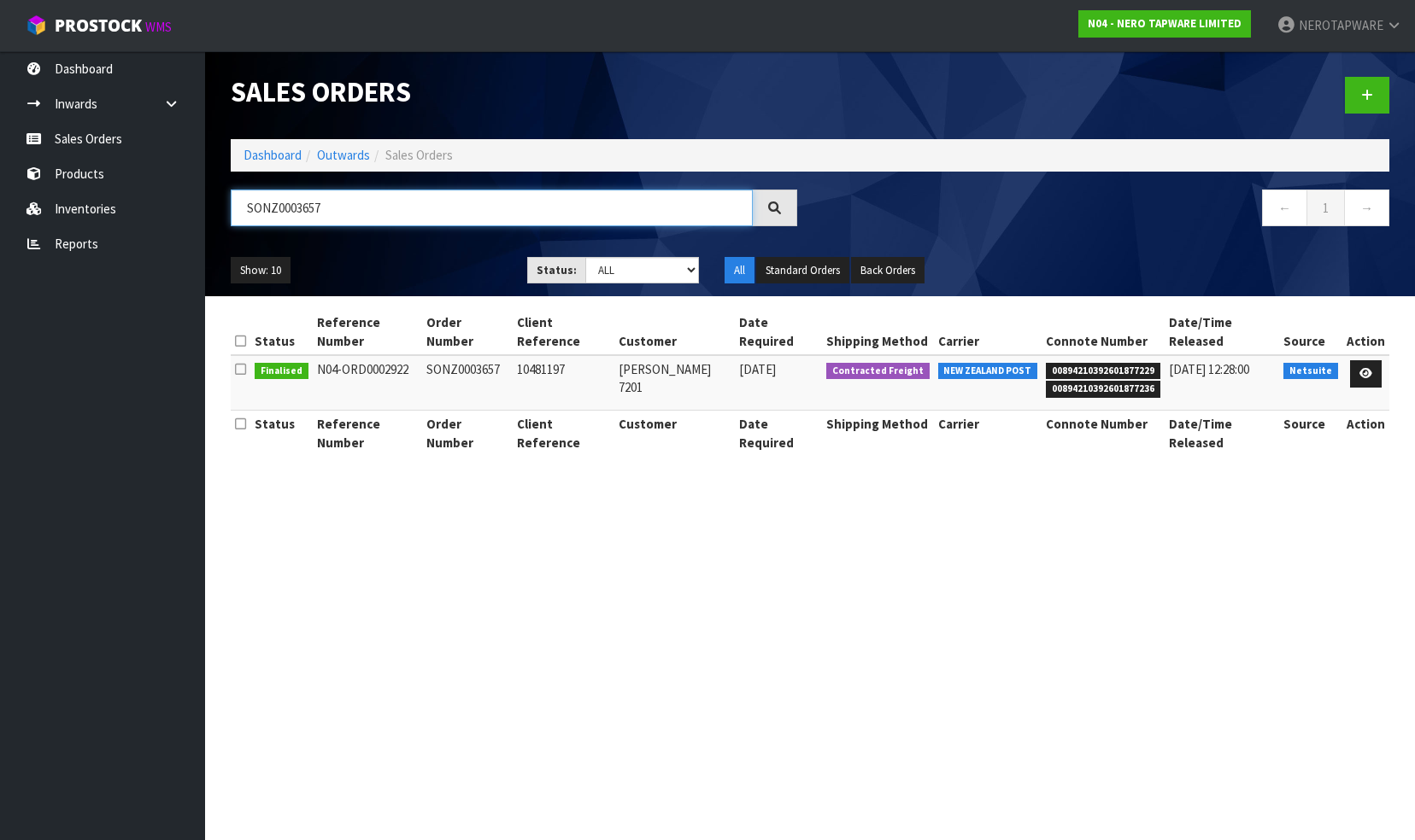
click at [400, 216] on input "SONZ0003657" at bounding box center [491, 207] width 522 height 37
paste input "9"
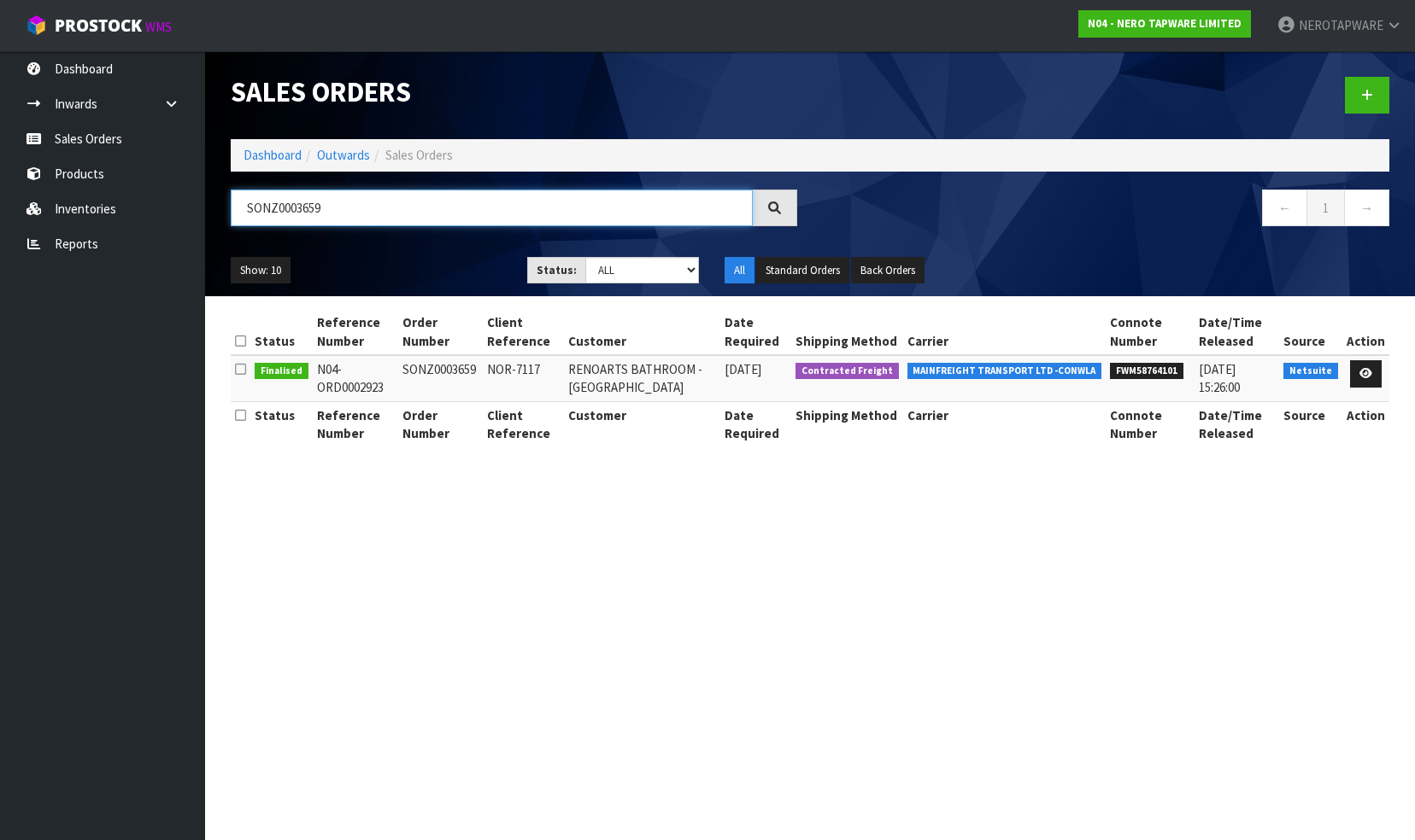
click at [334, 207] on input "SONZ0003659" at bounding box center [491, 207] width 522 height 37
paste input "64"
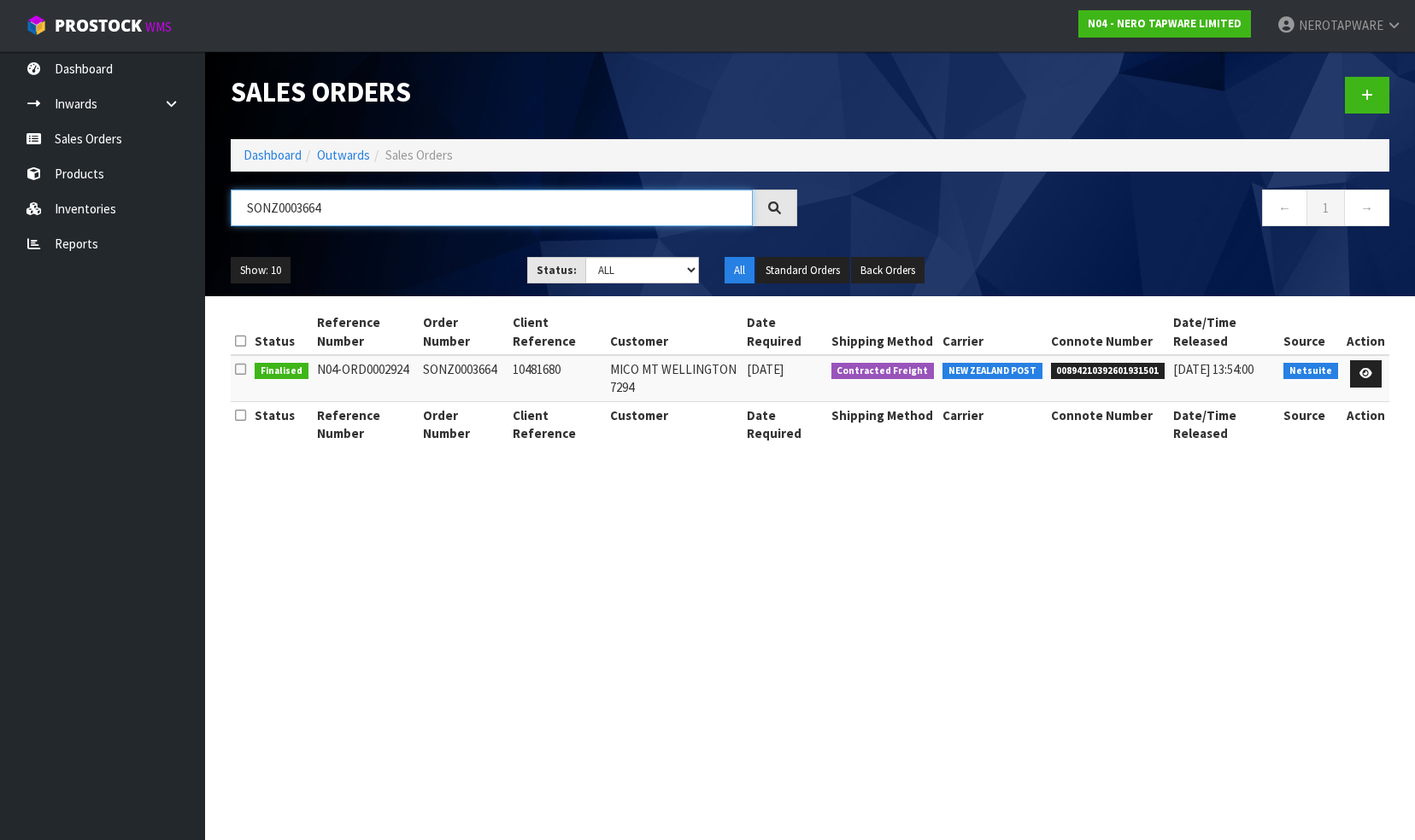
click at [346, 219] on input "SONZ0003664" at bounding box center [491, 207] width 522 height 37
click at [344, 217] on input "SONZ0003664" at bounding box center [491, 207] width 522 height 37
click at [342, 206] on input "SONZ0003664" at bounding box center [491, 207] width 522 height 37
click at [343, 206] on input "SONZ0003664" at bounding box center [491, 207] width 522 height 37
paste input "5"
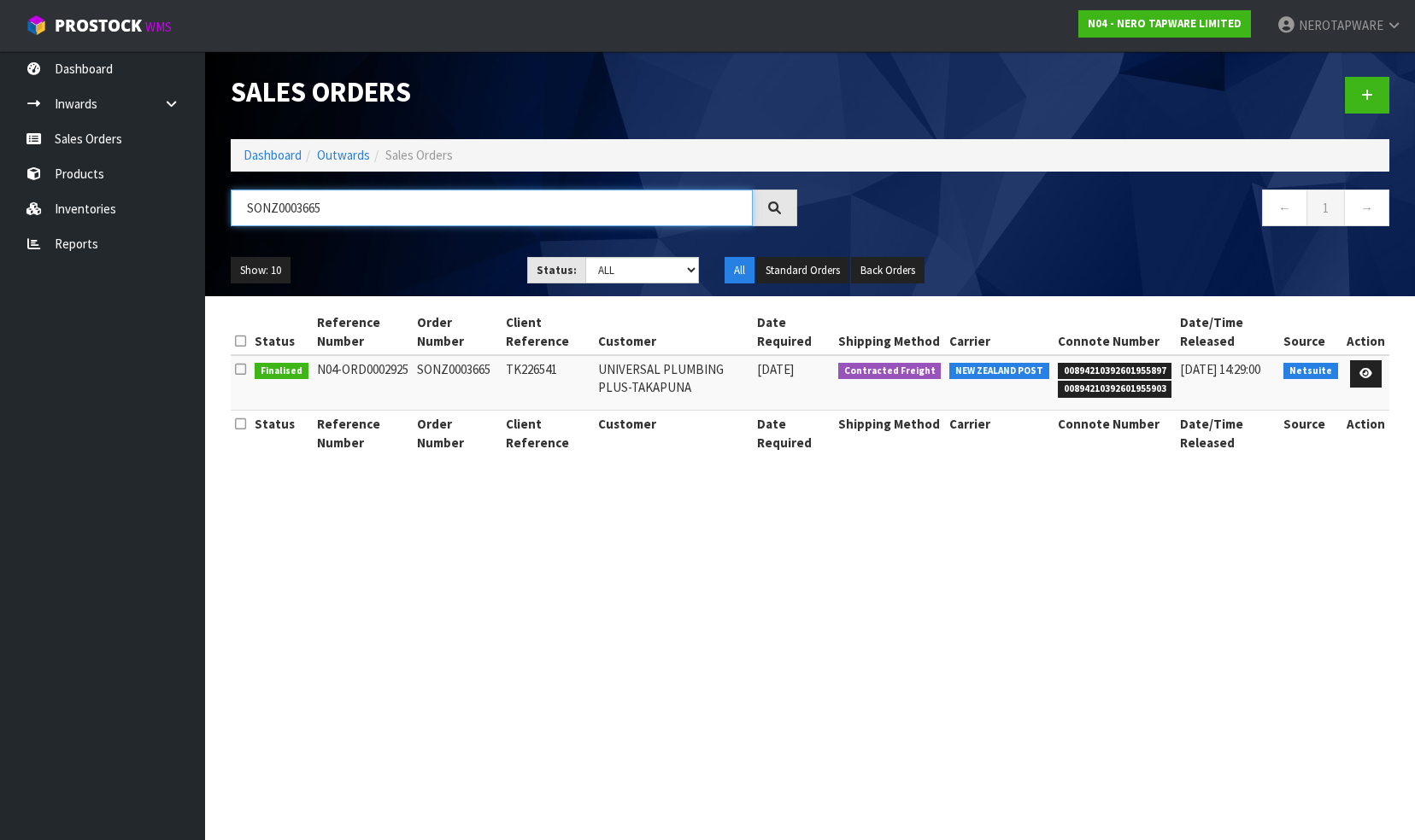
click at [333, 208] on input "SONZ0003665" at bounding box center [491, 207] width 522 height 37
paste input "6"
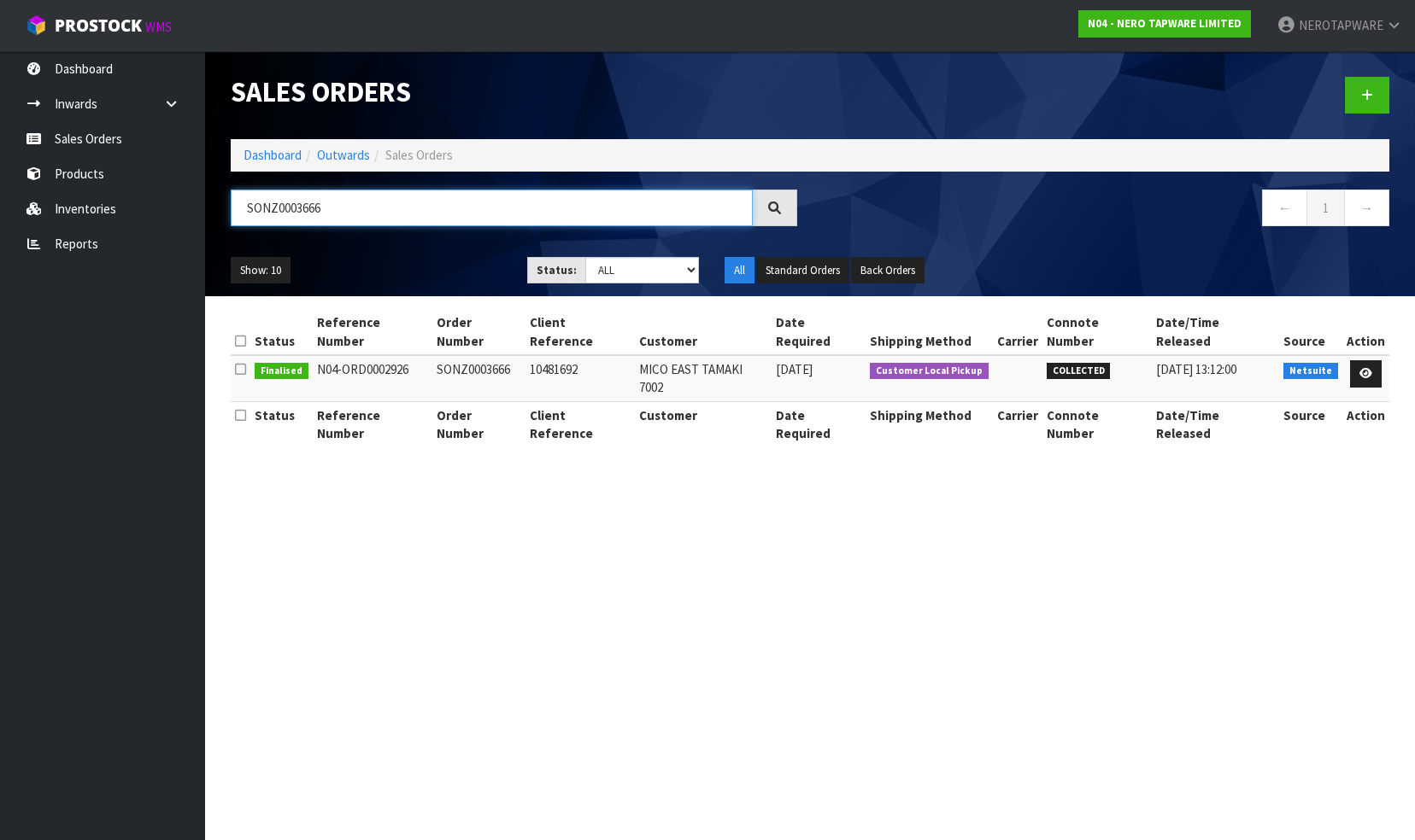
click at [346, 211] on input "SONZ0003666" at bounding box center [491, 207] width 522 height 37
paste input "8"
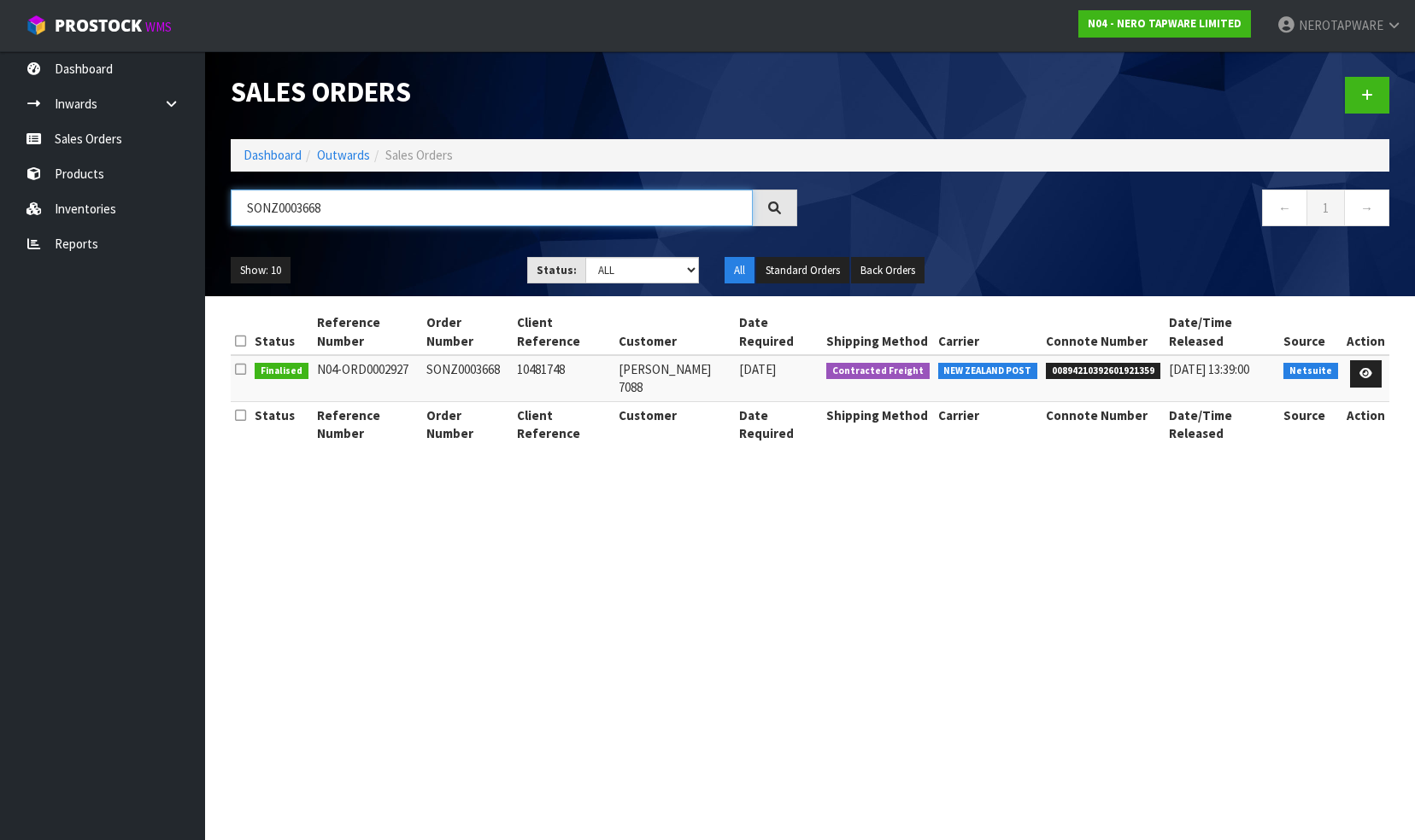
click at [382, 215] on input "SONZ0003668" at bounding box center [491, 207] width 522 height 37
paste input "9"
click at [340, 207] on input "SONZ0003669" at bounding box center [491, 207] width 522 height 37
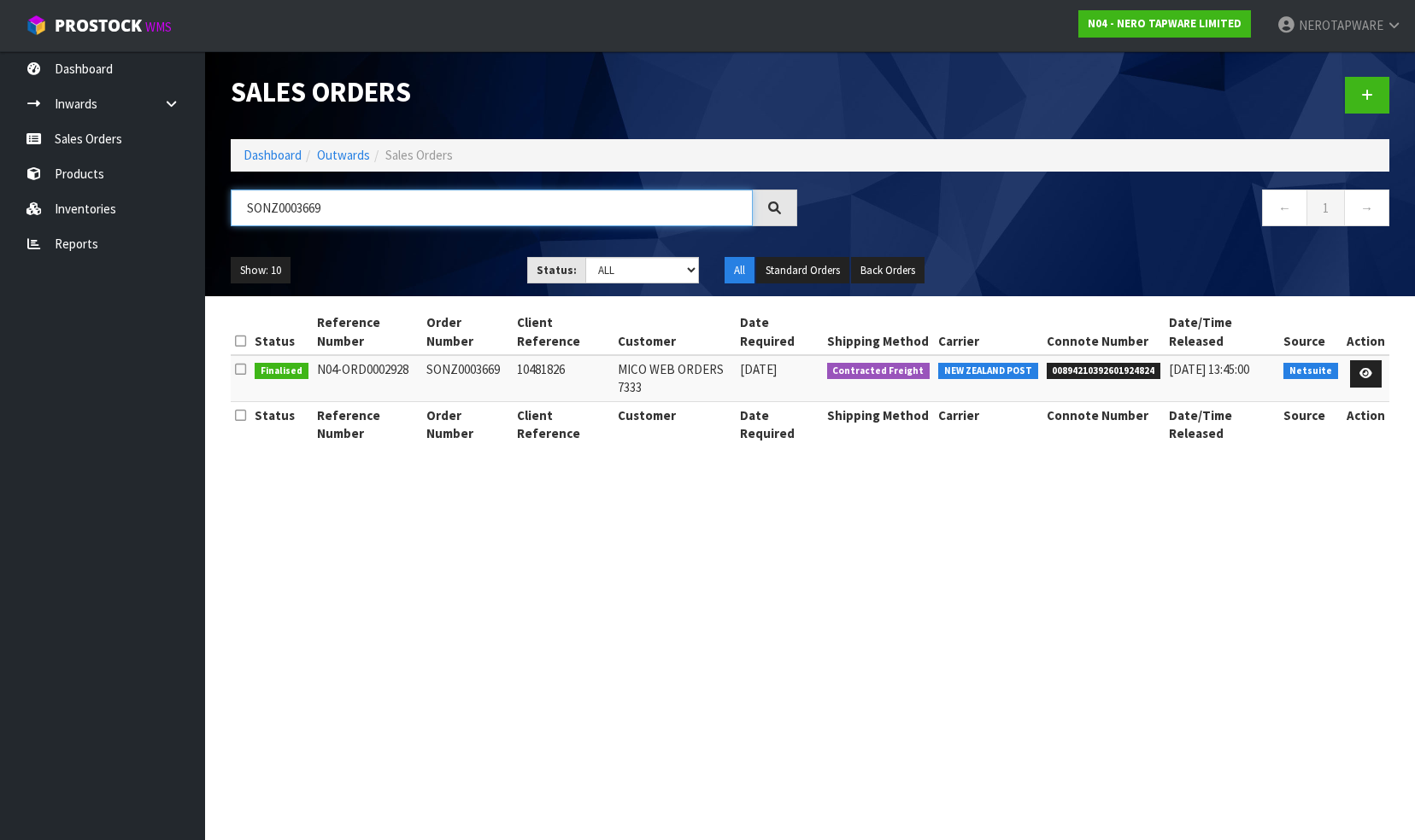
paste input "70"
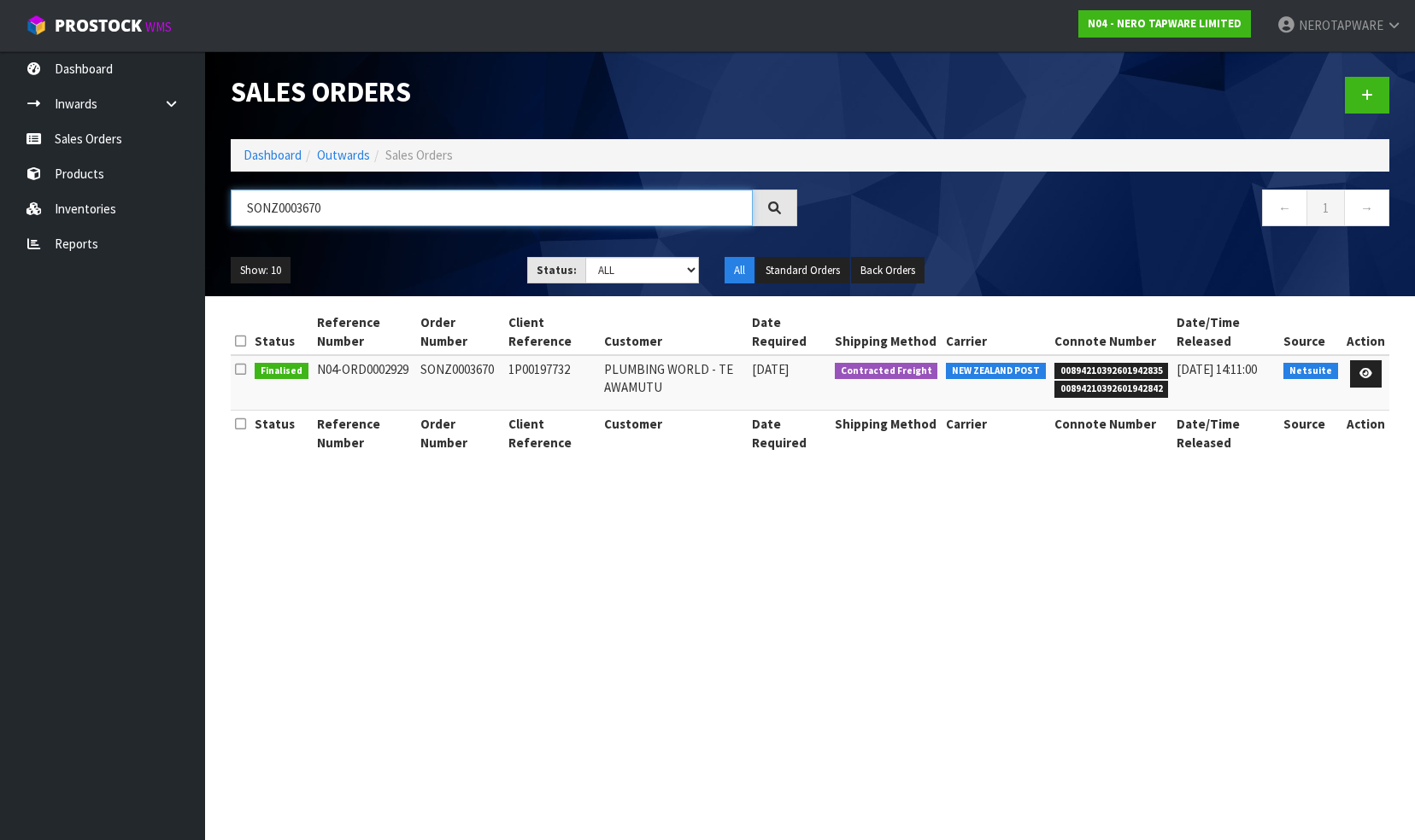
click at [342, 213] on input "SONZ0003670" at bounding box center [491, 207] width 522 height 37
paste input "CLIENT ORDER NO: SONZ0003673"
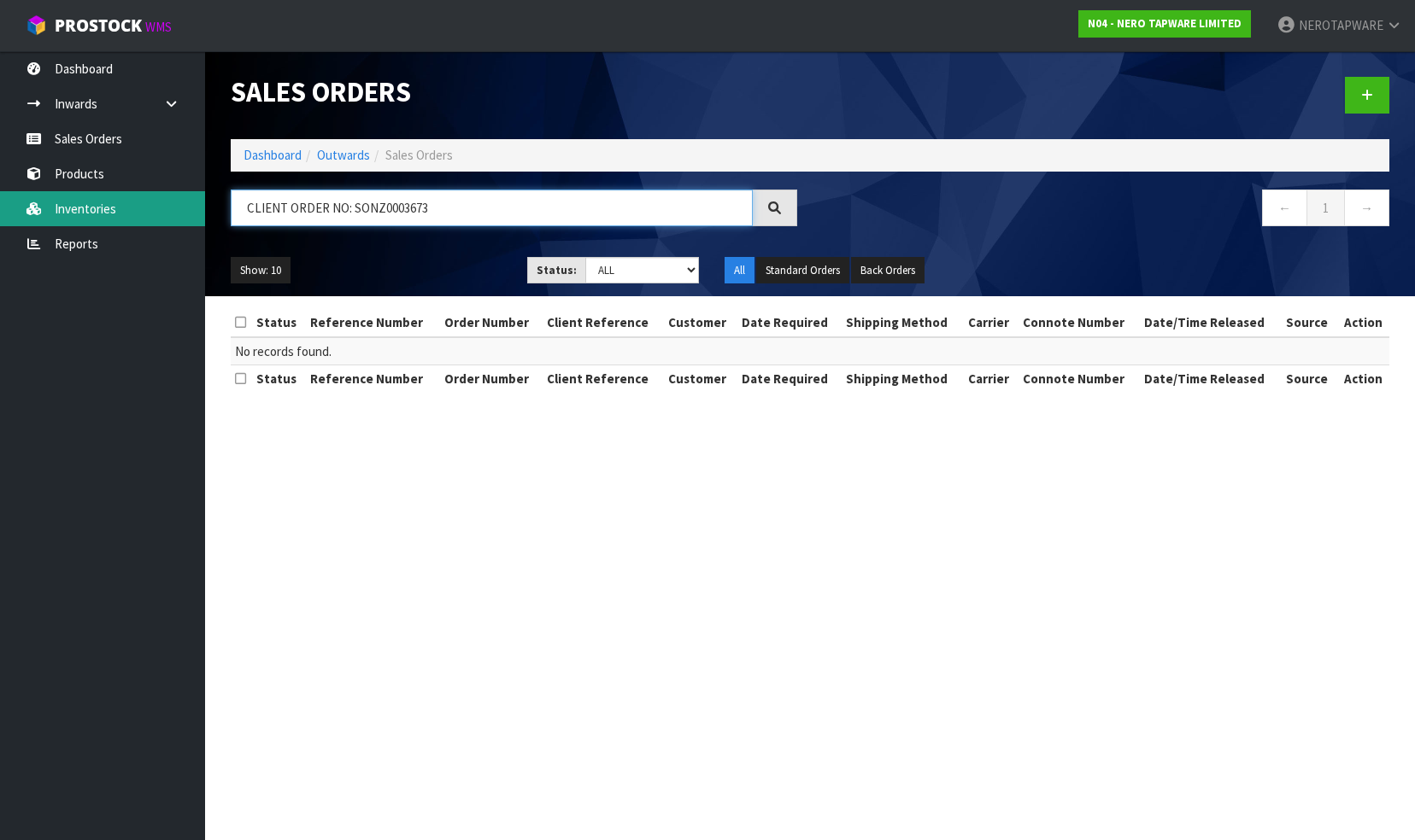
drag, startPoint x: 467, startPoint y: 204, endPoint x: 199, endPoint y: 198, distance: 268.1
click at [199, 198] on body "Toggle navigation ProStock WMS N04 - NERO TAPWARE LIMITED NEROTAPWARE Logout Da…" at bounding box center [708, 420] width 1415 height 840
click at [322, 202] on input "CLIENT ORDER NO: SONZ0003673" at bounding box center [491, 207] width 522 height 37
drag, startPoint x: 352, startPoint y: 205, endPoint x: 210, endPoint y: 212, distance: 142.2
click at [210, 212] on header "Sales Orders Dashboard Outwards Sales Orders CLIENT ORDER NO: SONZ0003673 ← 1 →…" at bounding box center [810, 174] width 1210 height 245
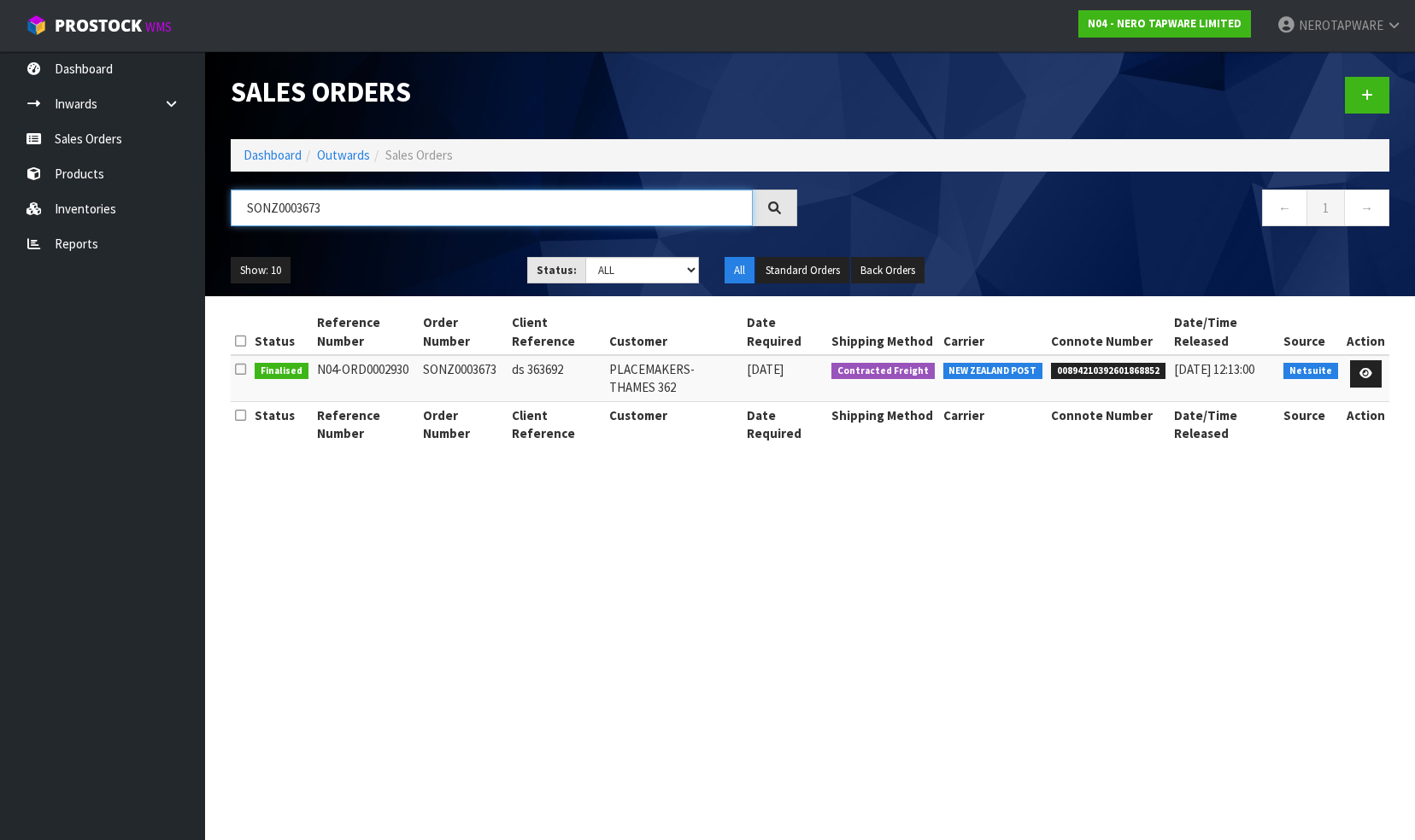
click at [360, 207] on input "SONZ0003673" at bounding box center [491, 207] width 522 height 37
paste input "4"
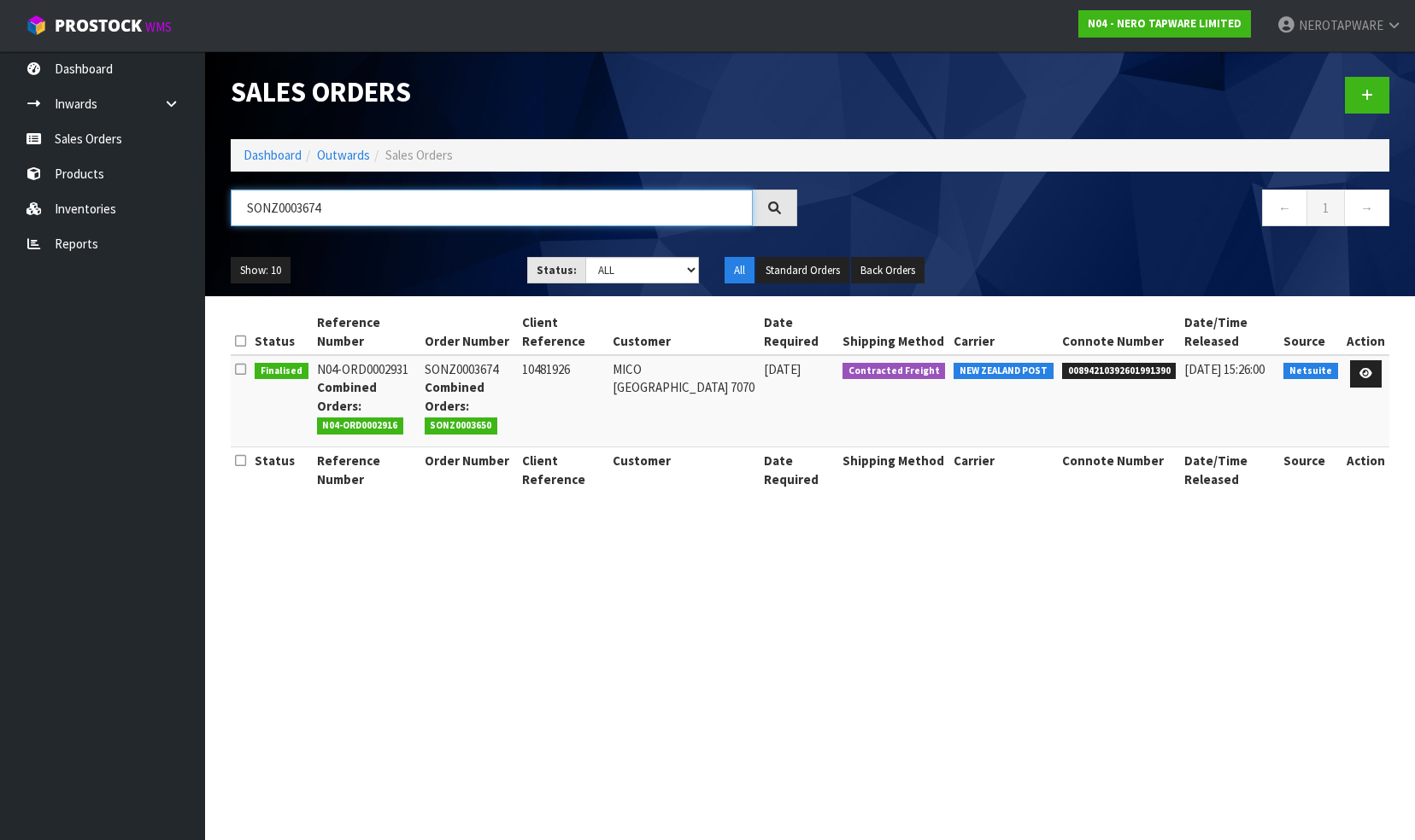
click at [362, 207] on input "SONZ0003674" at bounding box center [491, 207] width 522 height 37
paste input "5"
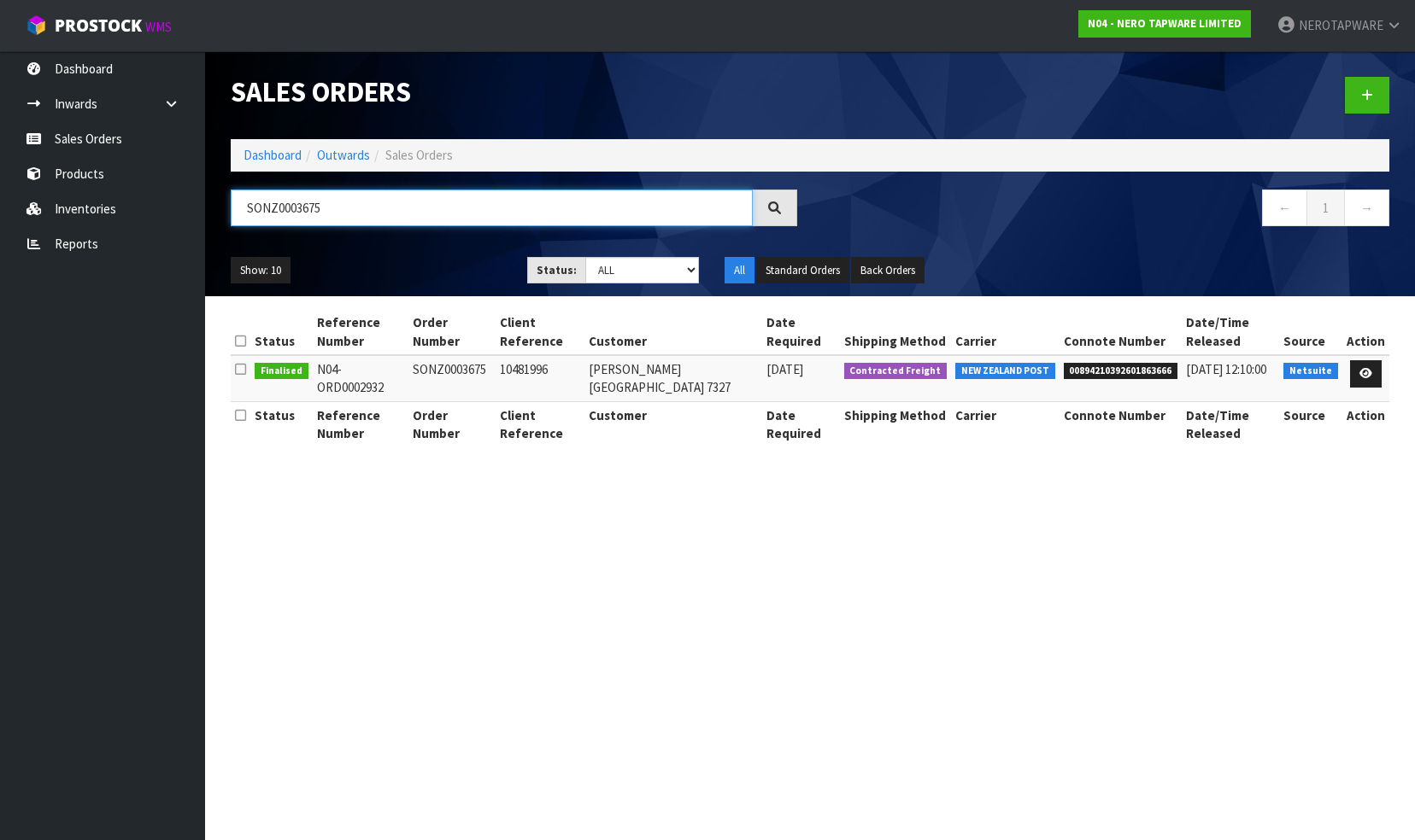
click at [348, 208] on input "SONZ0003675" at bounding box center [491, 207] width 522 height 37
paste
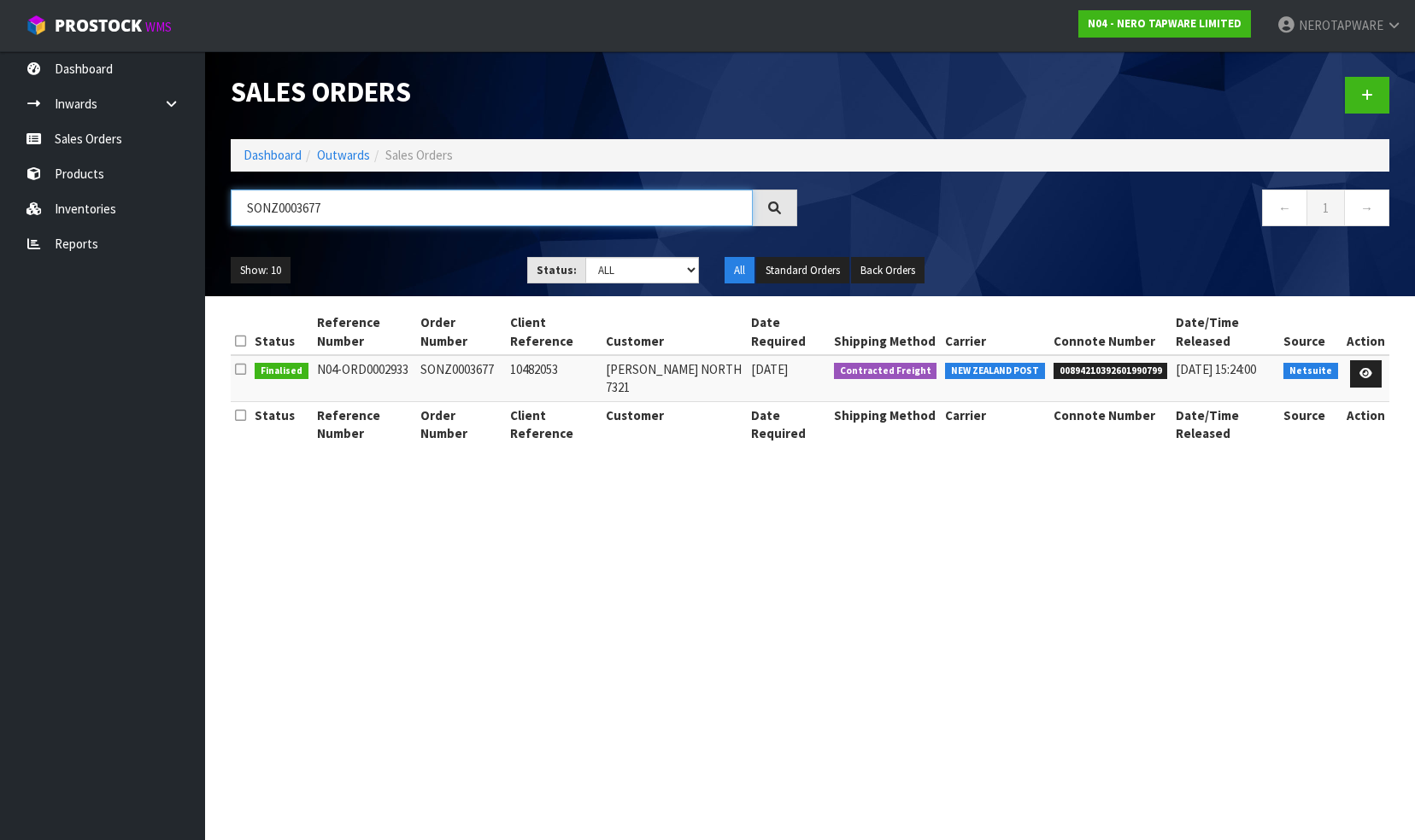
click at [339, 210] on input "SONZ0003677" at bounding box center [491, 207] width 522 height 37
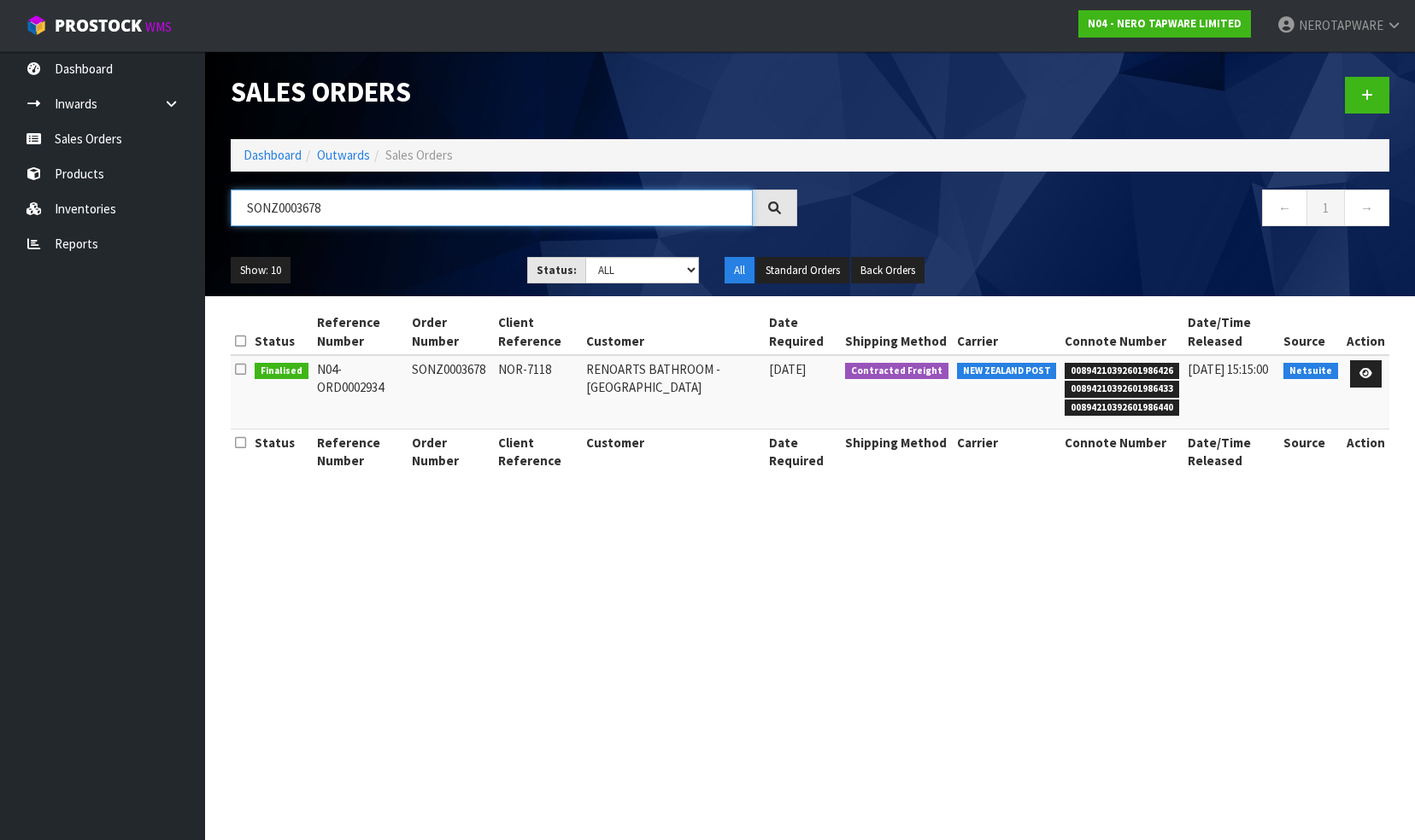
click at [370, 221] on input "SONZ0003678" at bounding box center [491, 207] width 522 height 37
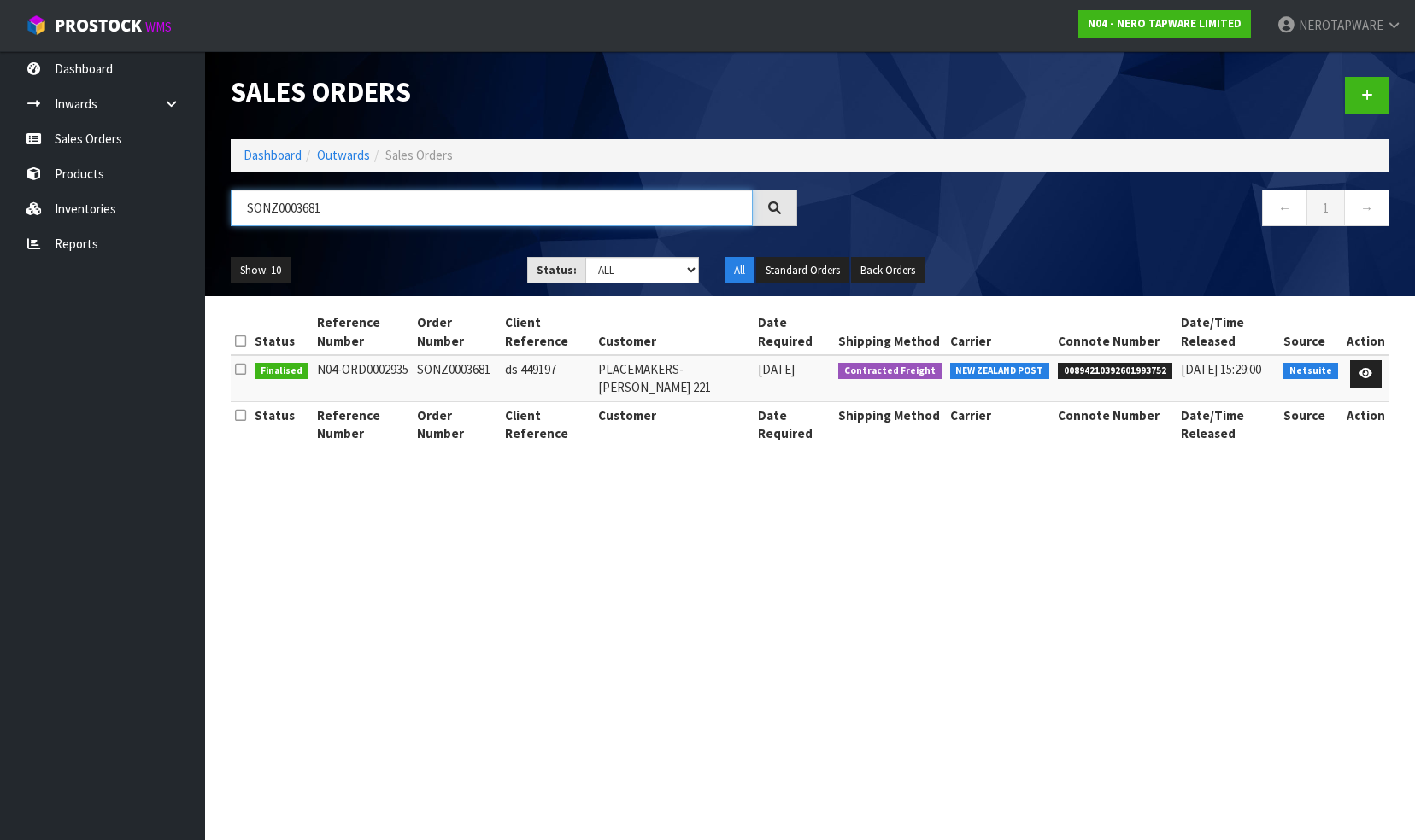
type input "SONZ0003681"
click at [1090, 251] on div "Show: 10 5 10 25 50 Status: Draft Pending Allocated Pending Pick Goods Picked G…" at bounding box center [810, 271] width 1184 height 53
